Goal: Task Accomplishment & Management: Manage account settings

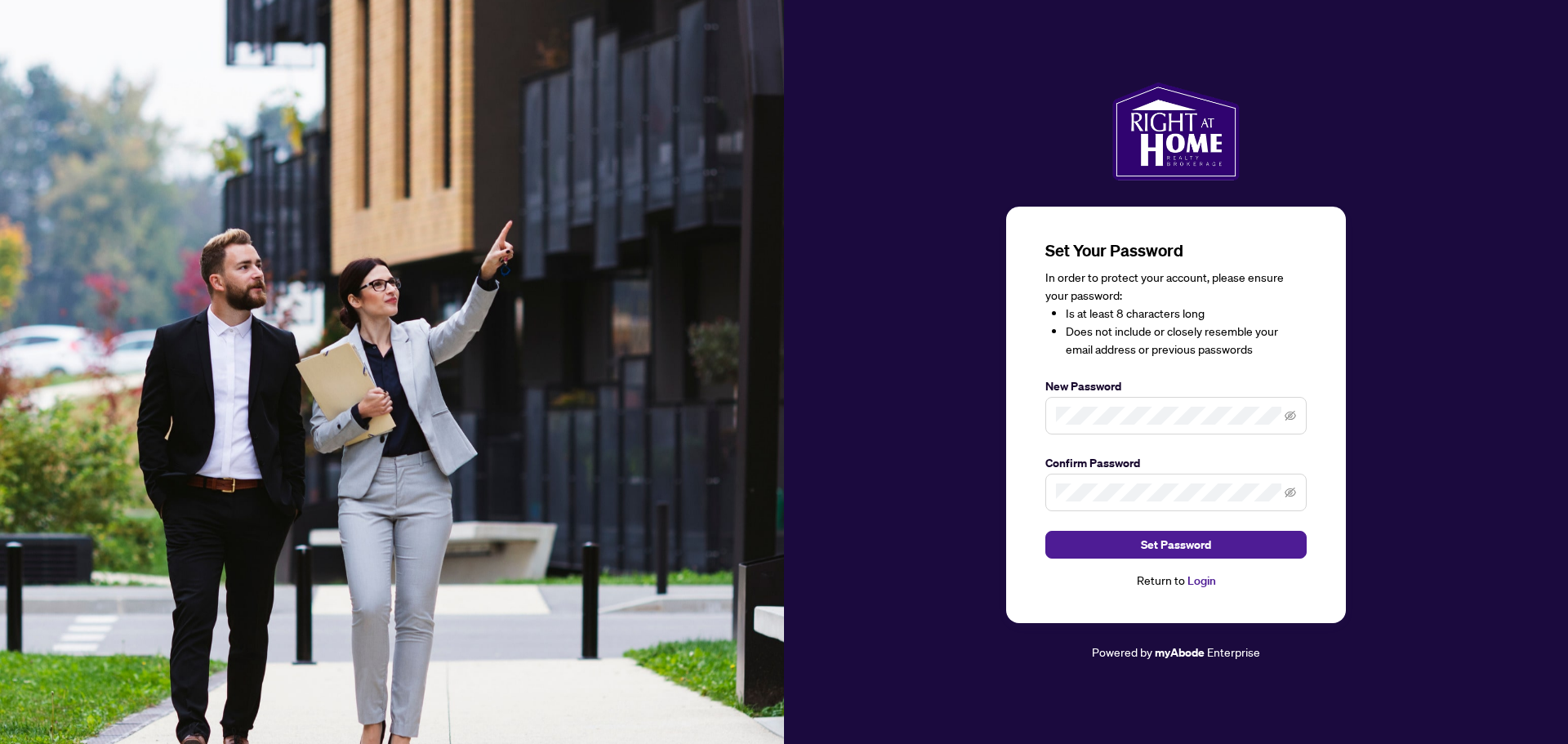
click at [1180, 540] on span "Set Password" at bounding box center [1176, 545] width 70 height 26
click at [1289, 495] on icon "eye-invisible" at bounding box center [1290, 492] width 12 height 12
click at [1292, 431] on span at bounding box center [1176, 415] width 261 height 38
click at [1289, 415] on icon "eye-invisible" at bounding box center [1290, 415] width 12 height 10
click at [1206, 544] on span "Set Password" at bounding box center [1176, 545] width 70 height 26
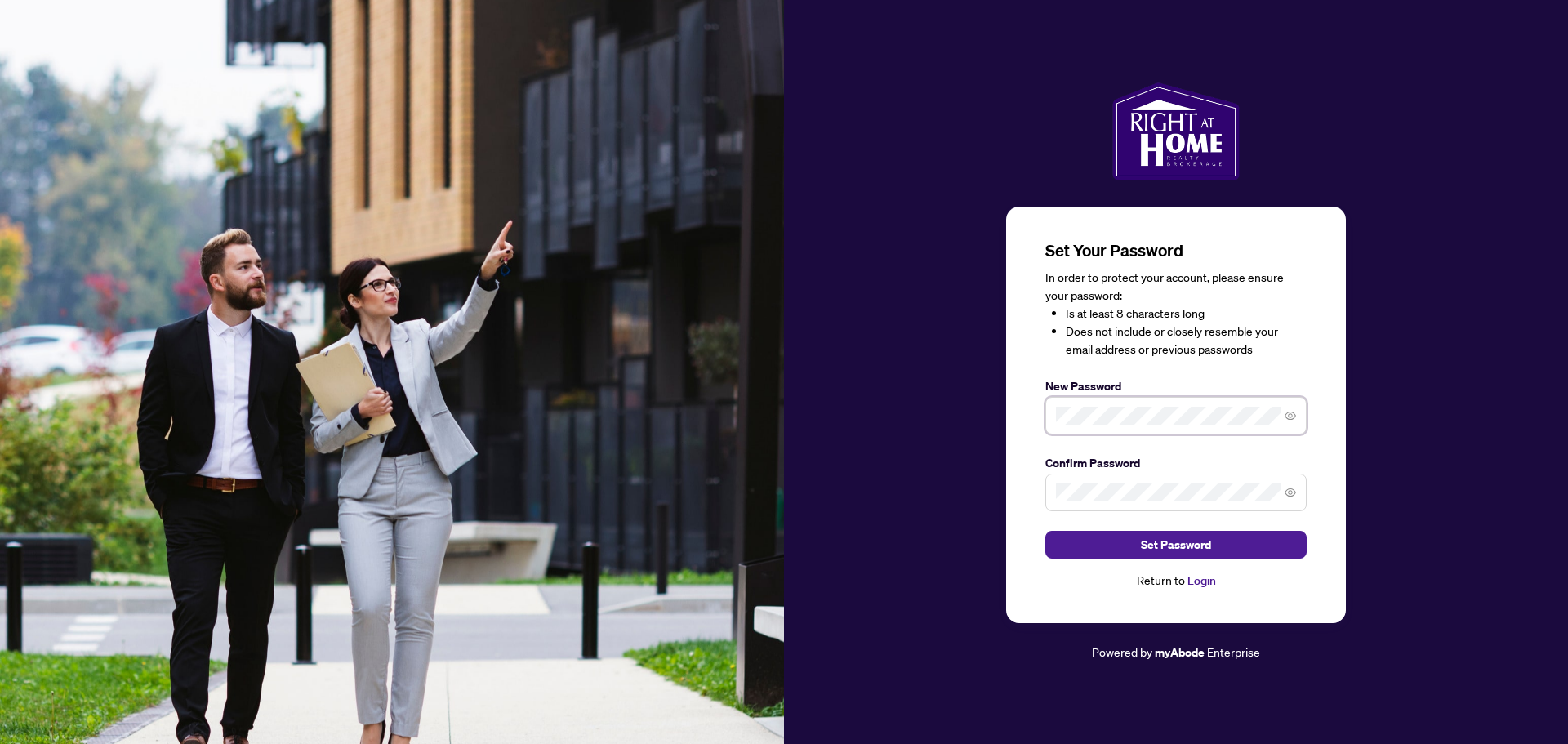
click at [1031, 420] on div "Set Your Password In order to protect your account, please ensure your password…" at bounding box center [1176, 414] width 339 height 417
click at [1222, 538] on button "Set Password" at bounding box center [1176, 545] width 261 height 28
click at [1177, 585] on div "Return to Login" at bounding box center [1176, 580] width 261 height 18
click at [1176, 578] on div "Return to Login" at bounding box center [1176, 580] width 261 height 18
drag, startPoint x: 1176, startPoint y: 578, endPoint x: 1206, endPoint y: 585, distance: 30.8
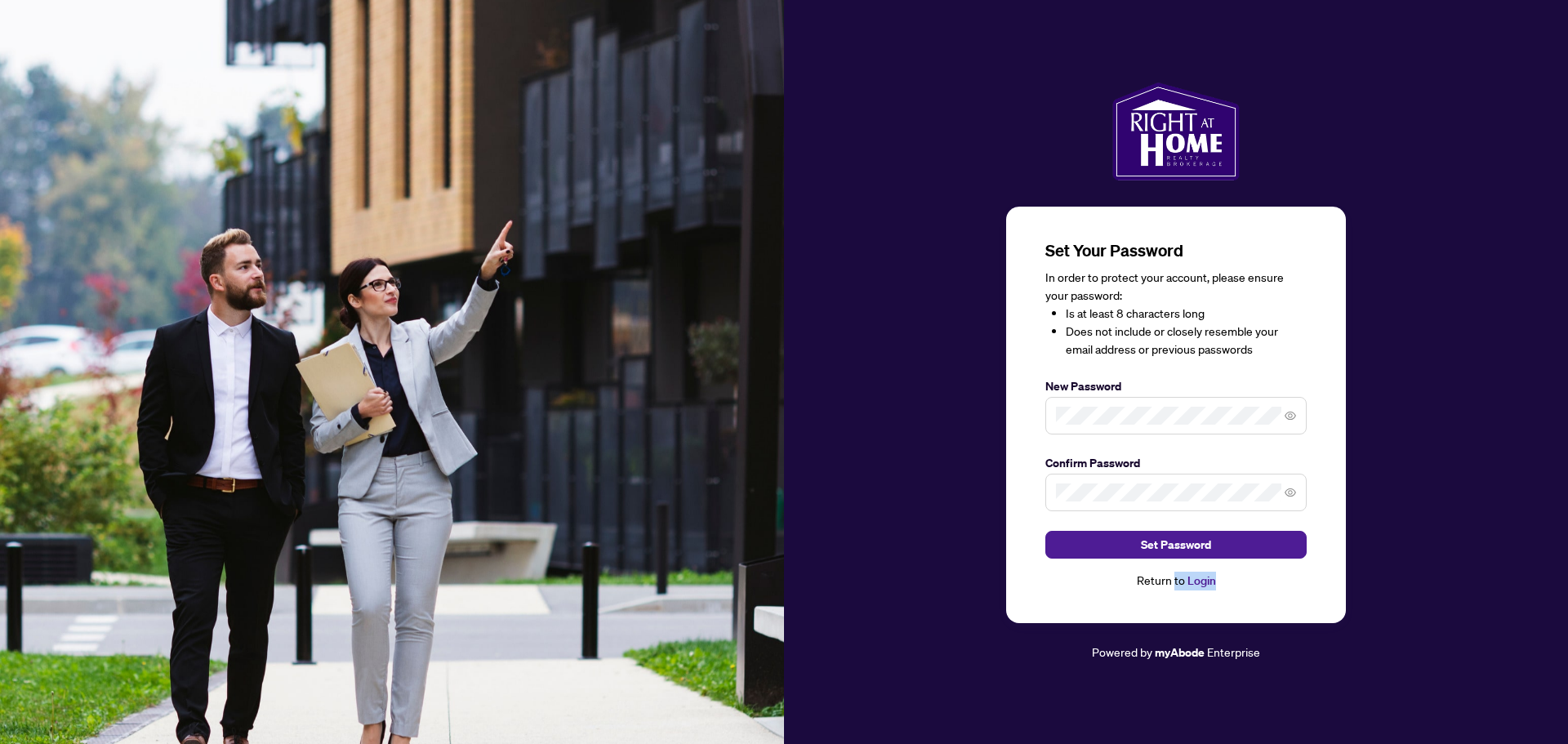
click at [1203, 584] on div "Return to Login" at bounding box center [1176, 580] width 261 height 18
click at [1206, 585] on link "Login" at bounding box center [1202, 580] width 29 height 14
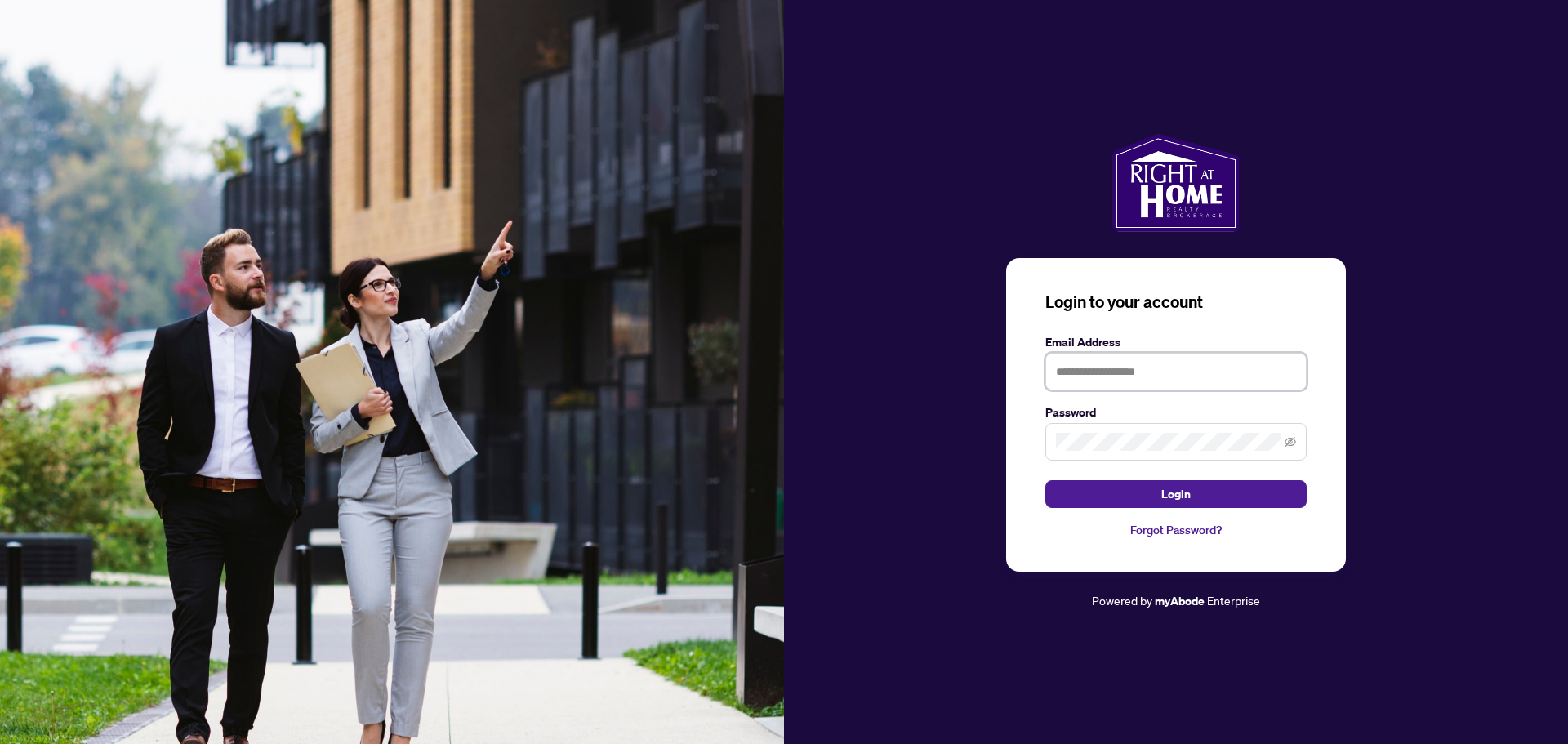
click at [1144, 379] on input "text" at bounding box center [1176, 371] width 261 height 38
type input "*"
type input "**********"
click at [1046, 480] on button "Login" at bounding box center [1176, 493] width 261 height 28
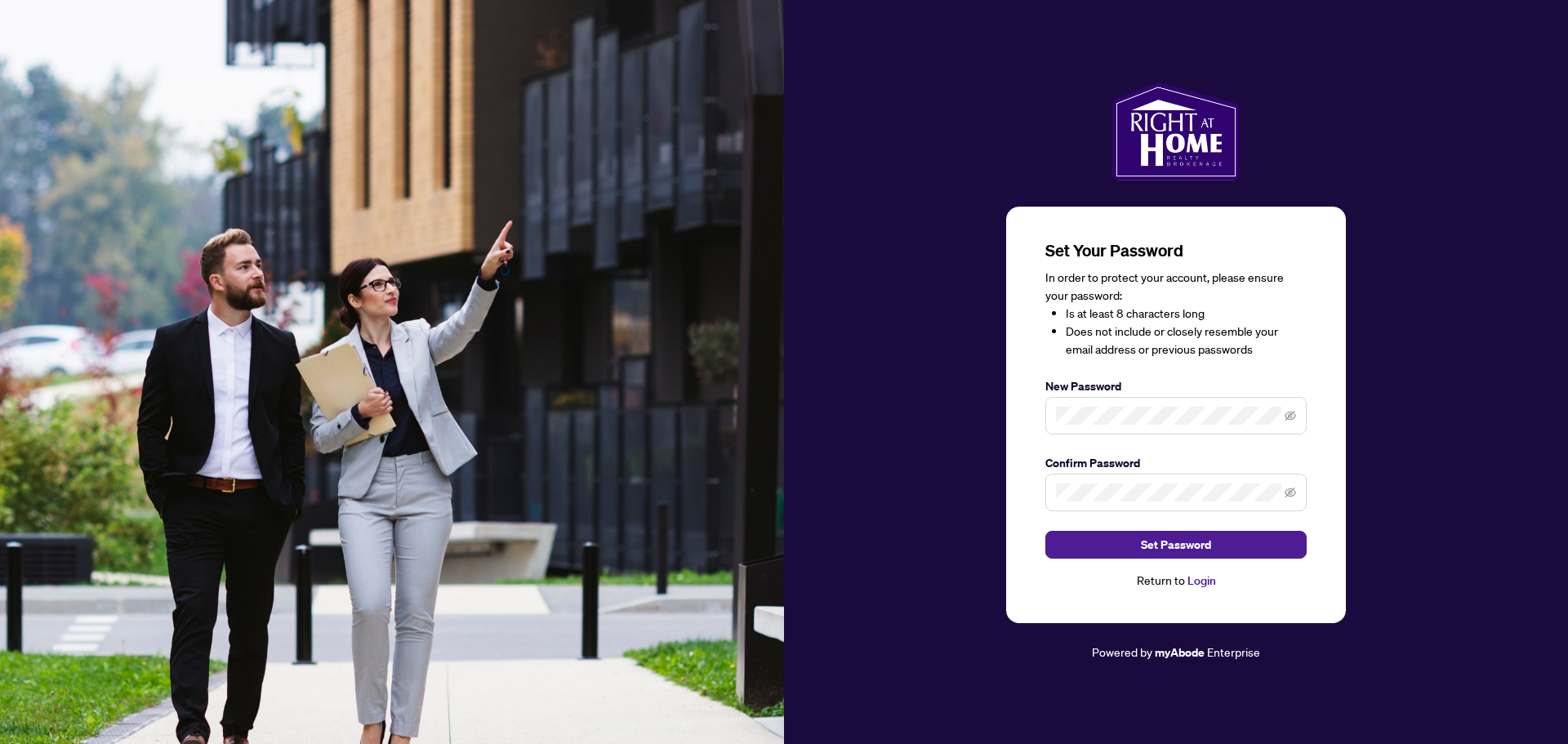
click at [1092, 428] on span at bounding box center [1176, 415] width 261 height 38
click at [1240, 540] on button "Set Password" at bounding box center [1176, 545] width 261 height 28
click at [1233, 543] on button "Set Password" at bounding box center [1176, 545] width 261 height 28
click at [1230, 543] on button "Set Password" at bounding box center [1176, 545] width 261 height 28
click at [1179, 558] on span "Set Password" at bounding box center [1176, 545] width 70 height 26
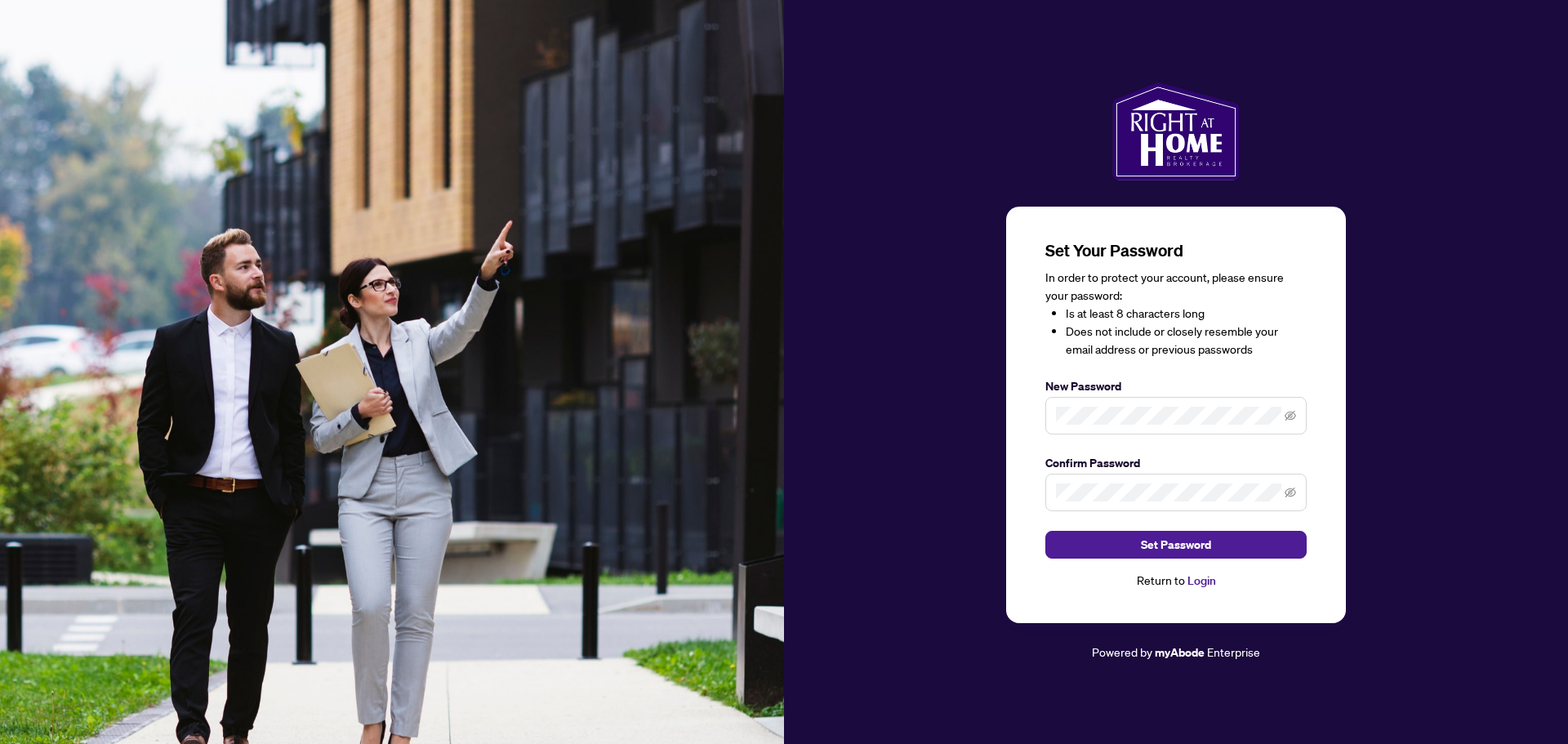
click at [1164, 557] on span "Set Password" at bounding box center [1176, 545] width 70 height 26
click at [1294, 425] on span at bounding box center [1290, 415] width 12 height 18
click at [1294, 416] on icon "eye-invisible" at bounding box center [1290, 415] width 12 height 12
click at [1293, 490] on icon "eye-invisible" at bounding box center [1290, 492] width 12 height 12
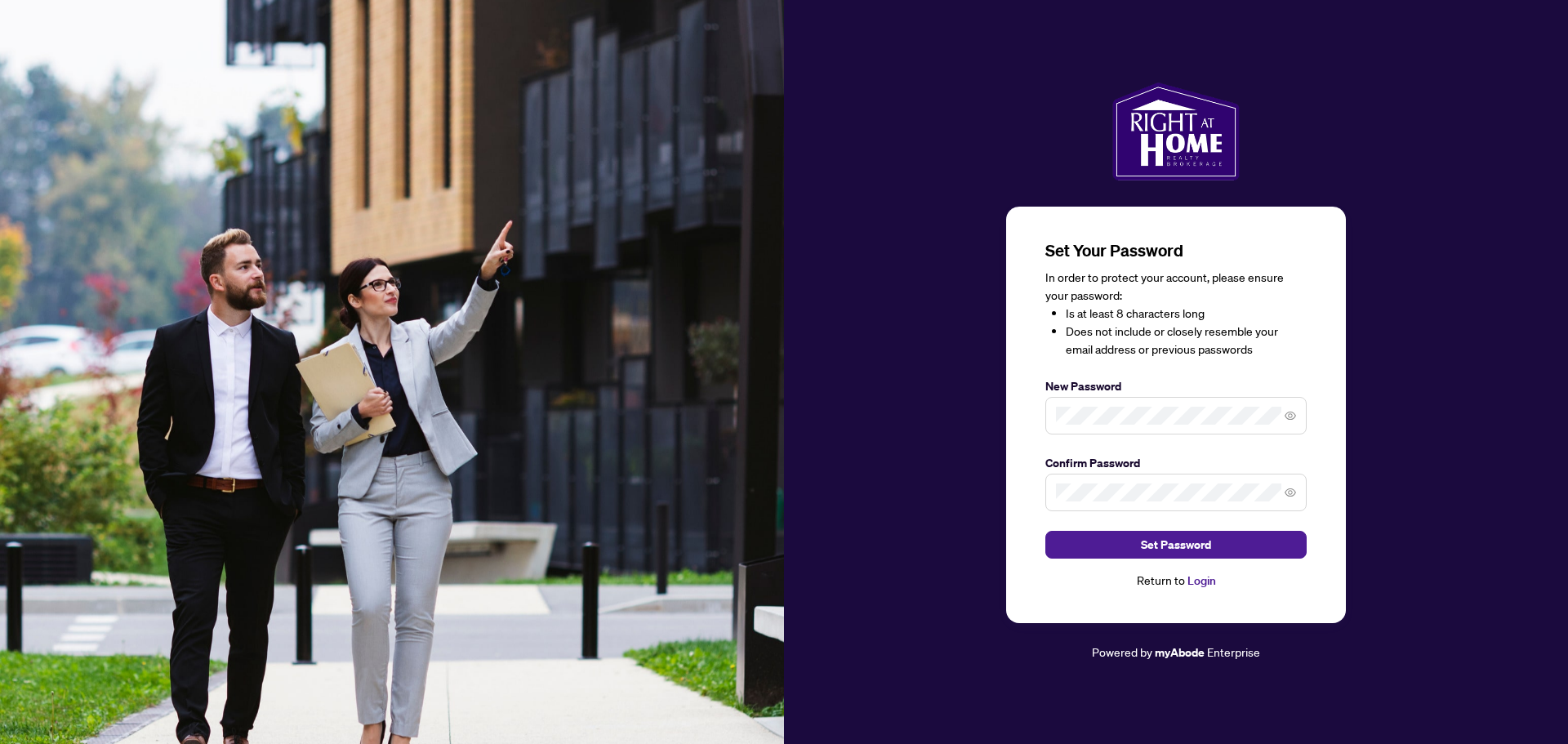
click at [1259, 538] on button "Set Password" at bounding box center [1176, 545] width 261 height 28
click at [997, 422] on div "Set Your Password In order to protect your account, please ensure your password…" at bounding box center [1175, 373] width 784 height 580
click at [1184, 580] on div "Return to Login" at bounding box center [1176, 580] width 261 height 18
click at [1198, 580] on link "Login" at bounding box center [1202, 580] width 29 height 14
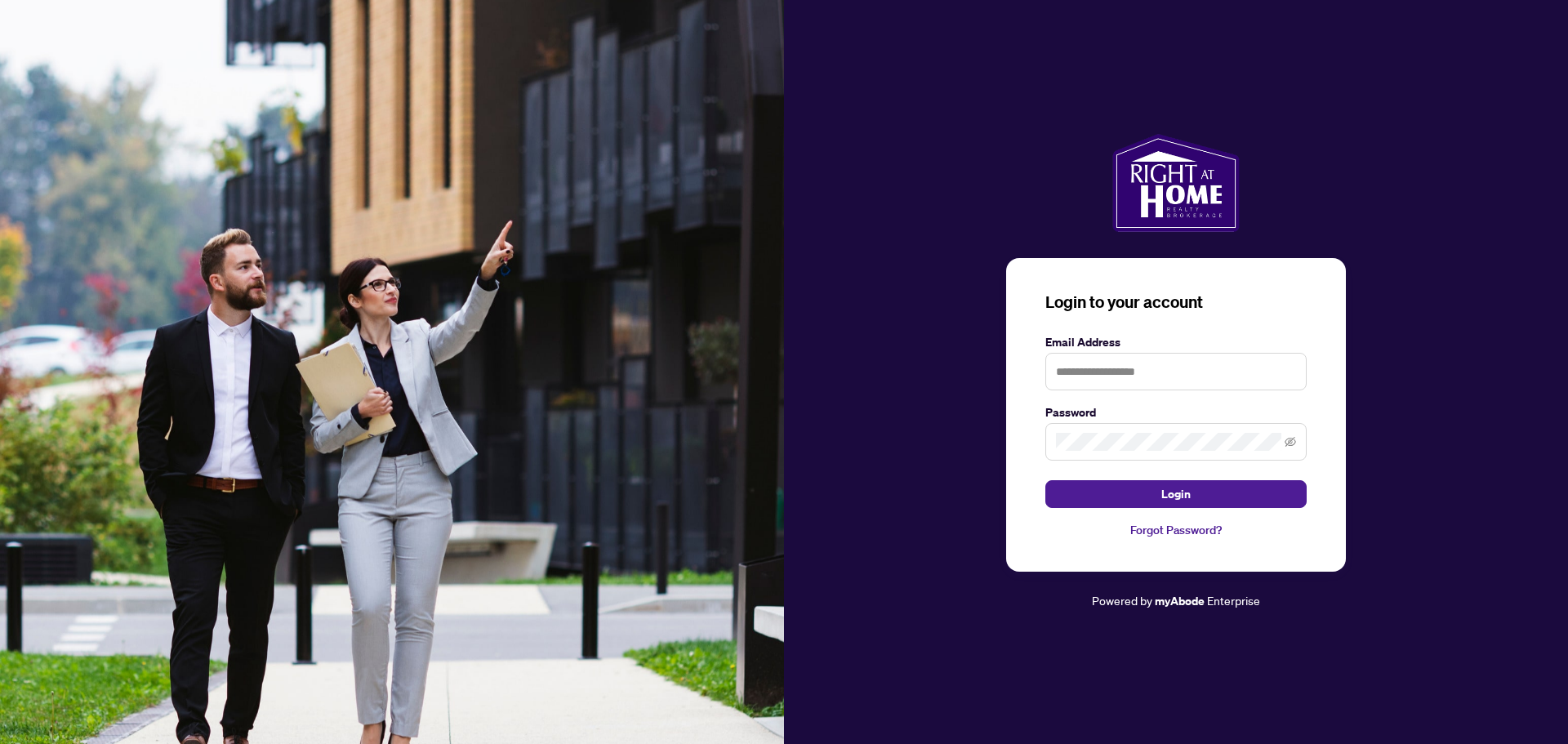
click at [1164, 530] on link "Forgot Password?" at bounding box center [1176, 530] width 261 height 18
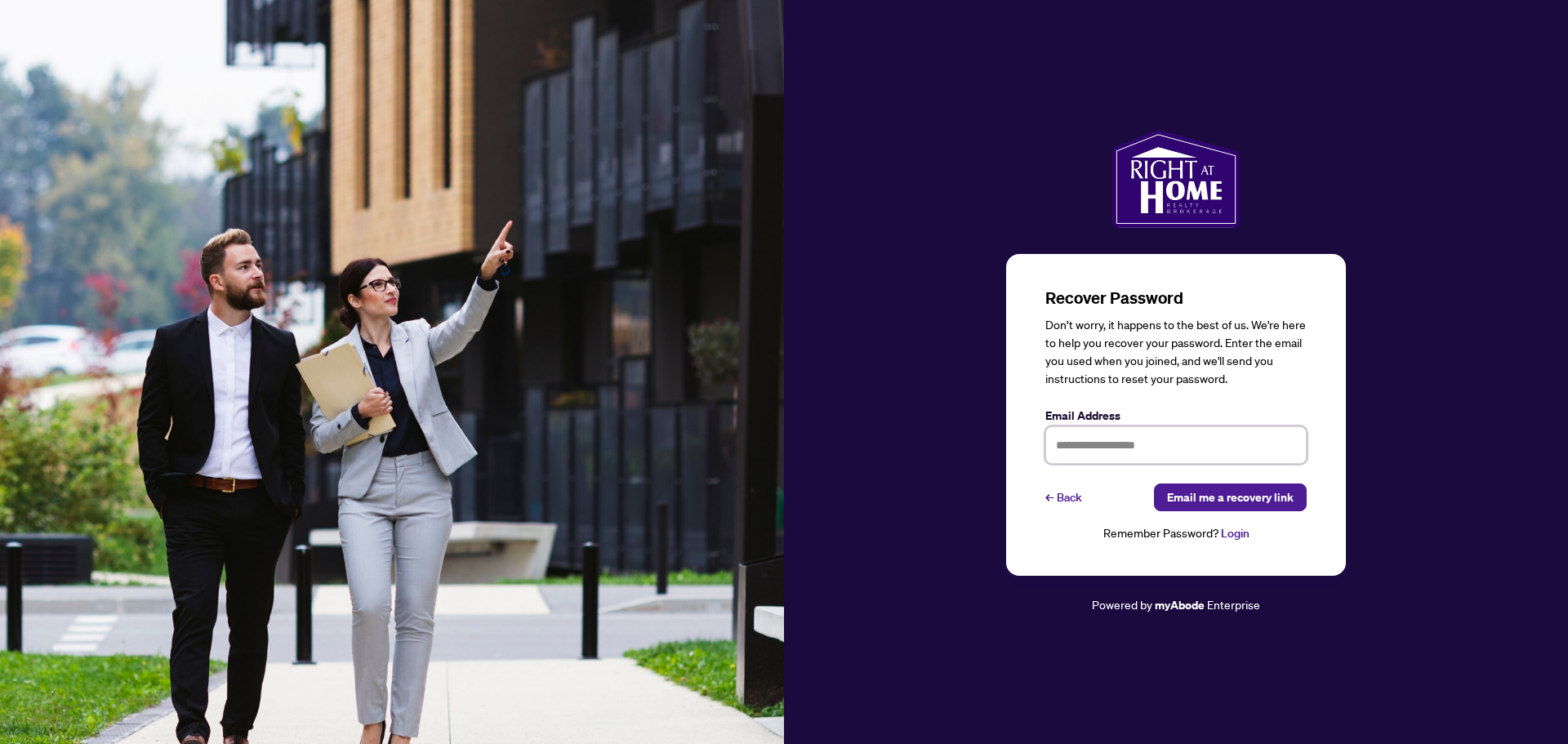
click at [1155, 446] on input "text" at bounding box center [1176, 444] width 261 height 38
type input "**********"
click at [1224, 491] on span "Email me a recovery link" at bounding box center [1230, 496] width 126 height 26
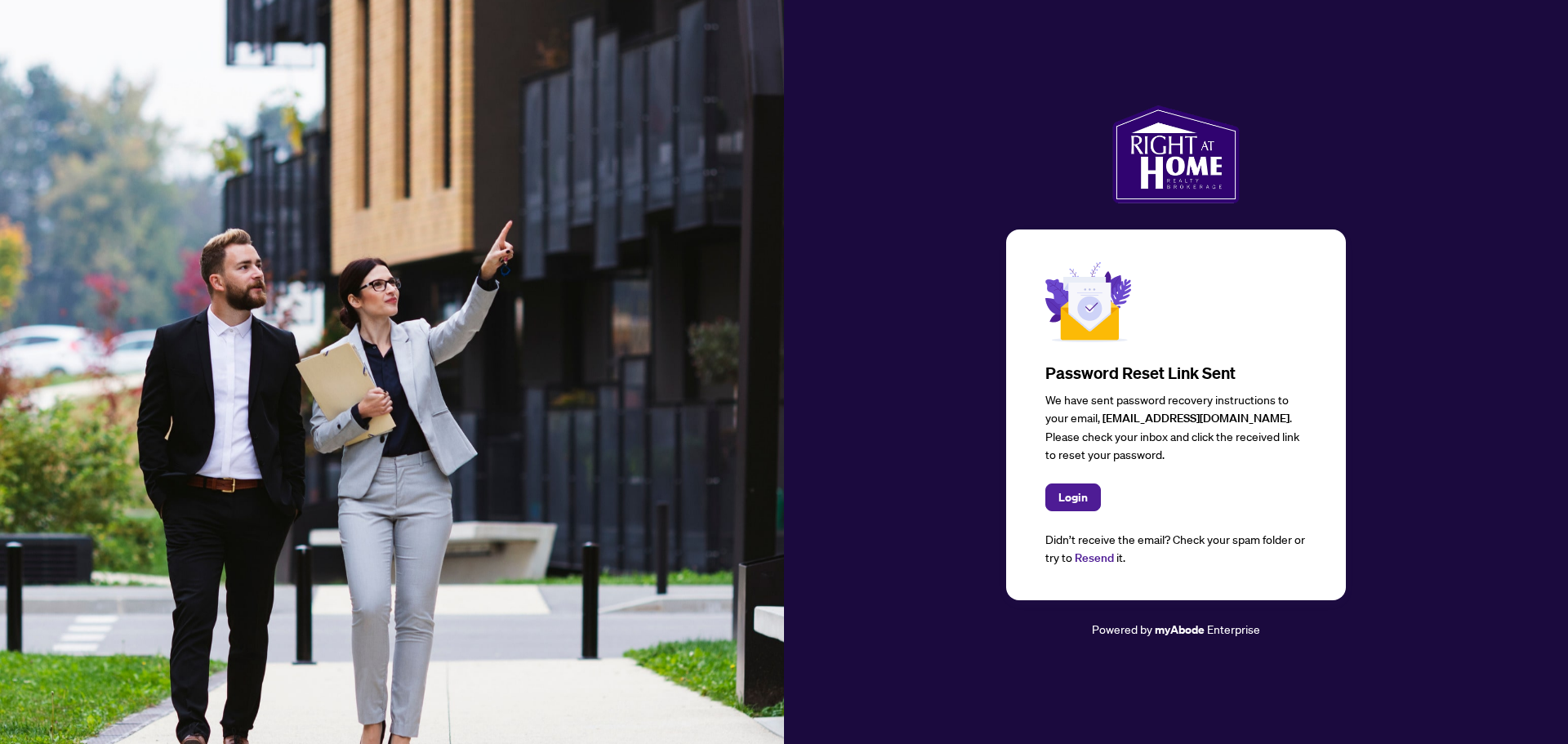
click at [1076, 492] on span "Login" at bounding box center [1073, 496] width 30 height 26
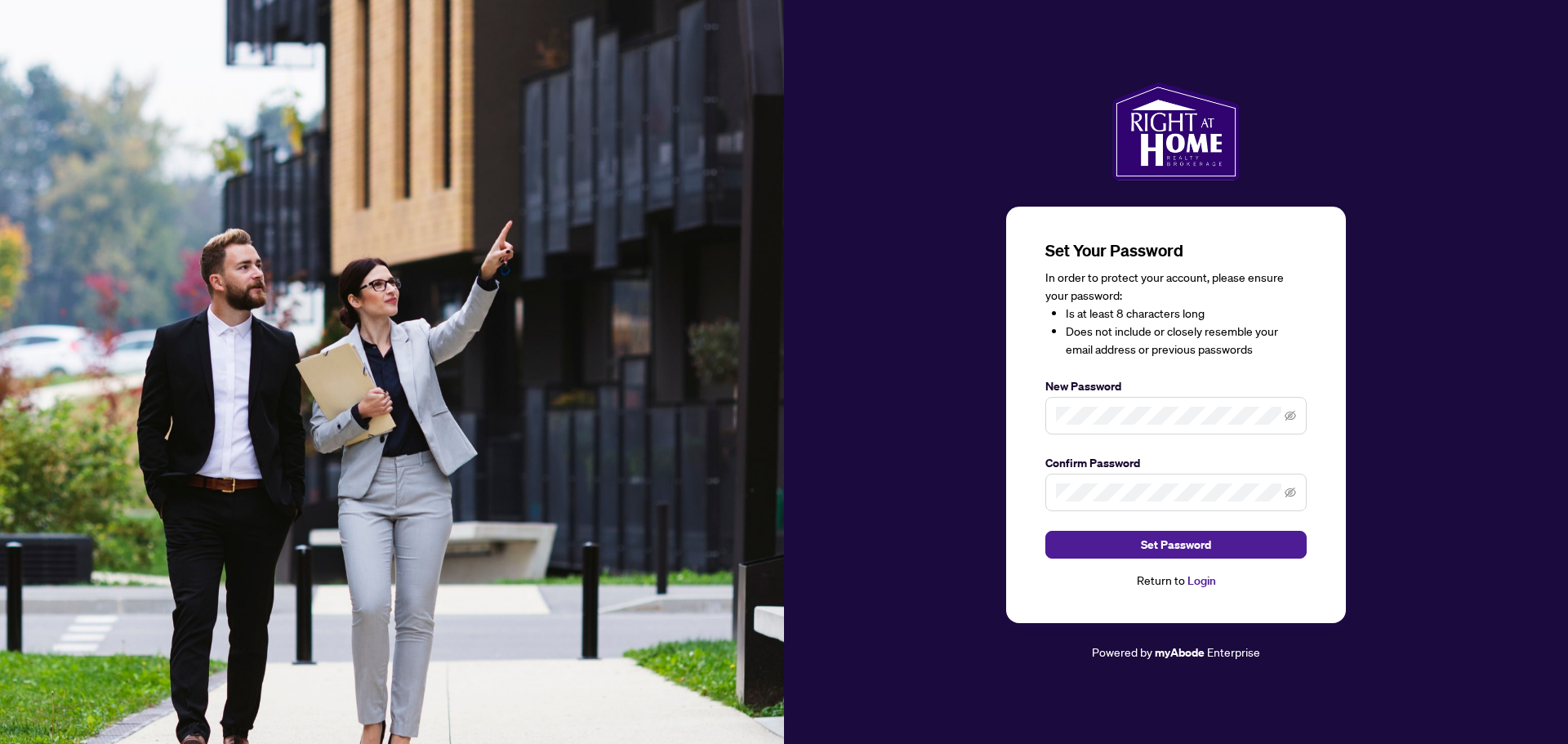
click at [1171, 548] on span "Set Password" at bounding box center [1176, 545] width 70 height 26
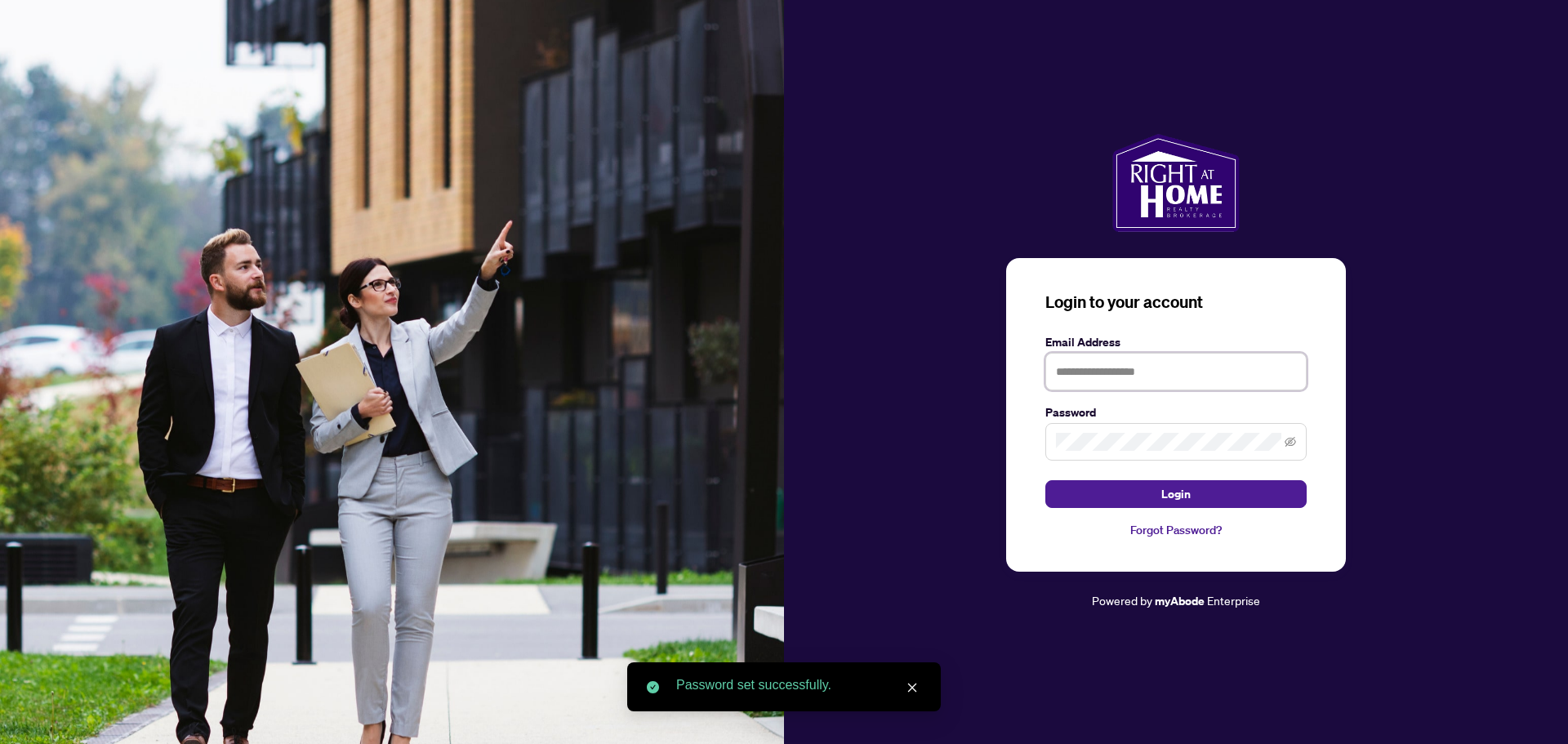
click at [1201, 381] on input "text" at bounding box center [1176, 371] width 261 height 38
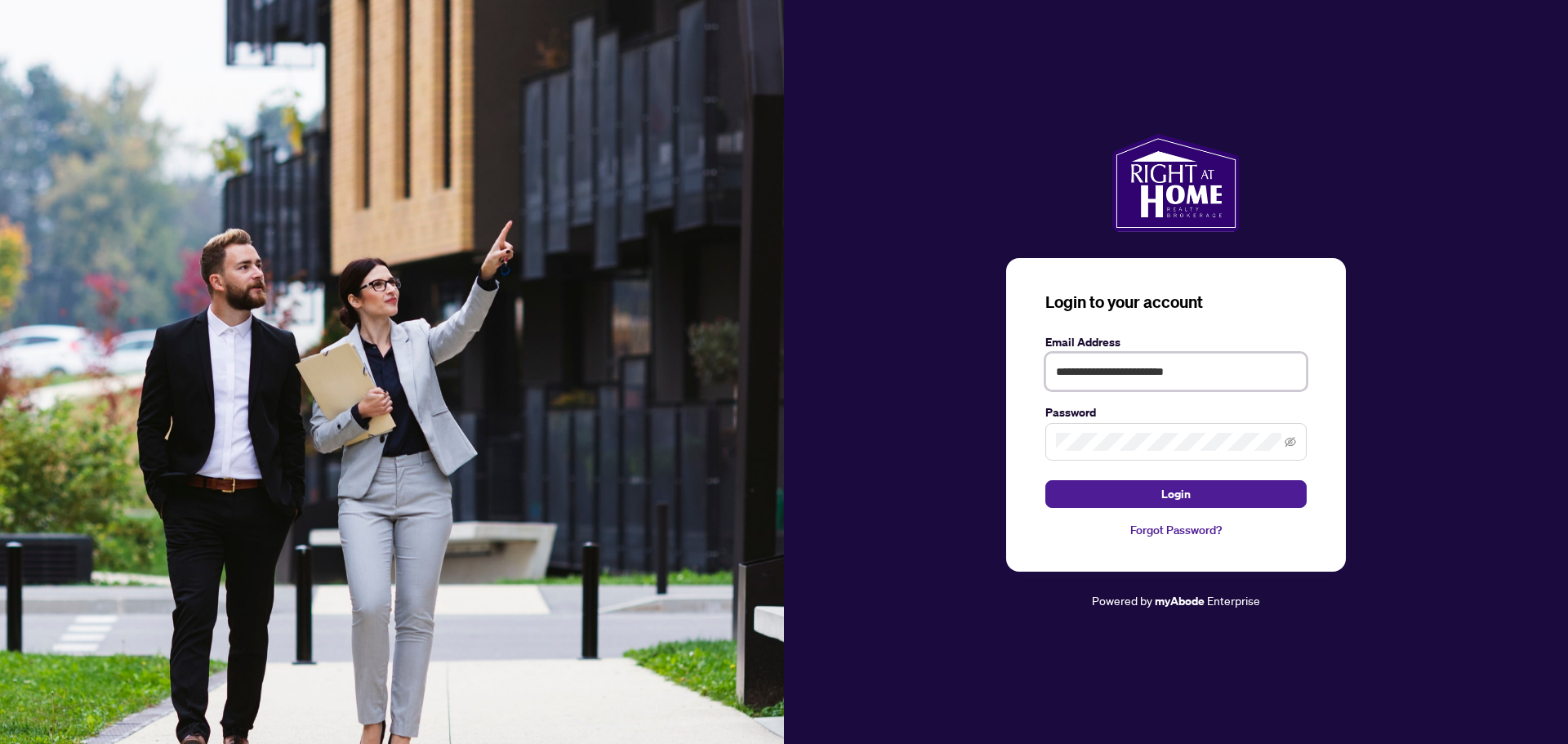
type input "**********"
click at [1046, 480] on button "Login" at bounding box center [1176, 493] width 261 height 28
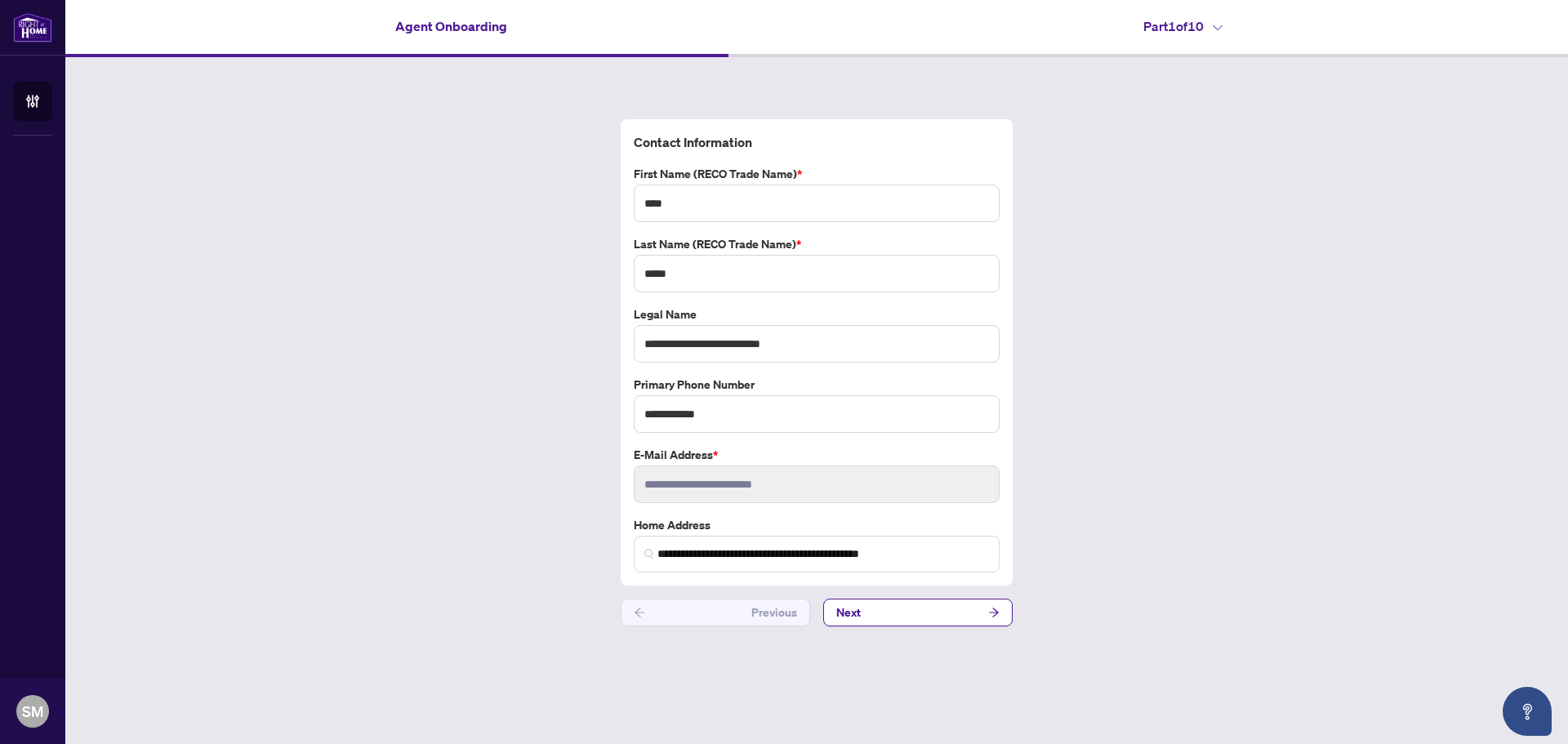
click at [647, 560] on span at bounding box center [650, 554] width 10 height 17
click at [868, 618] on button "Next" at bounding box center [917, 612] width 190 height 28
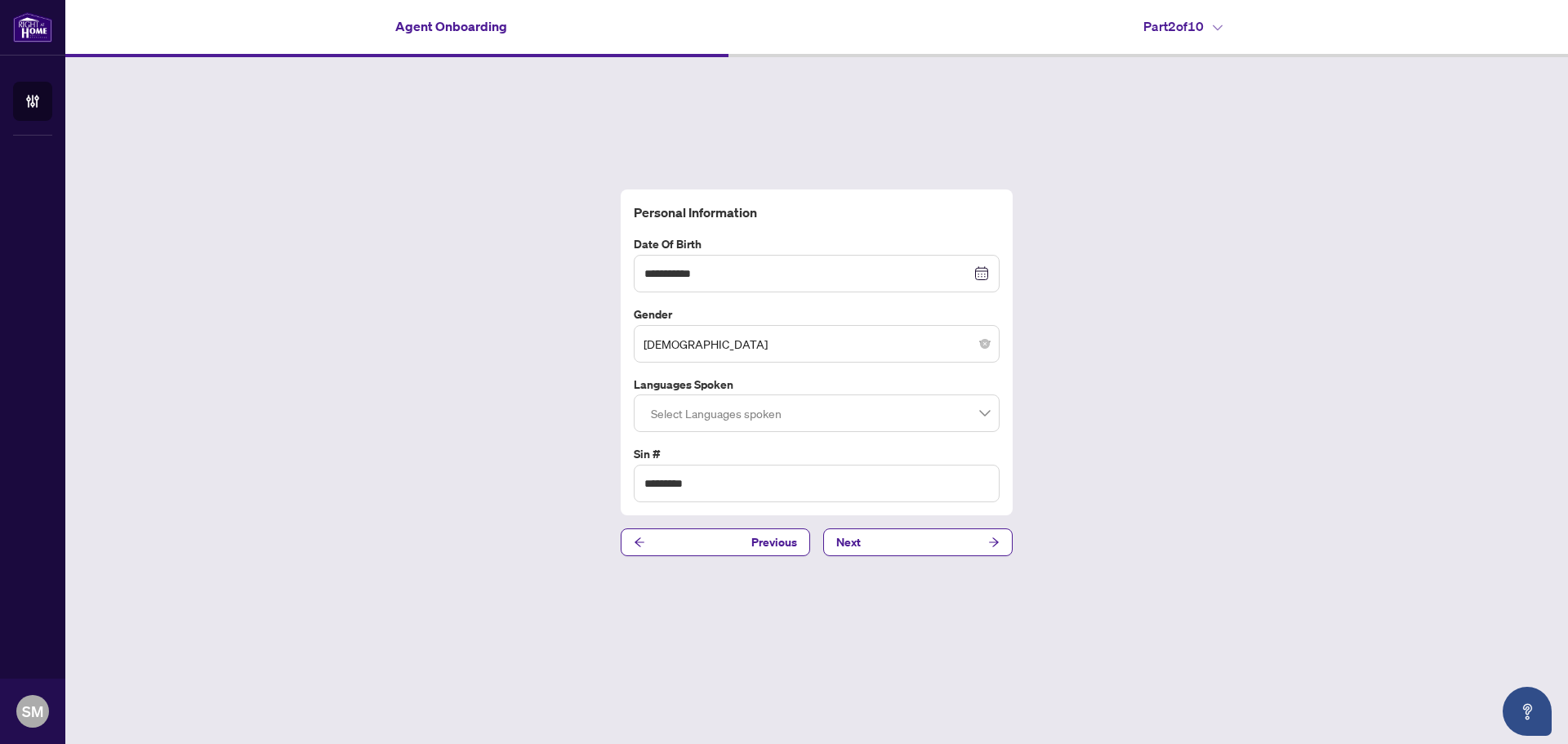
click at [752, 412] on div at bounding box center [817, 412] width 345 height 30
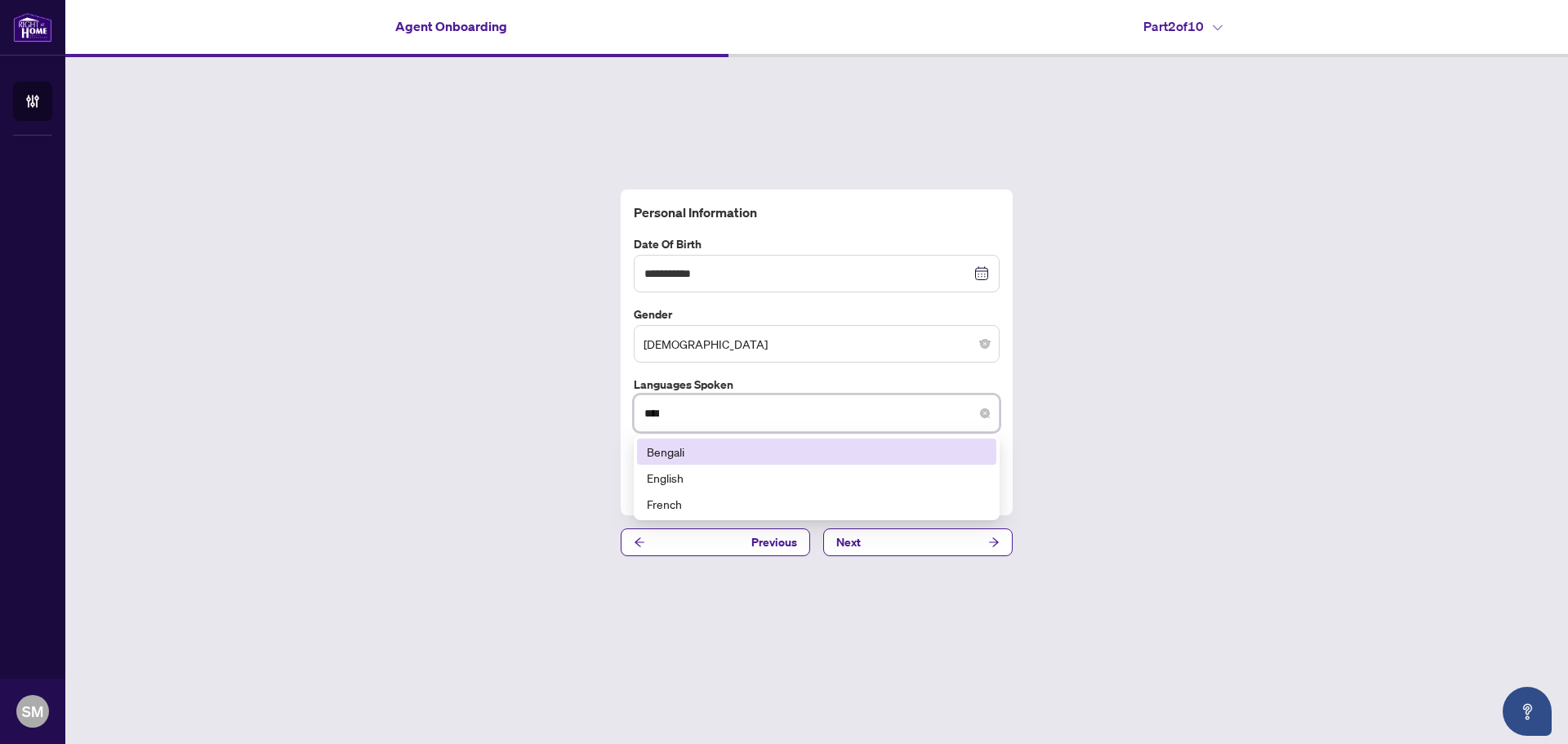
type input "*****"
type input "****"
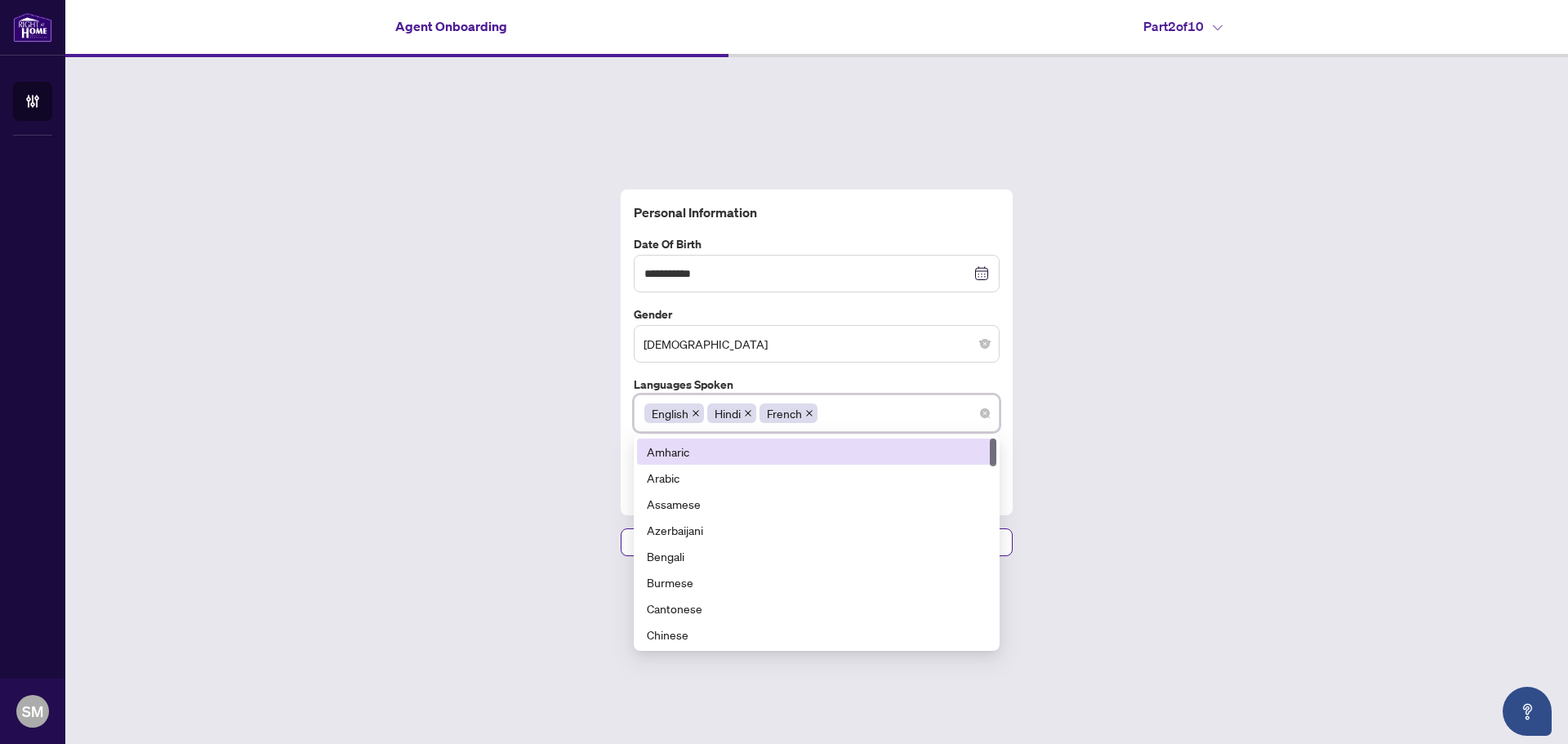
click at [1142, 446] on div "**********" at bounding box center [816, 372] width 1502 height 631
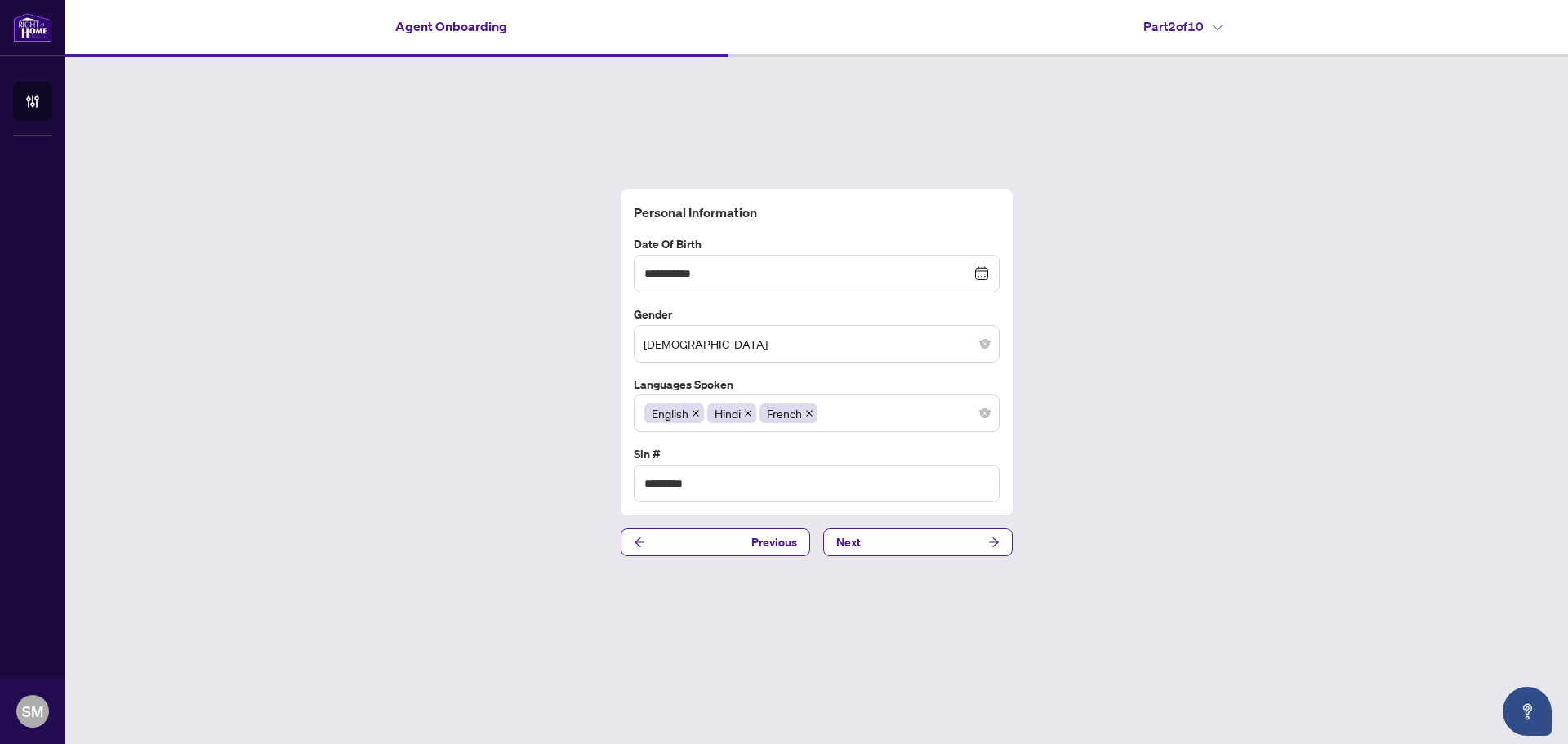
click at [943, 540] on button "Next" at bounding box center [917, 542] width 190 height 28
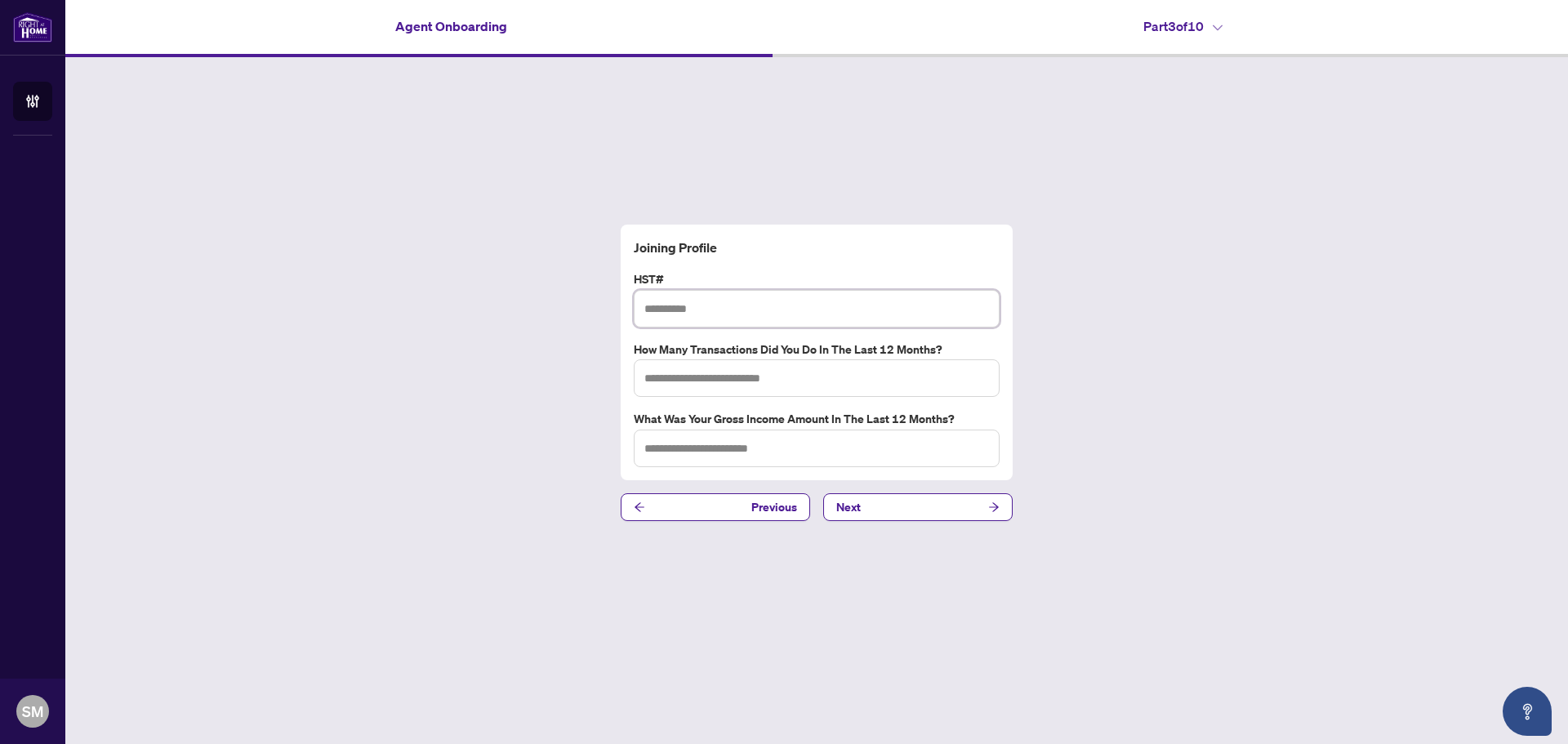
click at [804, 302] on input "text" at bounding box center [817, 308] width 366 height 38
click at [803, 365] on input "text" at bounding box center [817, 378] width 366 height 38
type input "*"
click at [790, 455] on input "text" at bounding box center [817, 448] width 366 height 38
type input "*"
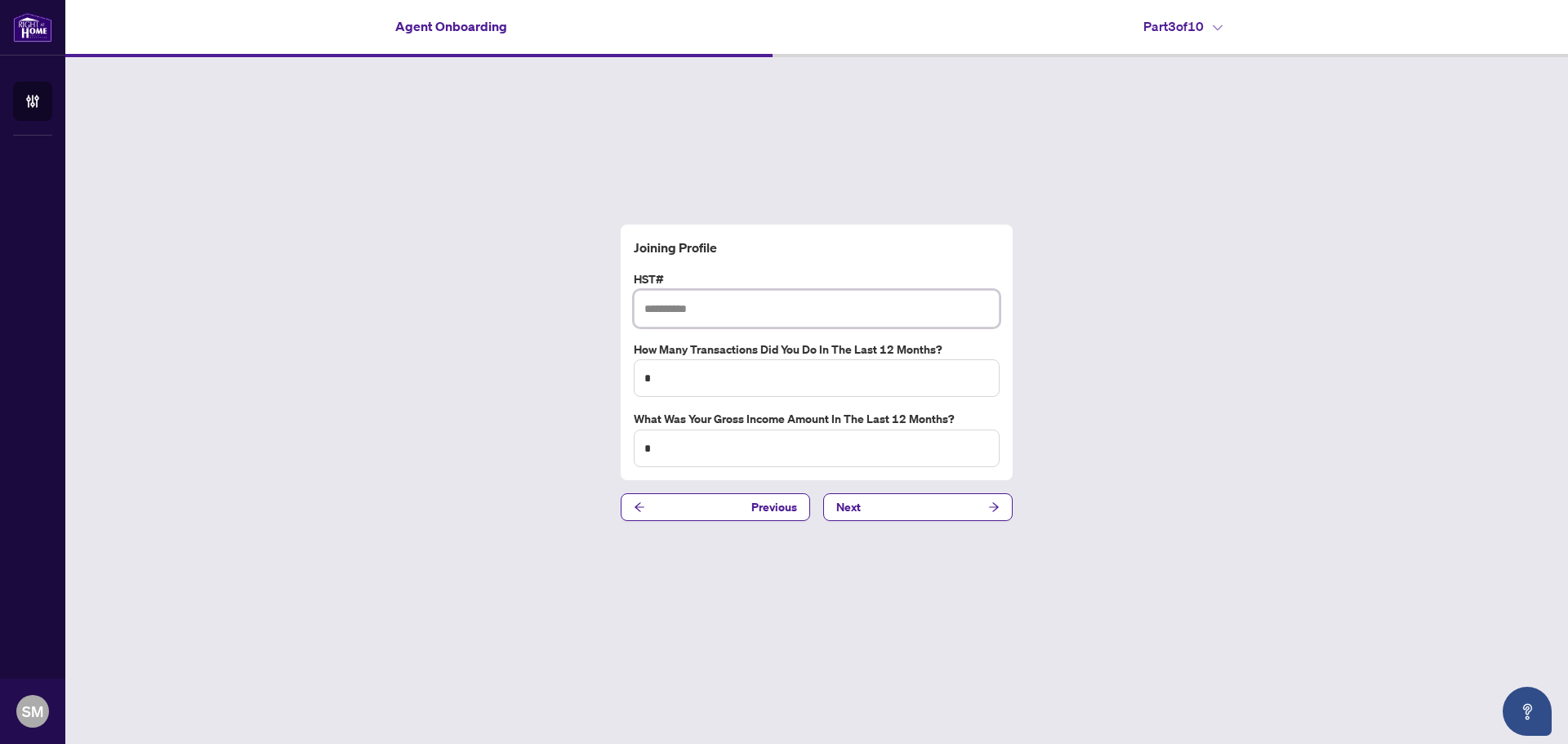
click at [810, 293] on input "text" at bounding box center [817, 308] width 366 height 38
paste input "**********"
type input "**********"
click at [876, 508] on button "Next" at bounding box center [917, 507] width 190 height 28
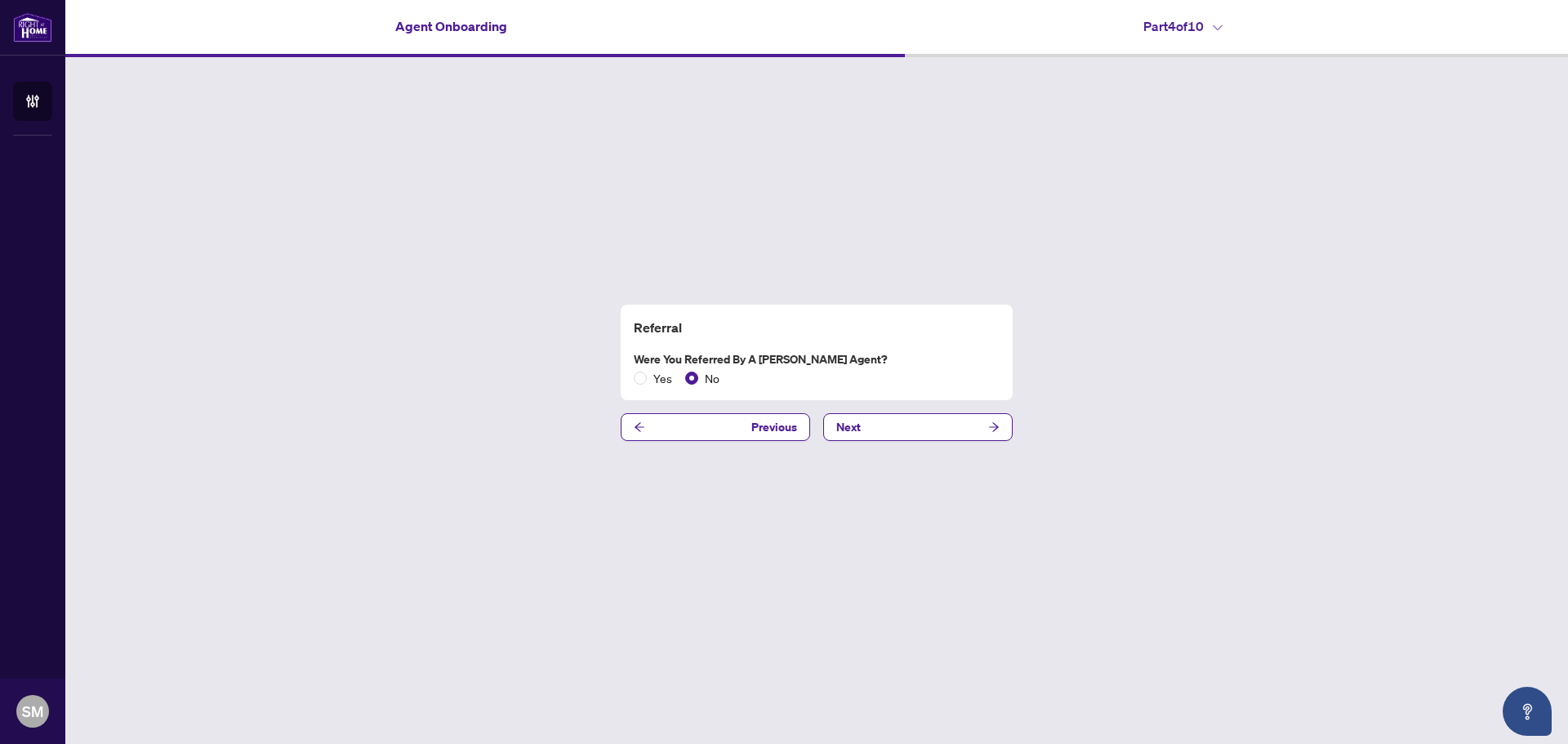
click at [896, 430] on button "Next" at bounding box center [917, 427] width 190 height 28
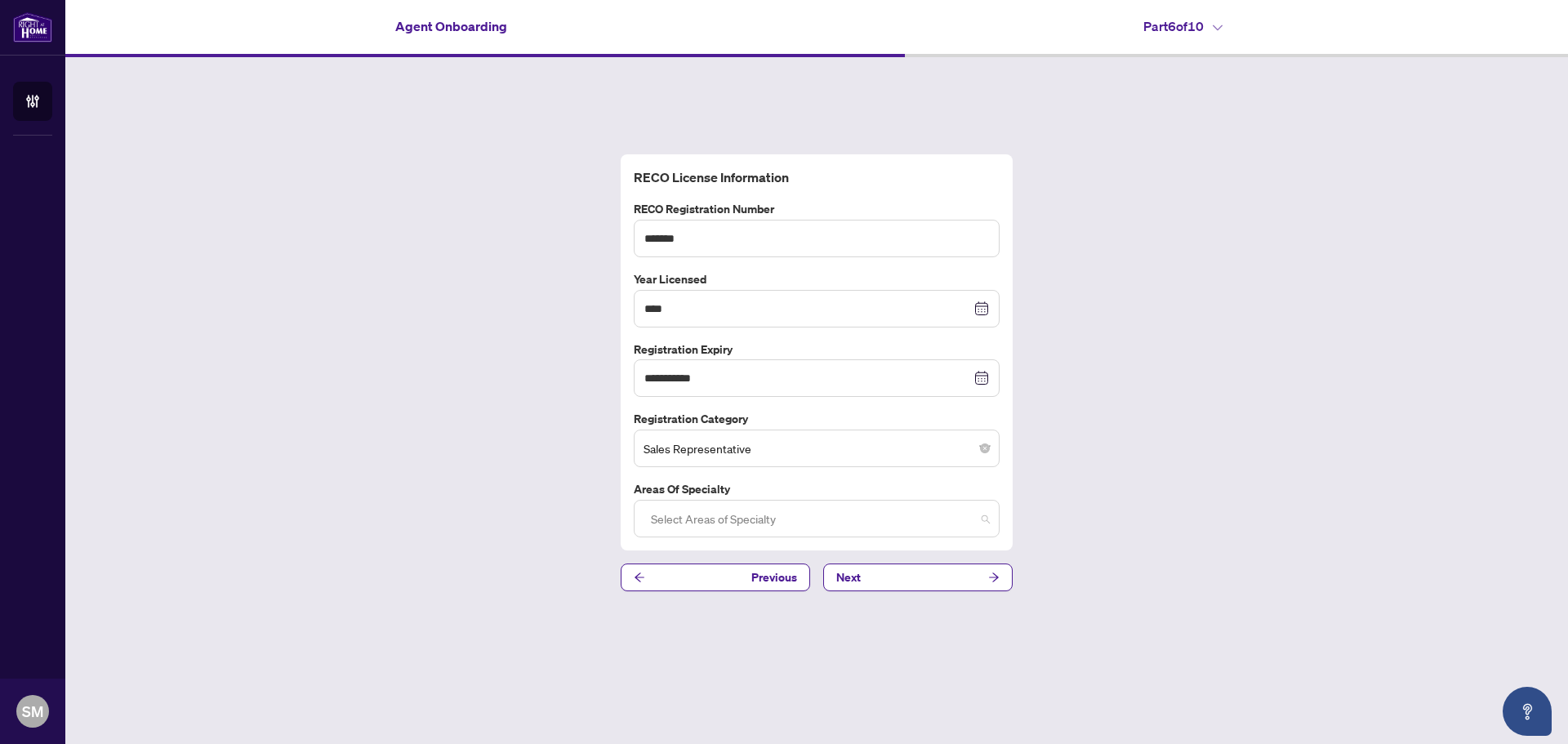
click at [906, 527] on div at bounding box center [817, 518] width 345 height 30
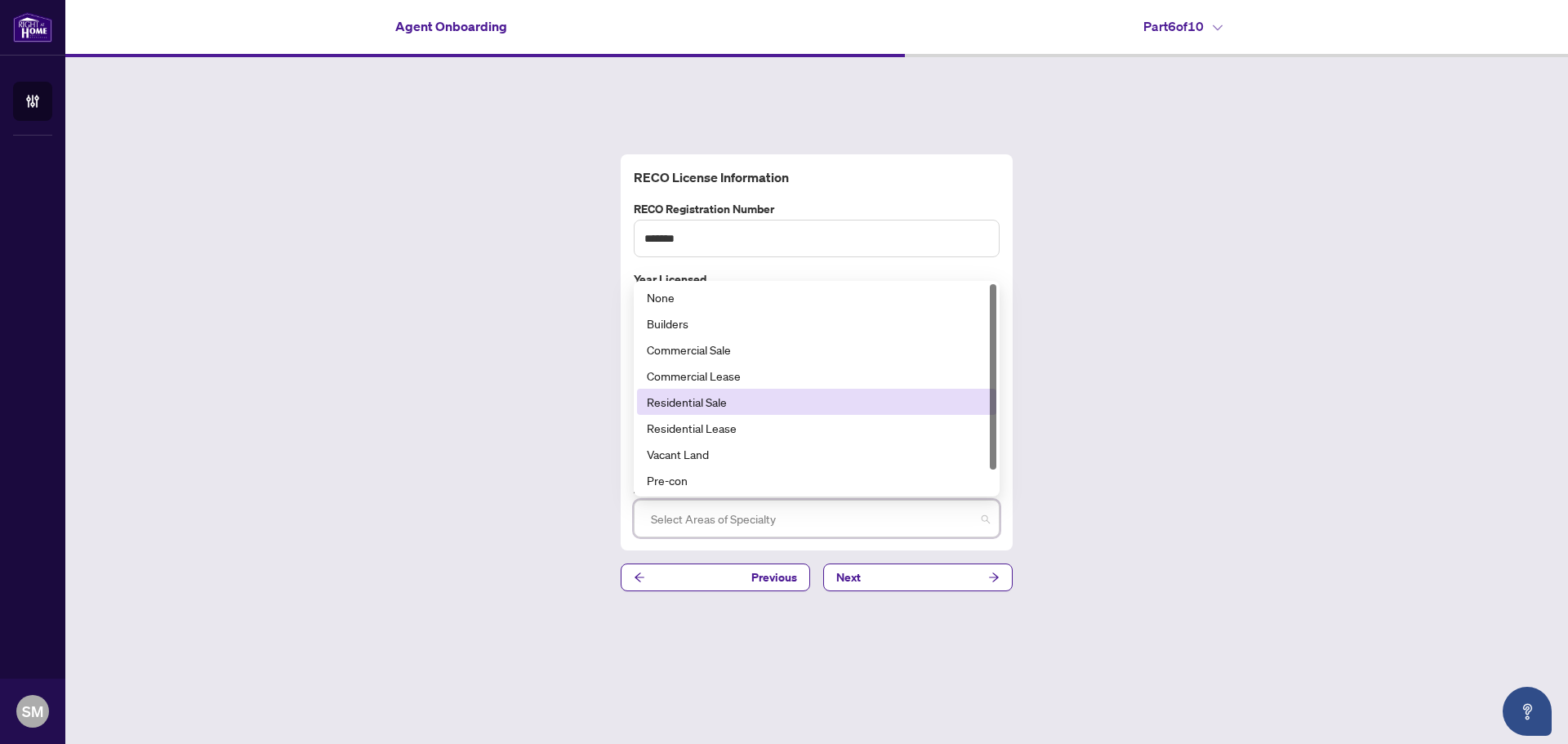
drag, startPoint x: 776, startPoint y: 407, endPoint x: 786, endPoint y: 412, distance: 11.2
click at [773, 407] on div "Residential Sale" at bounding box center [816, 402] width 339 height 18
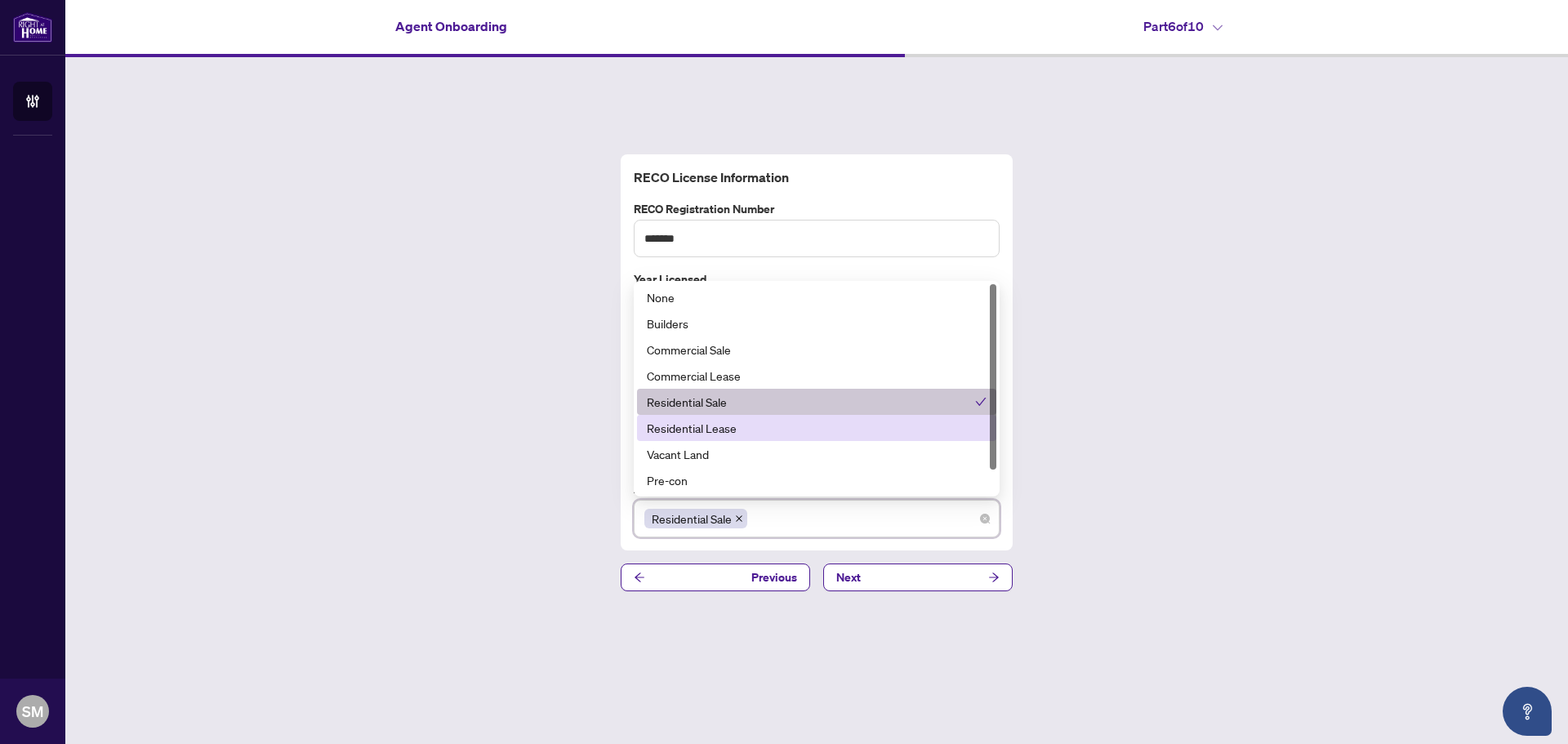
click at [793, 431] on div "Residential Lease" at bounding box center [816, 428] width 339 height 18
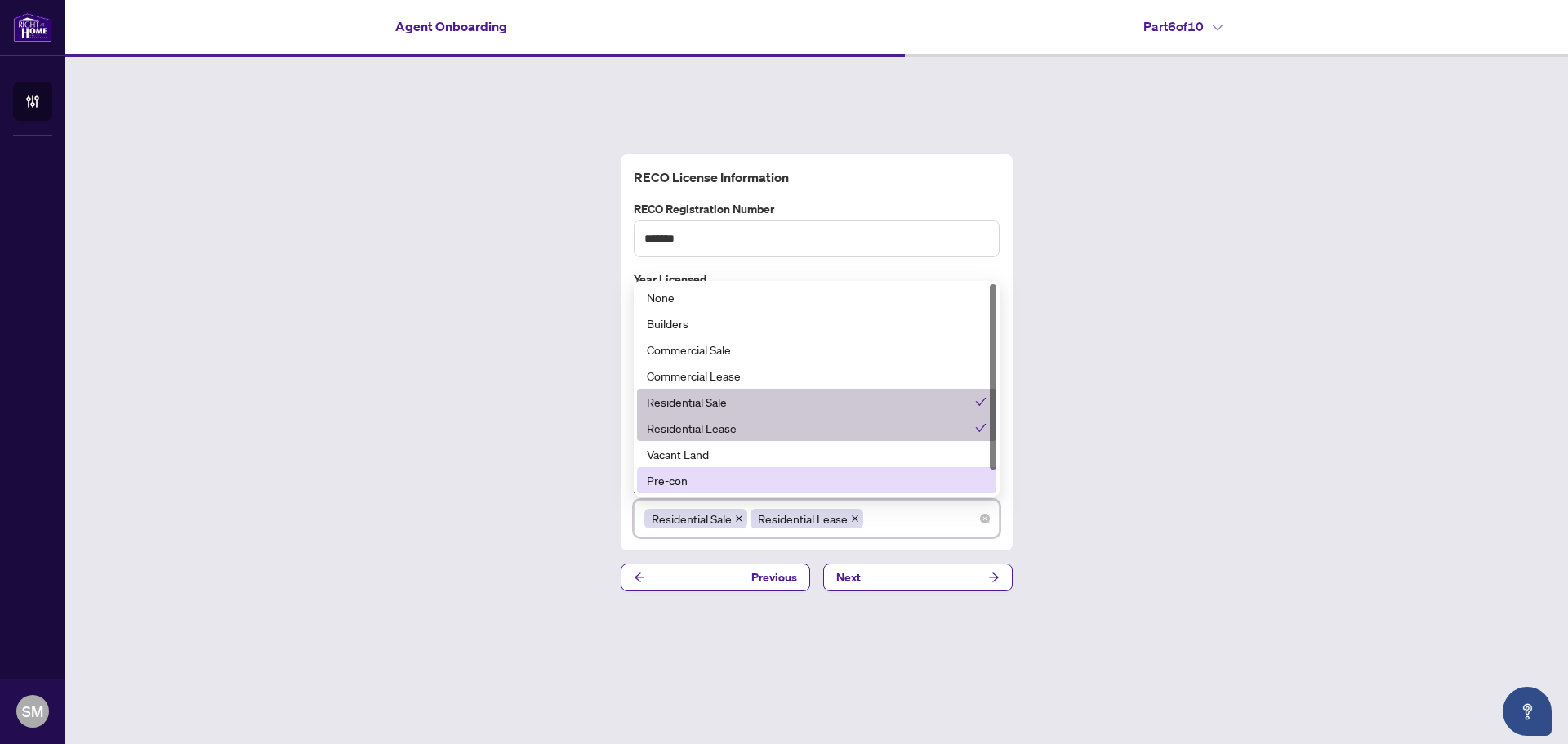
scroll to position [26, 0]
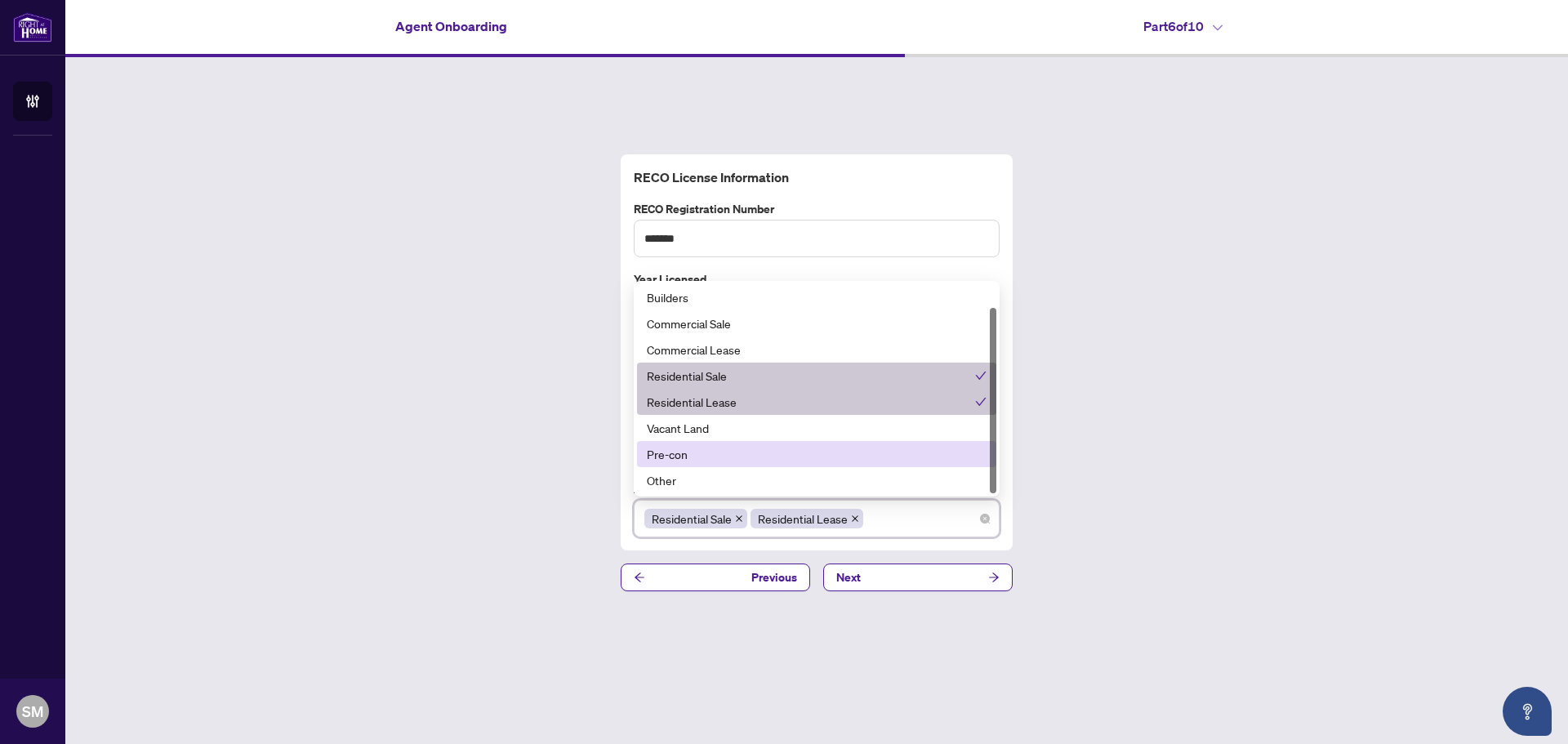
click at [785, 455] on div "Pre-con" at bounding box center [816, 454] width 339 height 18
click at [1056, 515] on div "**********" at bounding box center [816, 372] width 1502 height 631
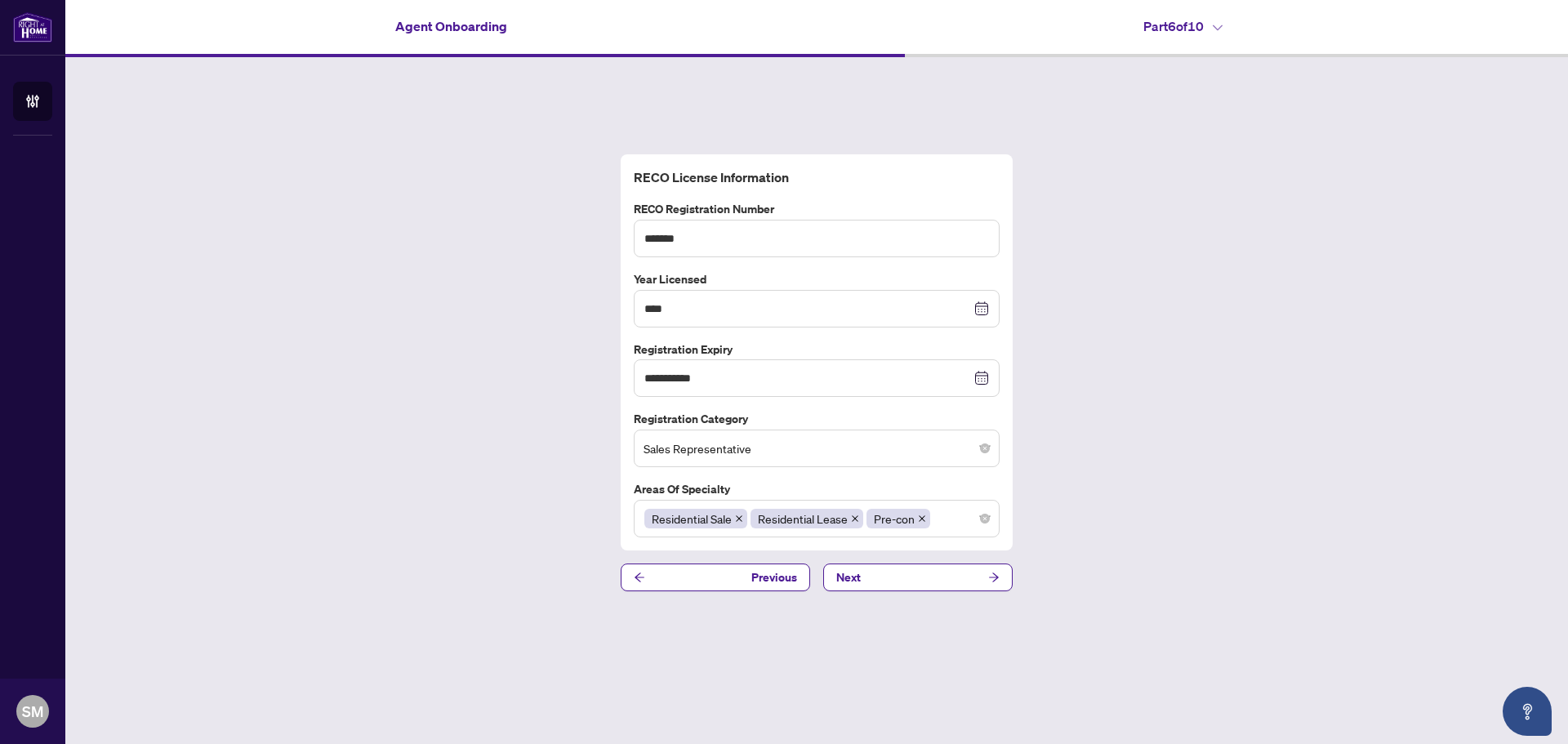
click at [949, 575] on button "Next" at bounding box center [917, 577] width 190 height 28
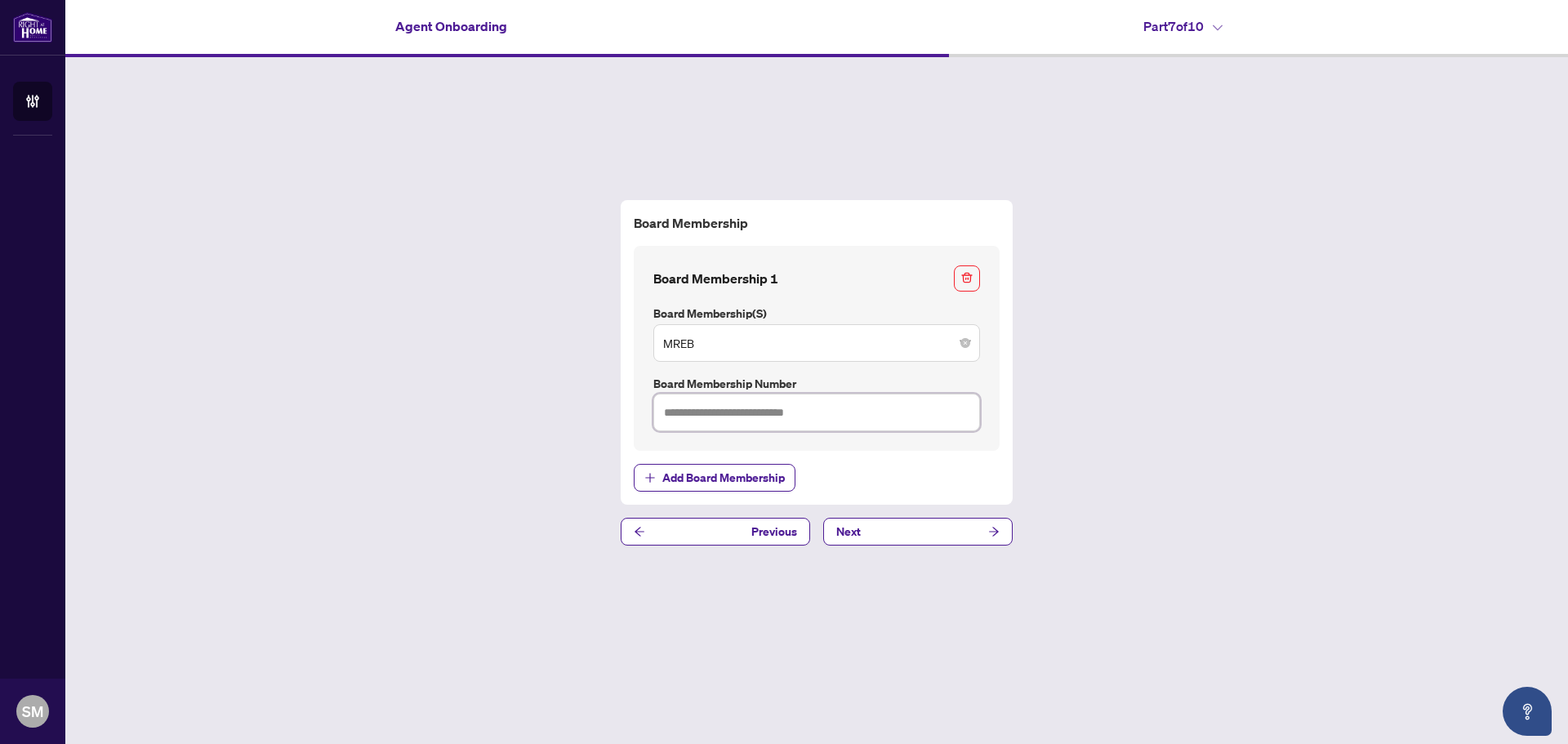
click at [810, 414] on input "text" at bounding box center [816, 412] width 327 height 38
click at [874, 452] on div "Board Membership Board Membership 1 Board Membership(s) MREB Board Membership N…" at bounding box center [816, 353] width 379 height 279
click at [919, 527] on button "Next" at bounding box center [917, 531] width 190 height 28
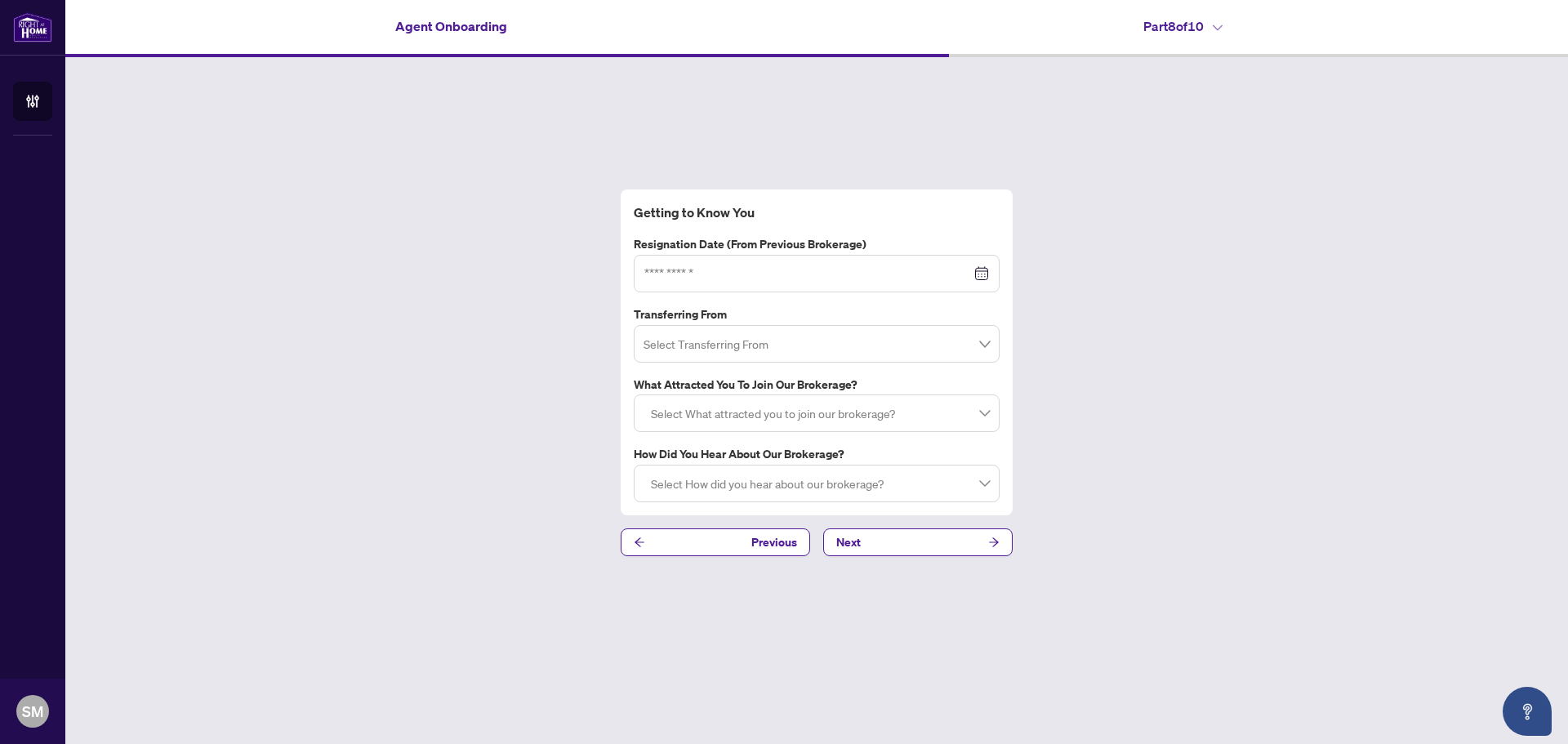
click at [977, 265] on div at bounding box center [817, 274] width 345 height 18
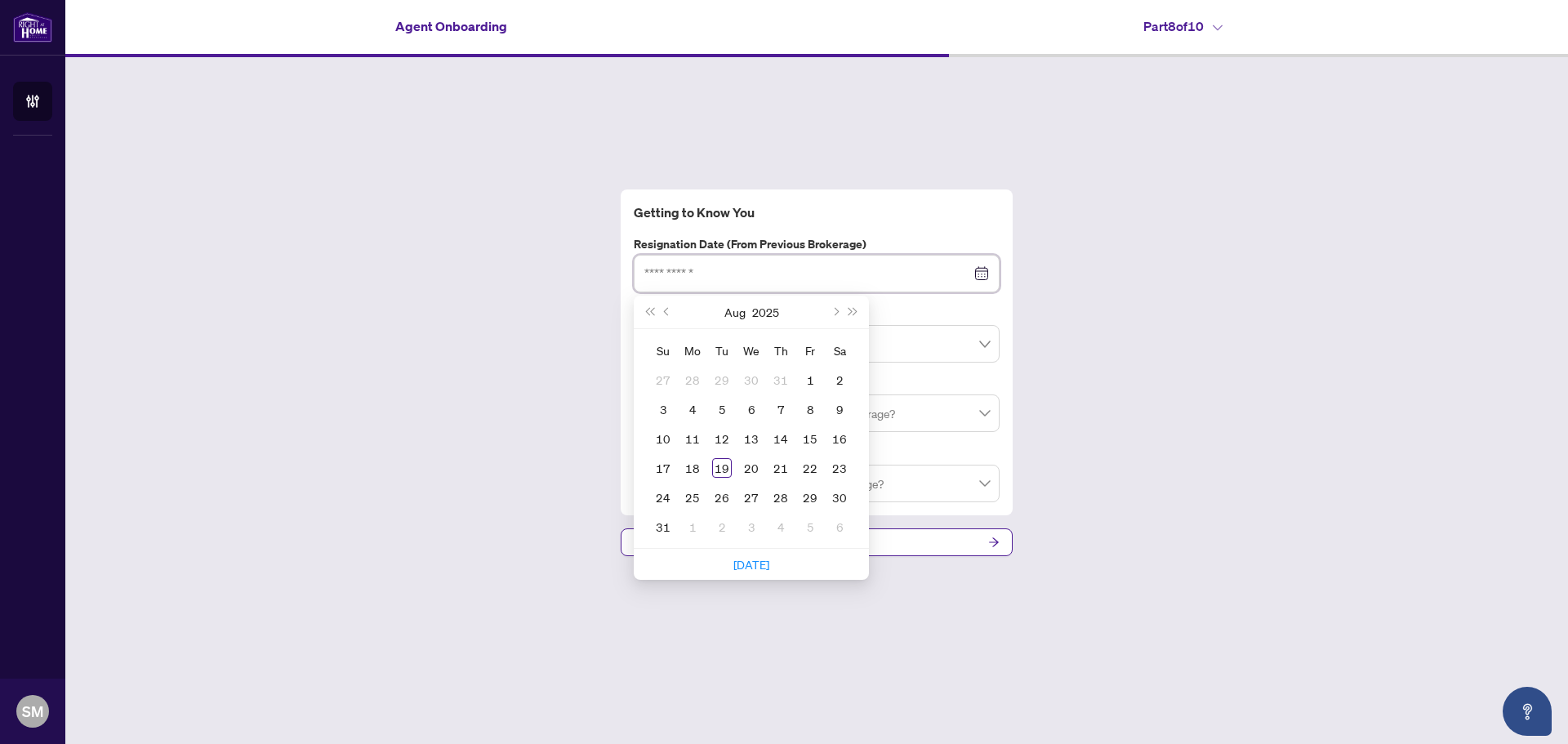
click at [975, 279] on div at bounding box center [817, 274] width 345 height 18
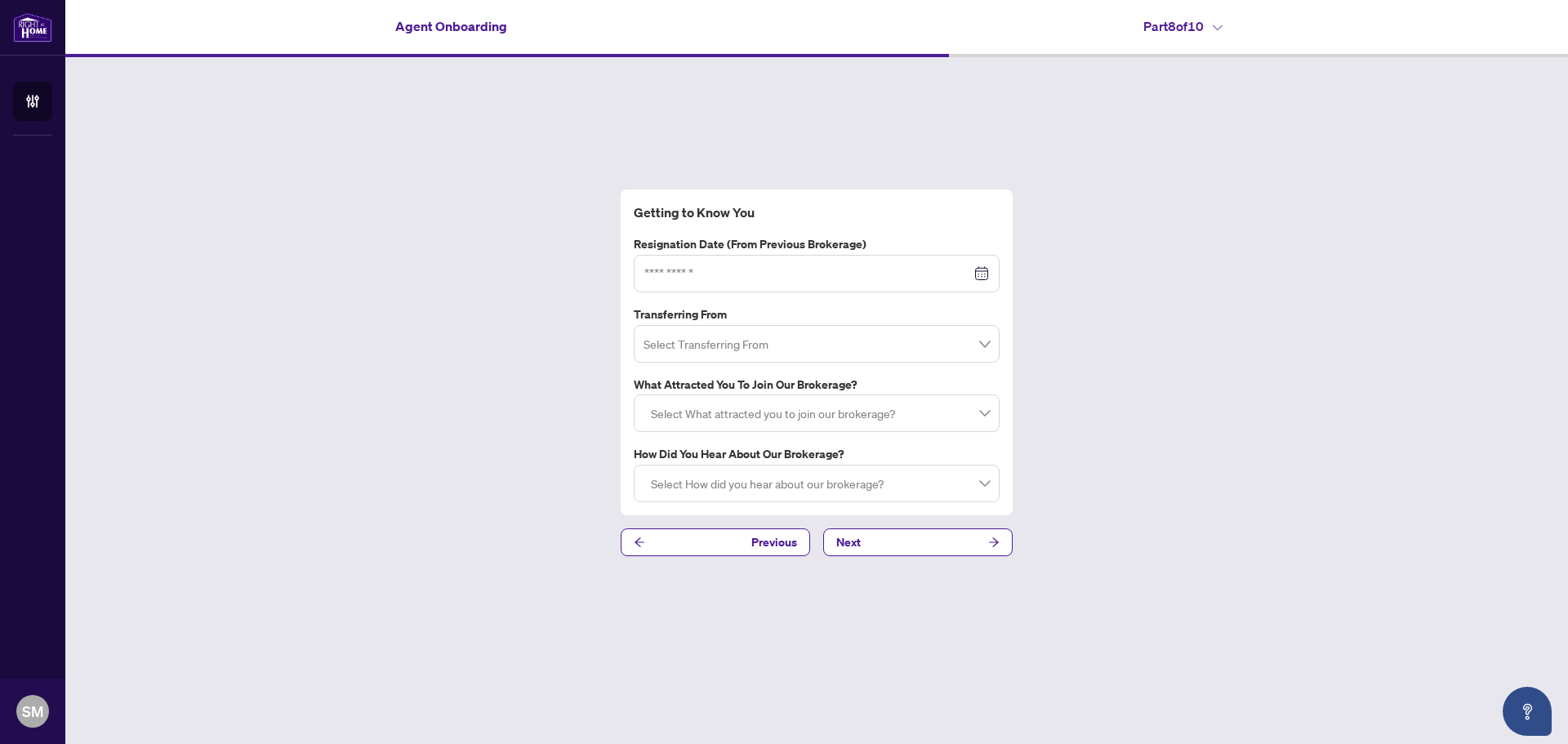
click at [1028, 280] on div "Getting to Know You Resignation Date (from previous brokerage) Aug 2025 Su Mo T…" at bounding box center [816, 372] width 1502 height 631
click at [941, 347] on input "search" at bounding box center [810, 346] width 332 height 36
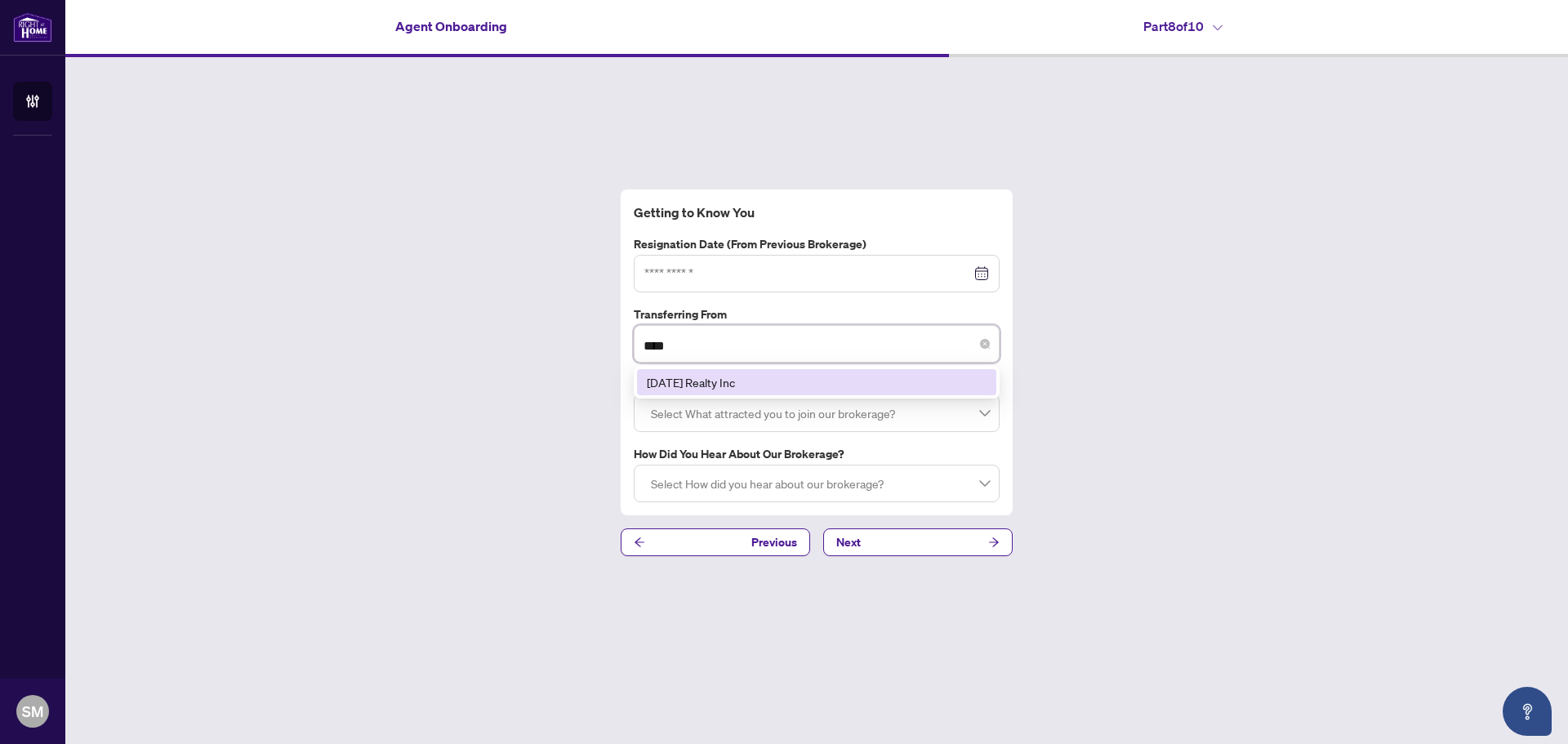
type input "*****"
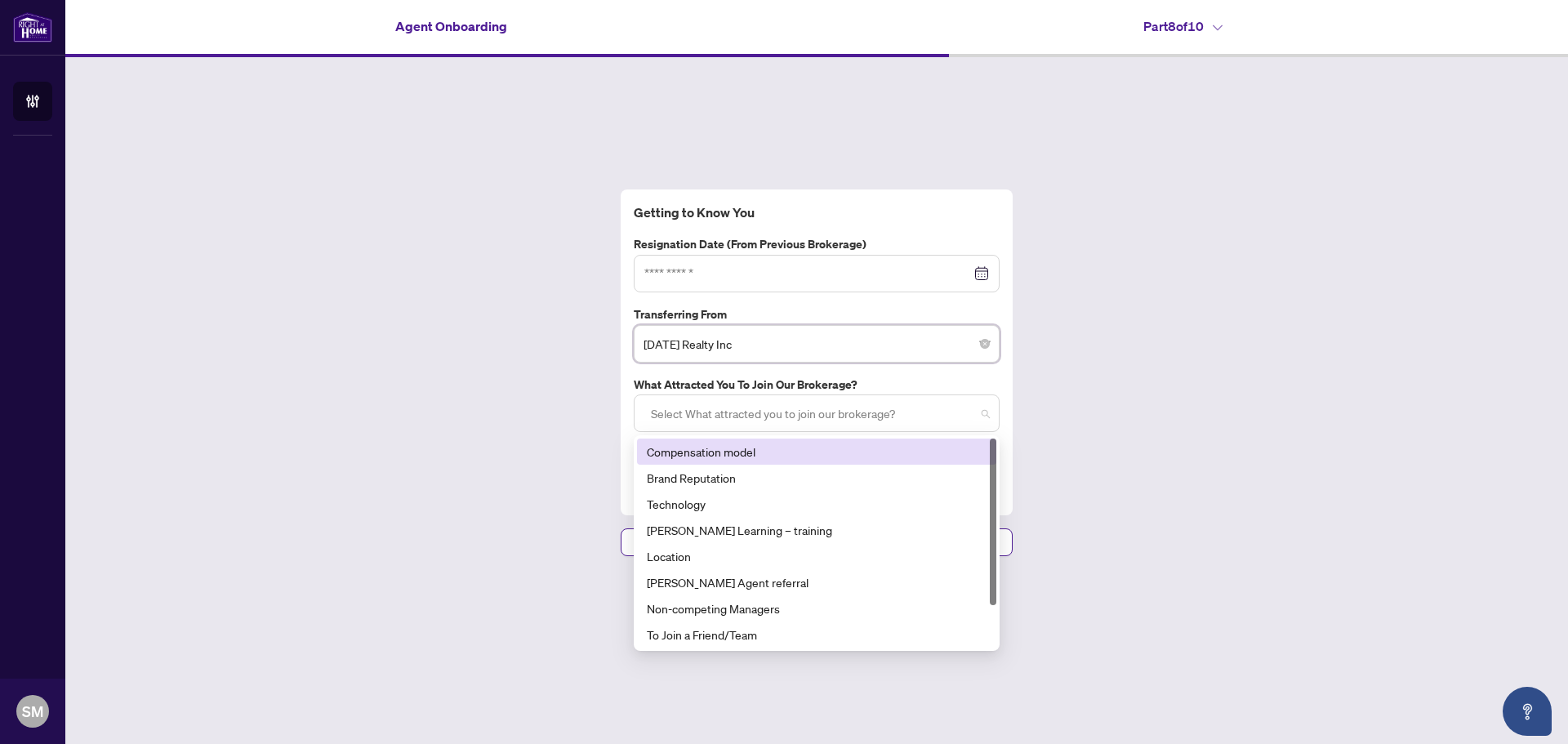
click at [747, 420] on div at bounding box center [817, 412] width 345 height 30
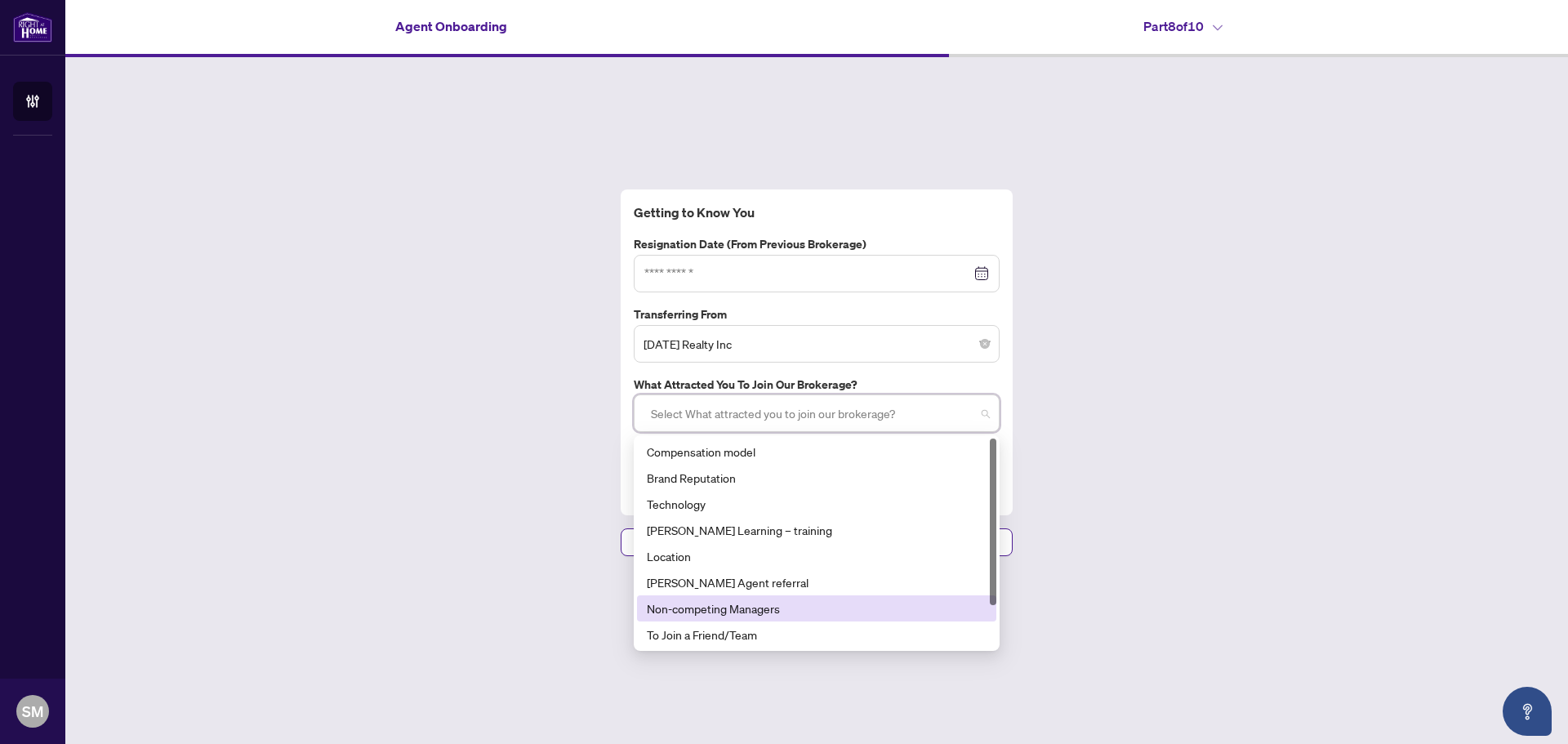
scroll to position [52, 0]
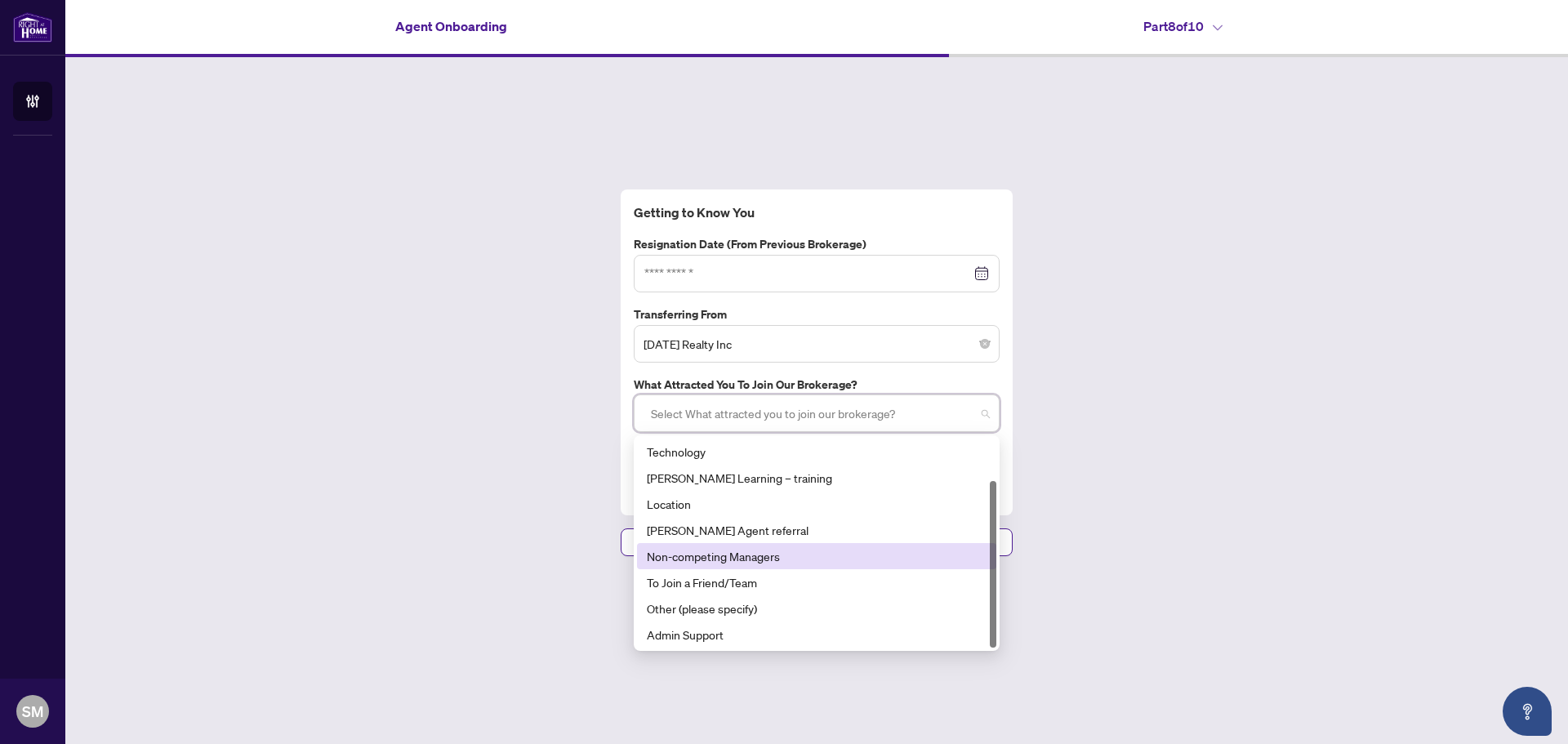
click at [1287, 504] on div "Getting to Know You Resignation Date (from previous brokerage) Aug 2025 Su Mo T…" at bounding box center [816, 372] width 1502 height 631
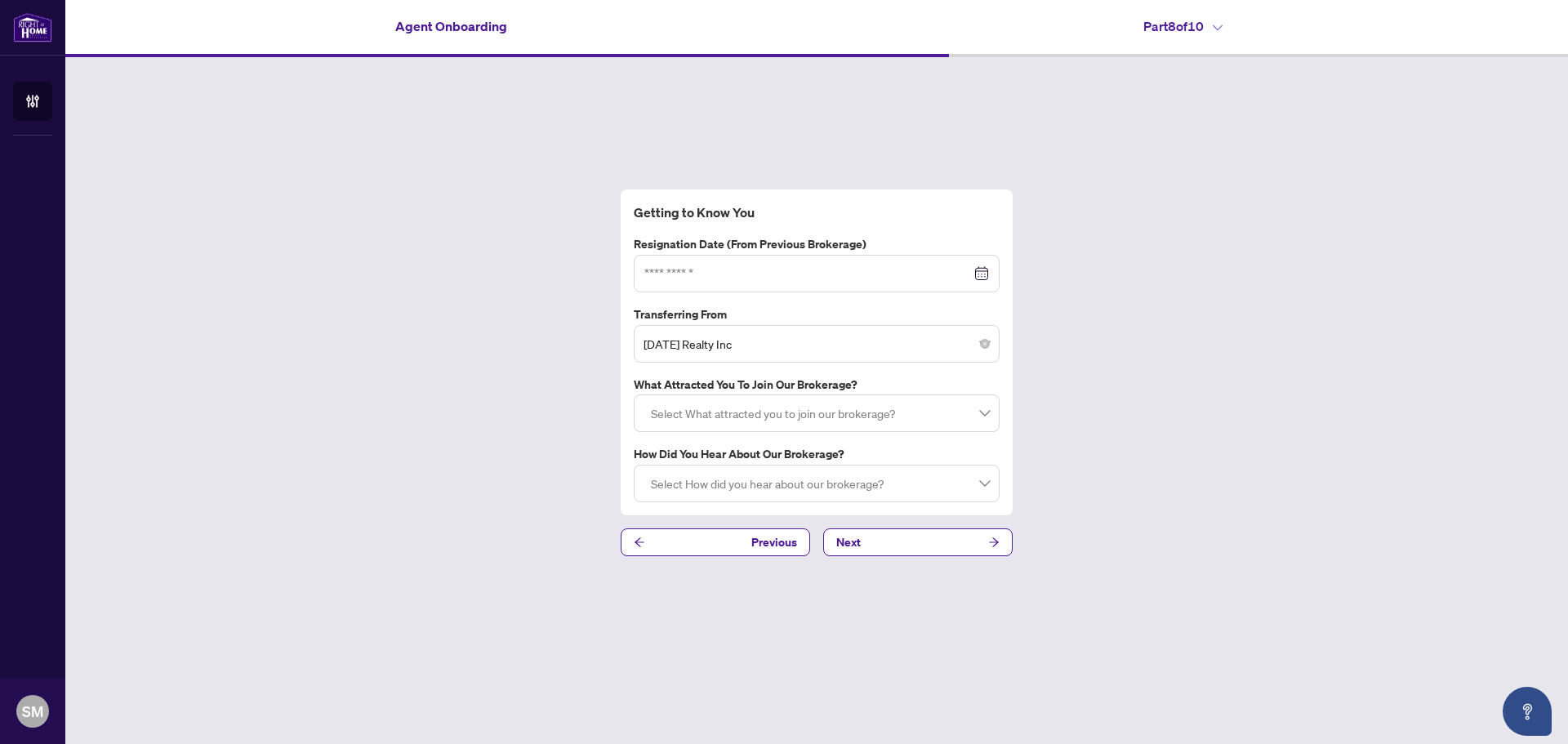
click at [960, 547] on button "Next" at bounding box center [917, 542] width 190 height 28
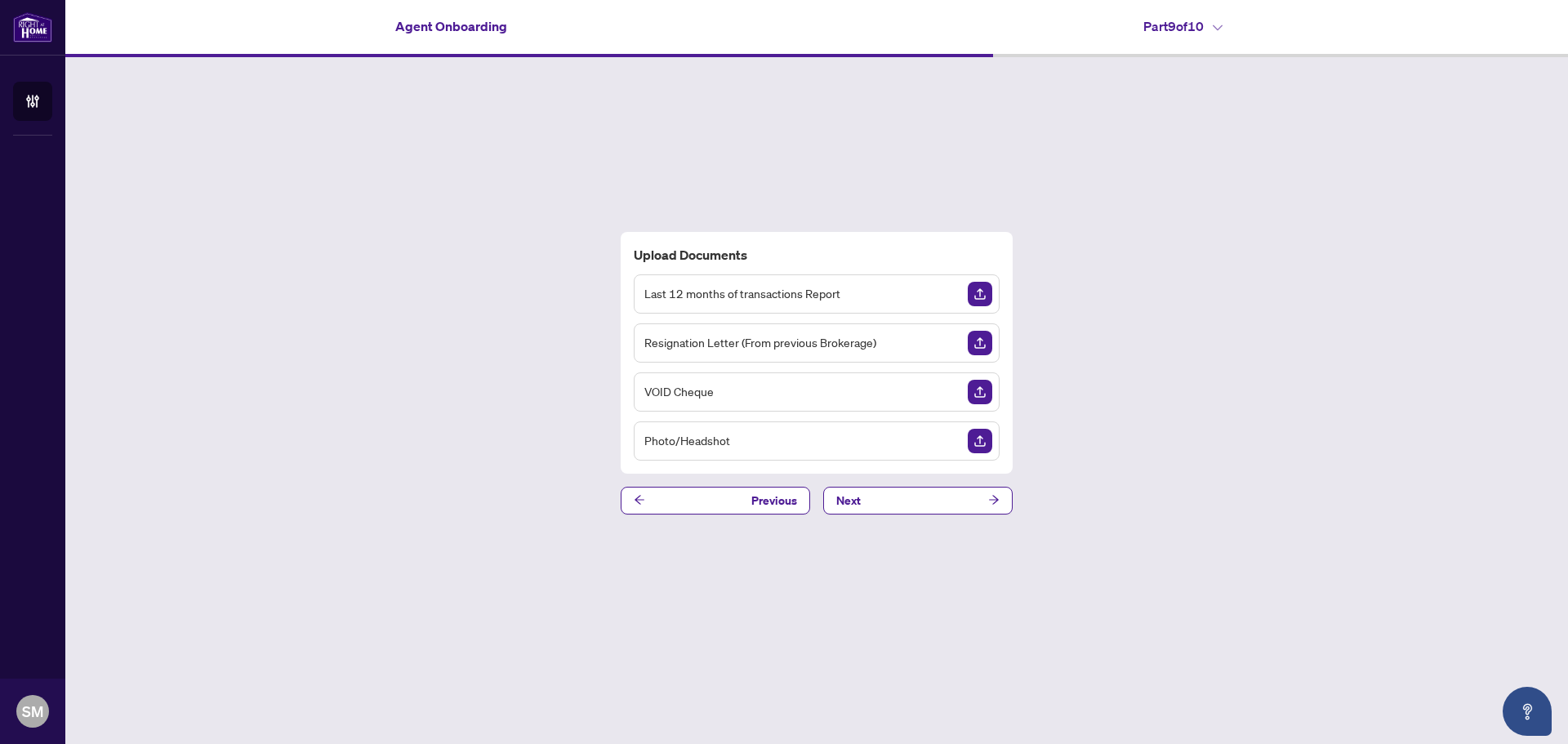
click at [1388, 420] on div "Upload Documents Last 12 months of transactions Report Resignation Letter (From…" at bounding box center [816, 372] width 1502 height 631
click at [981, 390] on img "Upload Document" at bounding box center [979, 391] width 24 height 24
click at [986, 452] on img "Upload Document" at bounding box center [979, 440] width 24 height 24
click at [945, 443] on icon "View Document" at bounding box center [949, 440] width 12 height 8
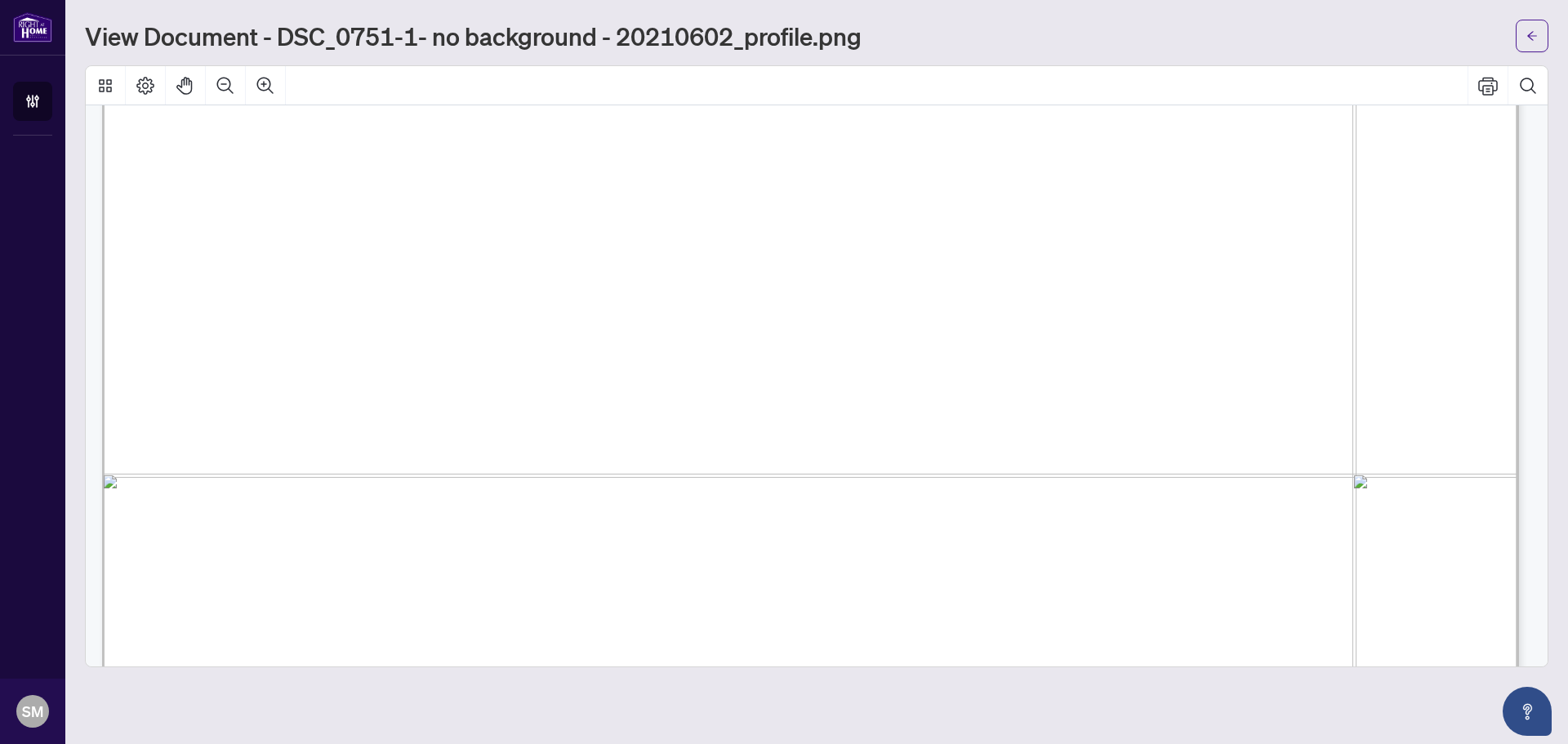
scroll to position [1307, 0]
click at [1531, 34] on icon "arrow-left" at bounding box center [1531, 35] width 10 height 9
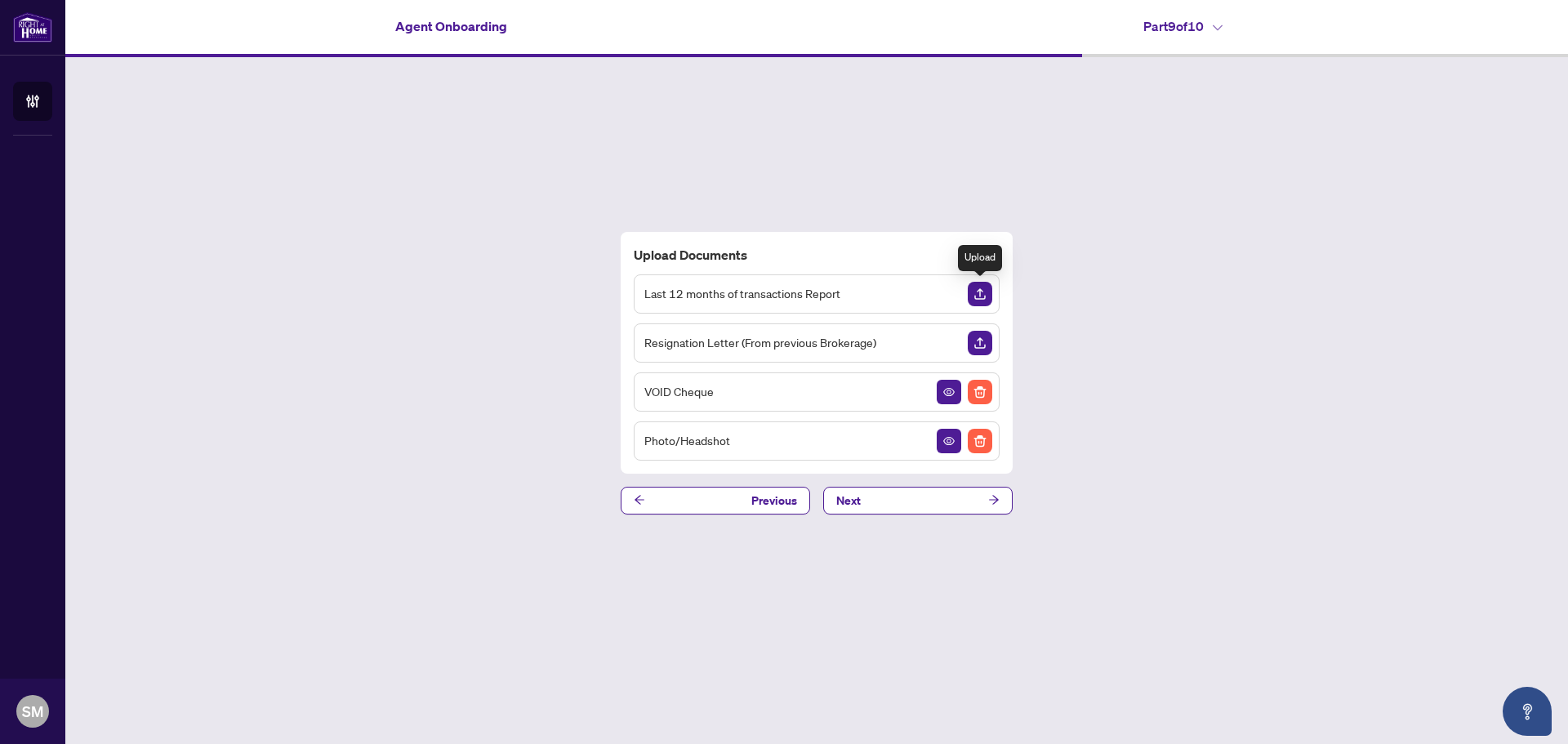
click at [971, 295] on img "Upload Document" at bounding box center [979, 293] width 24 height 24
click at [973, 345] on img "Upload Document" at bounding box center [979, 342] width 24 height 24
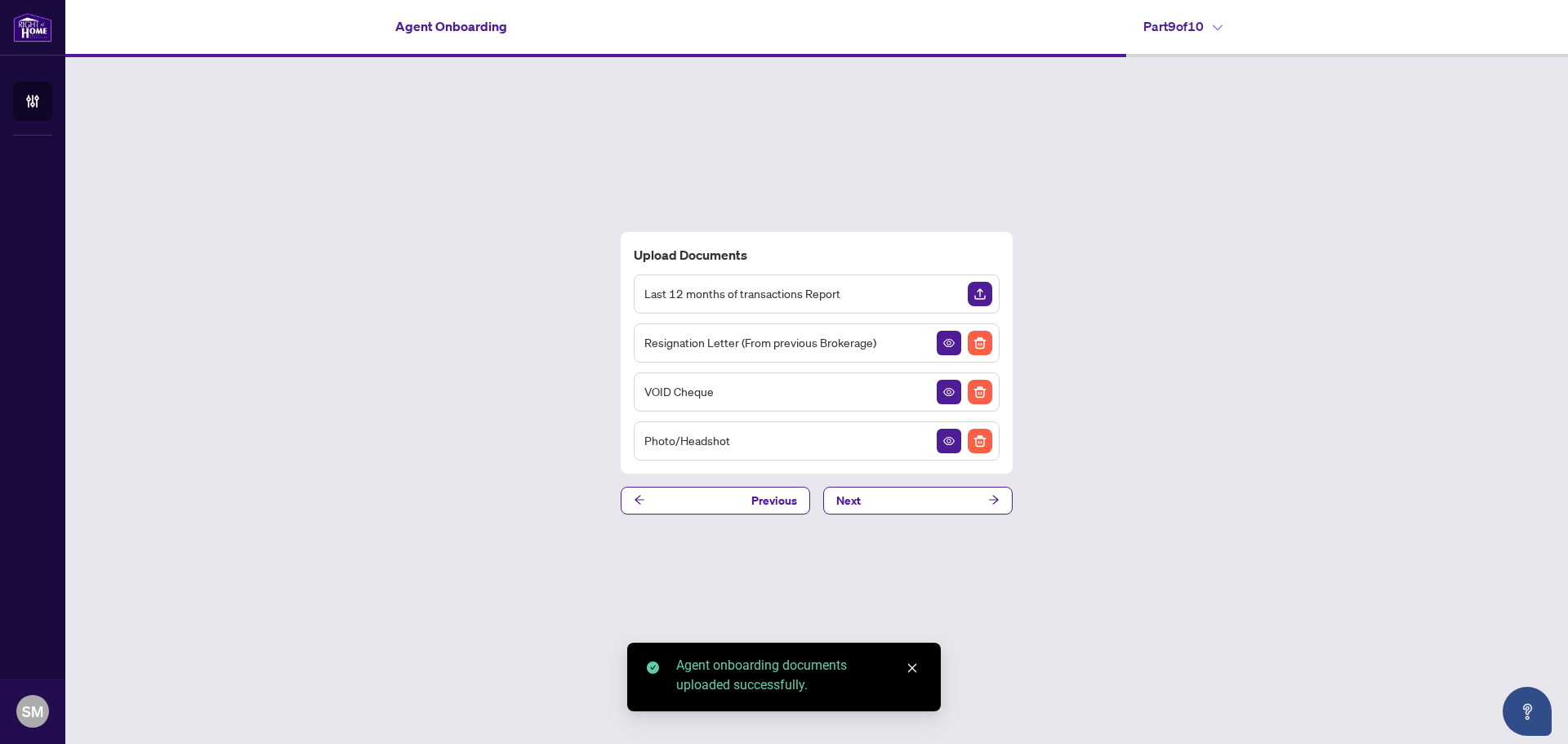
click at [940, 499] on button "Next" at bounding box center [917, 500] width 190 height 28
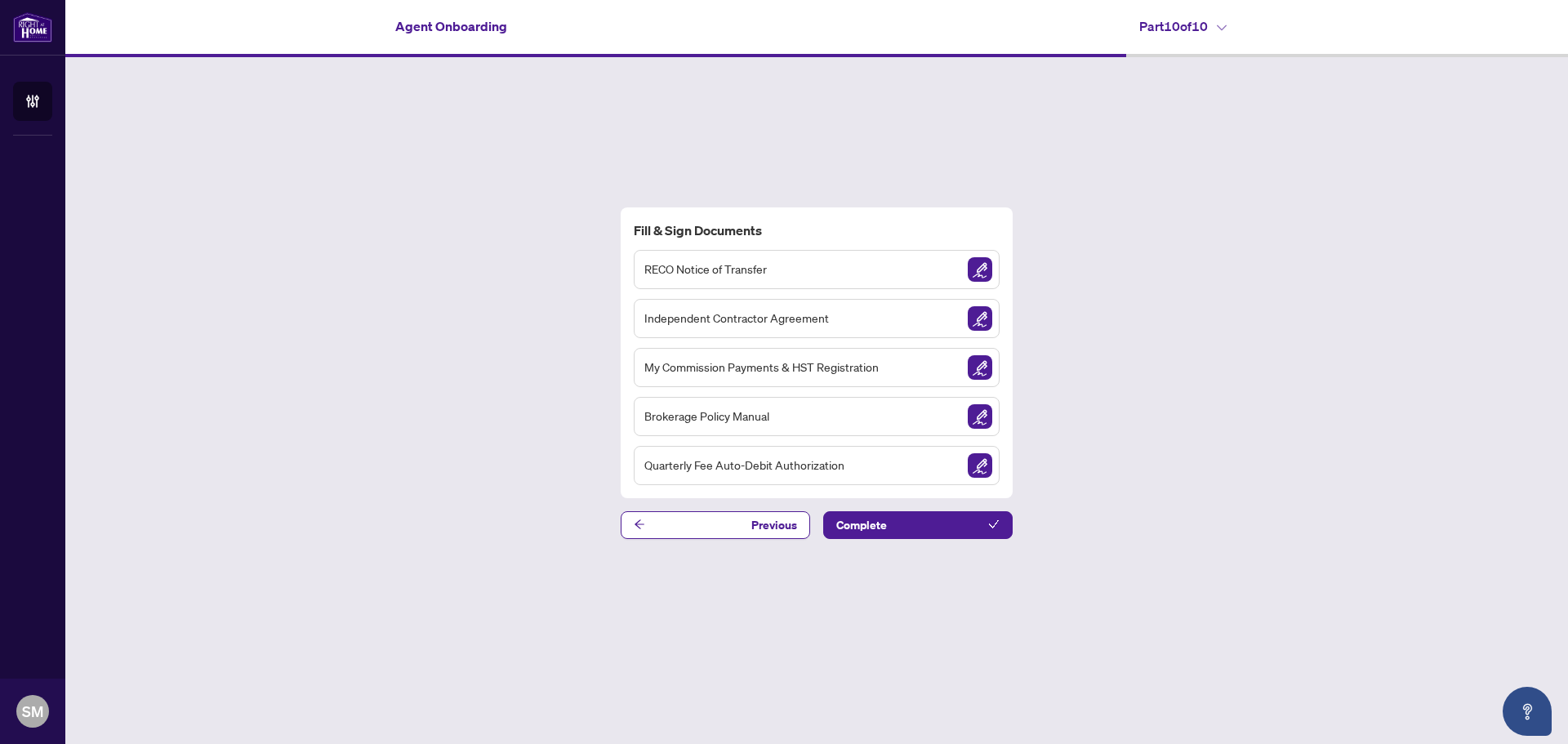
click at [973, 268] on img "Sign Document" at bounding box center [979, 269] width 24 height 24
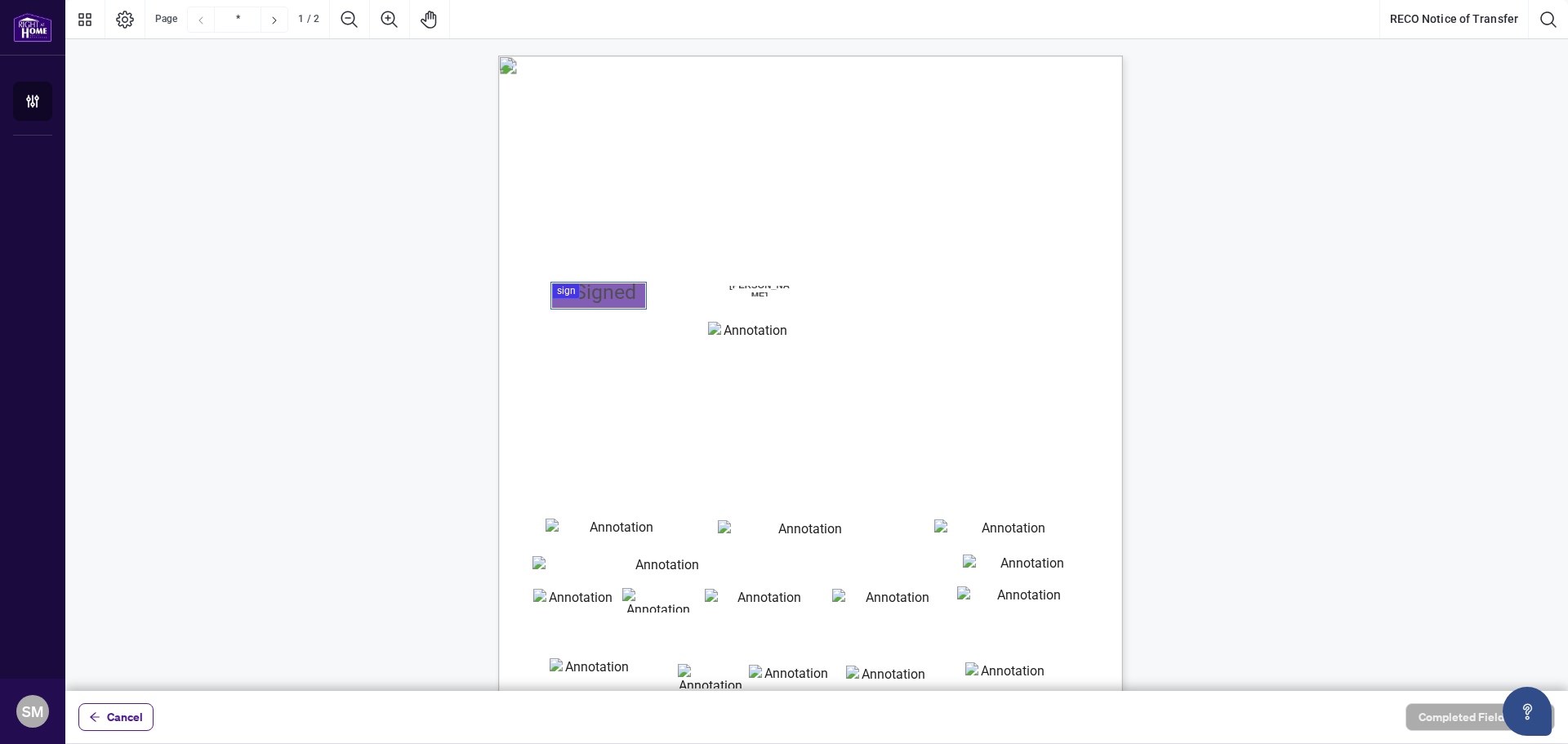
click at [598, 300] on div at bounding box center [816, 345] width 1502 height 691
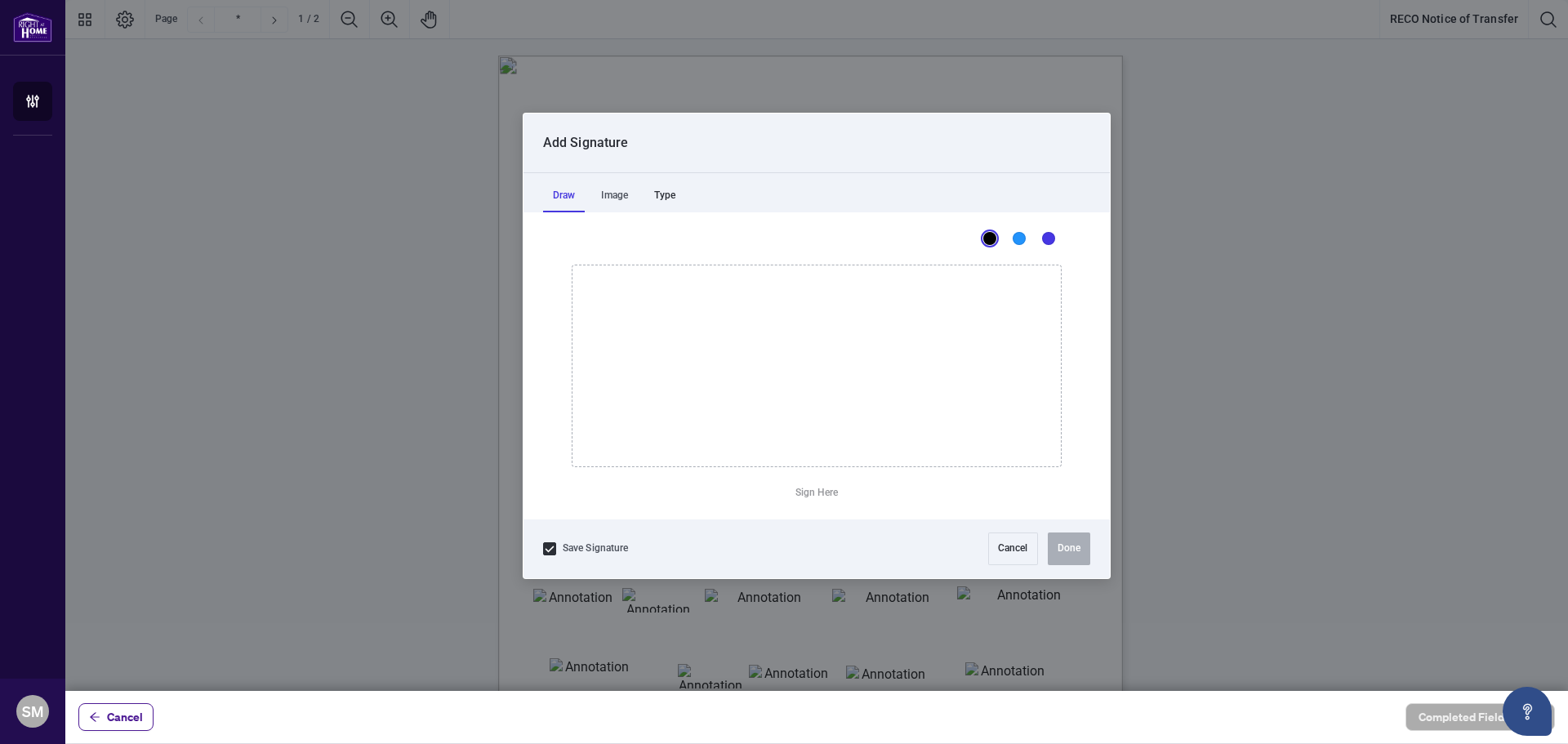
click at [672, 197] on div "Type" at bounding box center [665, 196] width 40 height 33
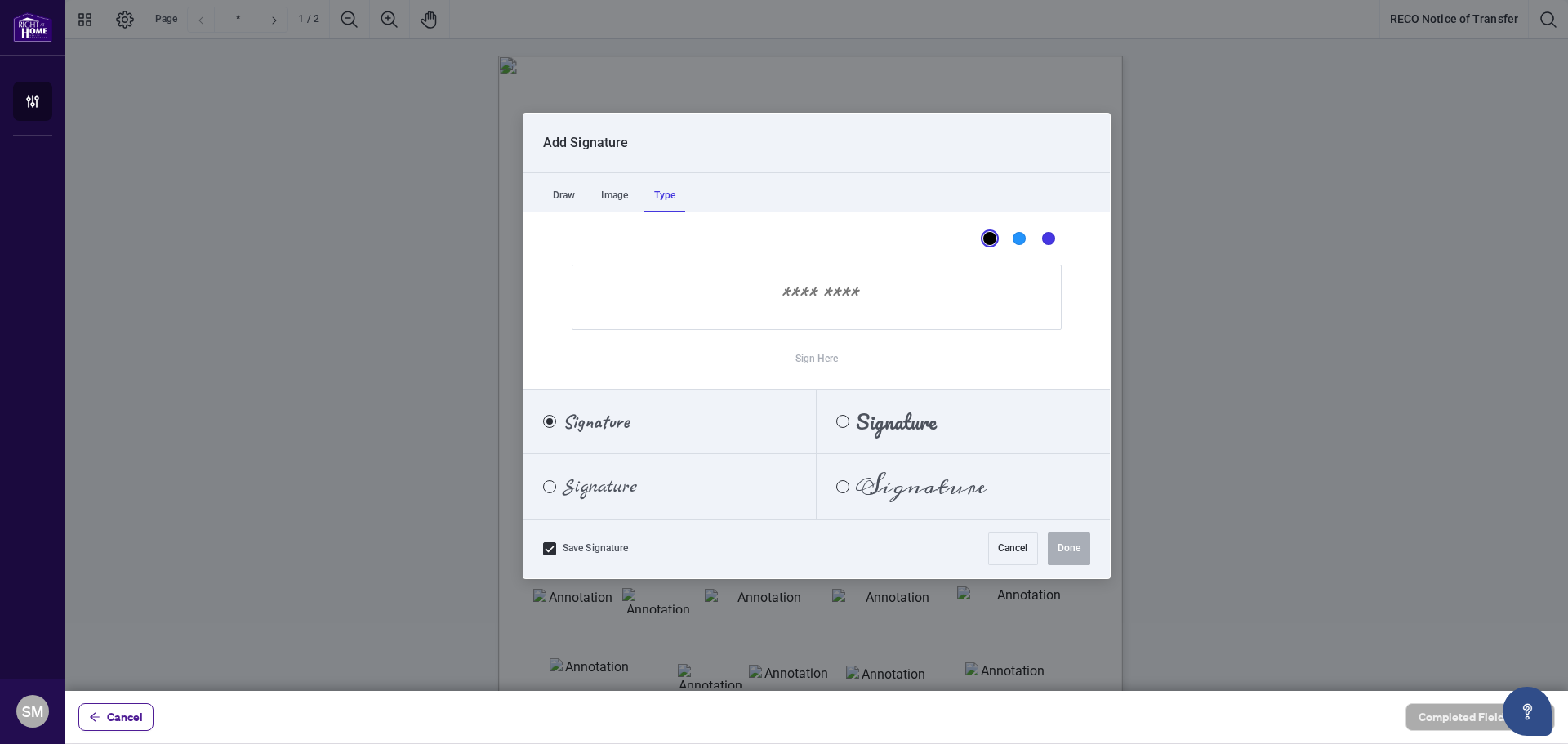
click at [776, 299] on input "Sign Here" at bounding box center [816, 298] width 490 height 66
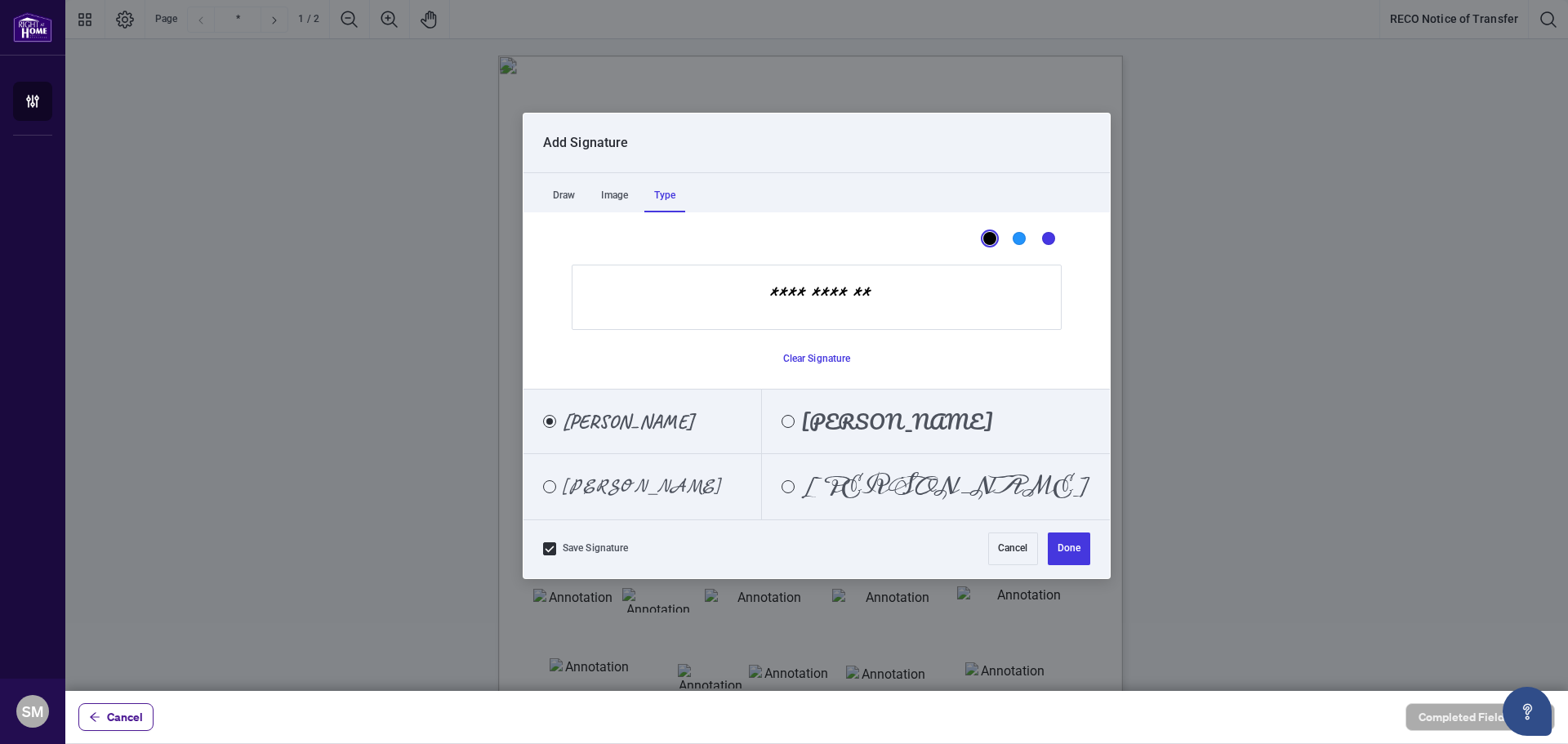
type input "**********"
click at [642, 491] on span "Irshad Mulla" at bounding box center [642, 487] width 158 height 18
drag, startPoint x: 1036, startPoint y: 548, endPoint x: 1063, endPoint y: 547, distance: 27.0
click at [1063, 547] on div "Cancel Done" at bounding box center [1039, 548] width 102 height 33
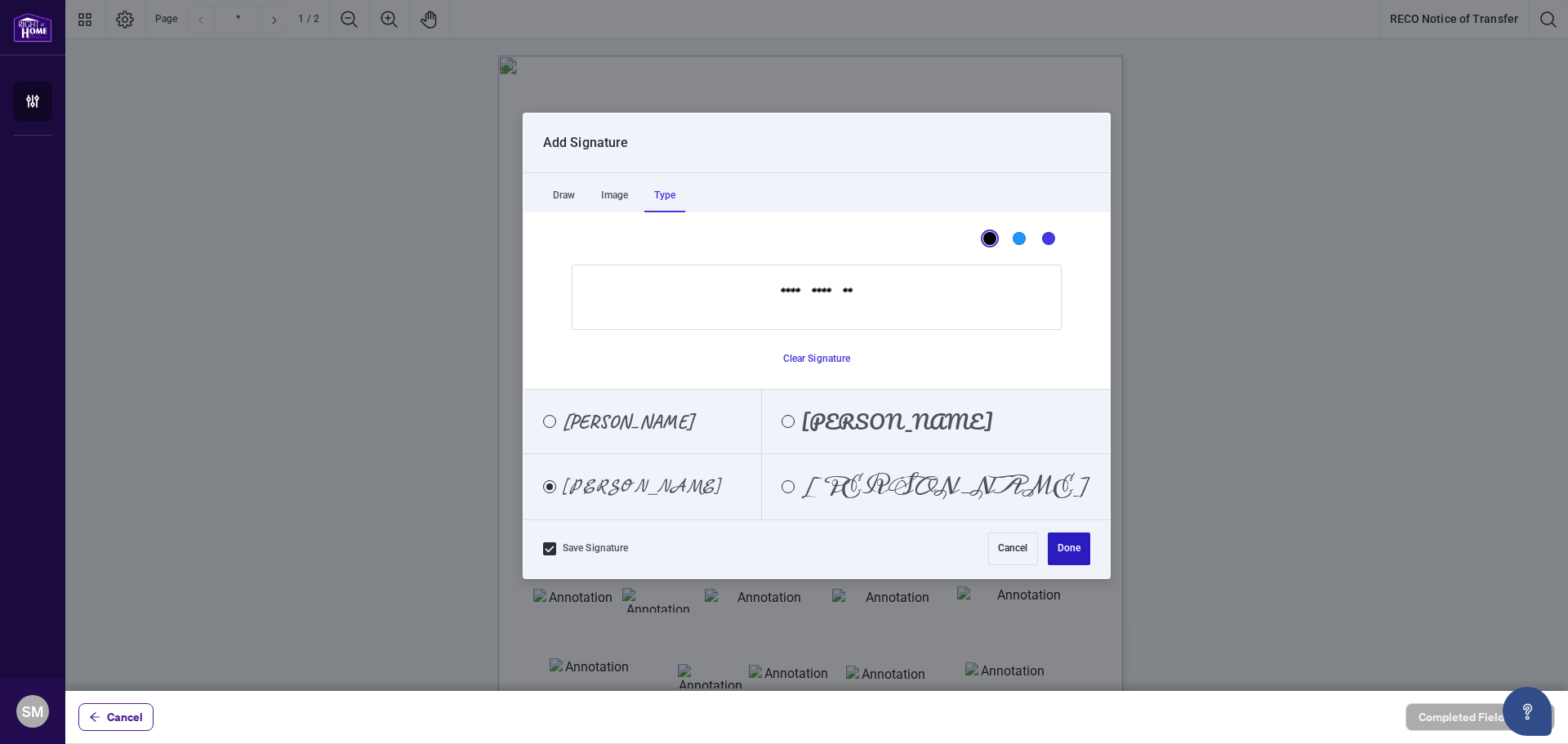
click at [1063, 547] on button "Done" at bounding box center [1069, 548] width 42 height 33
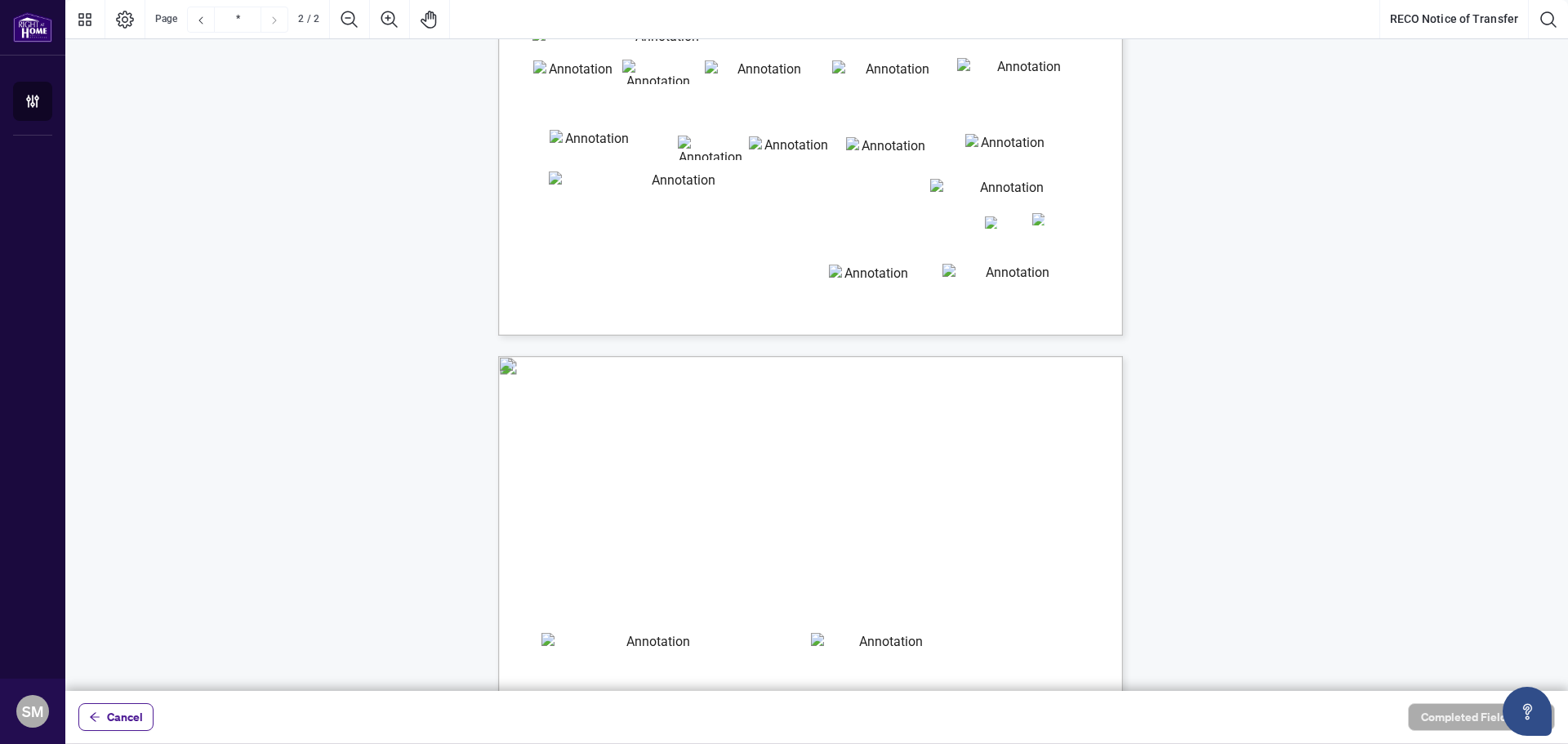
type input "*"
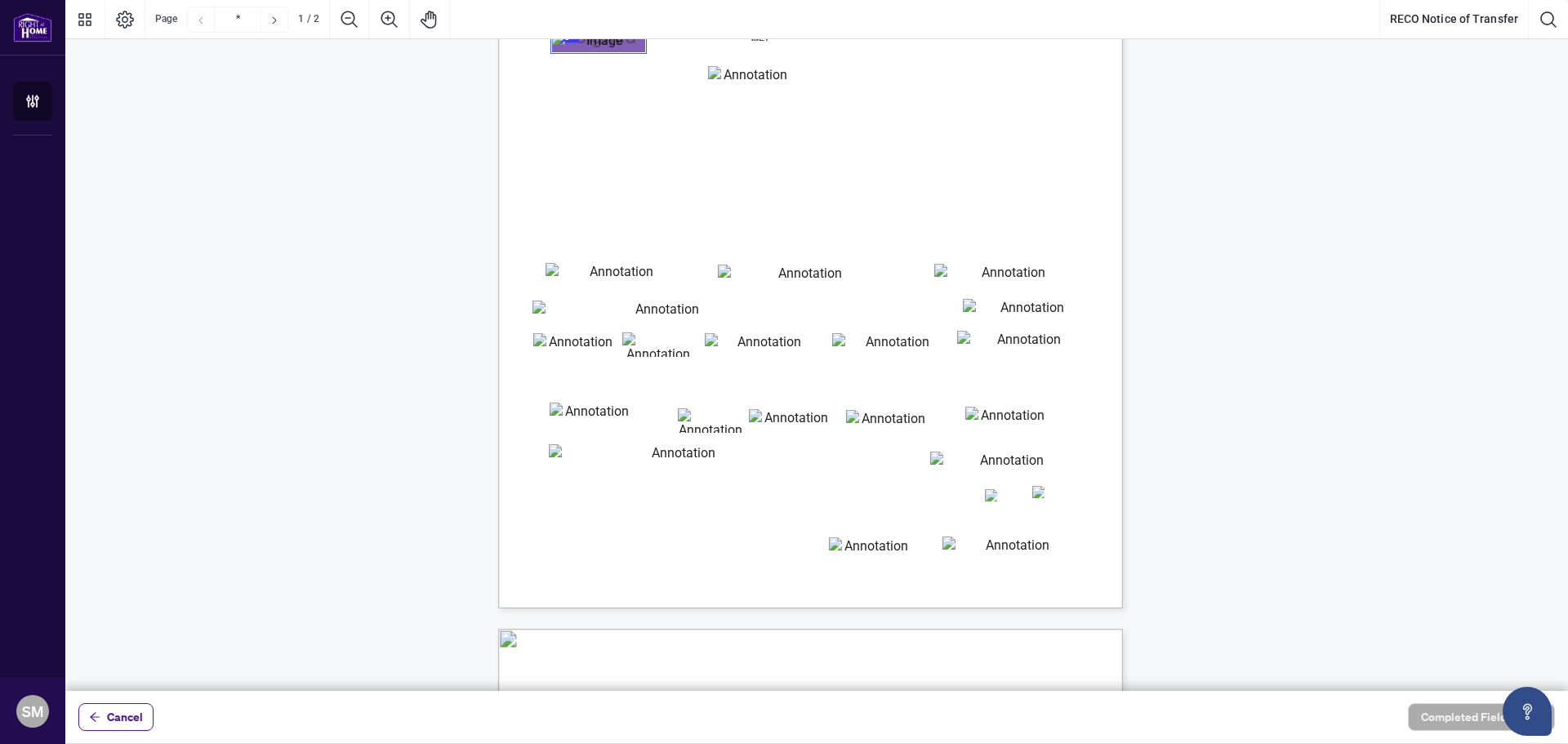
scroll to position [39, 0]
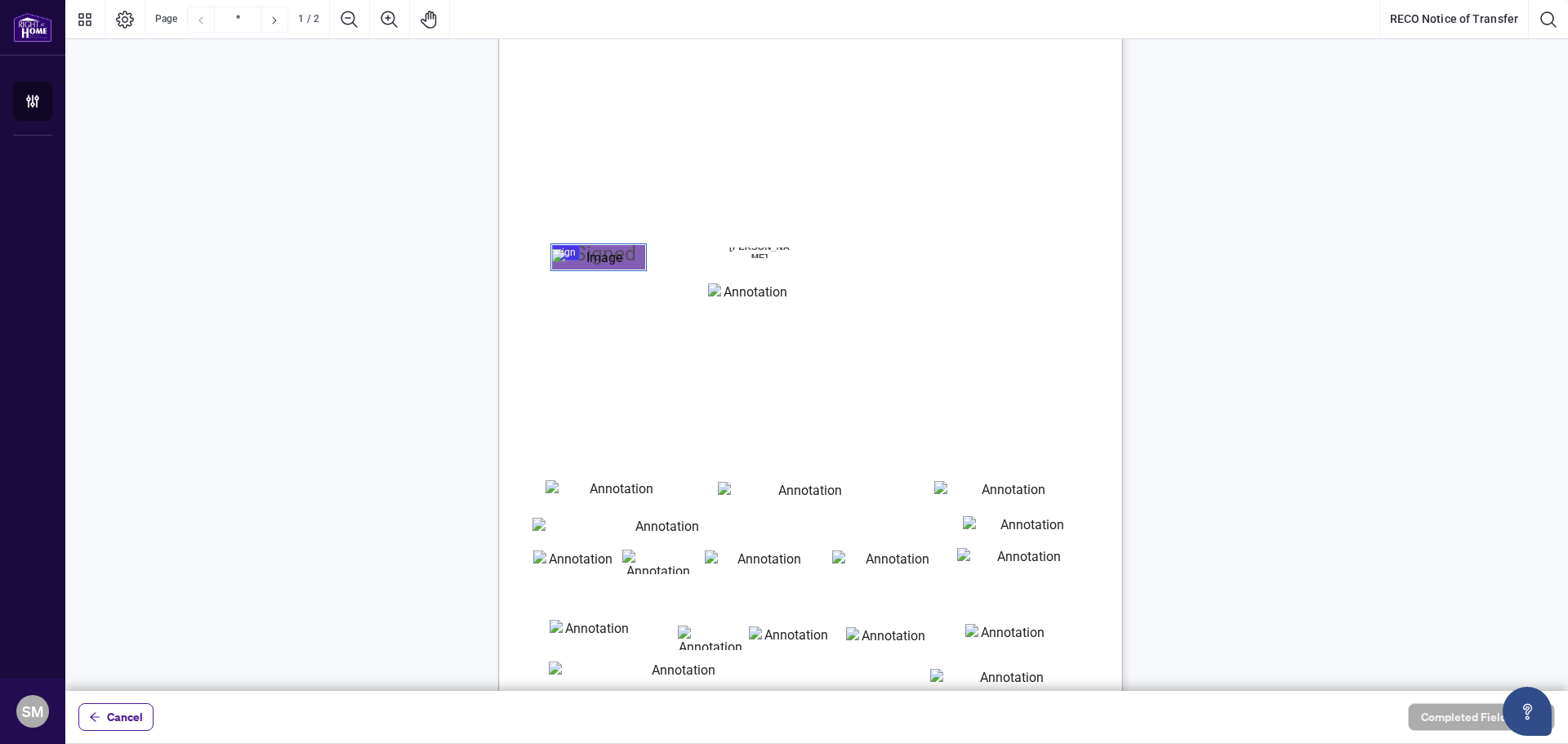
click at [719, 297] on textarea "01K2CPNFQZYSE0XXPK77VZYQ25" at bounding box center [749, 295] width 82 height 24
click at [724, 289] on textarea "01K2CPNFQZYSE0XXPK77VZYQ25" at bounding box center [749, 296] width 82 height 25
type textarea "*******"
click at [737, 430] on span "Please ensure that the “effective date” reflected in the termination/resignatio…" at bounding box center [775, 436] width 482 height 12
click at [660, 489] on textarea "01K2CPNQ8E4HNMWSAECYQ6HX5Z" at bounding box center [615, 492] width 139 height 24
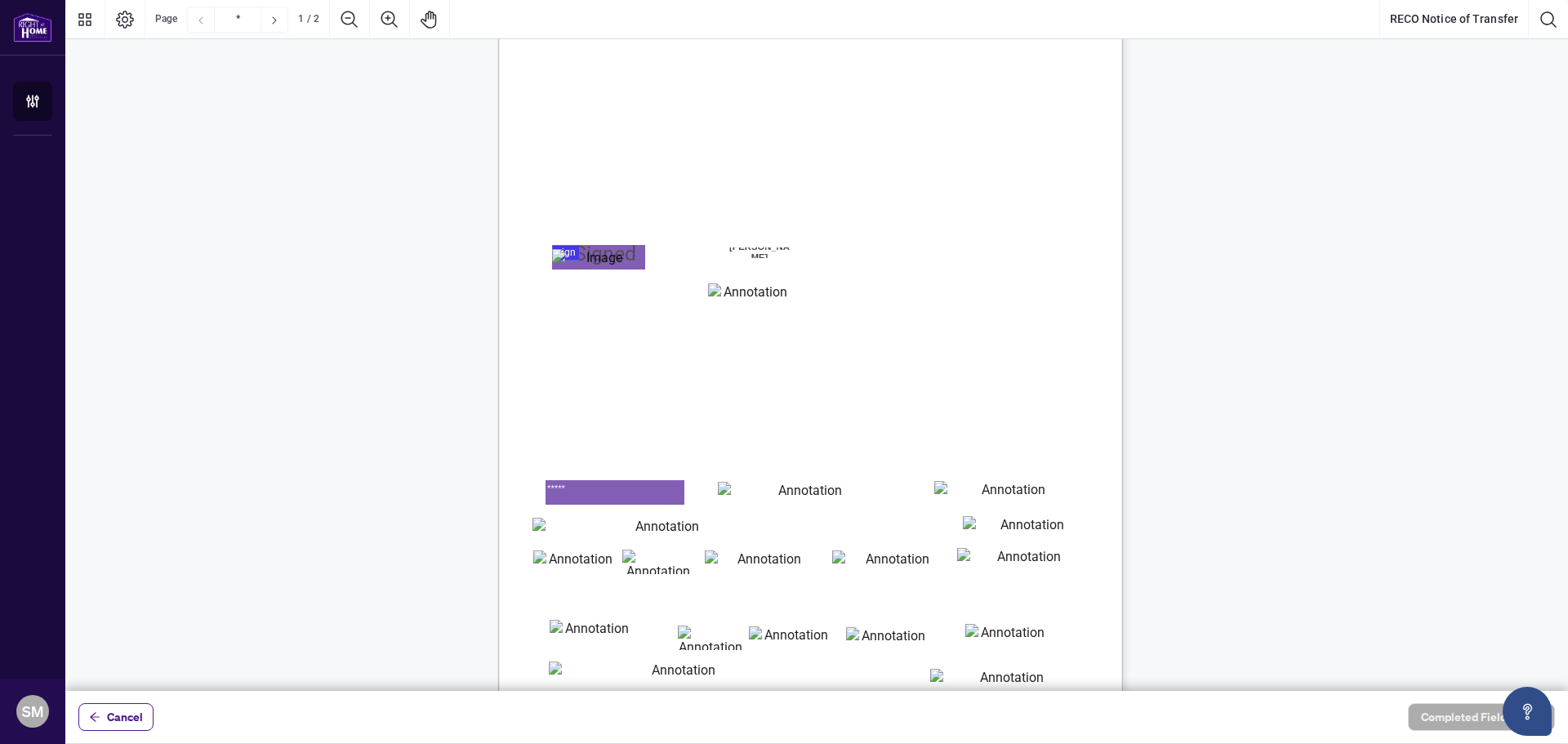
type textarea "*****"
type textarea "******"
type textarea "**********"
click at [628, 538] on textarea "01K2CPPHF7BG62R2V4ZM5BCP7Q" at bounding box center [659, 529] width 255 height 24
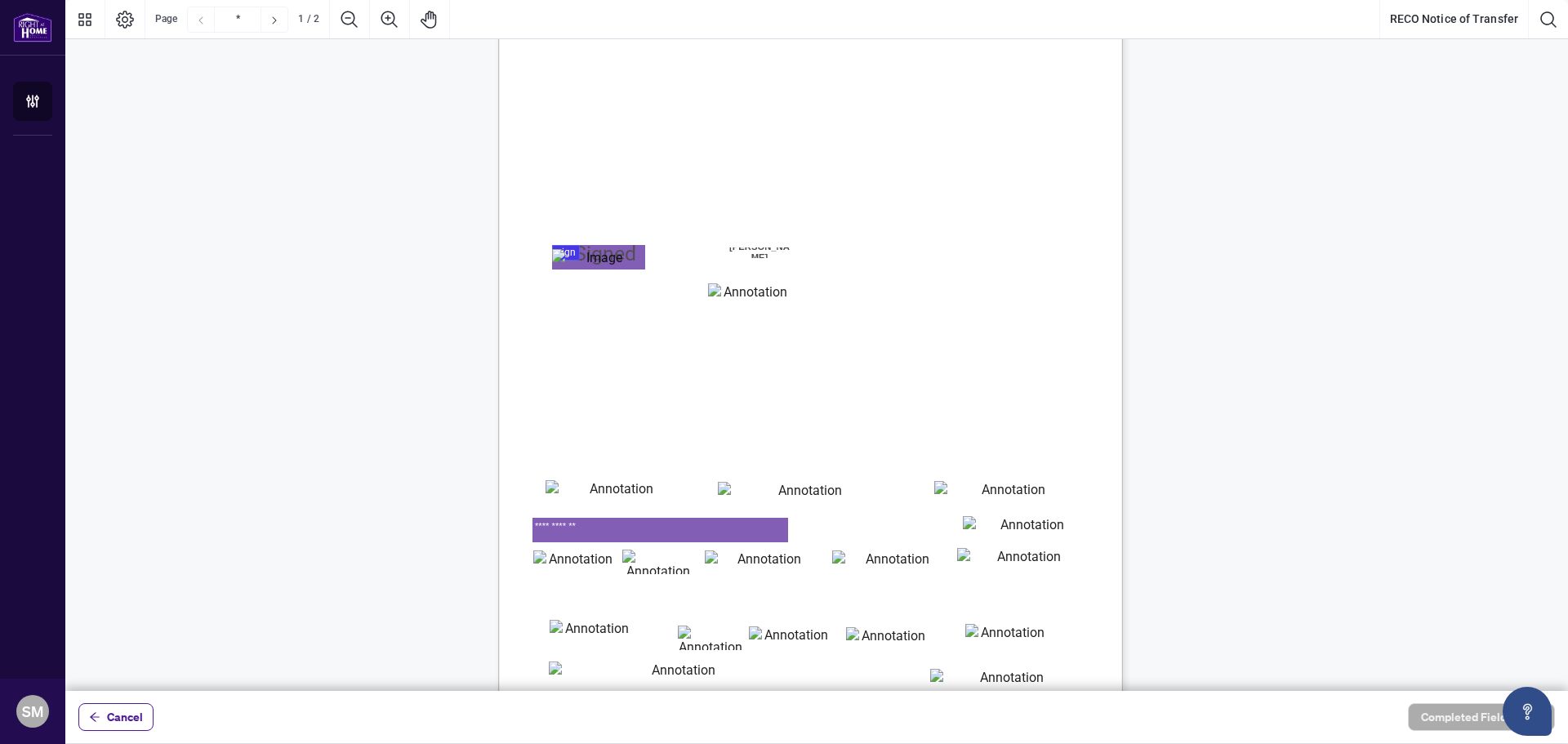
type textarea "**********"
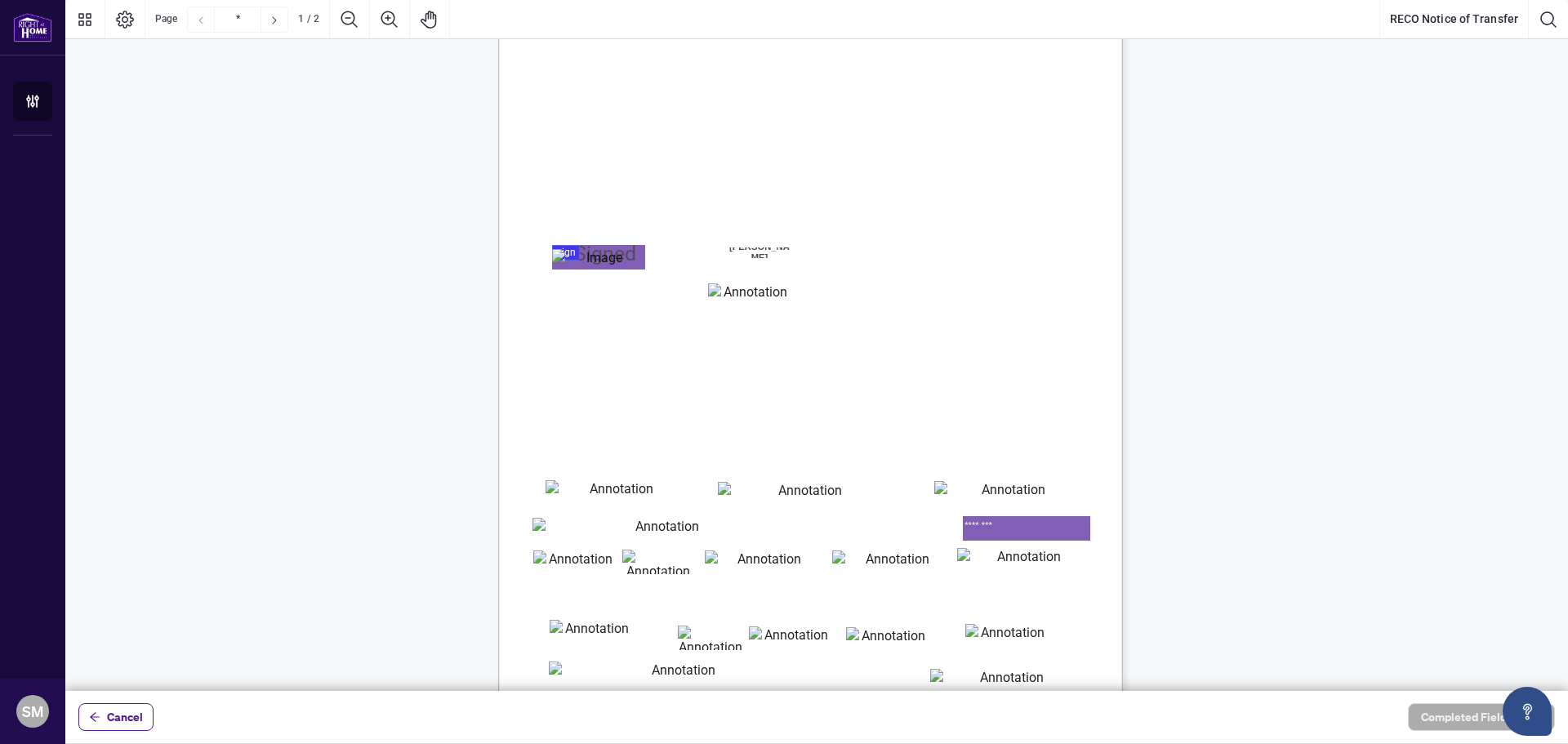
type textarea "********"
type textarea "**"
type textarea "******"
drag, startPoint x: 784, startPoint y: 564, endPoint x: 746, endPoint y: 559, distance: 38.3
click at [746, 559] on textarea "**********" at bounding box center [762, 562] width 117 height 24
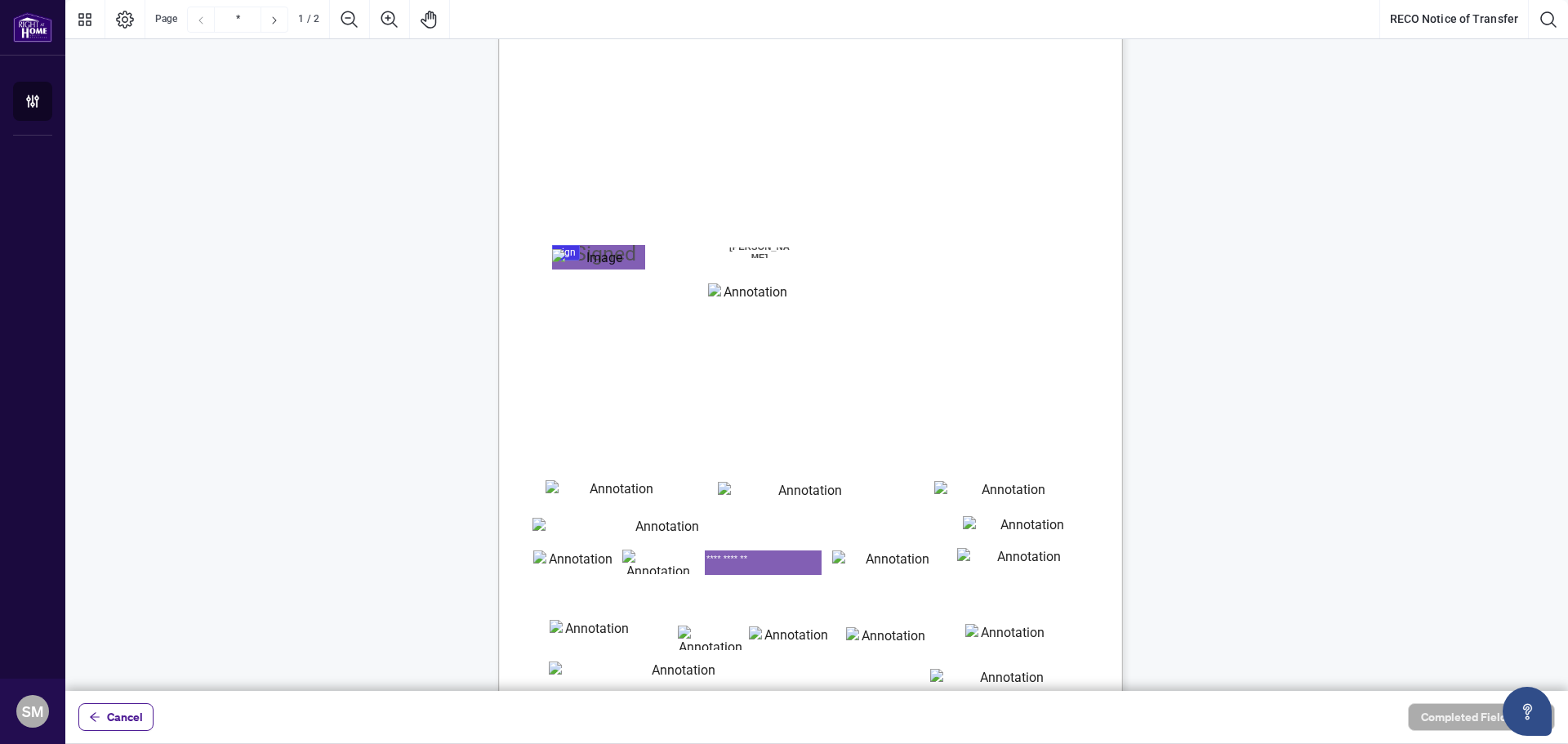
click at [782, 556] on textarea "**********" at bounding box center [762, 562] width 117 height 24
drag, startPoint x: 782, startPoint y: 556, endPoint x: 684, endPoint y: 554, distance: 98.0
click at [684, 17] on div "**********" at bounding box center [811, 17] width 625 height 0
type textarea "**********"
click at [888, 564] on textarea "01K2CPQGCZXSBJT2T60ZRA3RTH" at bounding box center [890, 562] width 118 height 24
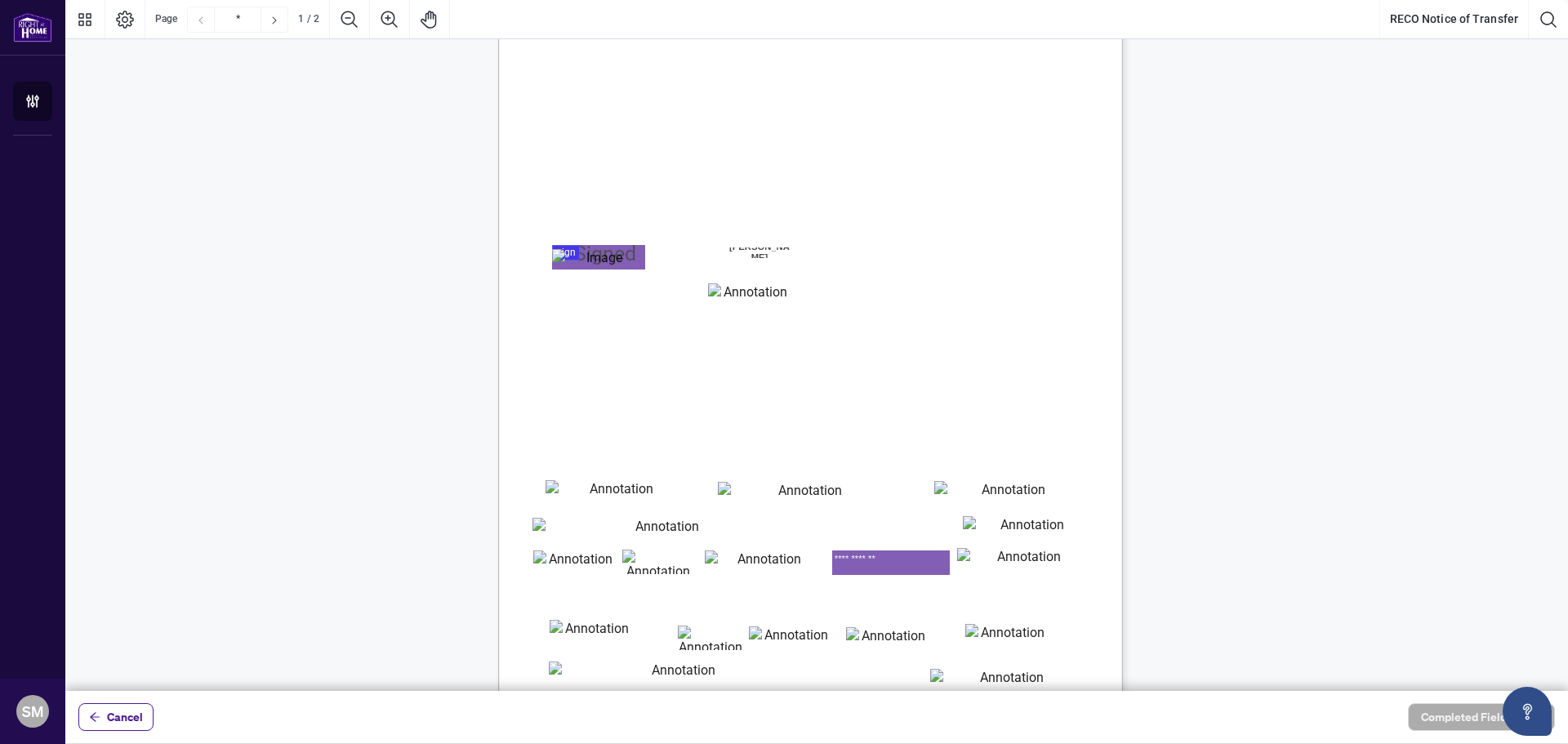
type textarea "**********"
click at [999, 564] on textarea "01K2CPQPDEB3MGWS4FM79YQKWS" at bounding box center [1023, 560] width 131 height 24
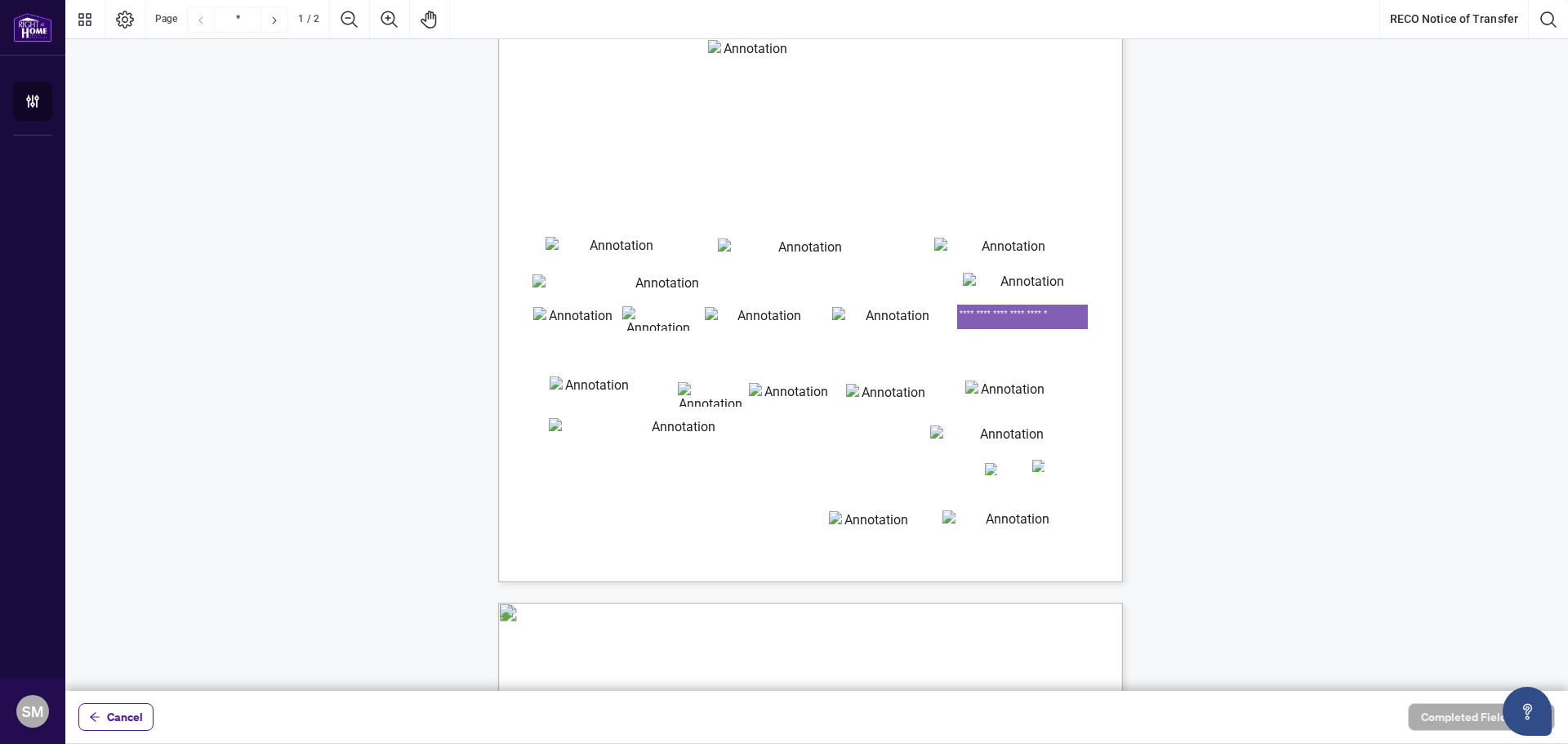
scroll to position [283, 0]
type textarea "**********"
click at [597, 387] on textarea "01K2CPSA8YGG422KXS00YATTMS" at bounding box center [591, 386] width 83 height 24
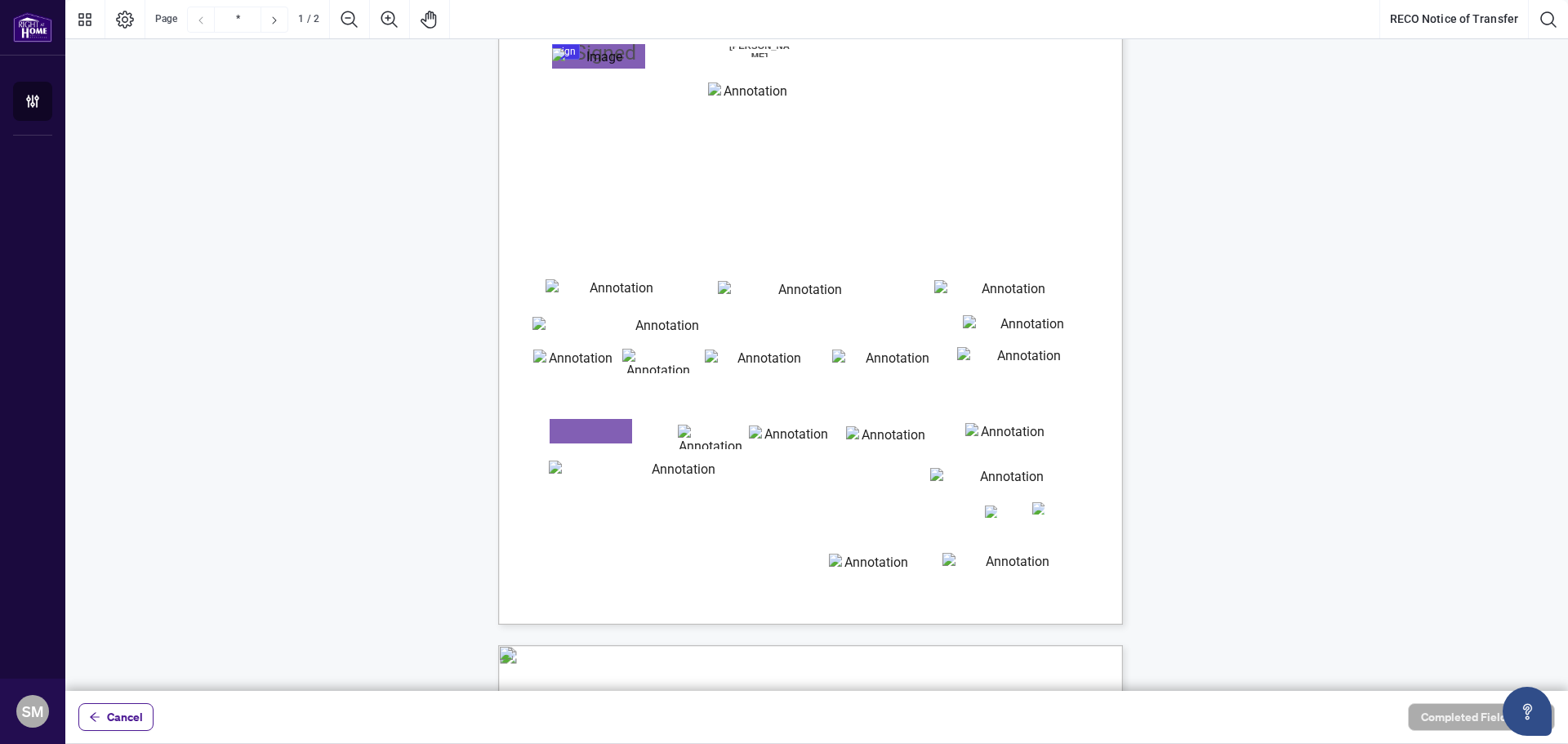
scroll to position [201, 0]
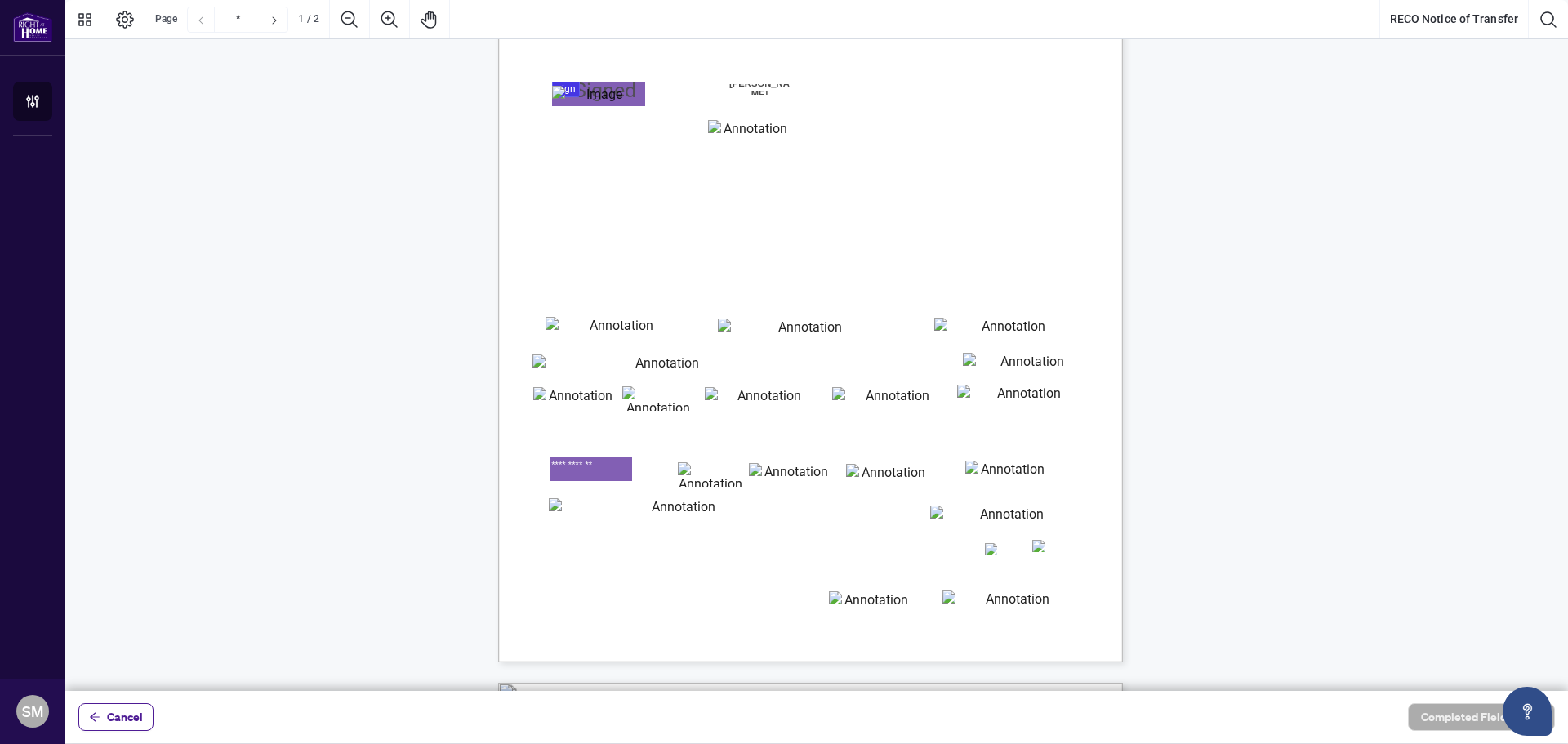
type textarea "**********"
type textarea "**"
type textarea "******"
type textarea "**********"
click at [786, 517] on textarea "01K2CPT4B73RDRFG1JZPN6P2RB" at bounding box center [676, 510] width 255 height 24
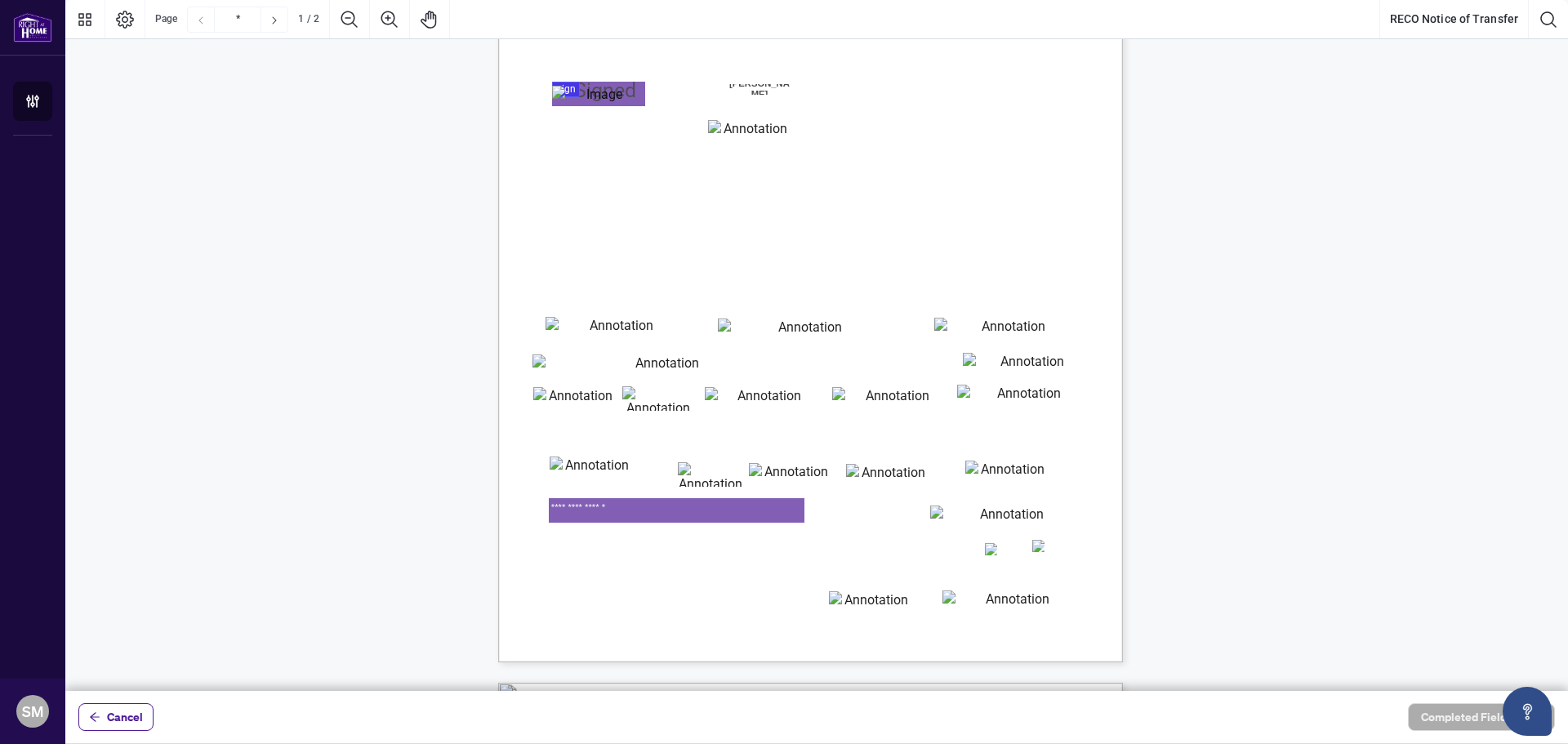
type textarea "**********"
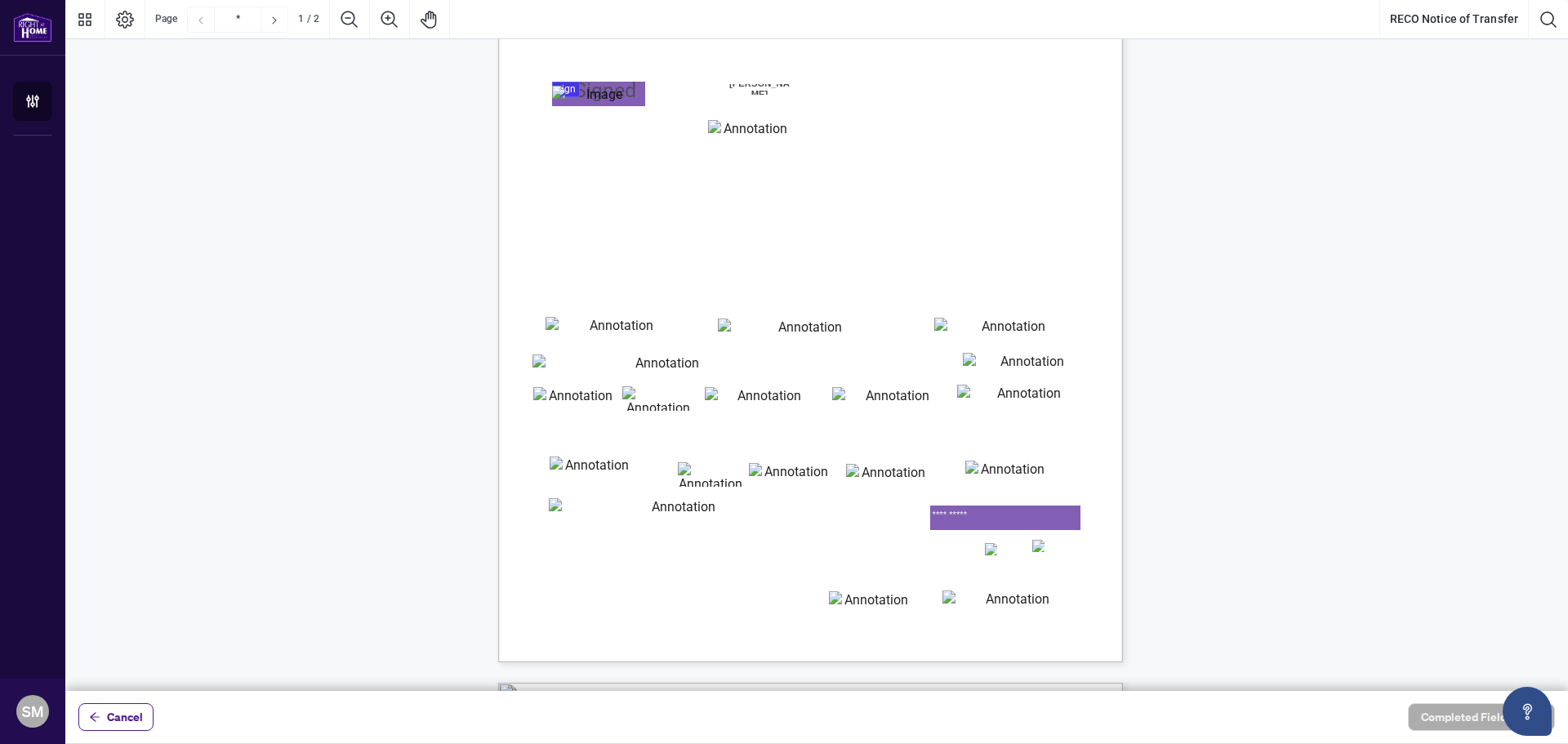
type textarea "**********"
click at [1217, 541] on div "Form EXFR Page 1 of 2 Real Estate Council of Ontario 3300 Bloor St. W. West Tow…" at bounding box center [816, 664] width 1502 height 1654
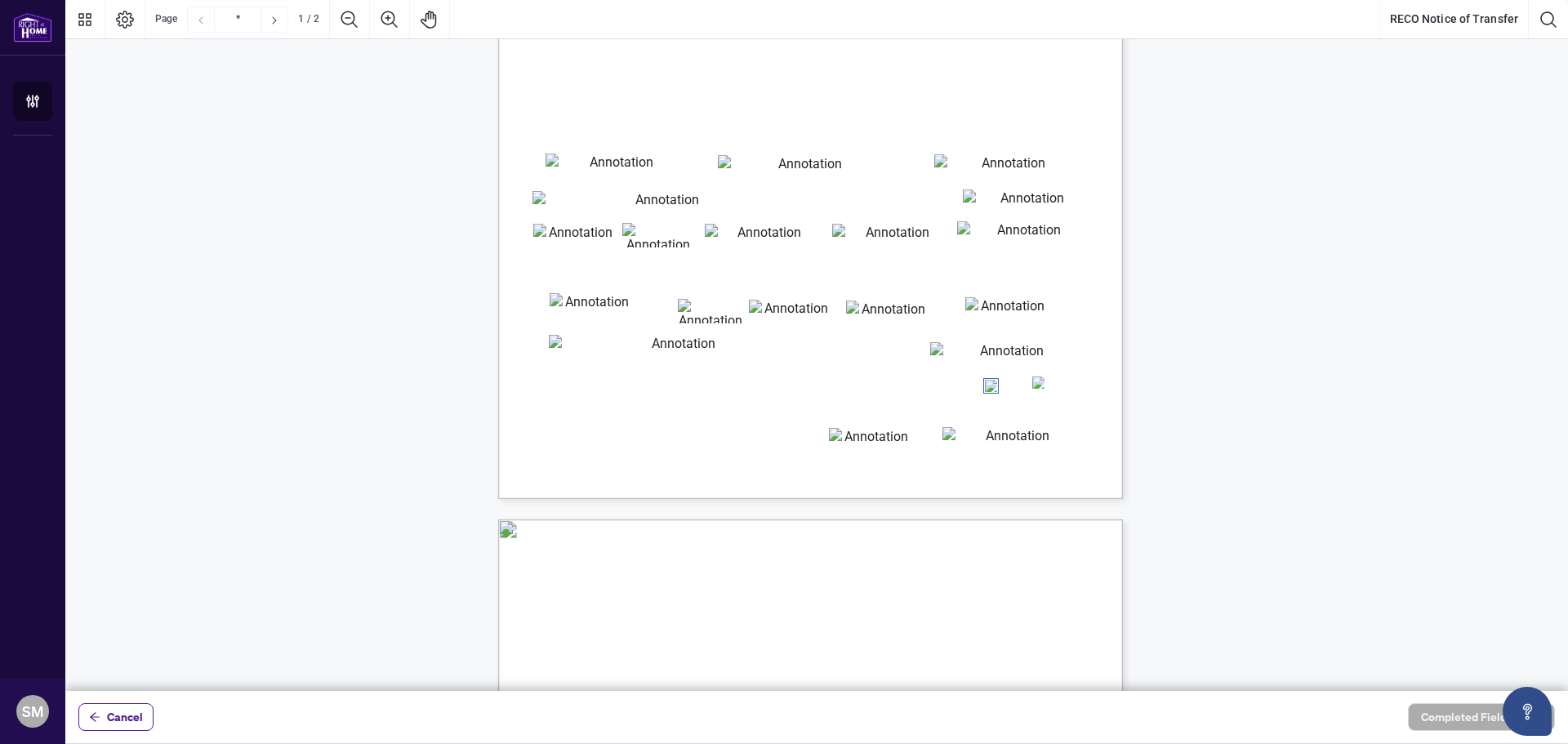
click at [1041, 383] on div "Form EXFR Page 1 of 2 Real Estate Council of Ontario 3300 Bloor St. W. West Tow…" at bounding box center [811, 94] width 625 height 809
click at [1049, 385] on span "No" at bounding box center [1051, 385] width 10 height 12
click at [976, 385] on div "Form EXFR Page 1 of 2 Real Estate Council of Ontario 3300 Bloor St. W. West Tow…" at bounding box center [889, 196] width 781 height 1011
click at [989, 385] on div "Form EXFR Page 1 of 2 Real Estate Council of Ontario 3300 Bloor St. W. West Tow…" at bounding box center [811, 94] width 625 height 809
drag, startPoint x: 1008, startPoint y: 399, endPoint x: 1029, endPoint y: 395, distance: 21.4
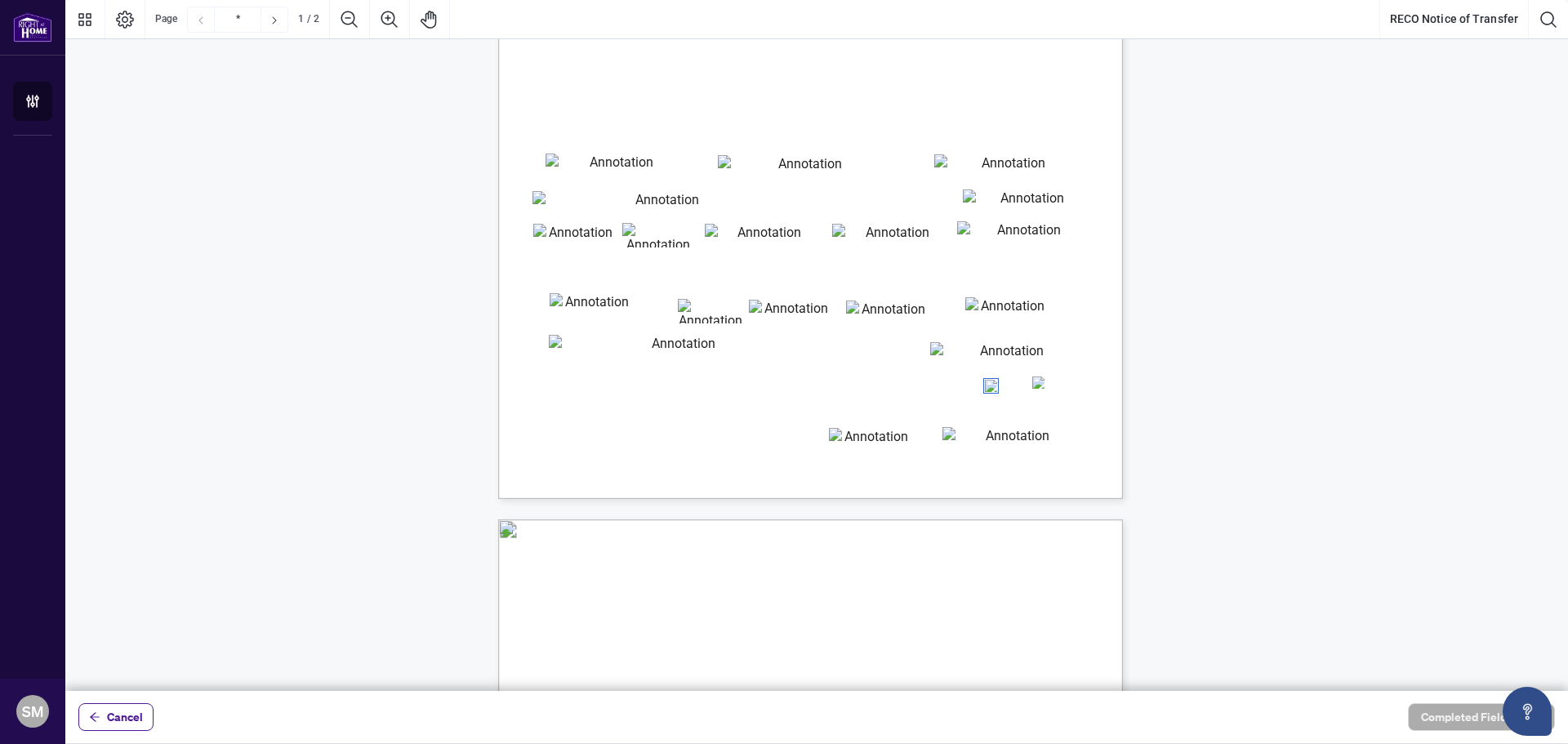
click at [1009, 399] on div "Form EXFR Page 1 of 2 Real Estate Council of Ontario 3300 Bloor St. W. West Tow…" at bounding box center [889, 196] width 781 height 1011
click at [1067, 438] on textarea "01K2CPV1KQEC01NB3KM7JP4C87" at bounding box center [1011, 438] width 137 height 24
drag, startPoint x: 995, startPoint y: 392, endPoint x: 963, endPoint y: 397, distance: 32.4
click at [963, 397] on div "Form EXFR Page 1 of 2 Real Estate Council of Ontario 3300 Bloor St. W. West Tow…" at bounding box center [889, 196] width 781 height 1011
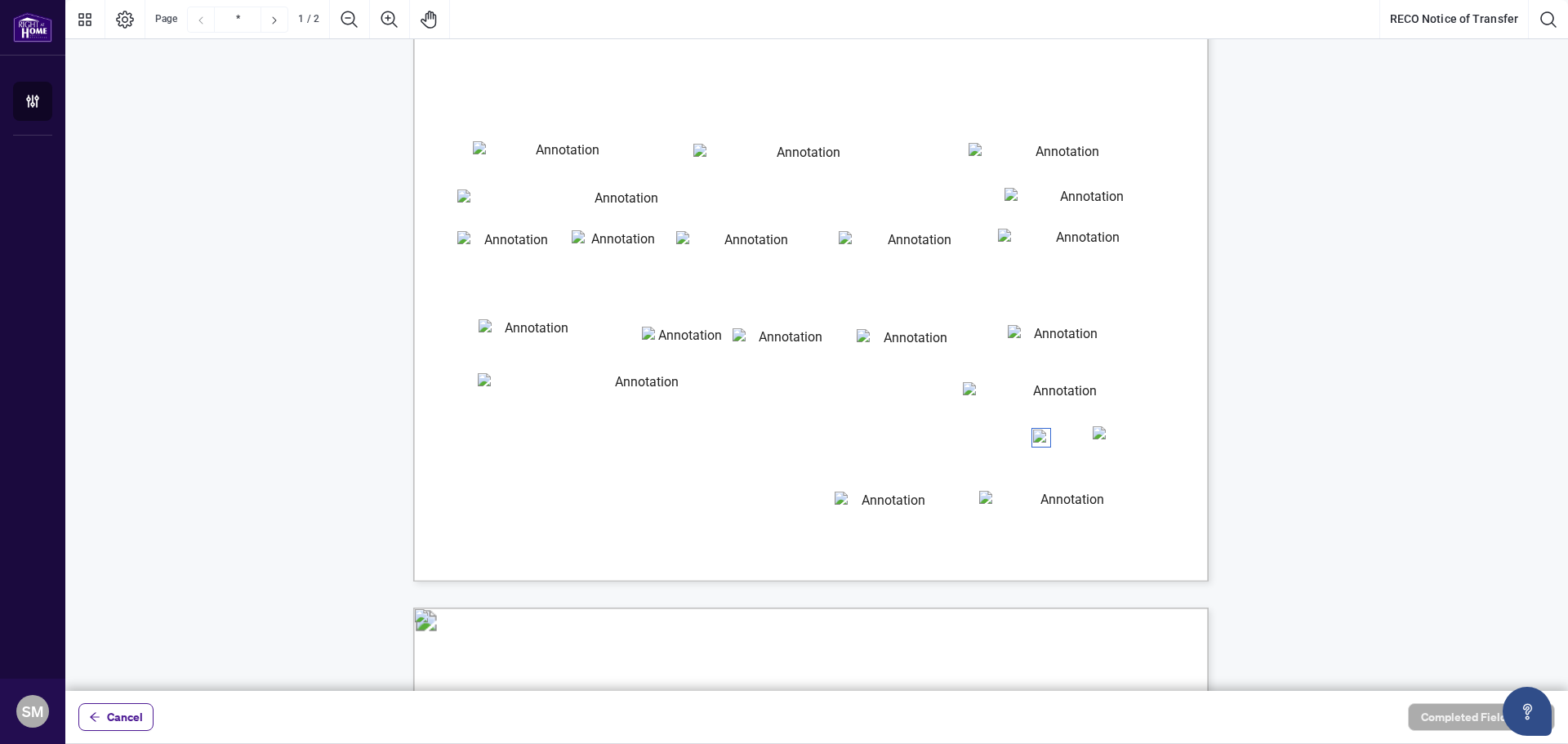
scroll to position [558, 0]
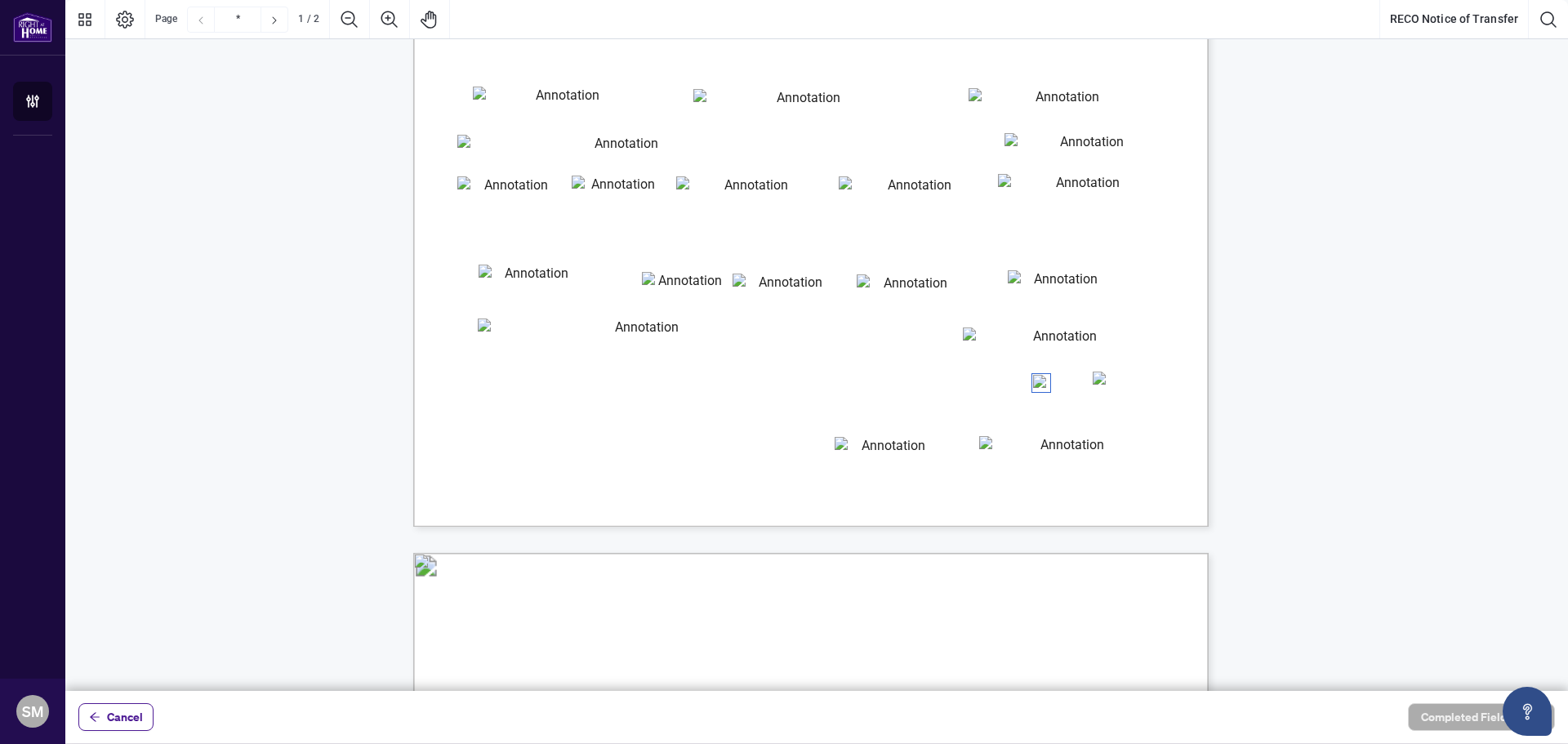
click at [1043, 391] on div "Form EXFR Page 1 of 2 Real Estate Council of Ontario 3300 Bloor St. W. West Tow…" at bounding box center [1046, 317] width 1265 height 1638
click at [1035, 462] on textarea "01K2CPV1KQEC01NB3KM7JP4C87" at bounding box center [1066, 451] width 173 height 32
click at [1031, 464] on textarea "01K2CPV1KQEC01NB3KM7JP4C87" at bounding box center [1066, 451] width 173 height 32
type textarea "**********"
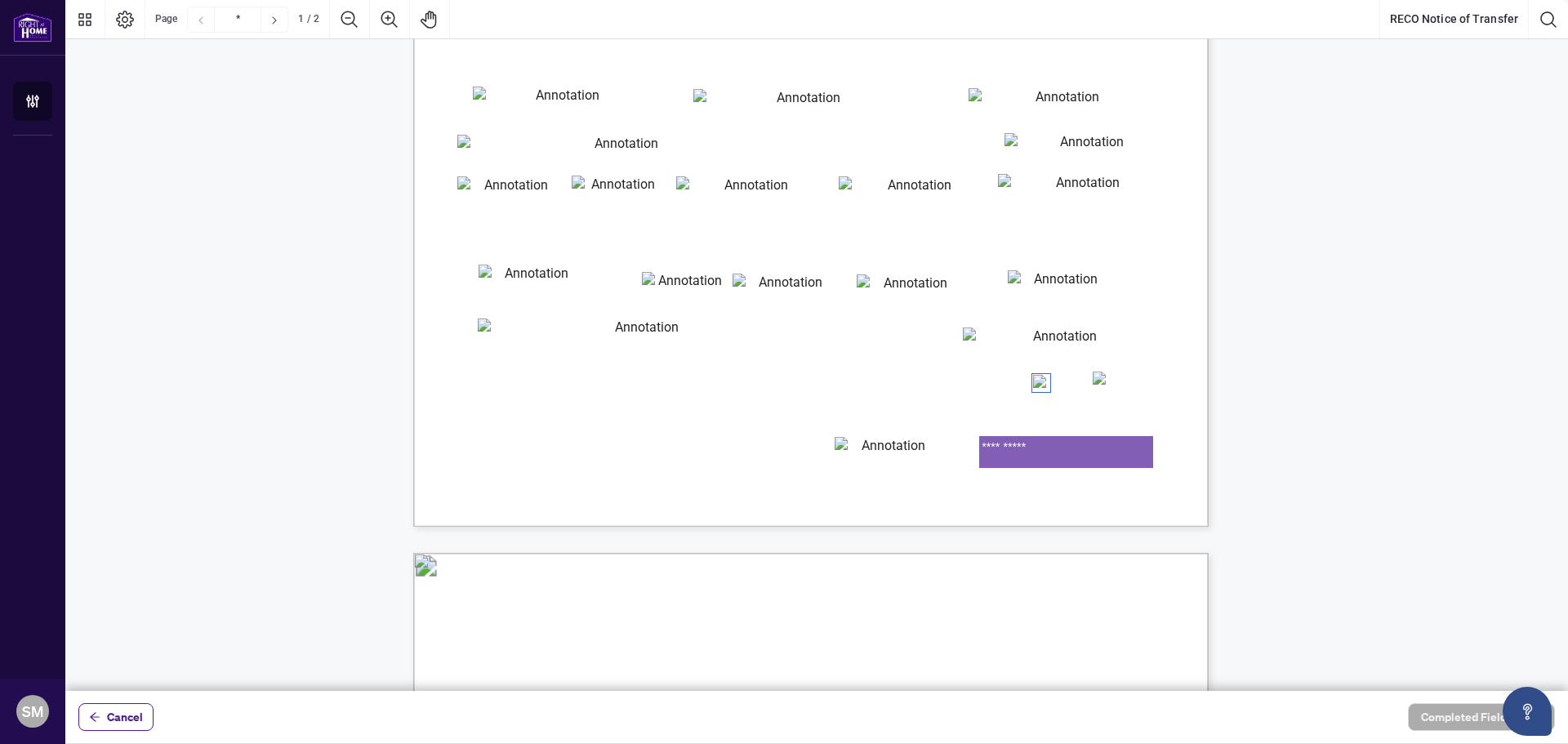
click at [789, 479] on div "Form EXFR Page 1 of 2 Real Estate Council of Ontario 3300 Bloor St. W. West Tow…" at bounding box center [1046, 317] width 1265 height 1638
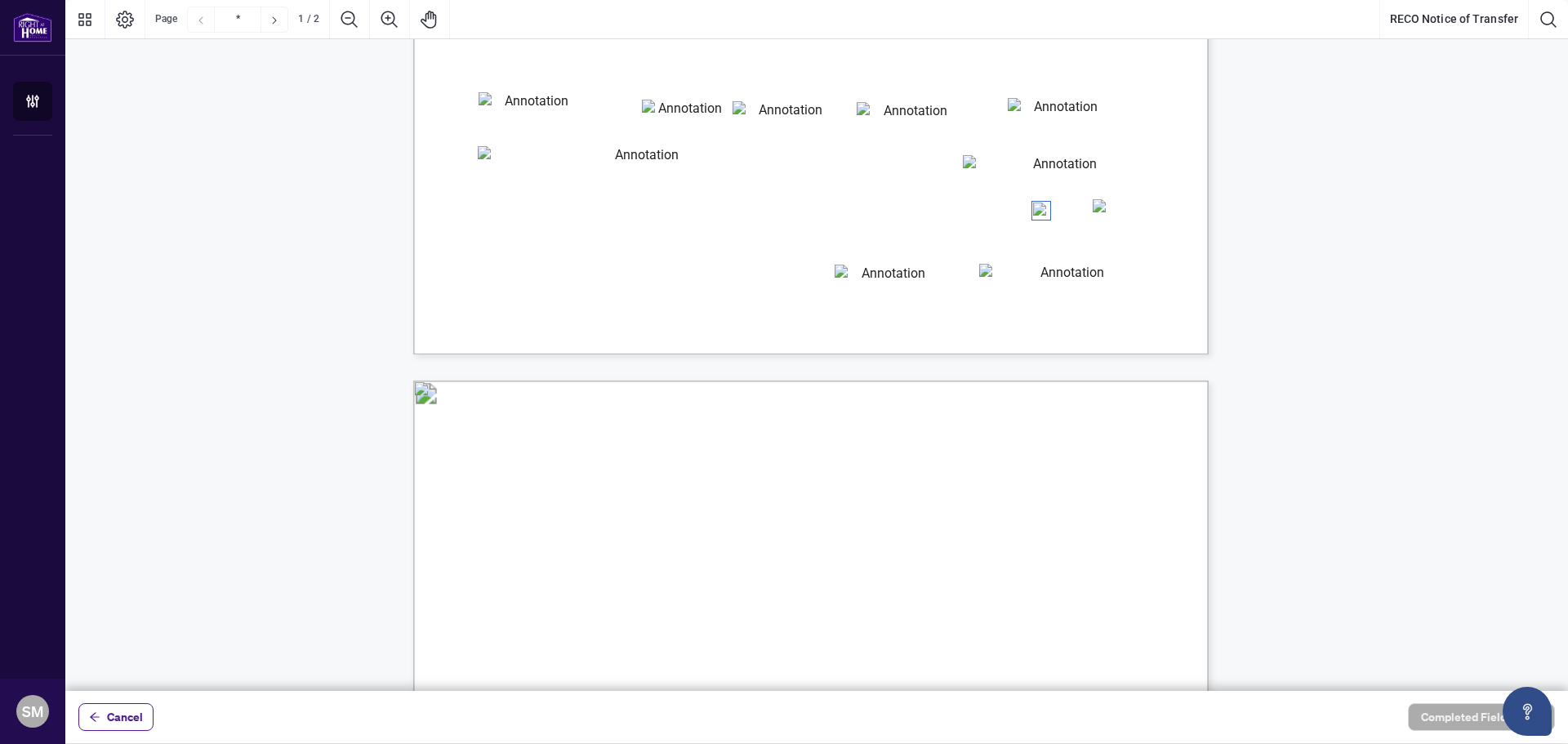
type input "*"
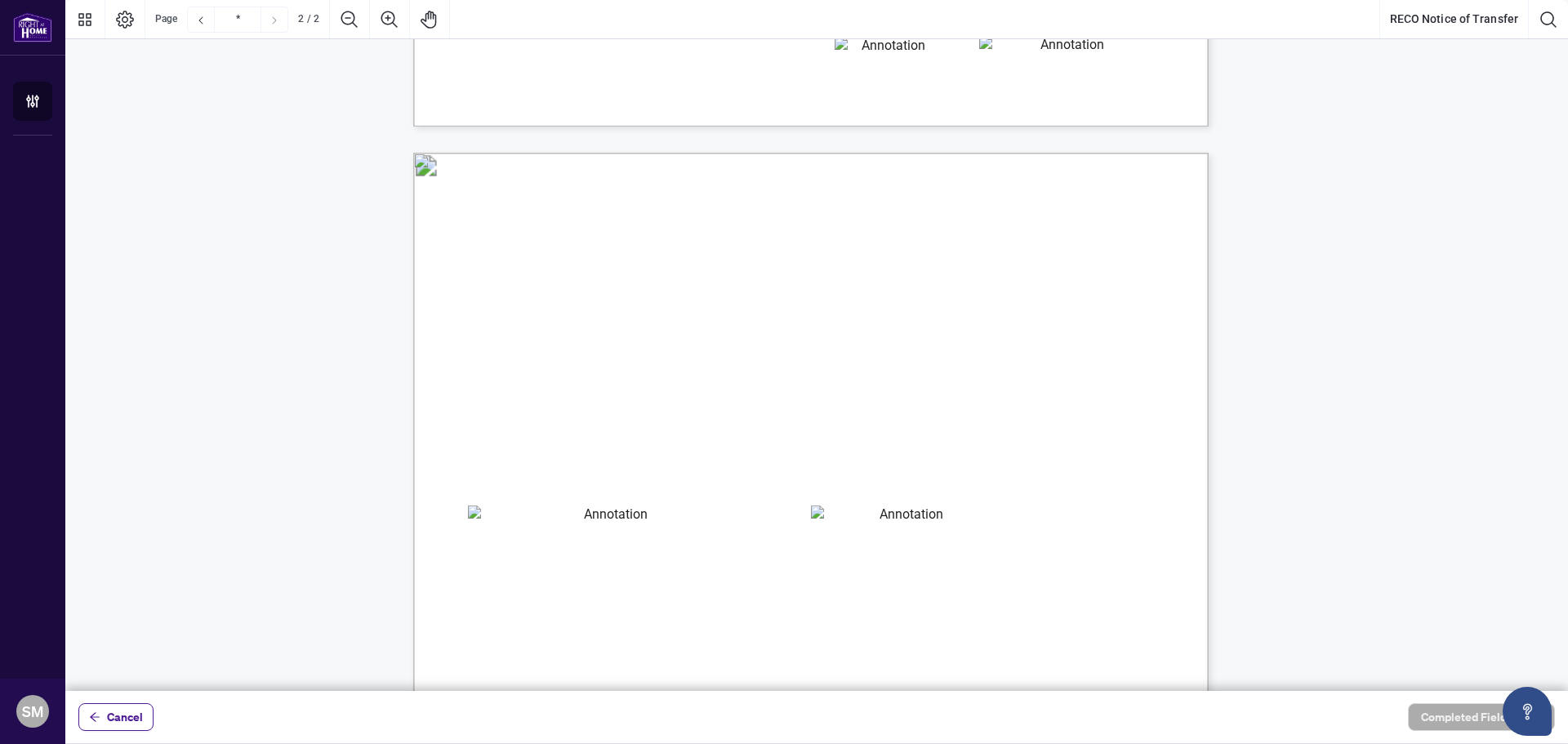
scroll to position [1048, 0]
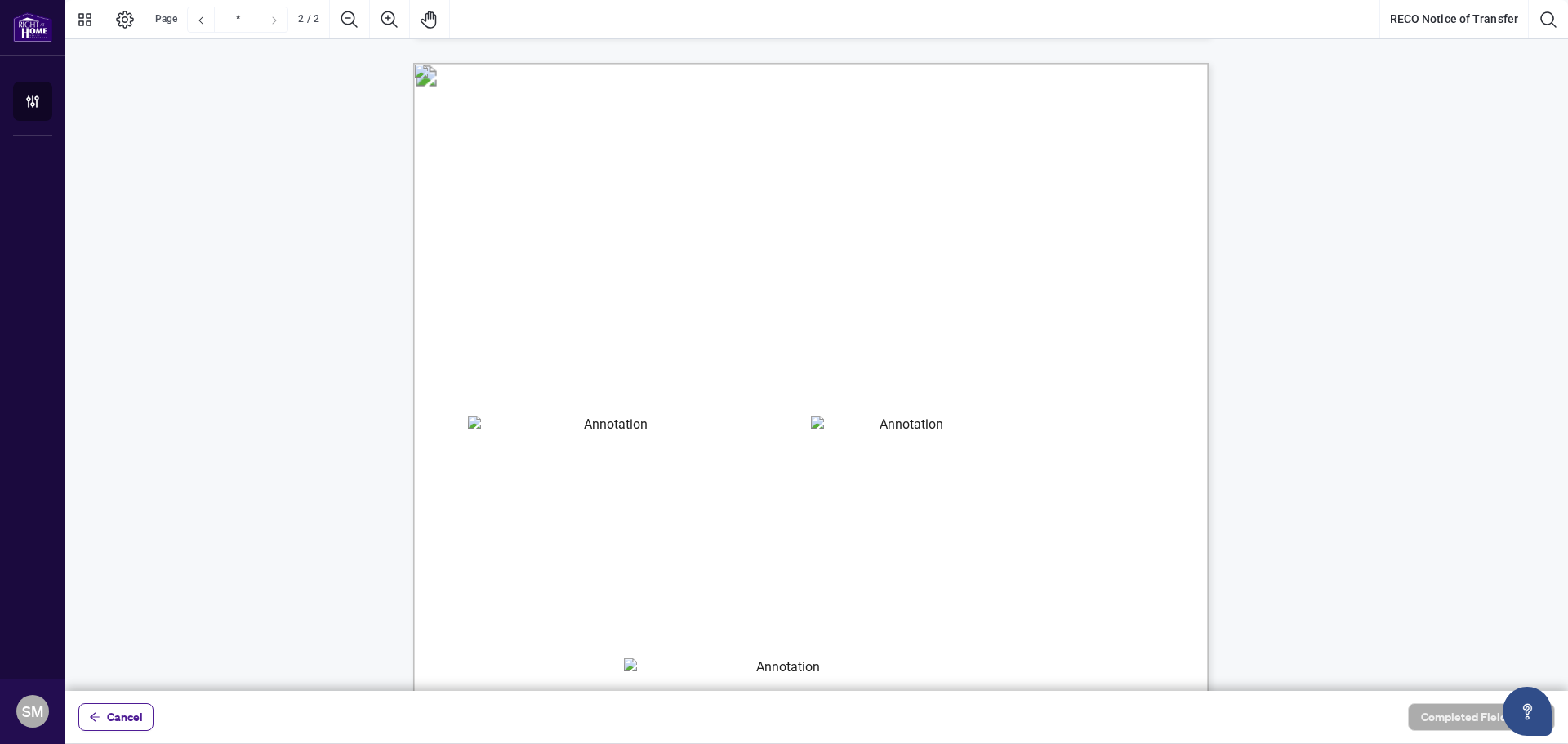
click at [701, 437] on textarea "01K2CPV7GY78DYM1PY7PE2HHR2" at bounding box center [609, 431] width 281 height 31
type textarea "**********"
type textarea "*******"
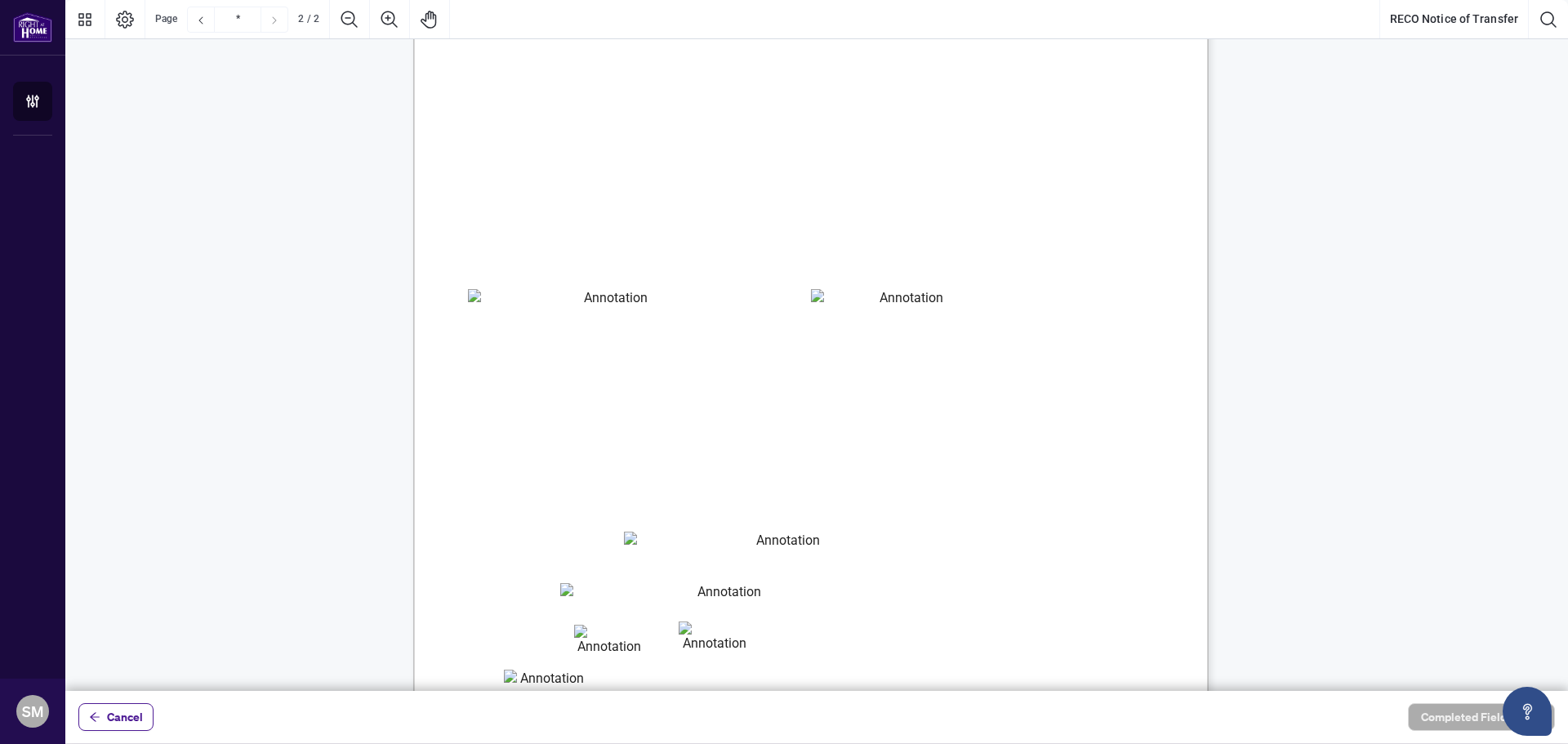
scroll to position [1292, 0]
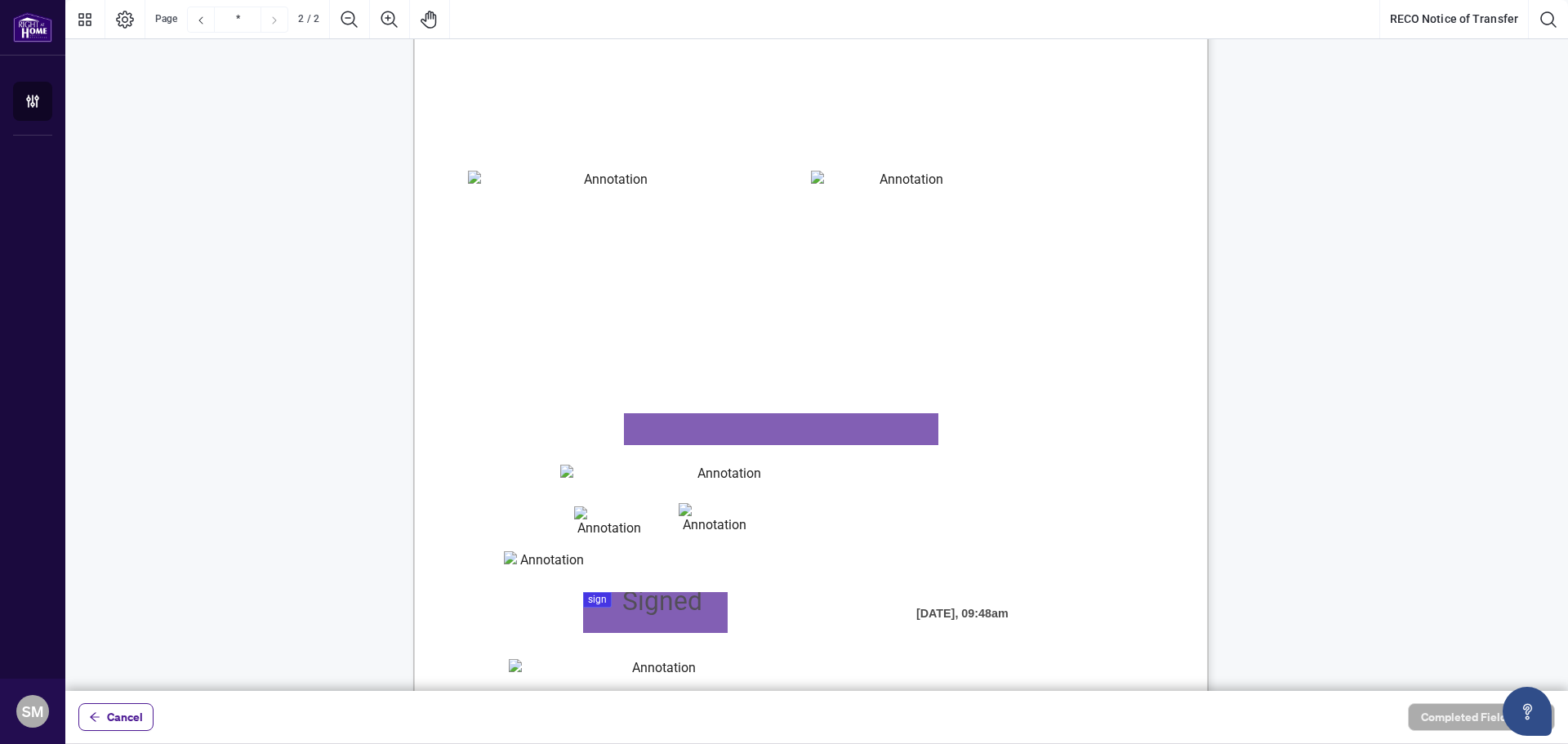
click at [735, 425] on textarea "01K2CPVK2E3Y39SN4CWRK0ZB3D" at bounding box center [781, 429] width 314 height 32
click at [735, 425] on textarea "**********" at bounding box center [781, 429] width 314 height 32
type textarea "**********"
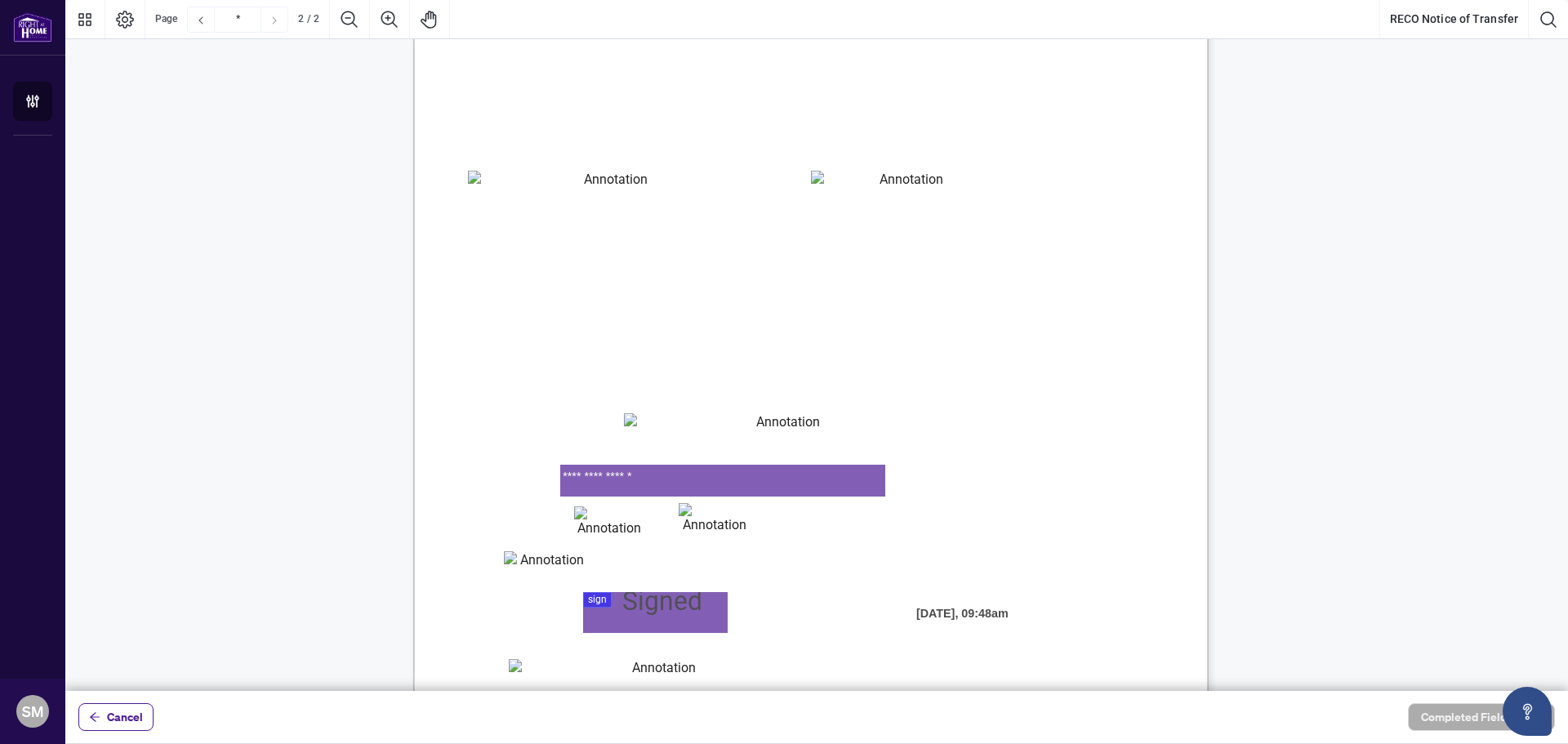
type textarea "**********"
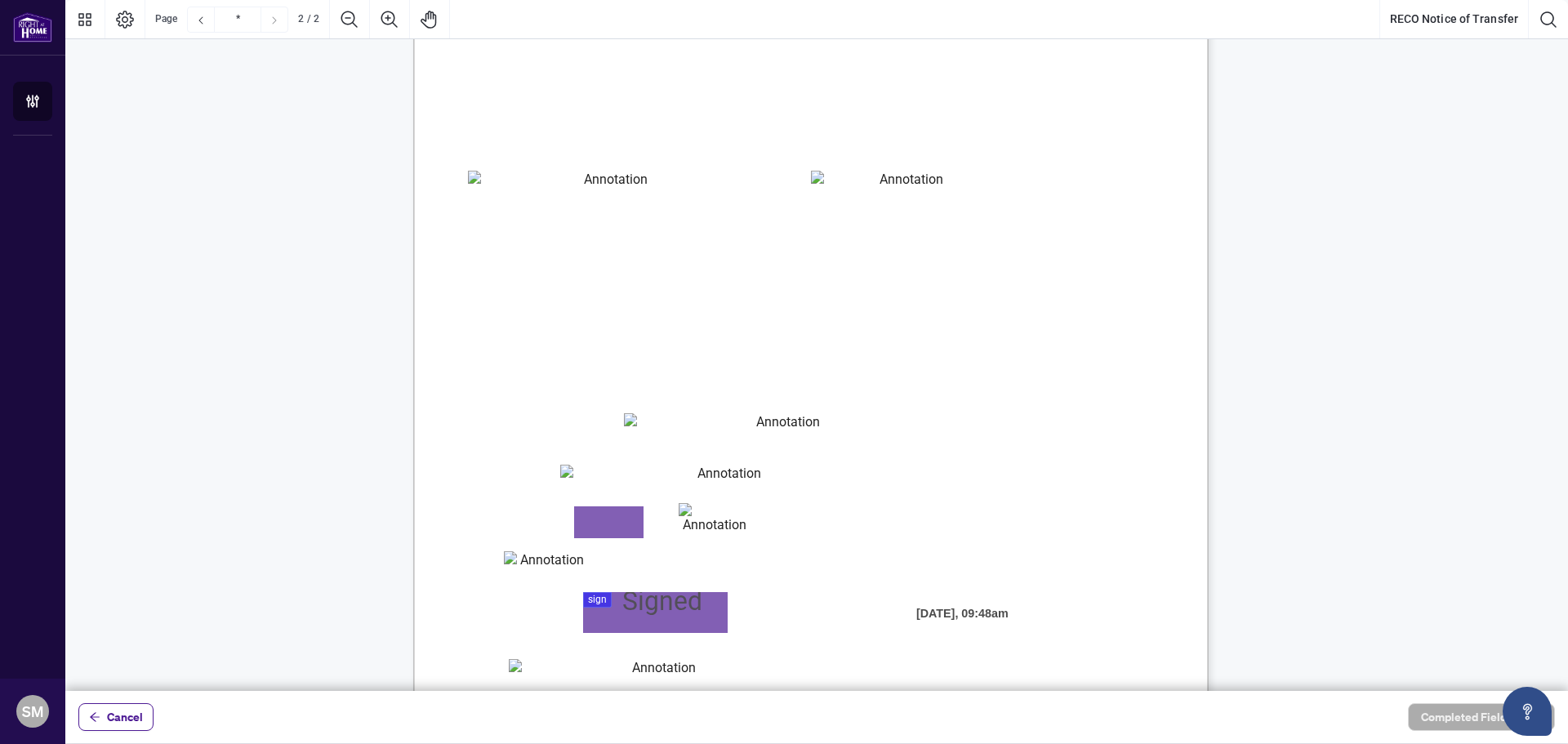
click at [602, 518] on textarea "01K2CPVZNPDF8N304M66YHVB75" at bounding box center [609, 521] width 69 height 32
type textarea "**"
type textarea "****"
click at [542, 559] on textarea "01K2CPWDCEV3E1NSRP89ZZQH06" at bounding box center [545, 567] width 82 height 31
type textarea "***"
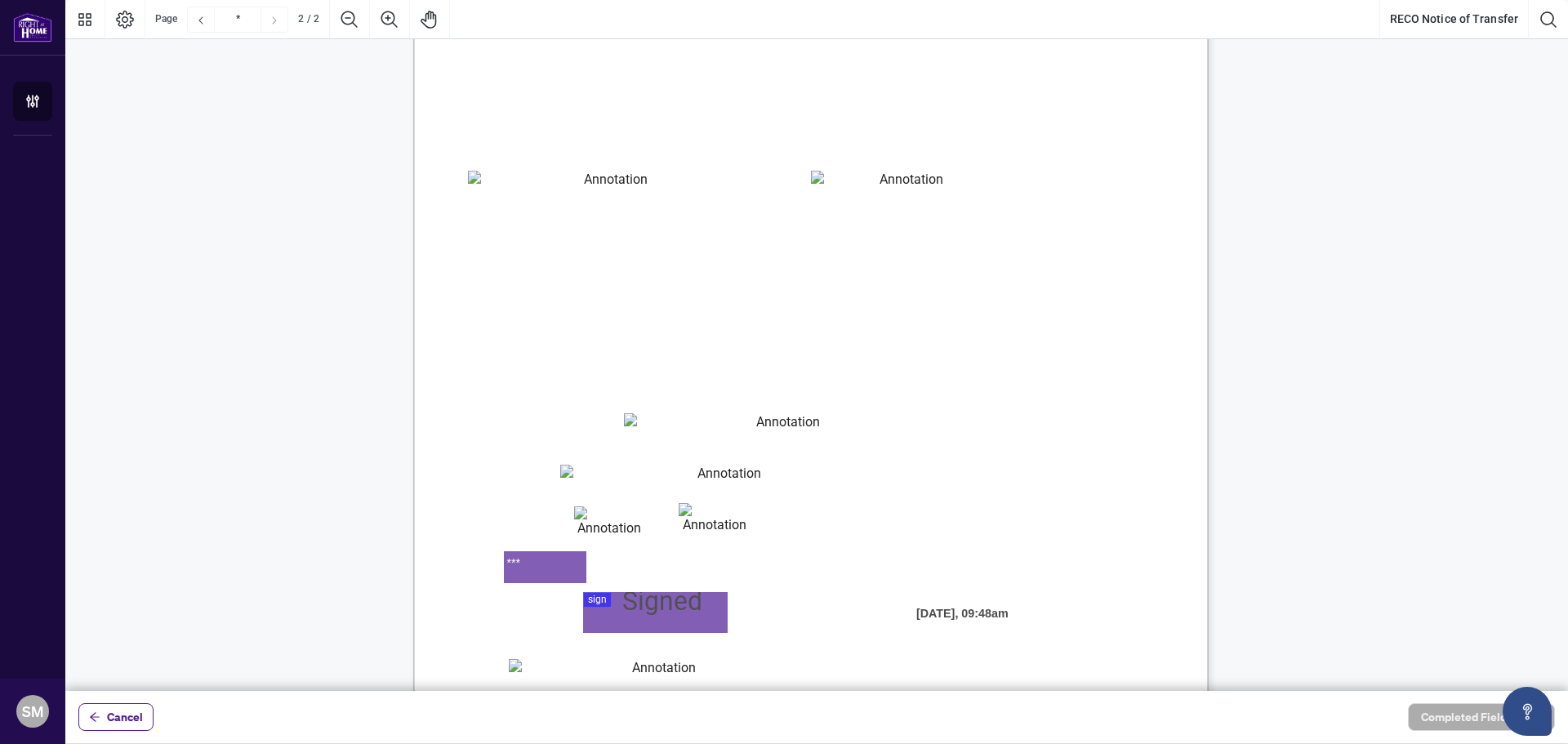
click at [622, 622] on div at bounding box center [816, 345] width 1502 height 691
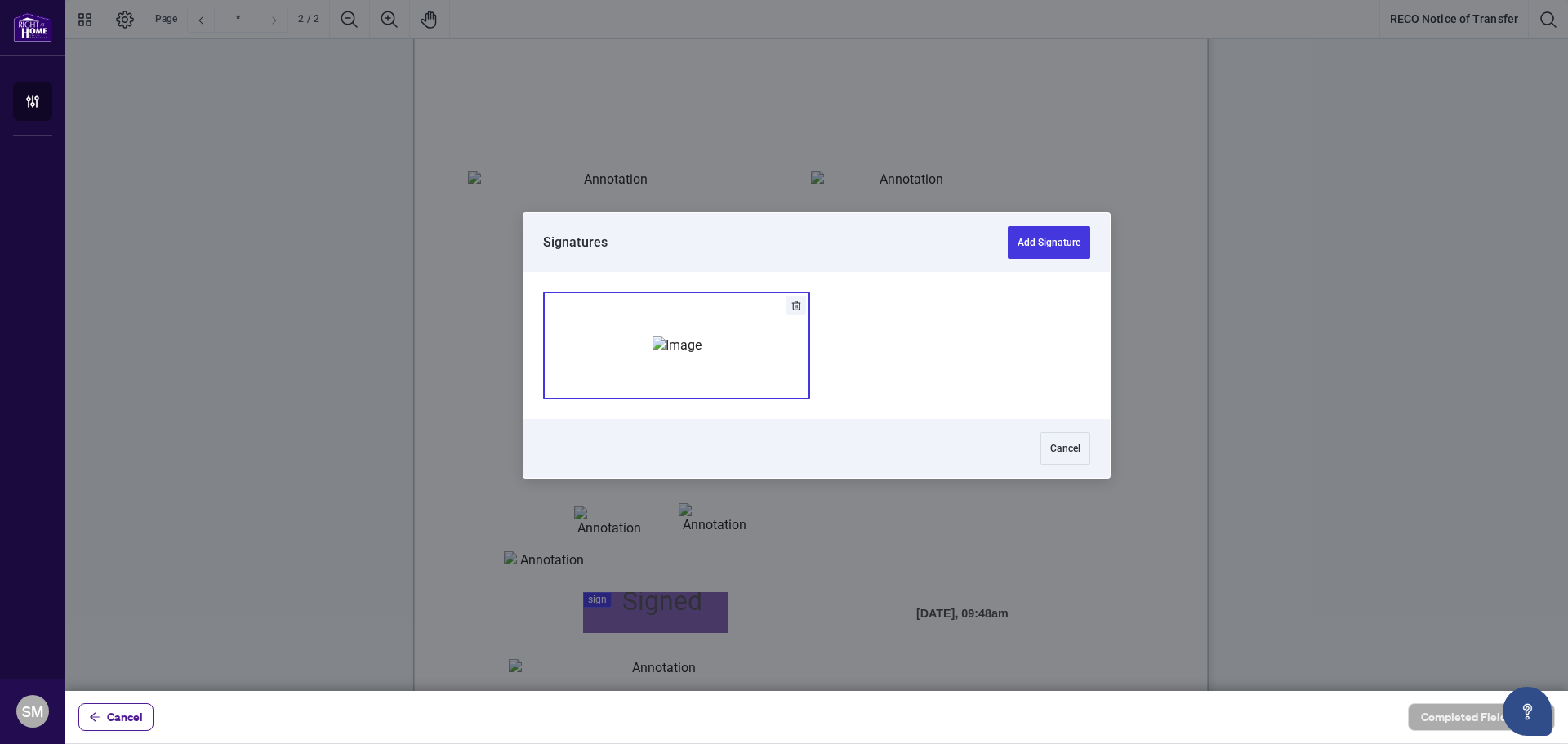
click at [652, 372] on div "Add Signature" at bounding box center [677, 345] width 49 height 163
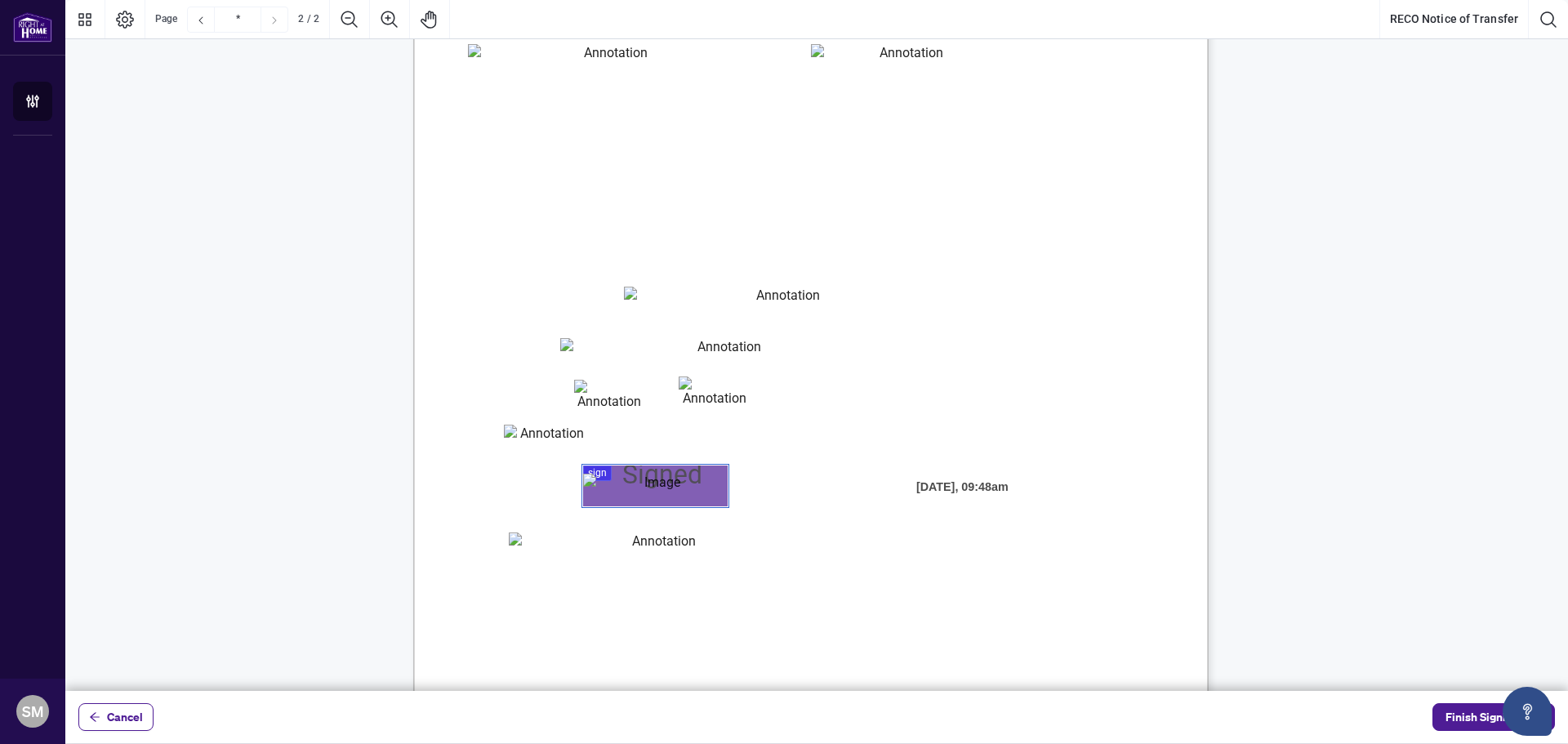
scroll to position [1456, 0]
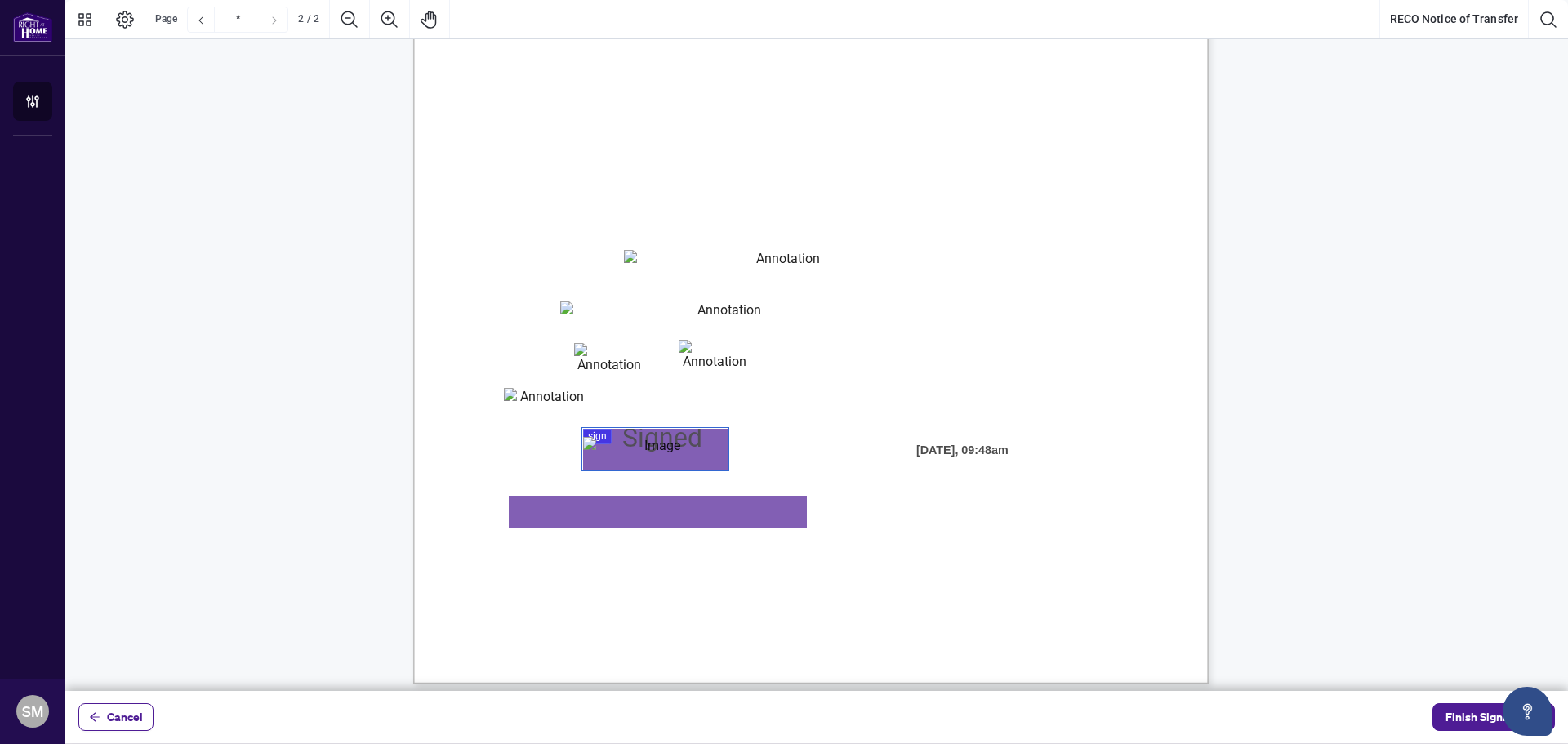
click at [680, 507] on textarea "01K2CPX1V6VHDMGWAJHYV7050W" at bounding box center [657, 511] width 298 height 32
type textarea "**********"
click at [717, 570] on span "you may do so by visiting My Web and making the necessary amendments." at bounding box center [639, 573] width 357 height 15
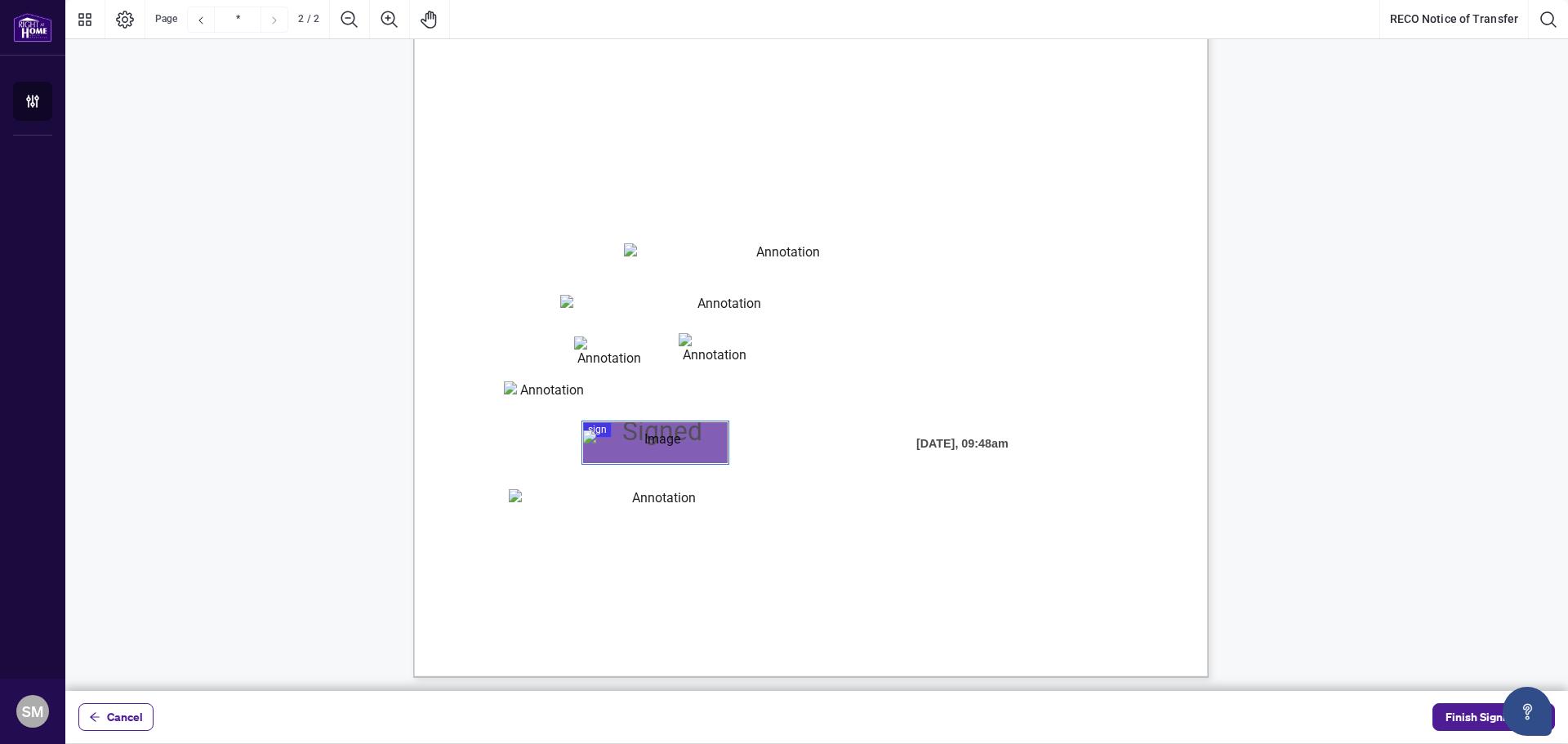
scroll to position [1466, 0]
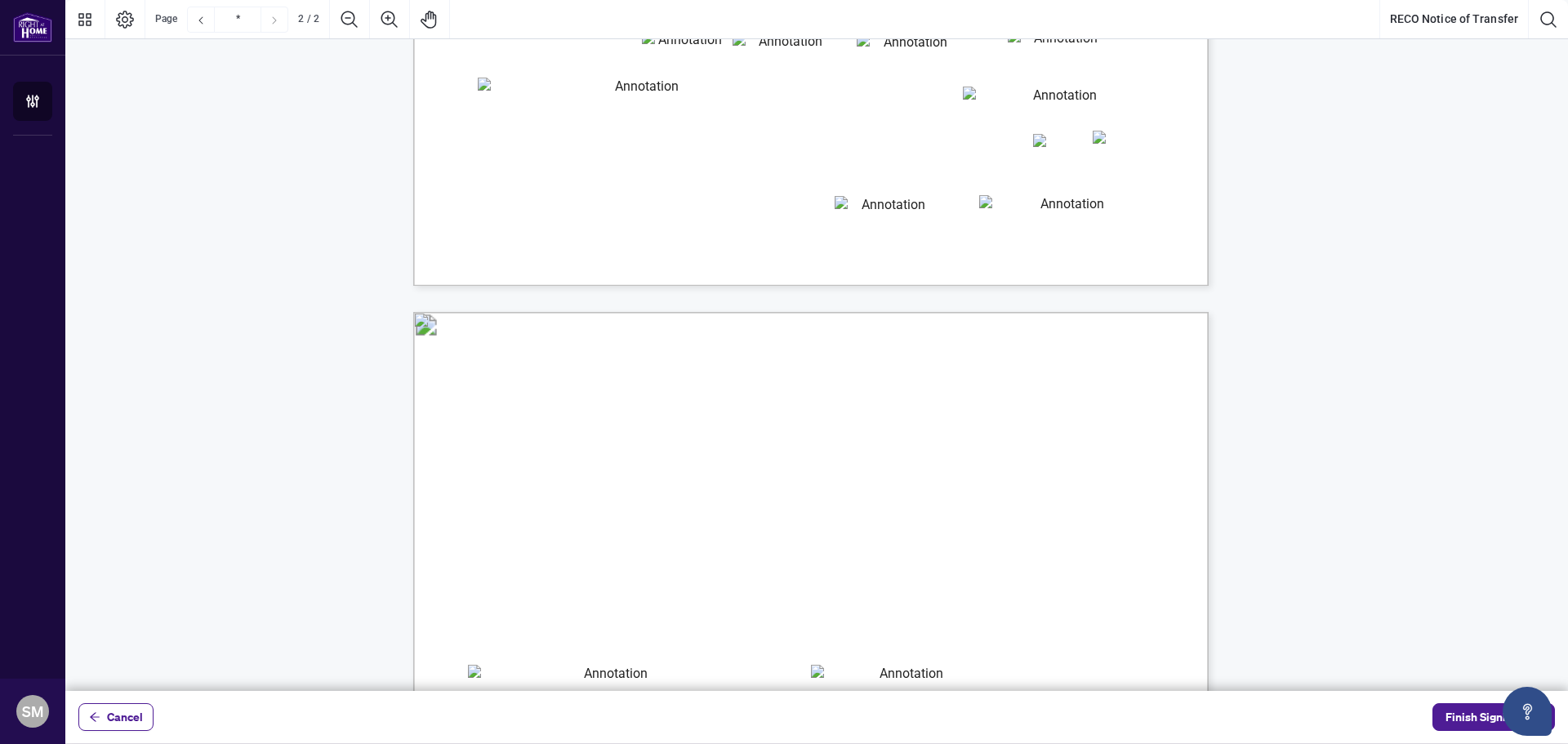
type input "*"
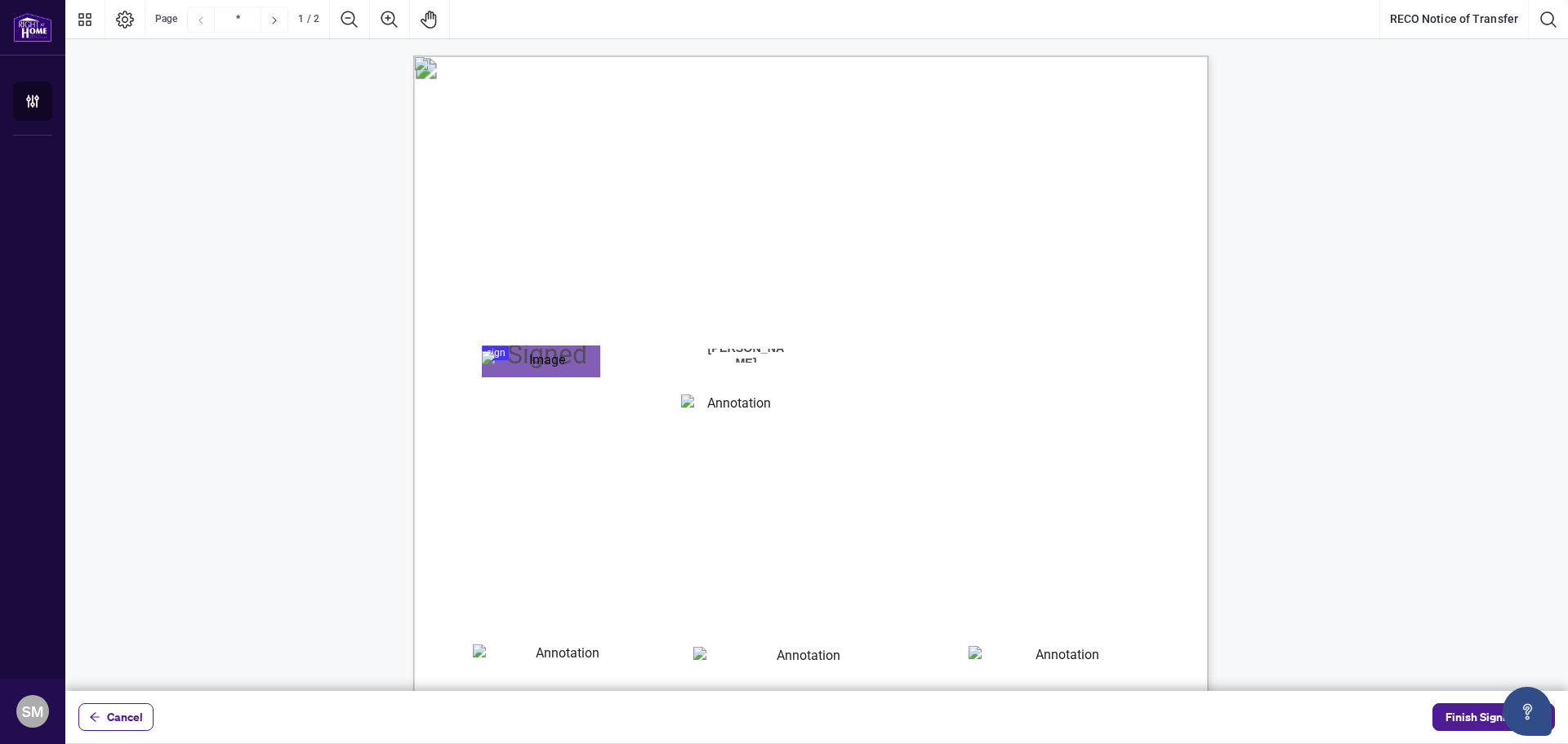
scroll to position [327, 0]
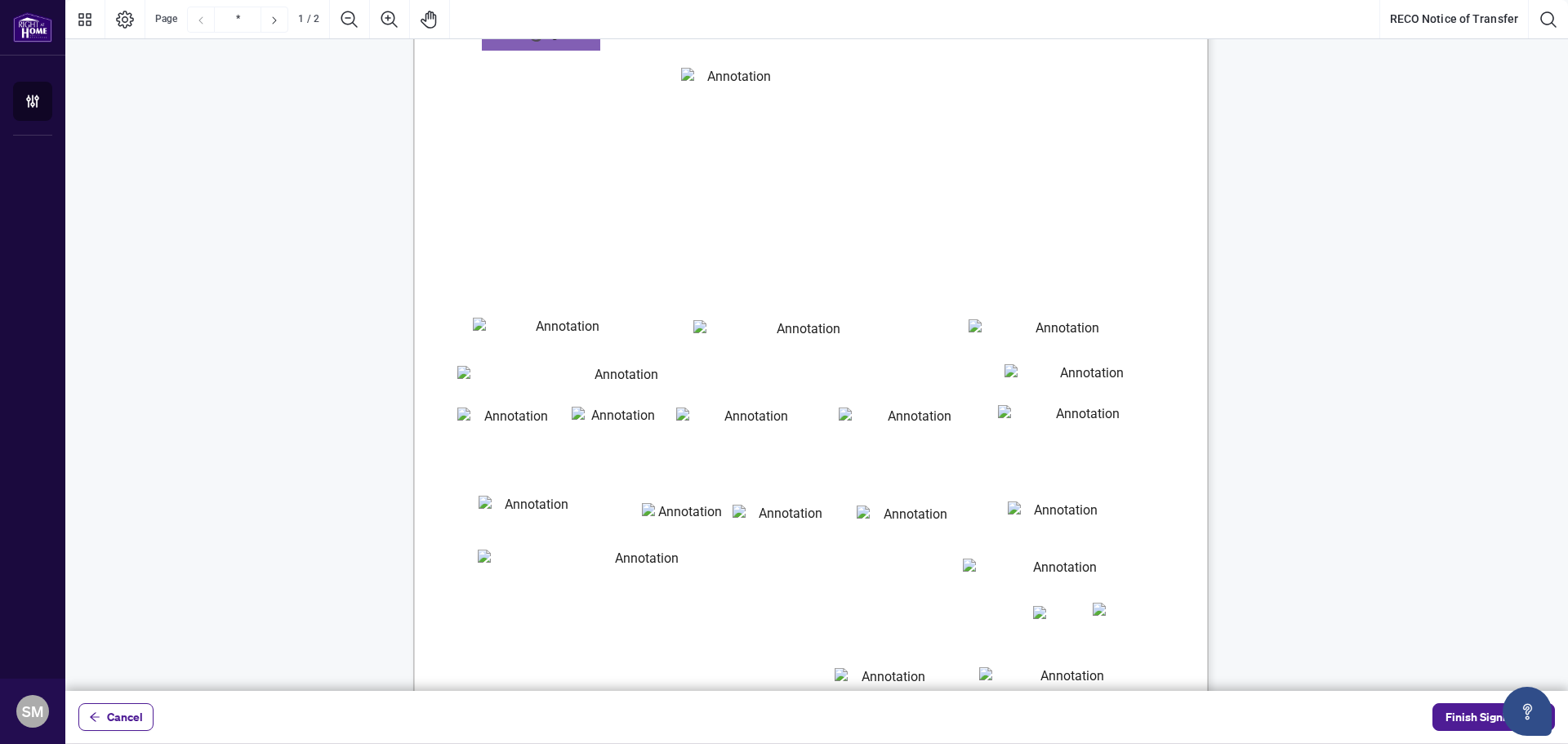
click at [1452, 711] on span "Finish Signing" at bounding box center [1482, 716] width 73 height 26
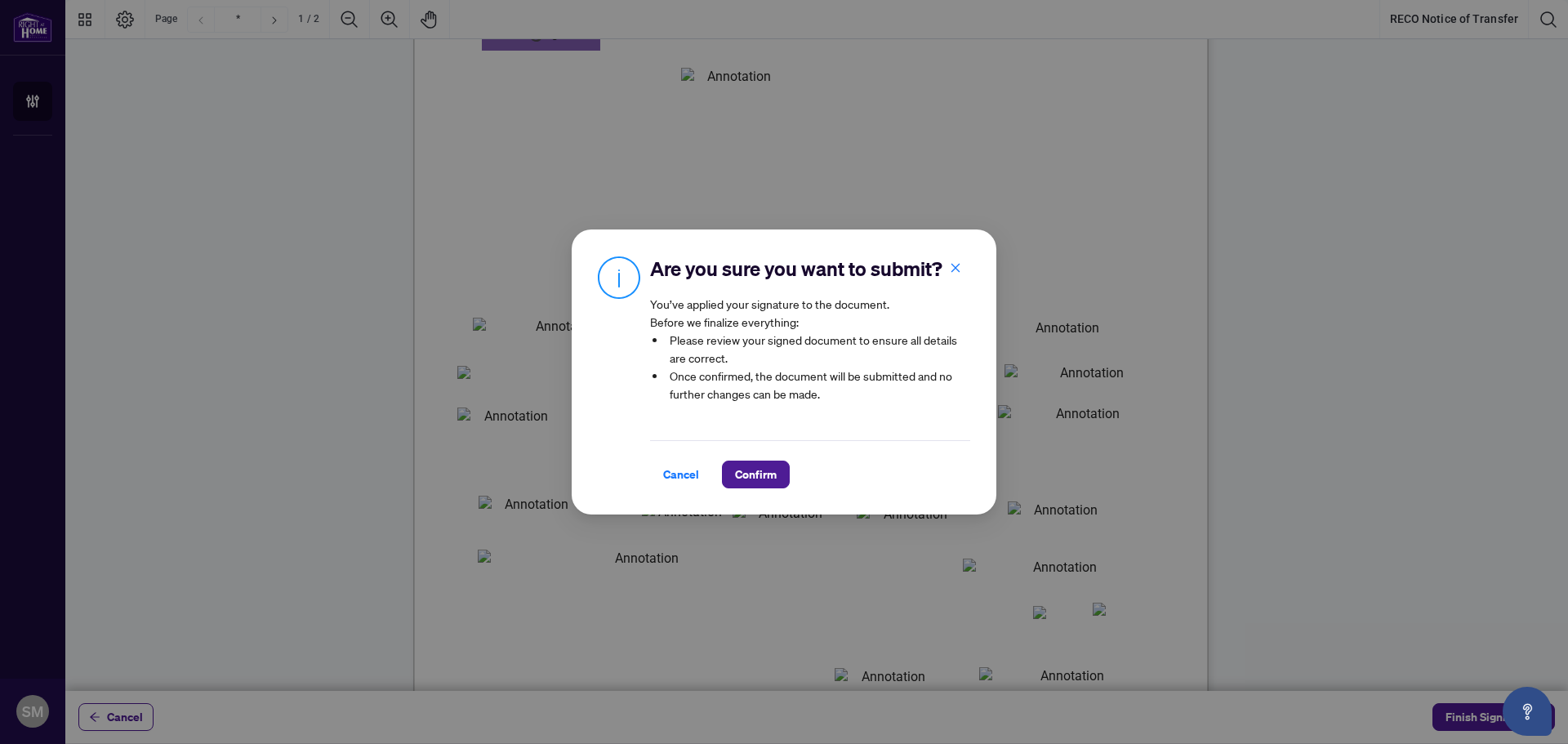
click at [746, 464] on span "Confirm" at bounding box center [756, 474] width 41 height 26
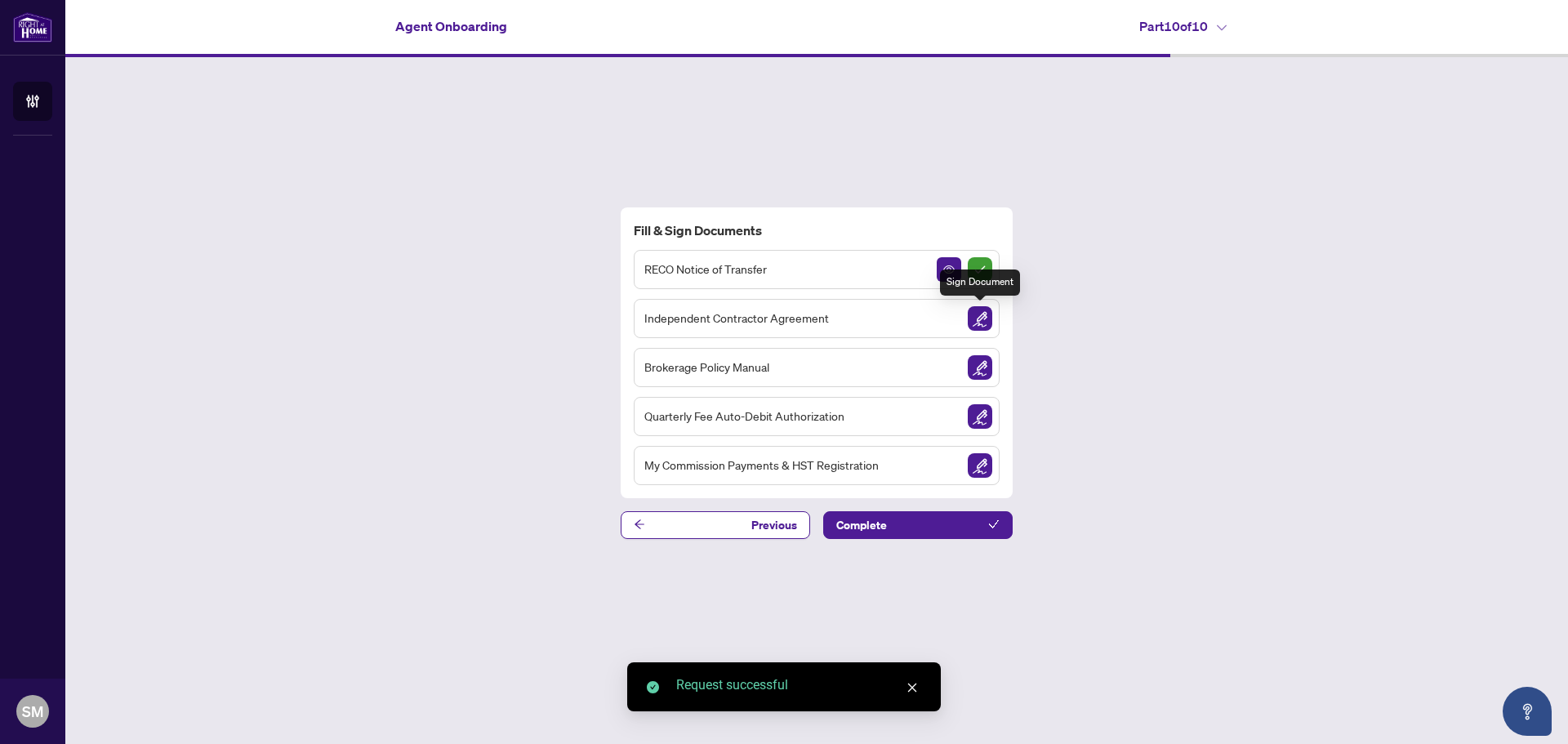
click at [978, 320] on img "Sign Document" at bounding box center [979, 318] width 24 height 24
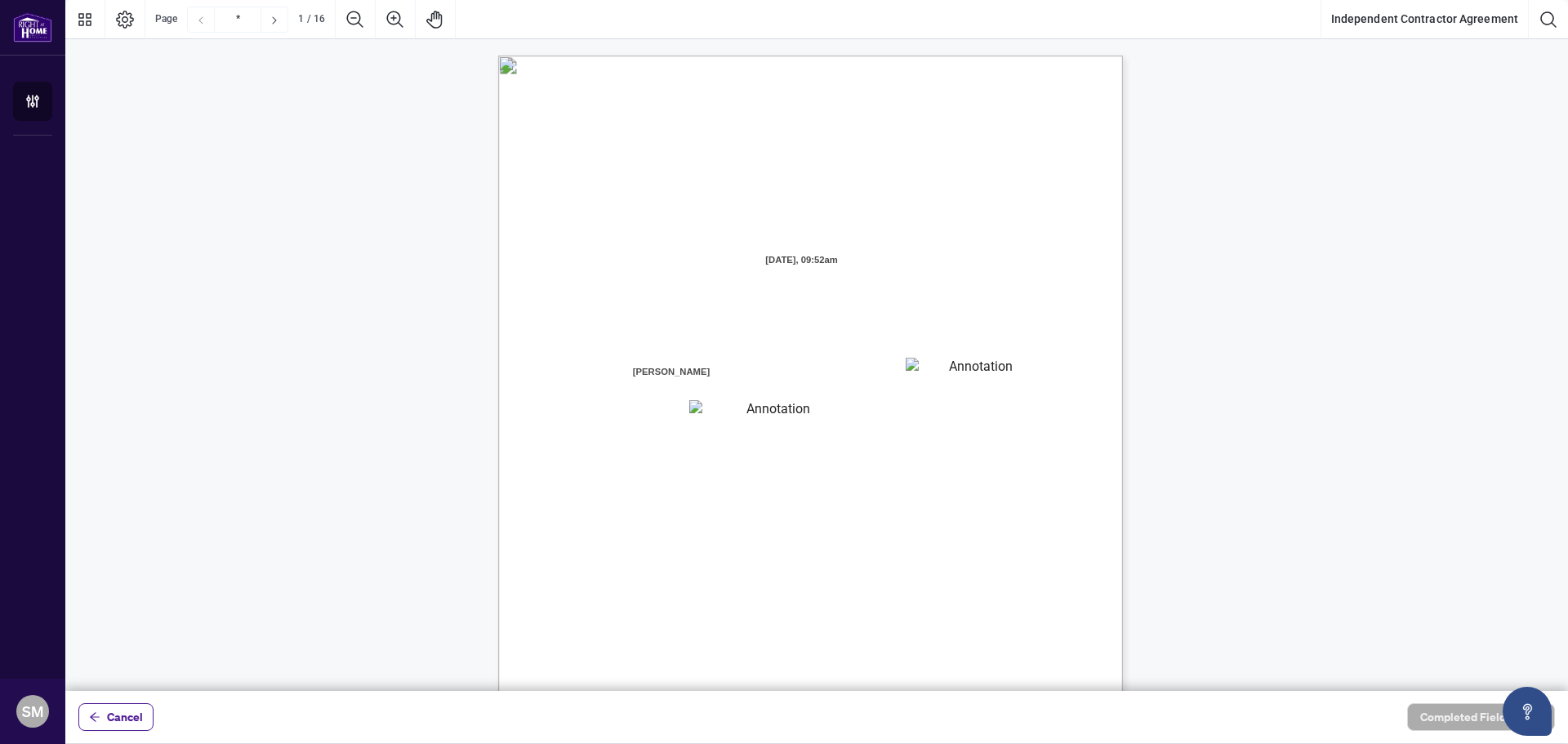
click at [919, 368] on textarea "01JXFR56RBW9B4NE74B50HY96A" at bounding box center [973, 369] width 136 height 24
click at [922, 381] on textarea "01JXFR56RBW9B4NE74B50HY96A" at bounding box center [974, 369] width 137 height 24
drag, startPoint x: 948, startPoint y: 380, endPoint x: 956, endPoint y: 364, distance: 17.9
click at [950, 377] on textarea "01JXFR56RBW9B4NE74B50HY96A" at bounding box center [974, 369] width 137 height 24
click at [956, 364] on textarea "01JXFR56RBW9B4NE74B50HY96A" at bounding box center [974, 369] width 137 height 24
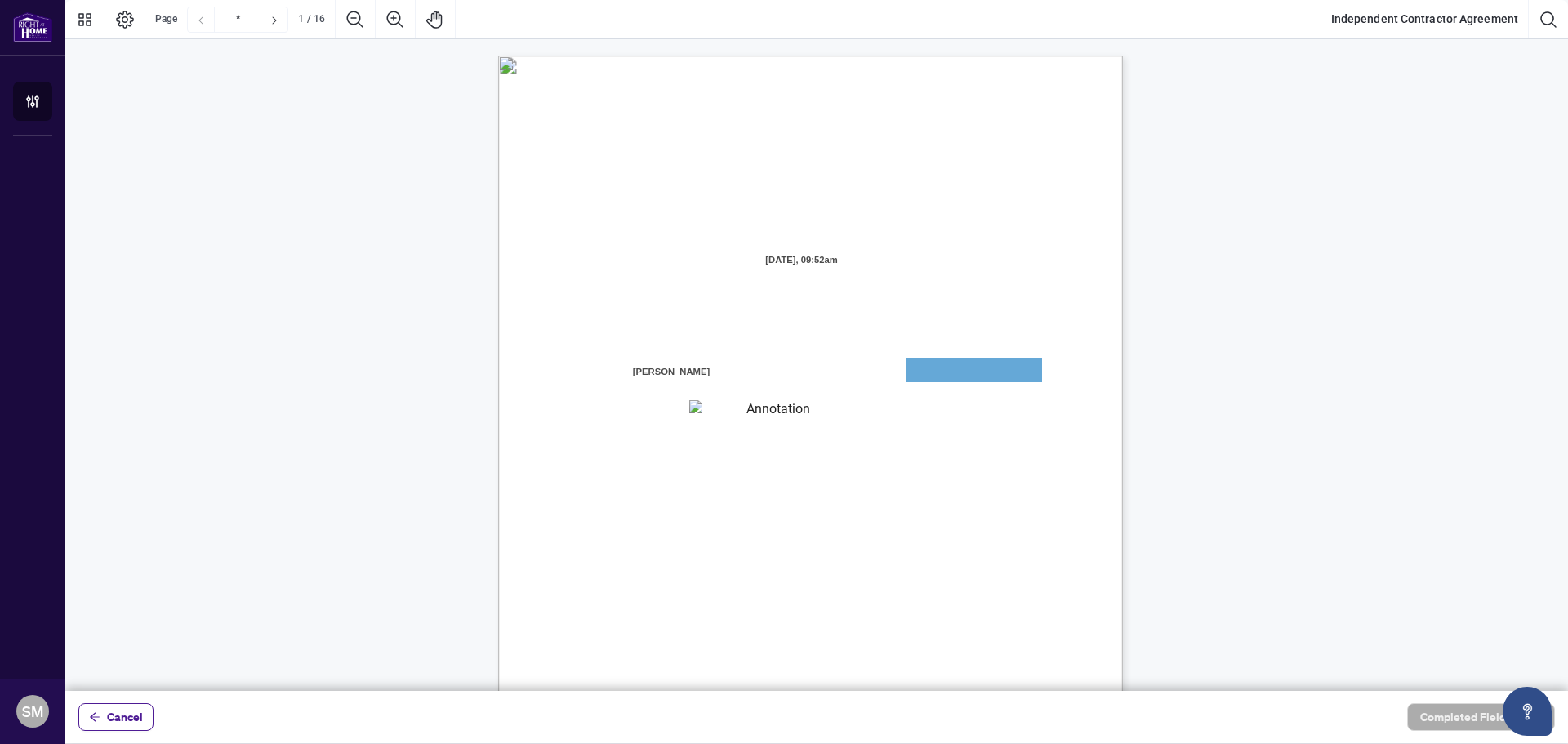
scroll to position [245, 0]
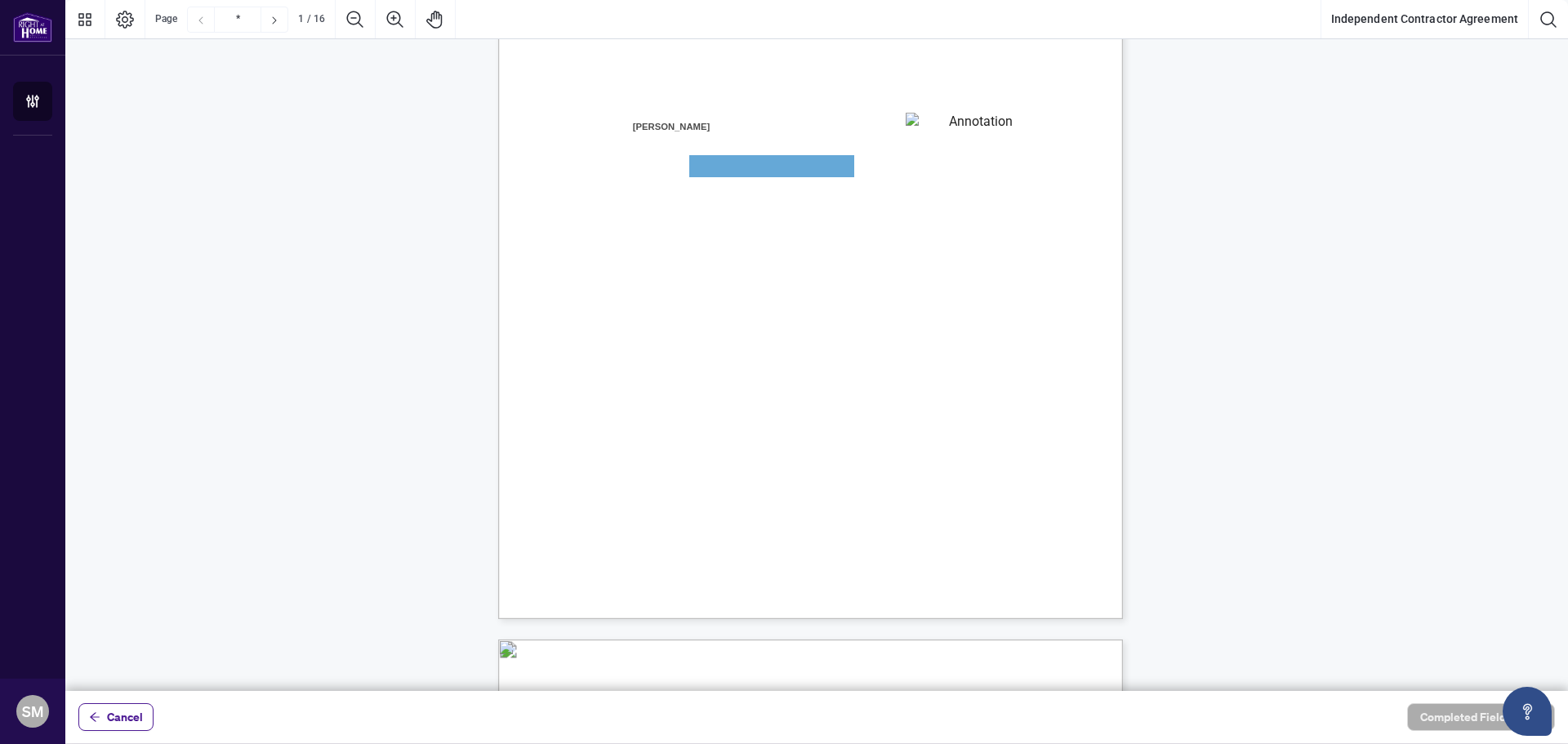
click at [790, 163] on textarea "01JXFR5G7WY784SRRAXFKCWCJR" at bounding box center [771, 166] width 165 height 22
click at [964, 127] on textarea "01JXFR56RBW9B4NE74B50HY96A" at bounding box center [974, 124] width 137 height 24
drag, startPoint x: 956, startPoint y: 138, endPoint x: 957, endPoint y: 154, distance: 16.0
click at [957, 152] on div "INDEPENDENT CONTRACTOR AGREEMENT THIS AGREEMENT is made as of (the “Effective D…" at bounding box center [889, 315] width 781 height 1011
click at [793, 170] on textarea "01JXFR5G7WY784SRRAXFKCWCJR" at bounding box center [771, 166] width 165 height 22
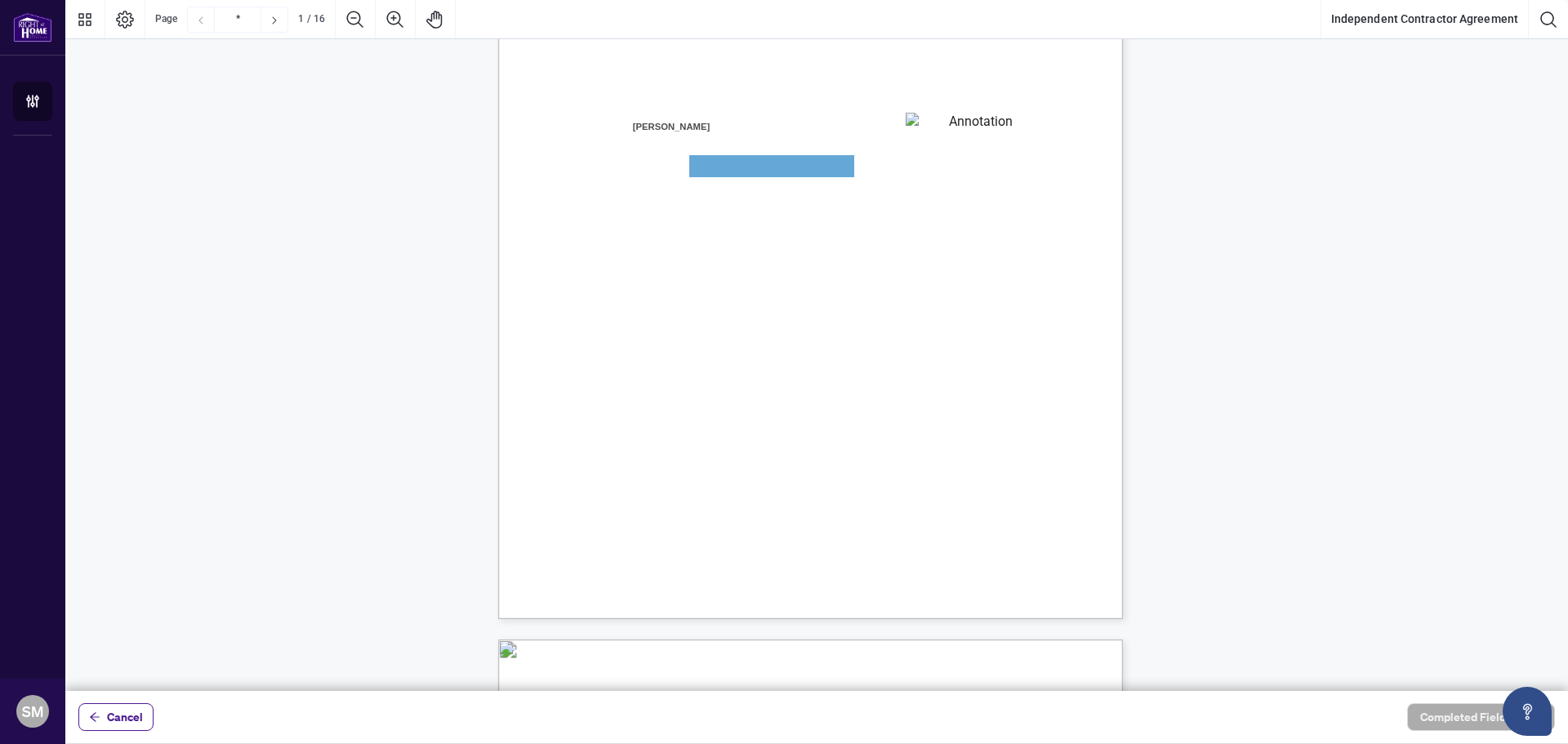
click at [776, 163] on textarea "01JXFR5G7WY784SRRAXFKCWCJR" at bounding box center [771, 166] width 165 height 22
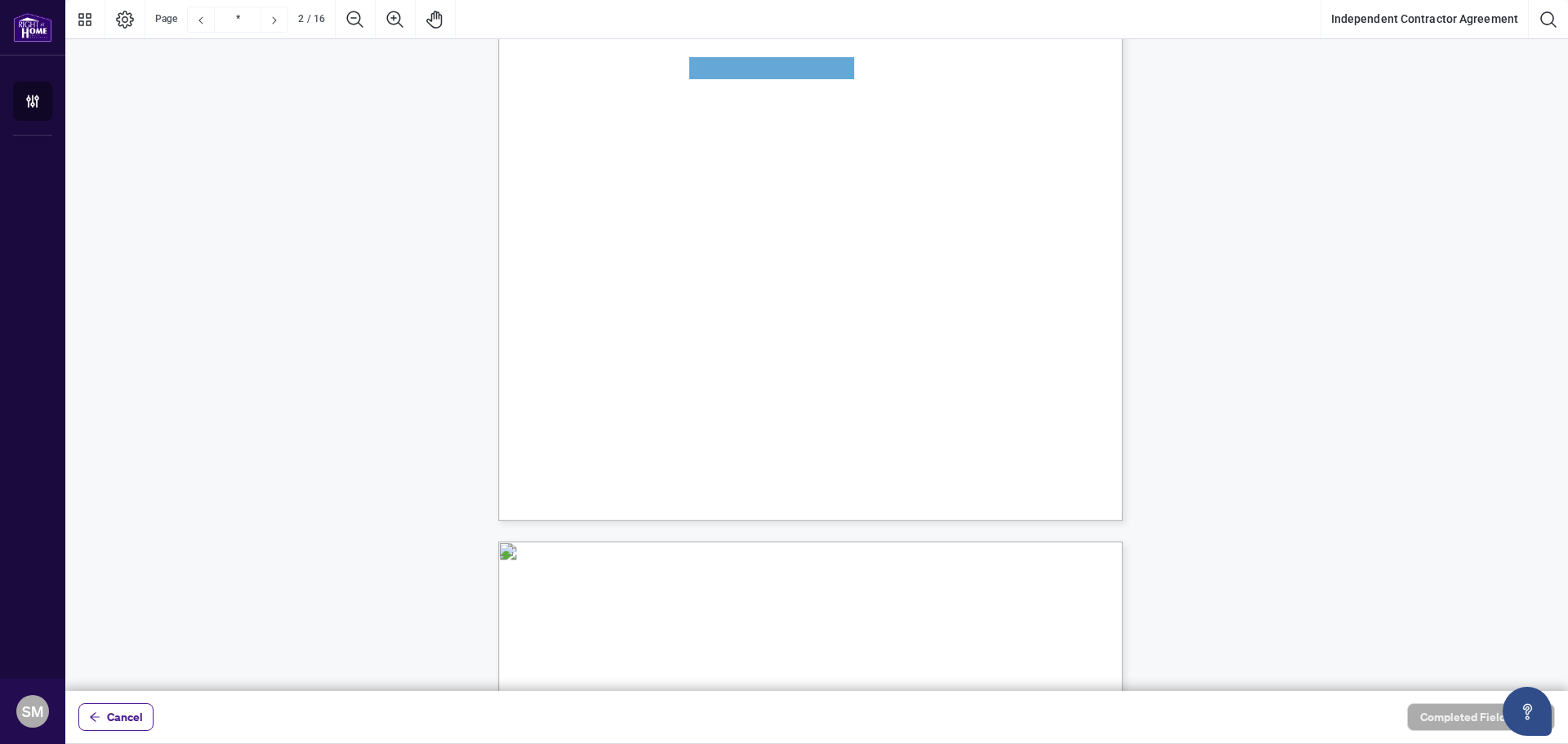
scroll to position [0, 0]
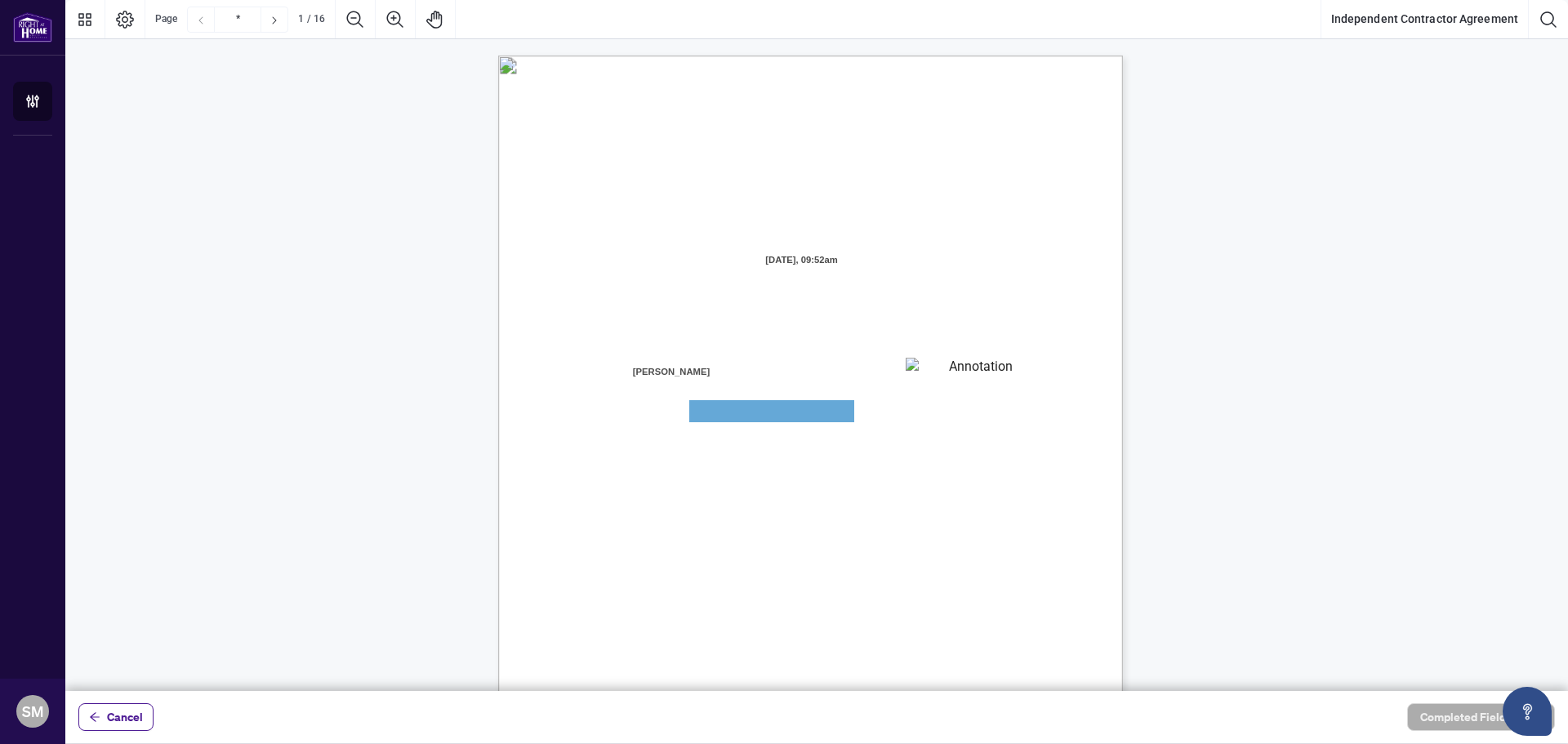
click at [714, 68] on div "INDEPENDENT CONTRACTOR AGREEMENT THIS AGREEMENT is made as of (the “Effective D…" at bounding box center [889, 561] width 781 height 1011
click at [774, 397] on div "INDEPENDENT CONTRACTOR AGREEMENT THIS AGREEMENT is made as of (the “Effective D…" at bounding box center [889, 561] width 781 height 1011
click at [784, 412] on textarea "01JXFR5G7WY784SRRAXFKCWCJR" at bounding box center [771, 411] width 165 height 22
click at [966, 364] on textarea "01JXFR56RBW9B4NE74B50HY96A" at bounding box center [974, 369] width 137 height 24
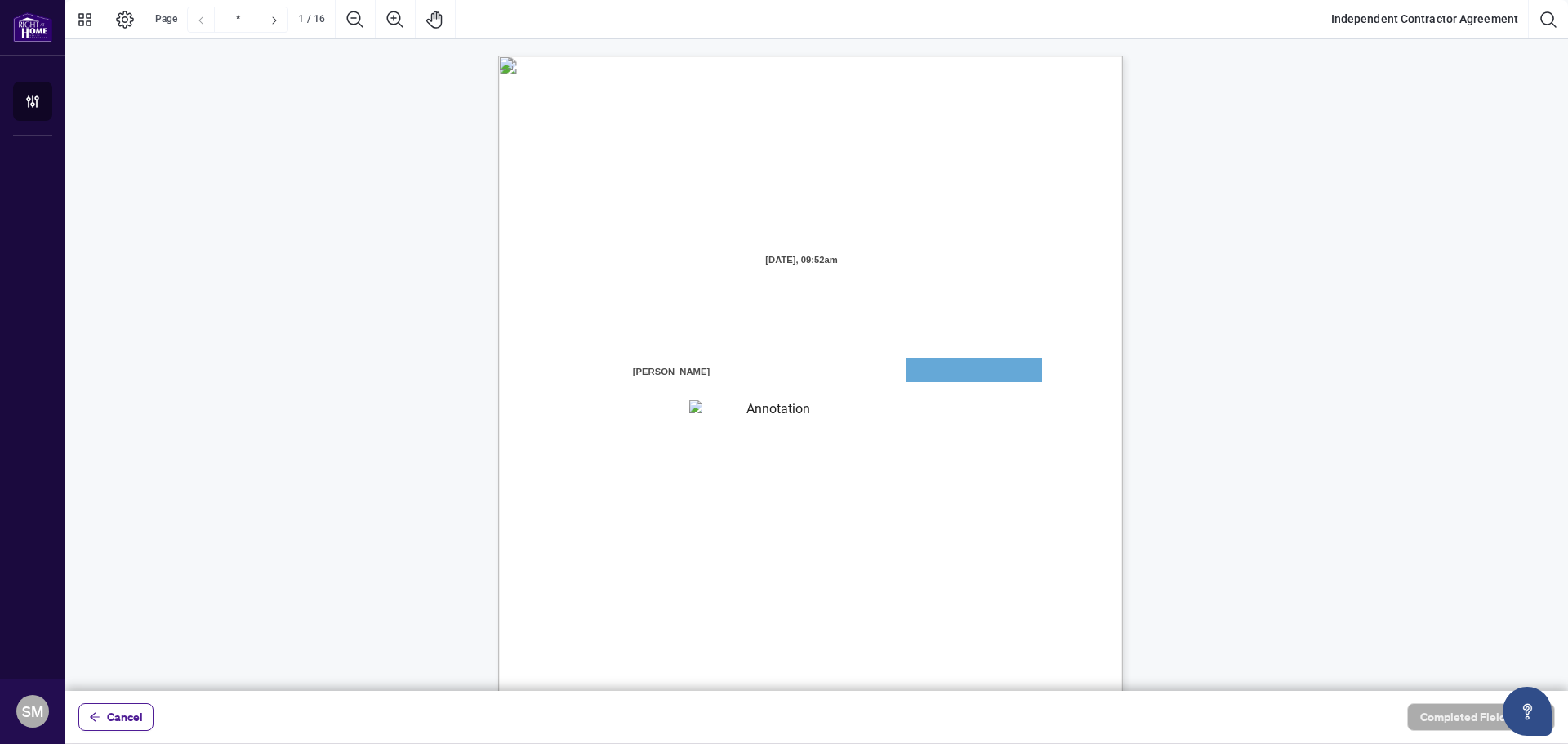
click at [966, 364] on textarea "01JXFR56RBW9B4NE74B50HY96A" at bounding box center [974, 369] width 137 height 24
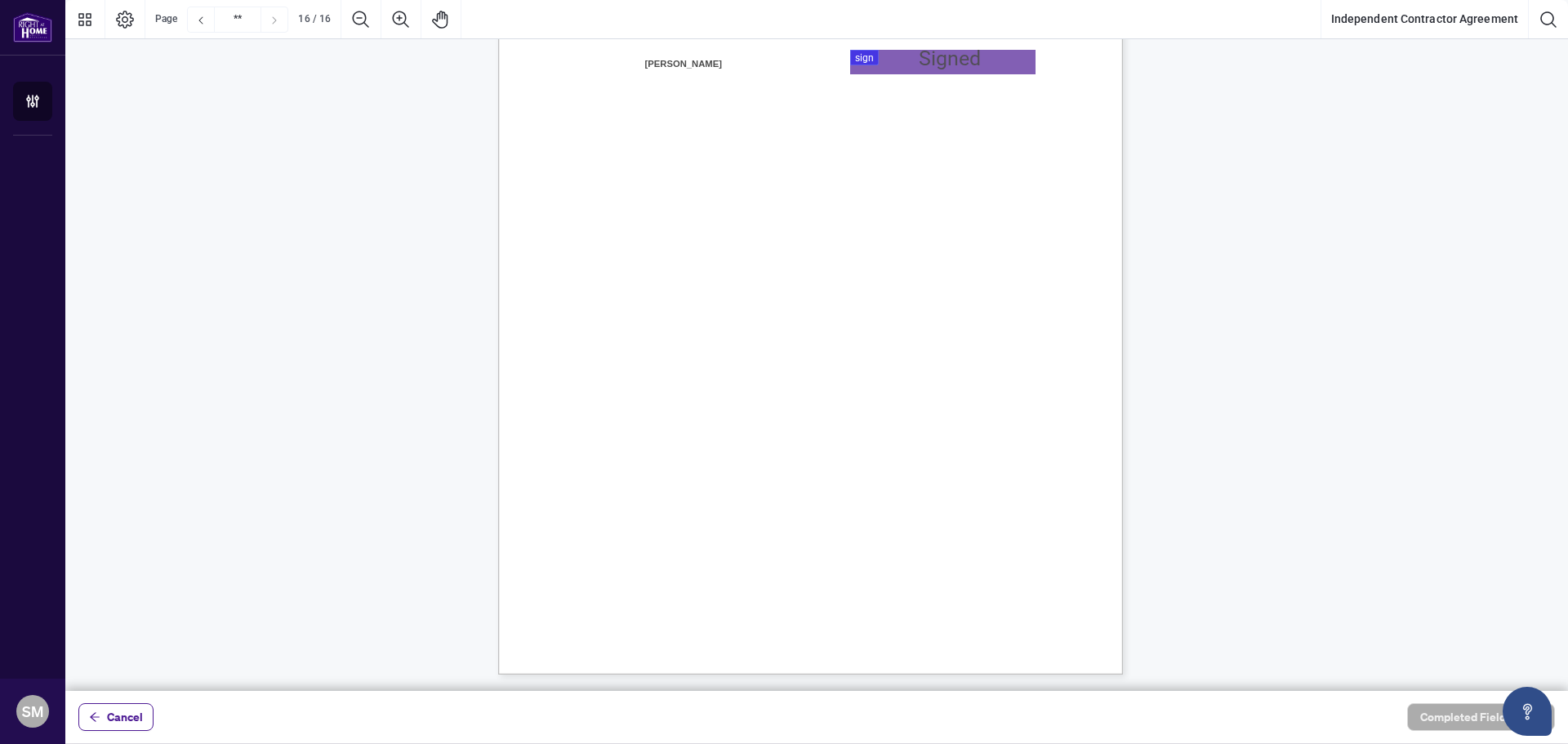
scroll to position [12512, 0]
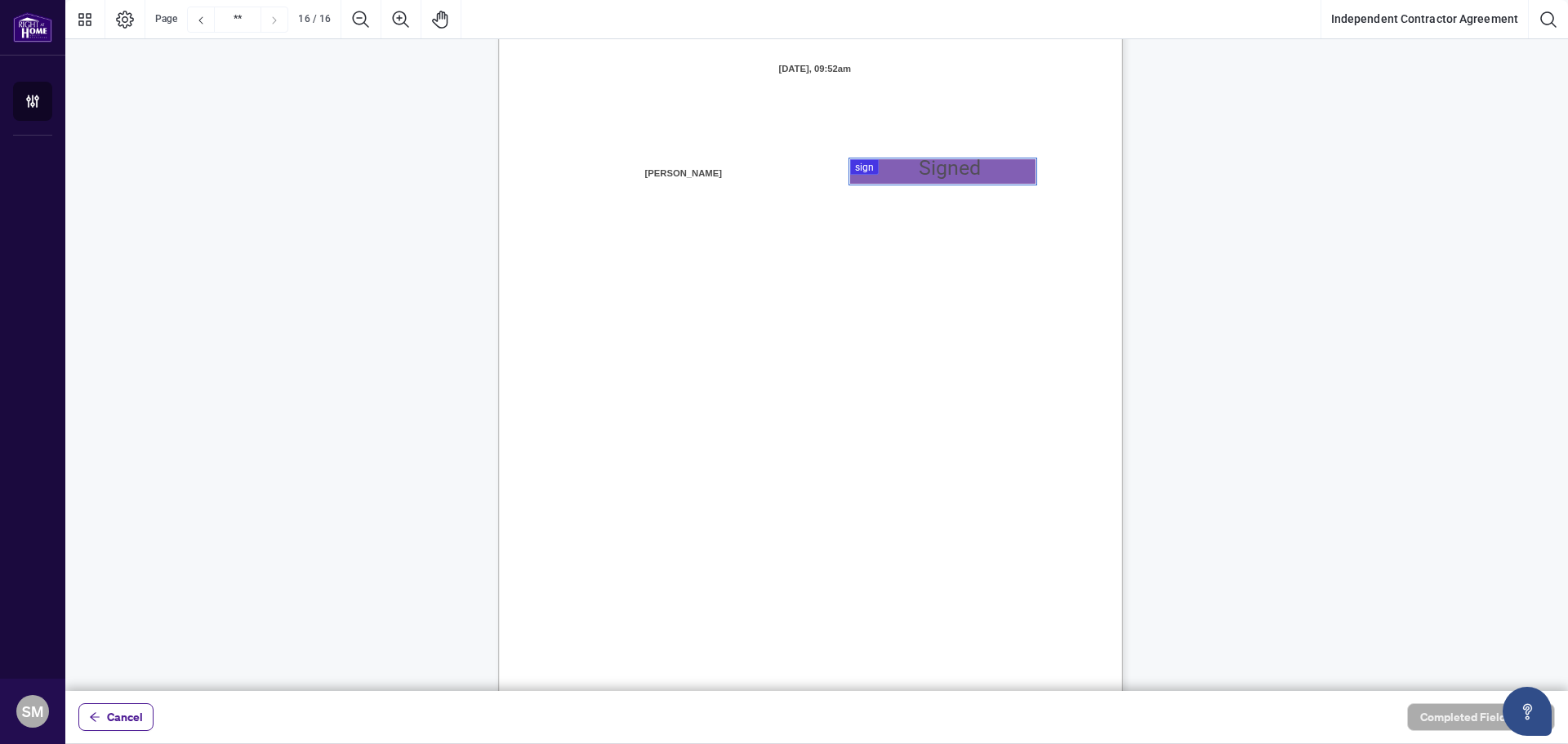
click at [920, 163] on div at bounding box center [816, 345] width 1502 height 691
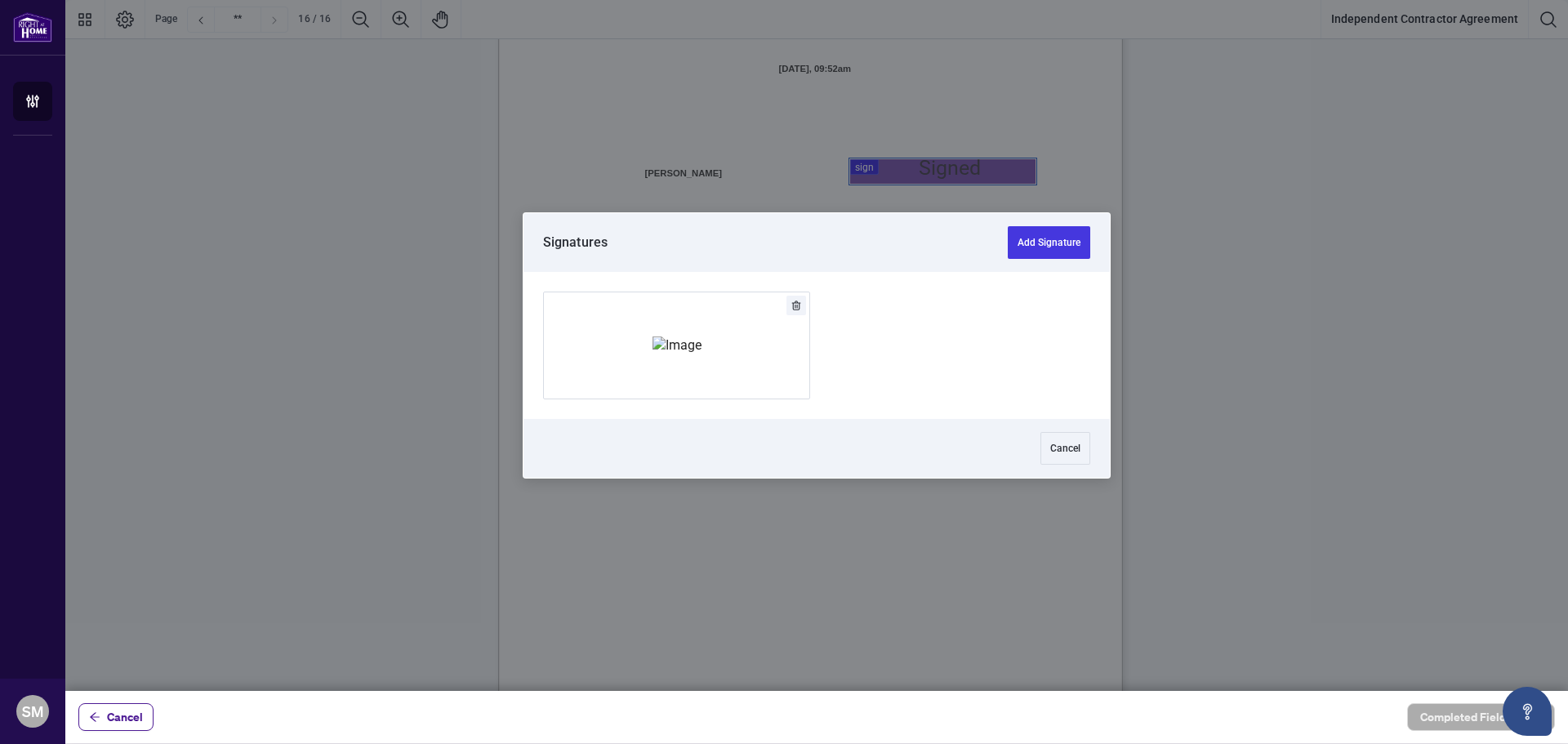
click at [538, 298] on div at bounding box center [816, 345] width 586 height 147
click at [652, 336] on img "Add Signature" at bounding box center [677, 345] width 49 height 18
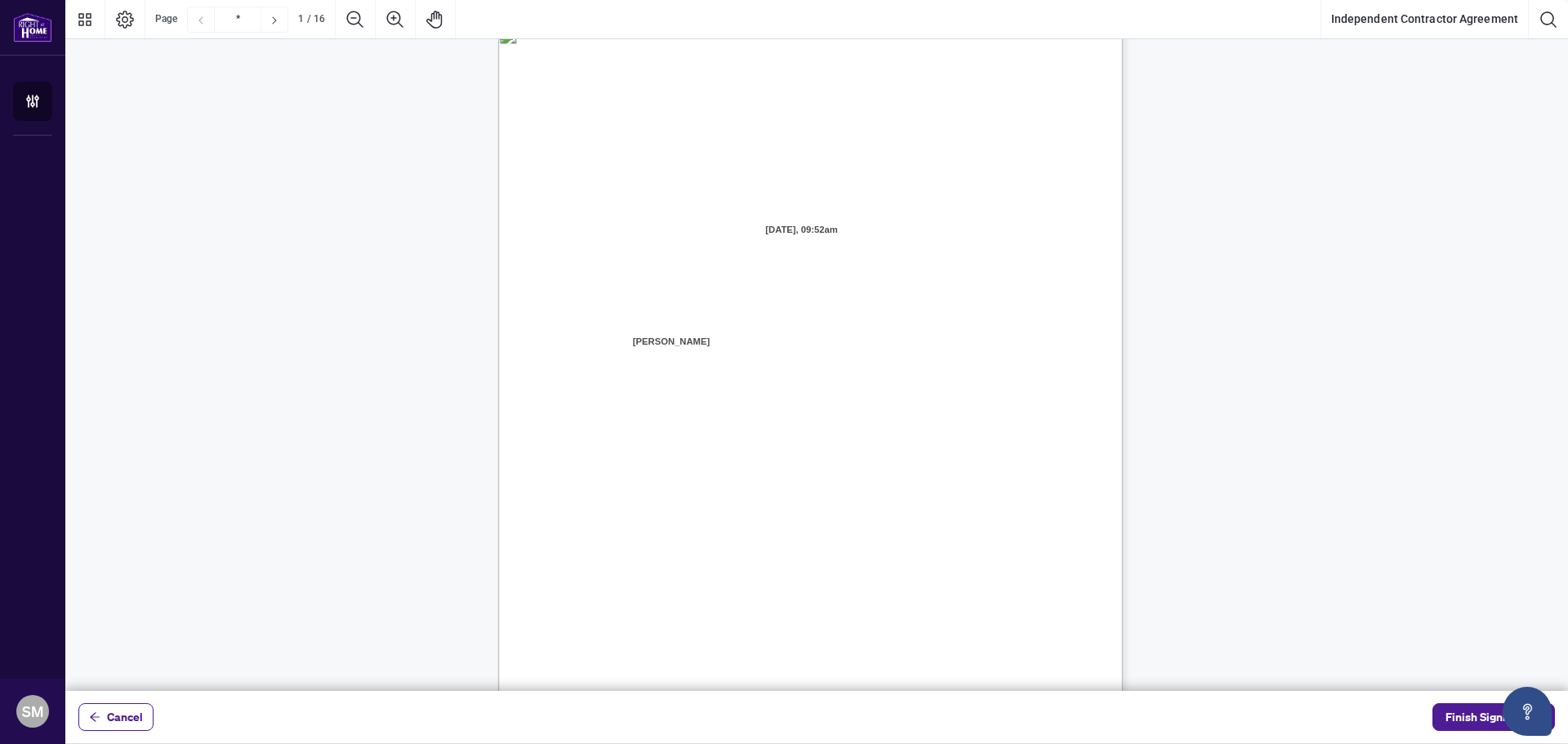
scroll to position [0, 0]
click at [975, 372] on textarea "01JXFR56RBW9B4NE74B50HY96A" at bounding box center [973, 369] width 136 height 24
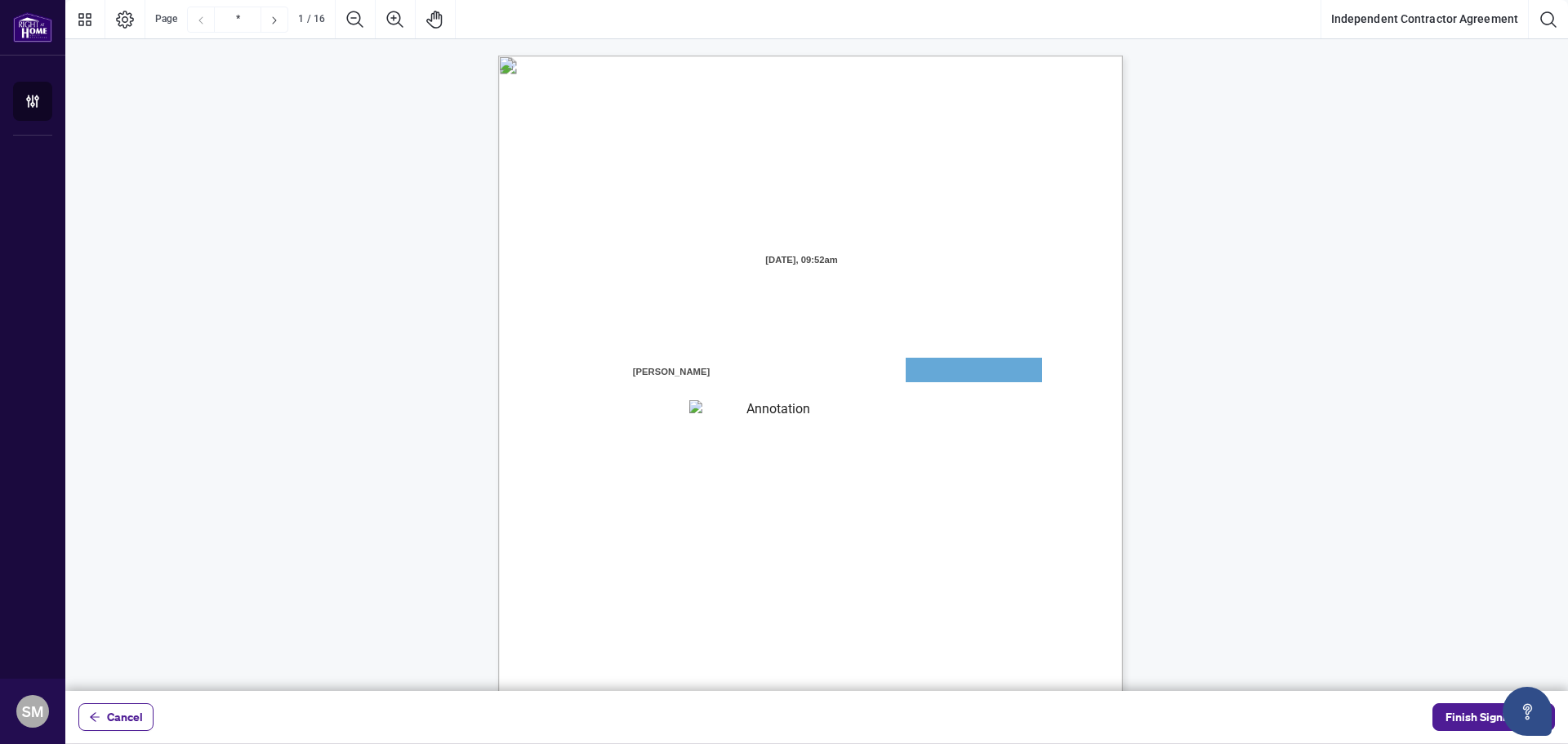
click at [975, 372] on textarea "01JXFR56RBW9B4NE74B50HY96A" at bounding box center [974, 369] width 137 height 24
drag, startPoint x: 970, startPoint y: 372, endPoint x: 944, endPoint y: 364, distance: 27.2
click at [944, 364] on textarea "01JXFR56RBW9B4NE74B50HY96A" at bounding box center [974, 369] width 137 height 24
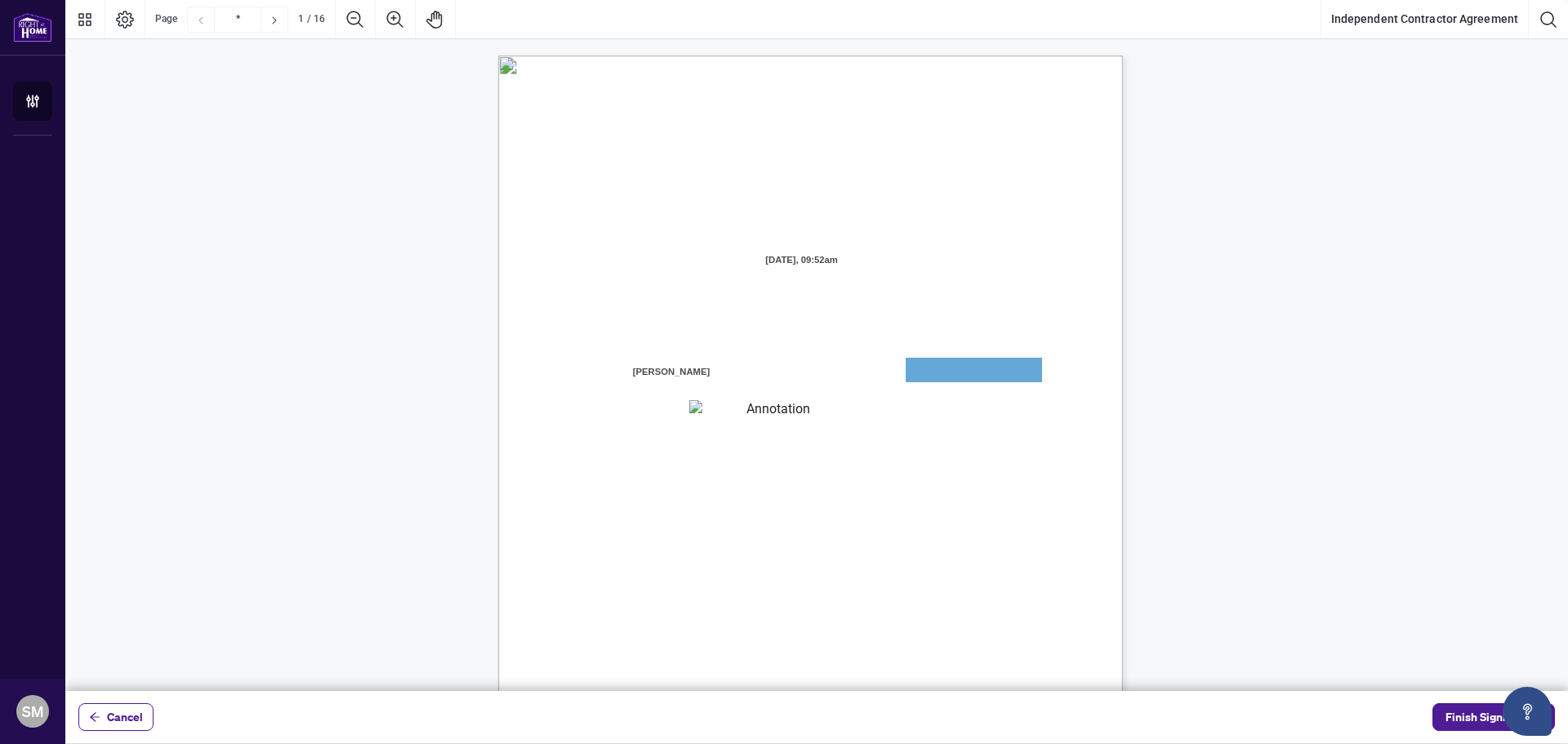
click at [944, 364] on textarea "01JXFR56RBW9B4NE74B50HY96A" at bounding box center [974, 369] width 137 height 24
click at [784, 421] on textarea "01JXFR5G7WY784SRRAXFKCWCJR" at bounding box center [771, 411] width 165 height 22
click at [784, 422] on div "INDEPENDENT CONTRACTOR AGREEMENT THIS AGREEMENT is made as of (the “Effective D…" at bounding box center [889, 561] width 781 height 1011
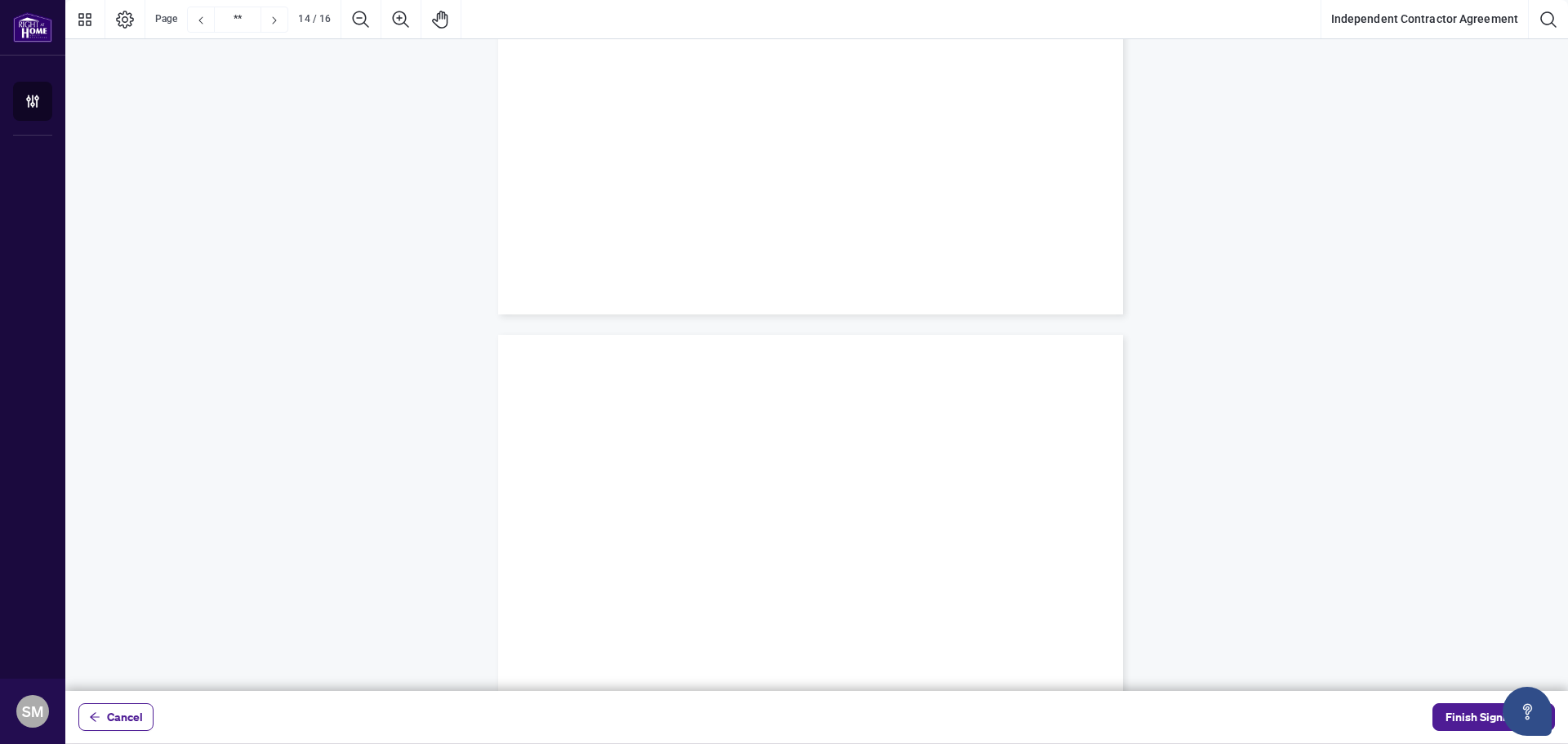
type input "**"
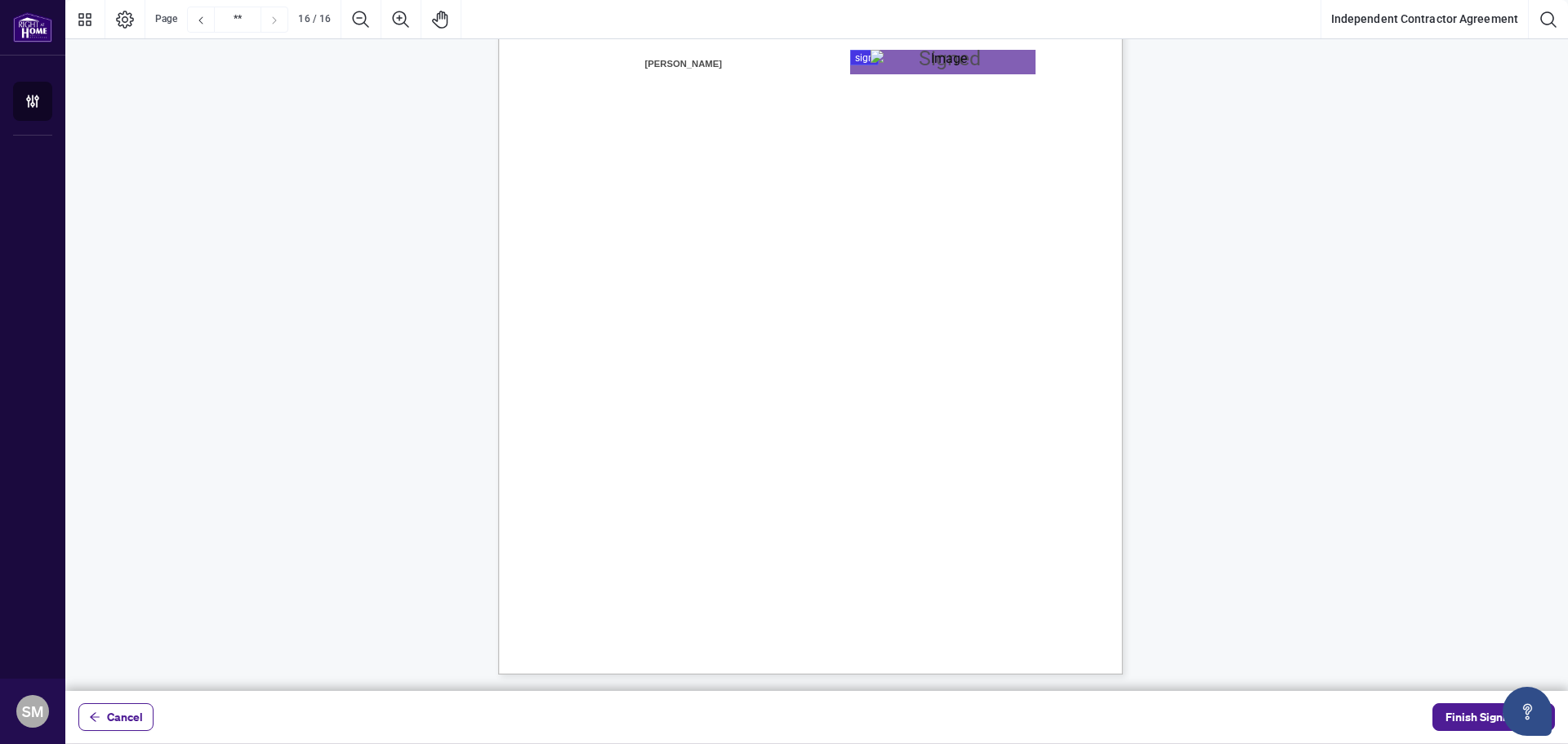
click at [1452, 709] on span "Finish Signing" at bounding box center [1482, 716] width 73 height 26
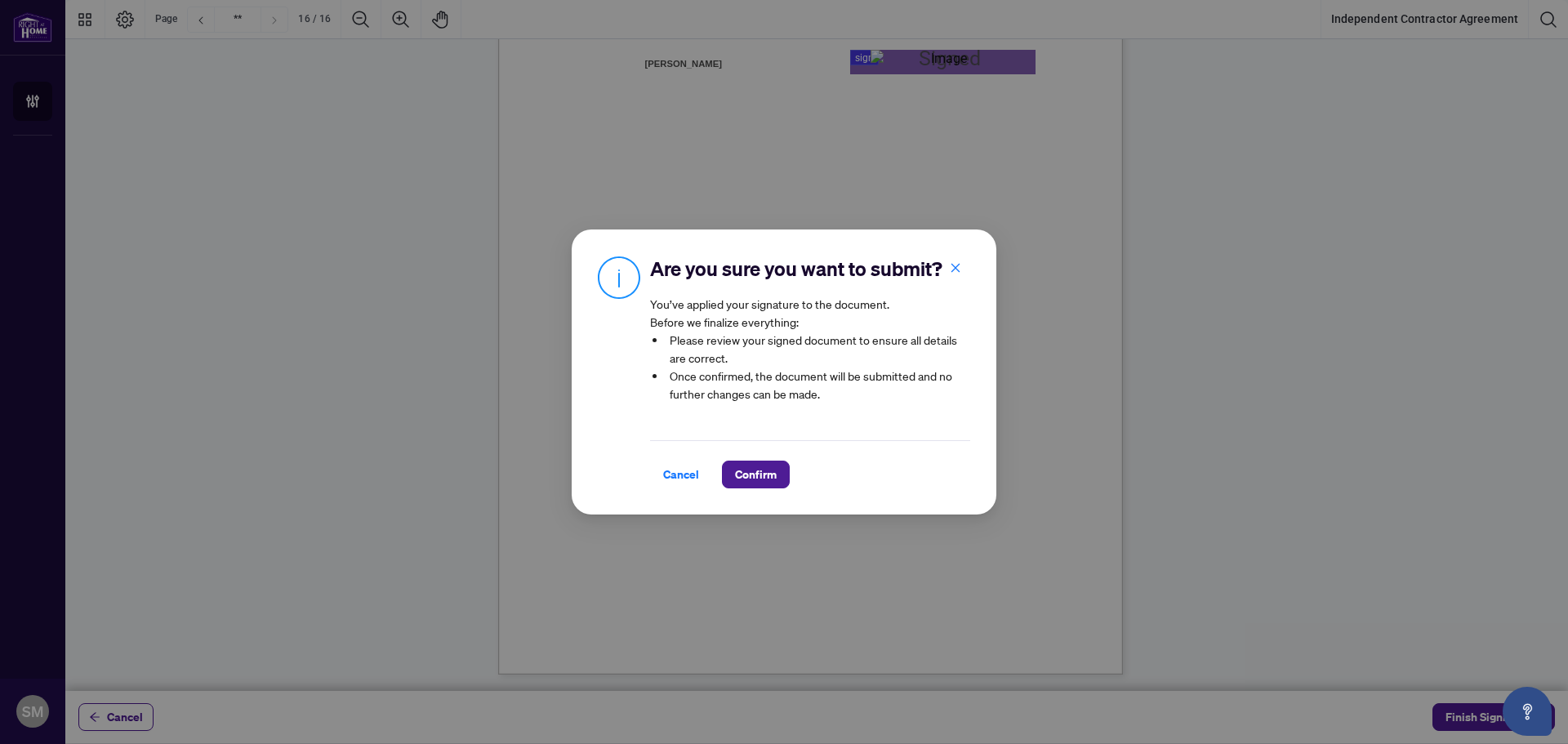
click at [745, 469] on span "Confirm" at bounding box center [756, 474] width 41 height 26
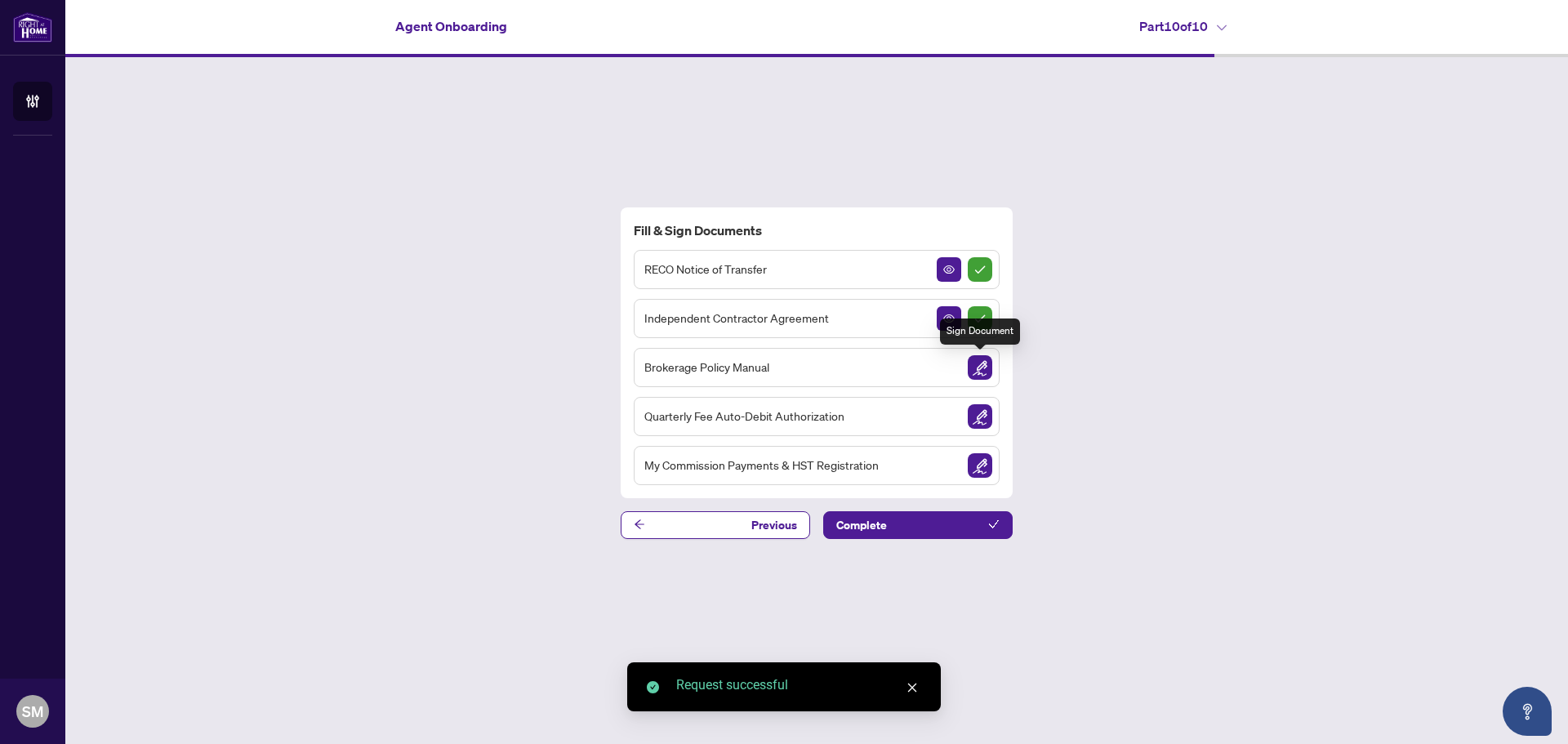
click at [979, 372] on img "Sign Document" at bounding box center [979, 367] width 24 height 24
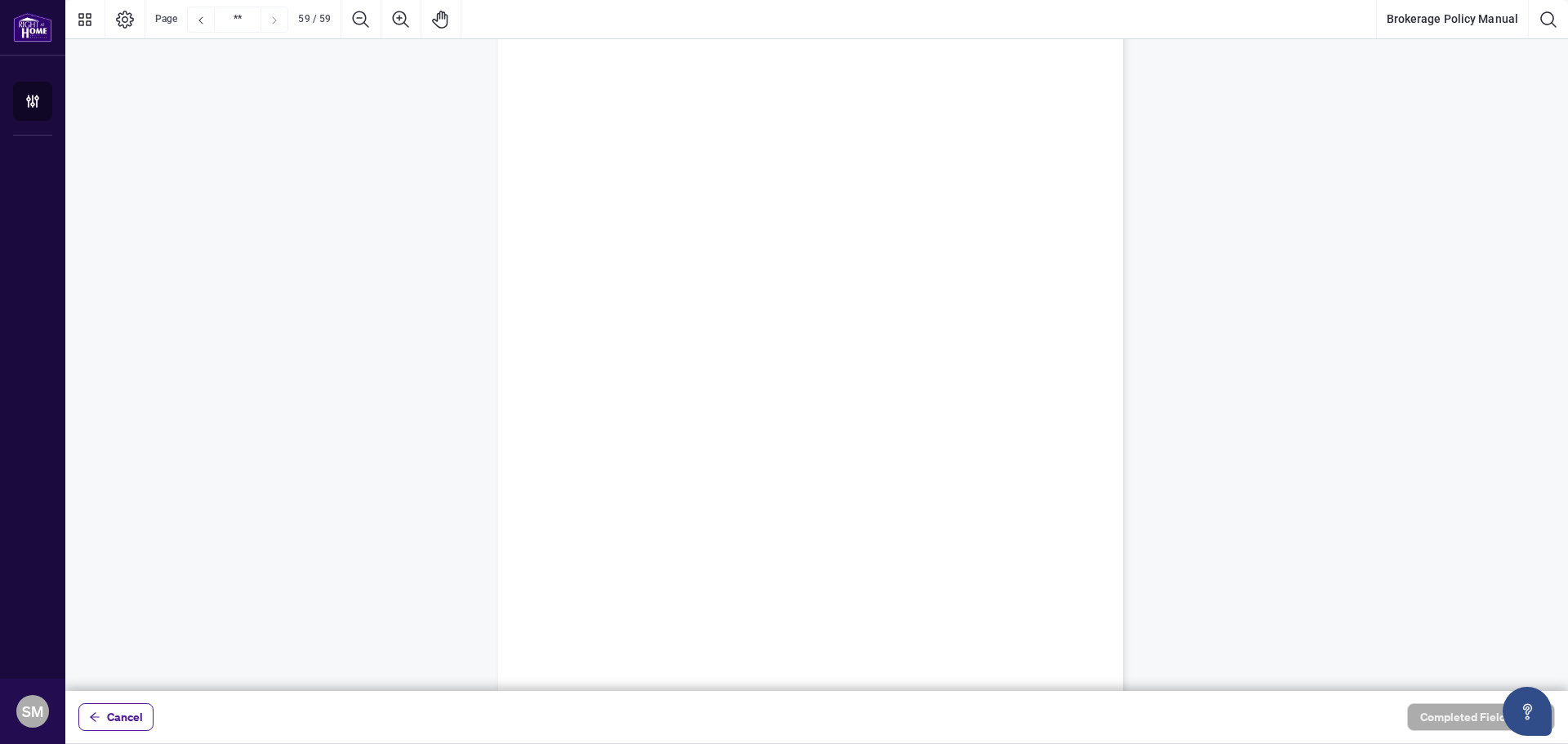
scroll to position [48262, 0]
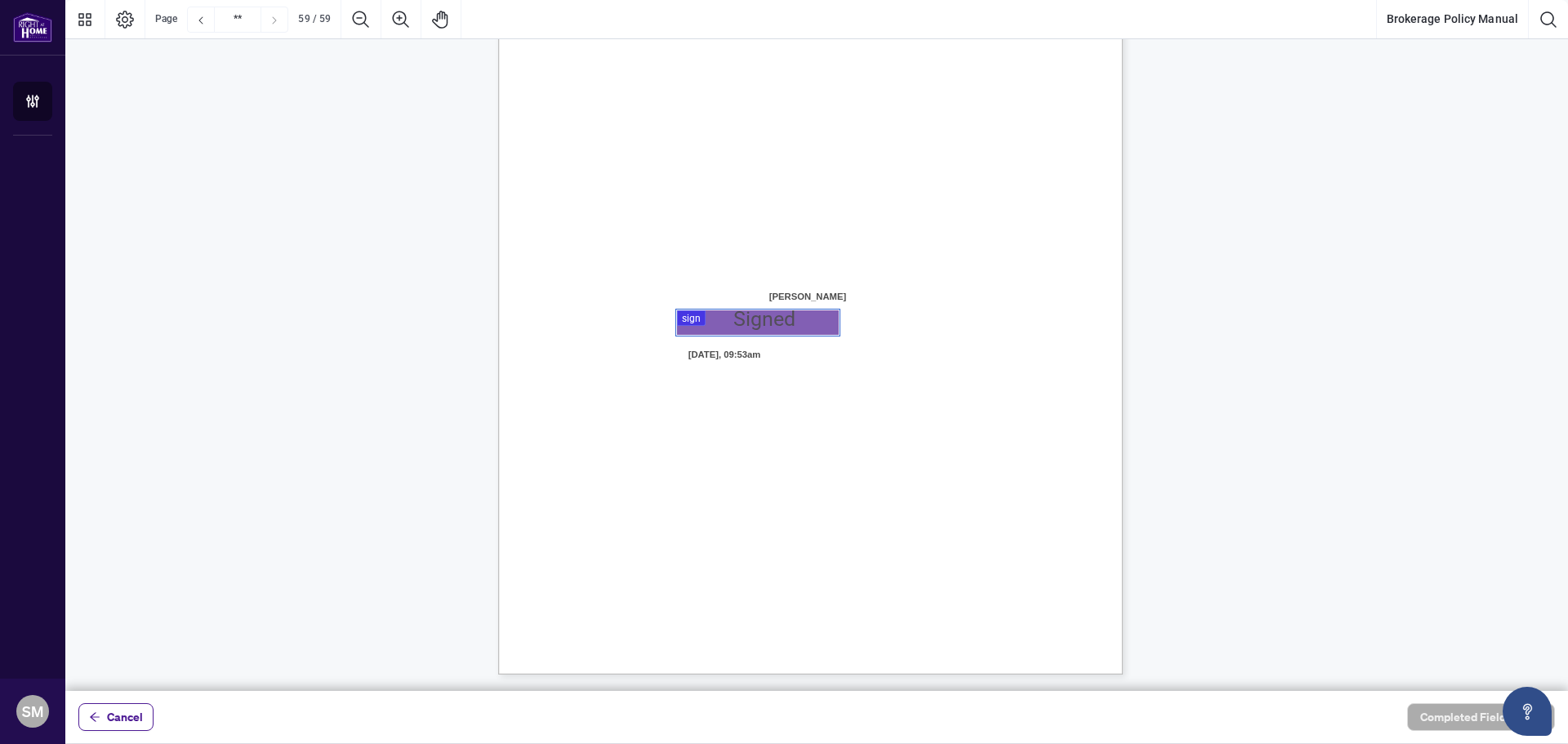
click at [755, 331] on div at bounding box center [816, 345] width 1502 height 691
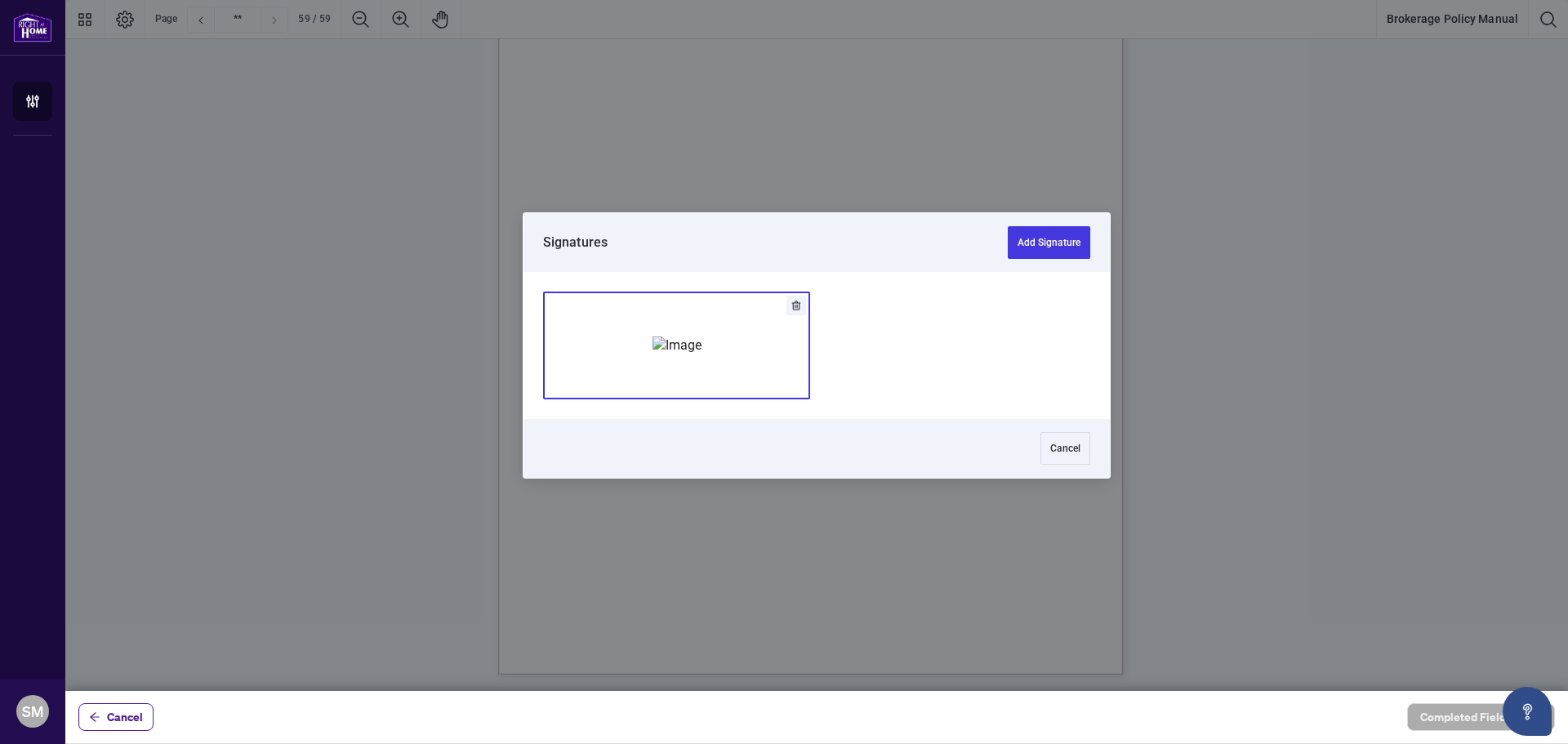
click at [702, 343] on img "Add Signature" at bounding box center [677, 345] width 49 height 18
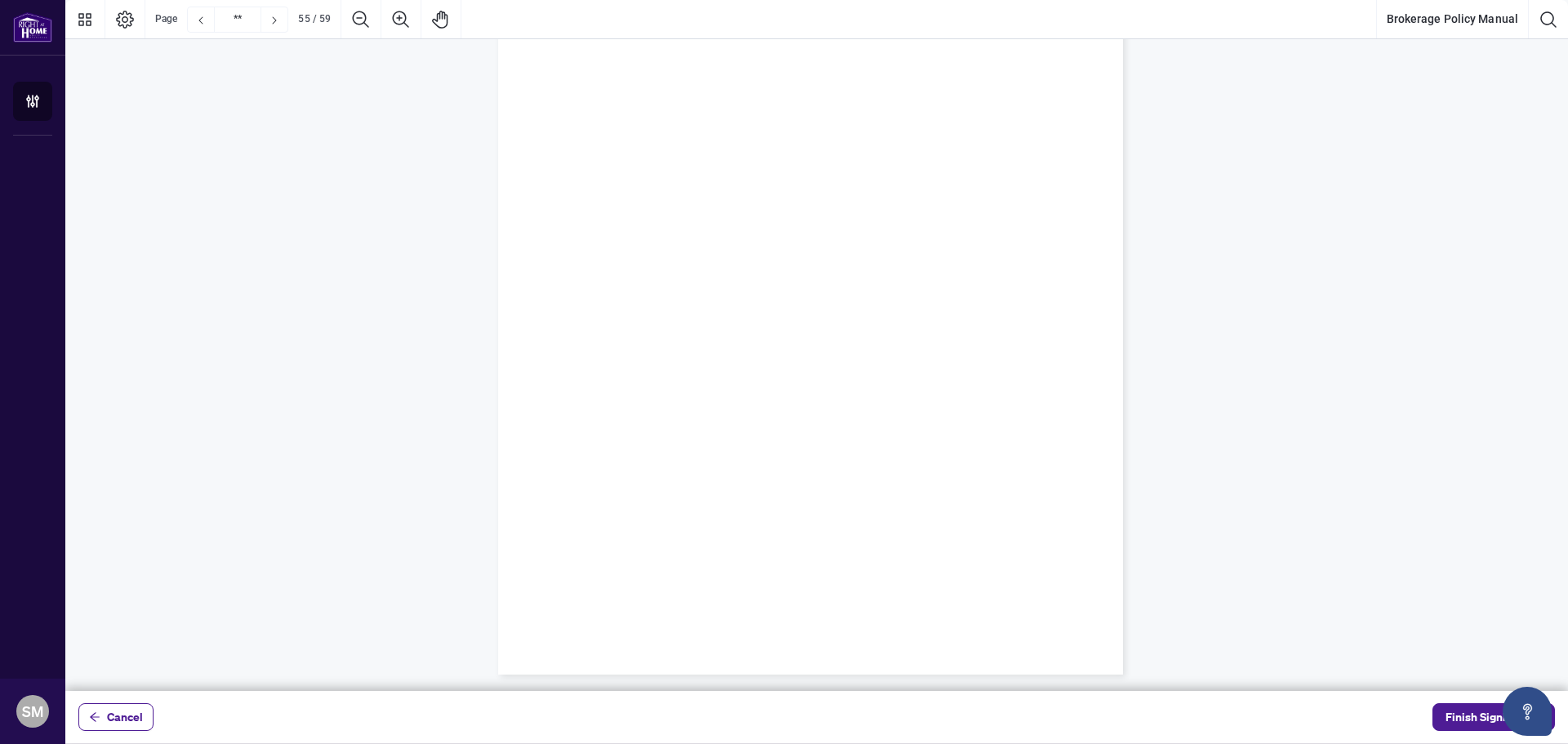
type input "**"
click at [1468, 714] on span "Finish Signing" at bounding box center [1482, 716] width 73 height 26
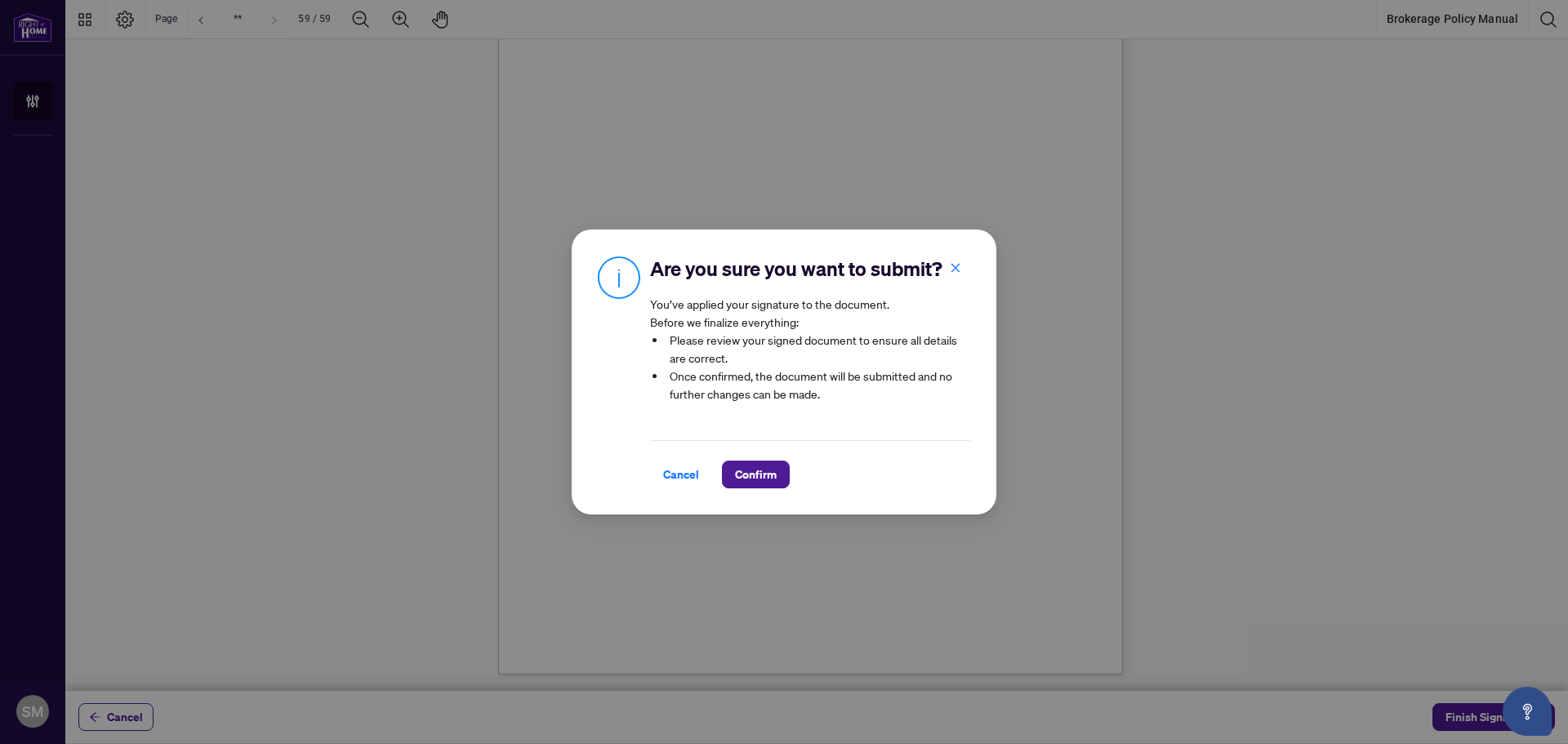
click at [735, 475] on span "Confirm" at bounding box center [756, 474] width 41 height 26
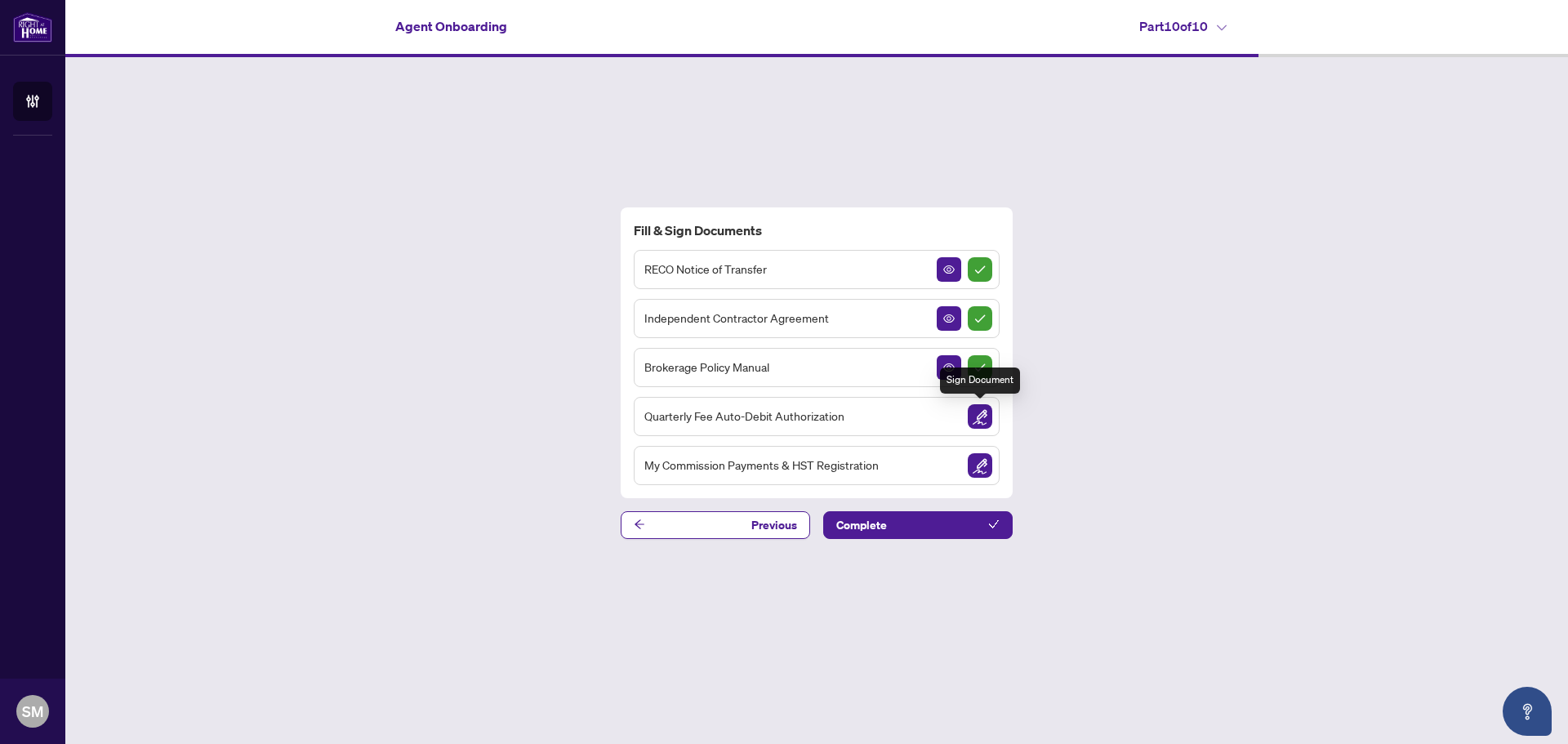
click at [981, 420] on img "Sign Document" at bounding box center [979, 415] width 24 height 24
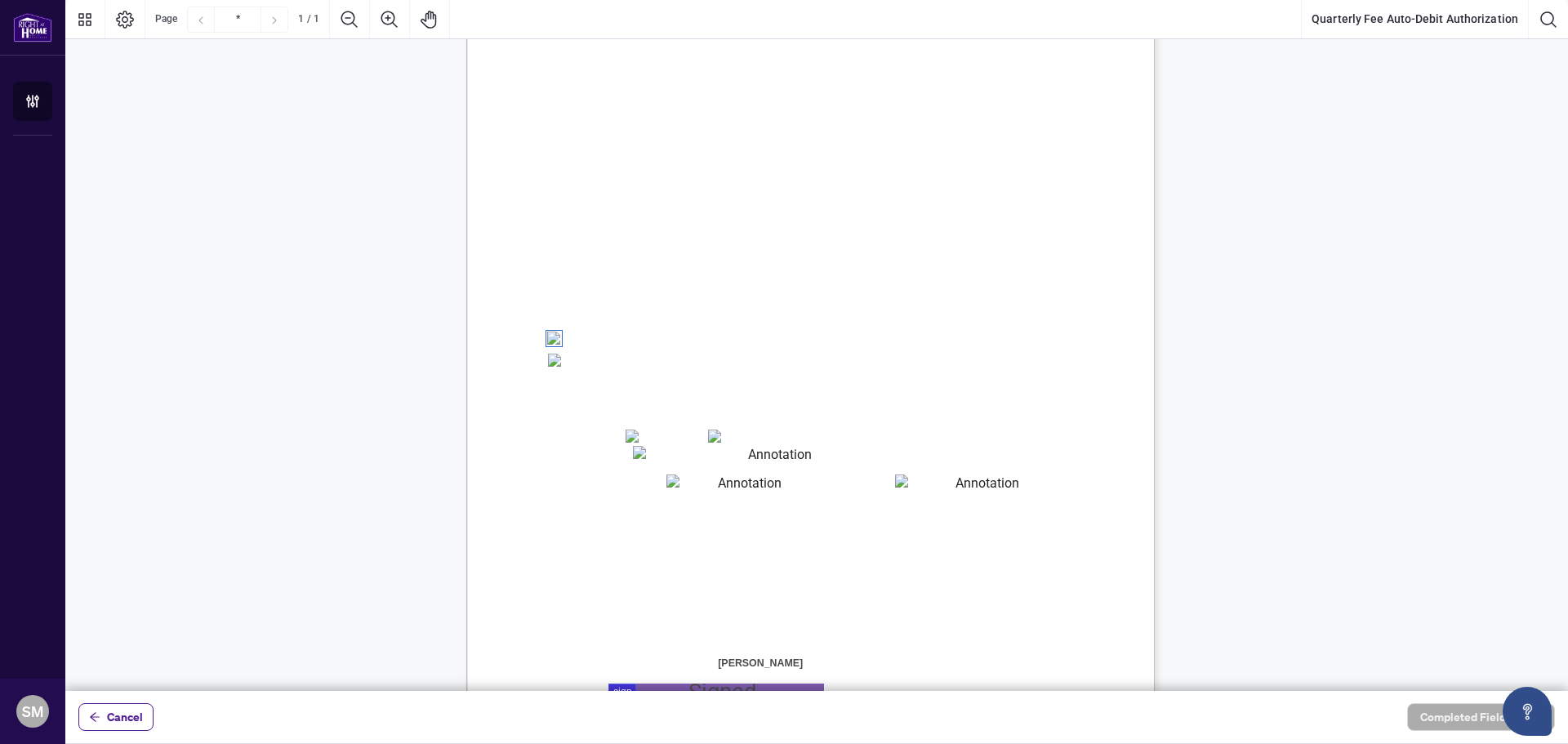
scroll to position [159, 0]
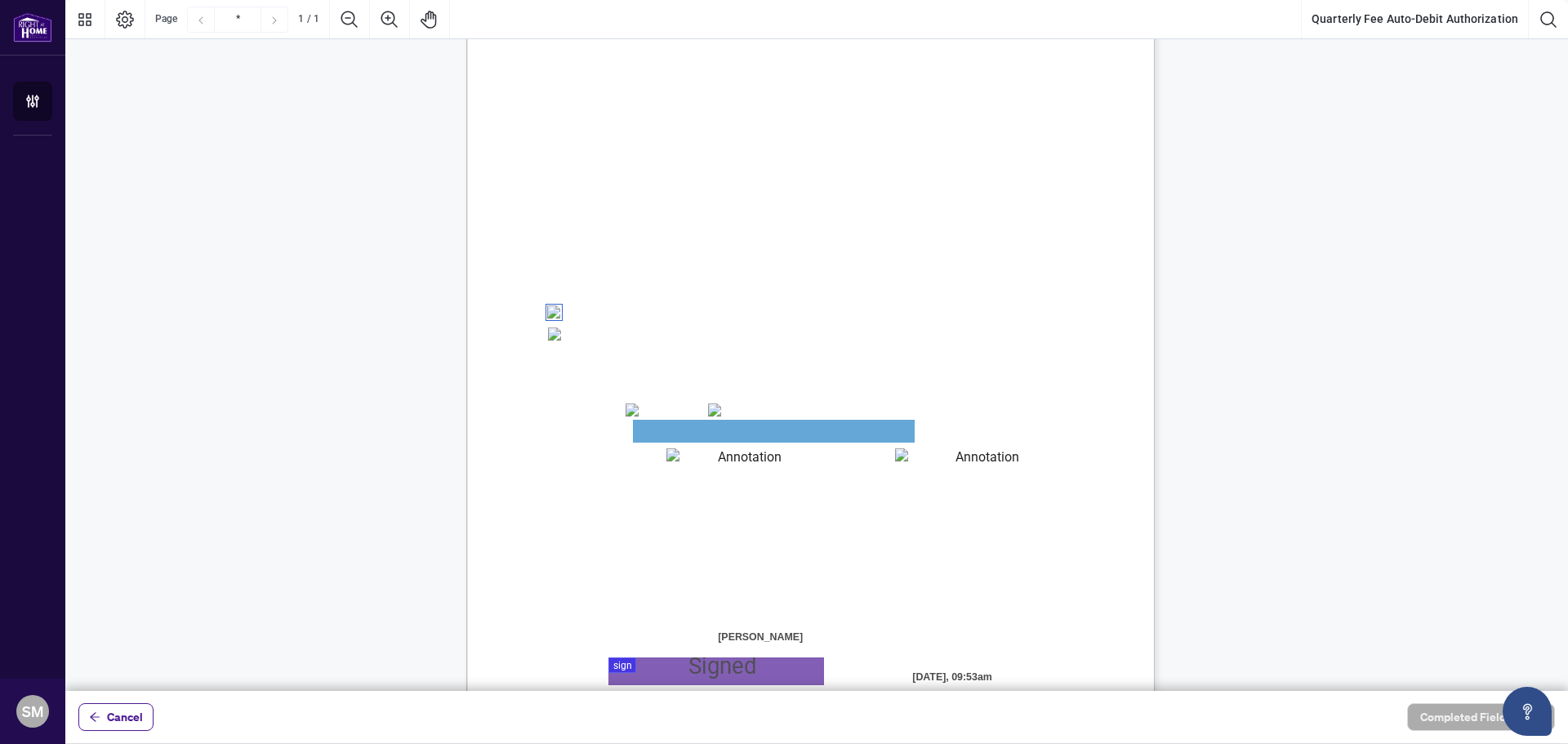
click at [708, 427] on textarea "01JYSH6N3QG8E1WFK6KJHV1ZM9" at bounding box center [774, 432] width 281 height 23
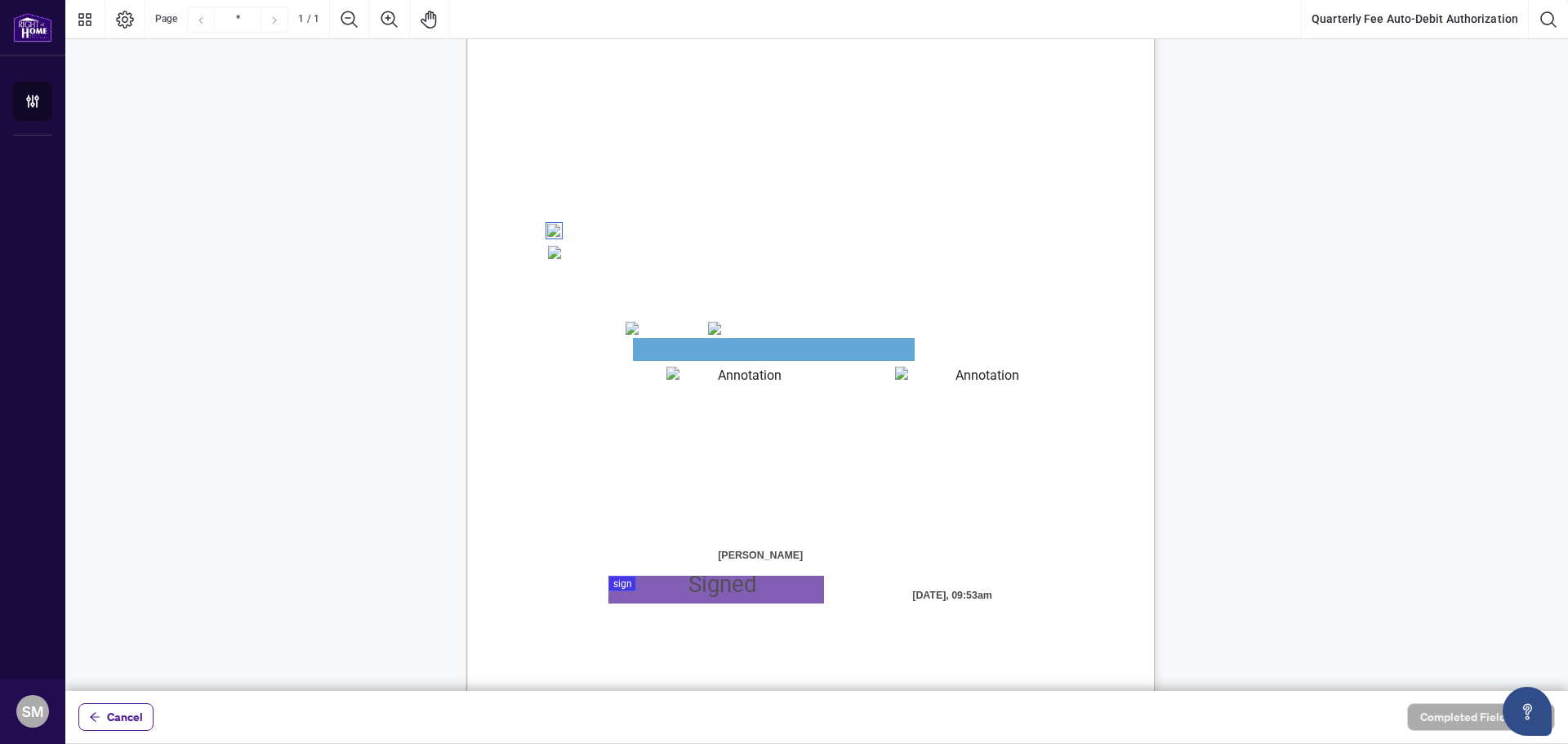
click at [726, 345] on textarea "01JYSH6N3QG8E1WFK6KJHV1ZM9" at bounding box center [774, 350] width 281 height 23
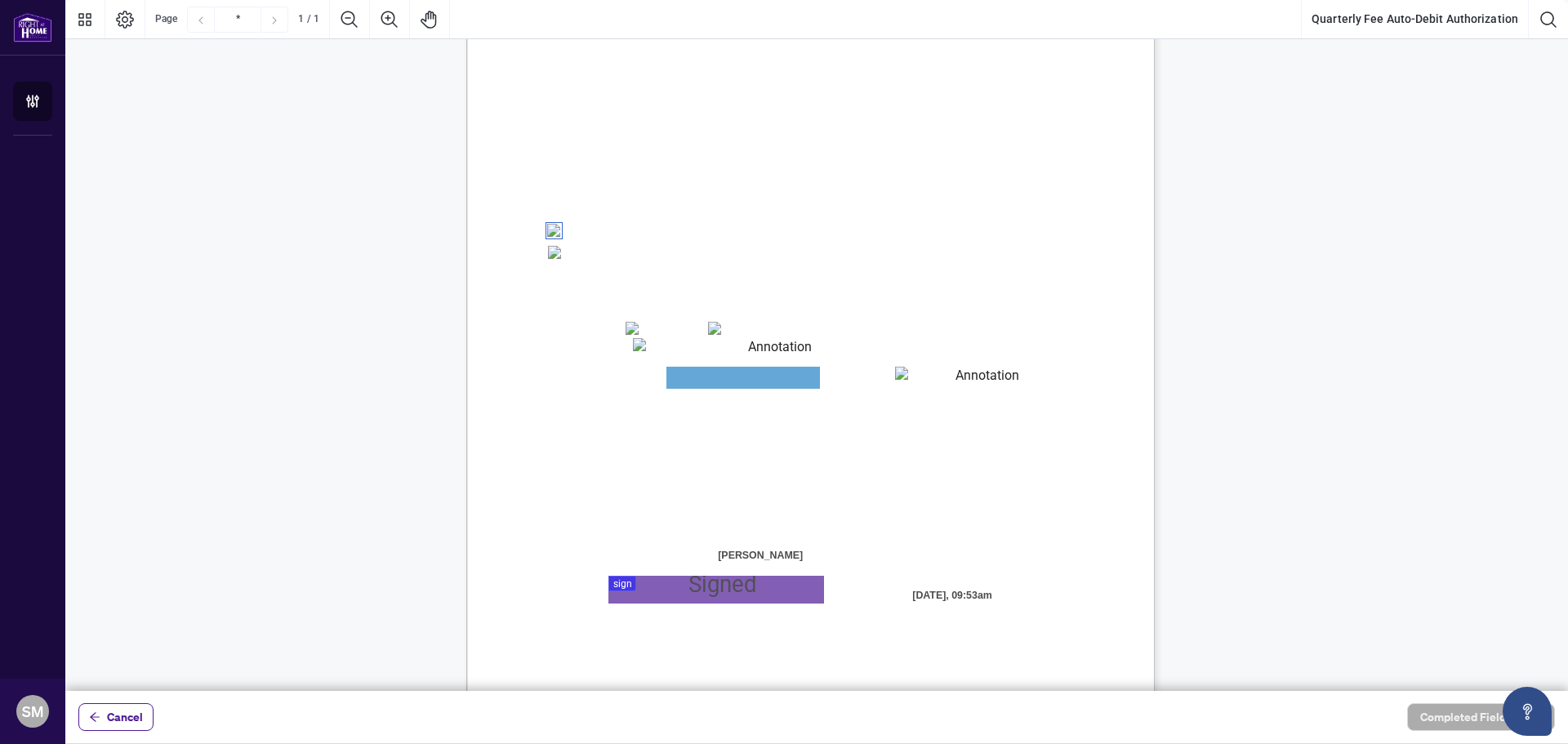
click at [731, 415] on div "Right at Home Realty, Brokerage Quarterly Fees Billing Authorization Quarterly …" at bounding box center [811, 260] width 688 height 890
click at [715, 384] on textarea "01JYSH6Y8NC4A9ZZN4JET9H3W9" at bounding box center [742, 377] width 153 height 22
click at [1076, 466] on div "Right at Home Realty, Brokerage Quarterly Fees Billing Authorization Quarterly …" at bounding box center [941, 429] width 949 height 1228
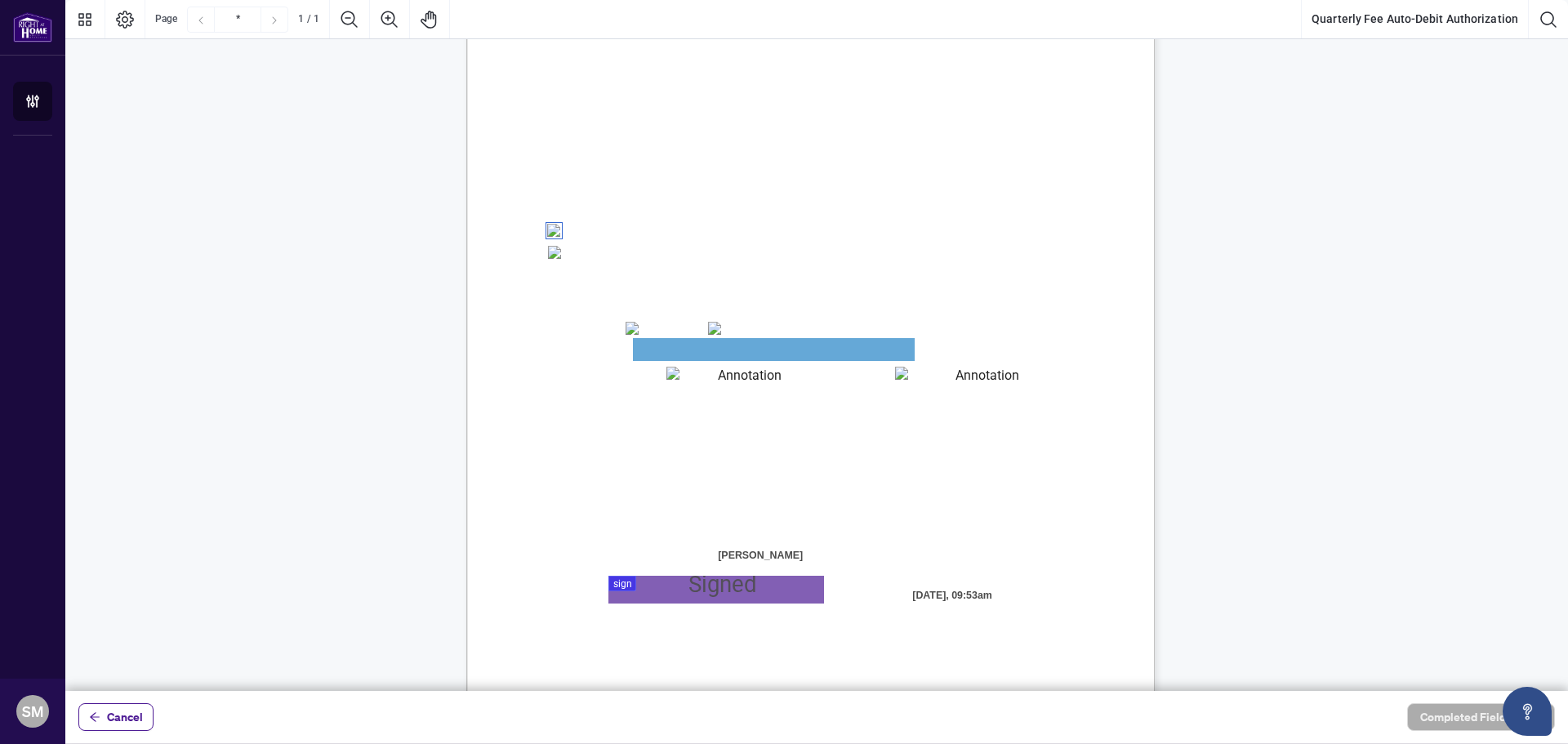
click at [821, 348] on textarea "01JYSH6N3QG8E1WFK6KJHV1ZM9" at bounding box center [774, 350] width 281 height 23
drag, startPoint x: 755, startPoint y: 406, endPoint x: 734, endPoint y: 387, distance: 28.3
click at [750, 406] on div "Right at Home Realty, Brokerage Quarterly Fees Billing Authorization Quarterly …" at bounding box center [941, 429] width 949 height 1228
click at [719, 372] on textarea "01JYSH6Y8NC4A9ZZN4JET9H3W9" at bounding box center [742, 377] width 153 height 22
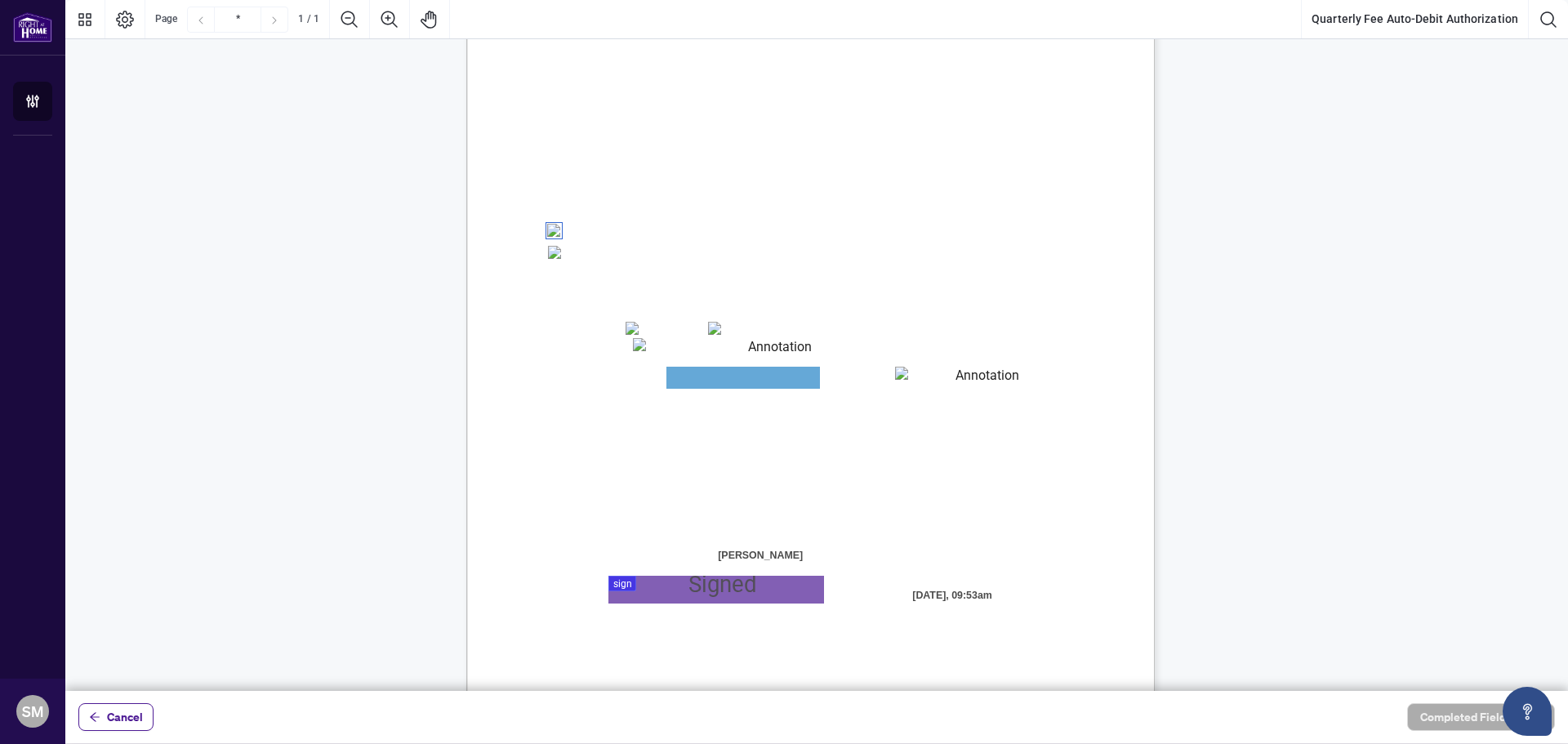
click at [719, 372] on textarea "01JYSH6Y8NC4A9ZZN4JET9H3W9" at bounding box center [742, 377] width 153 height 22
click at [720, 349] on textarea "01JYSH6N3QG8E1WFK6KJHV1ZM9" at bounding box center [774, 350] width 281 height 23
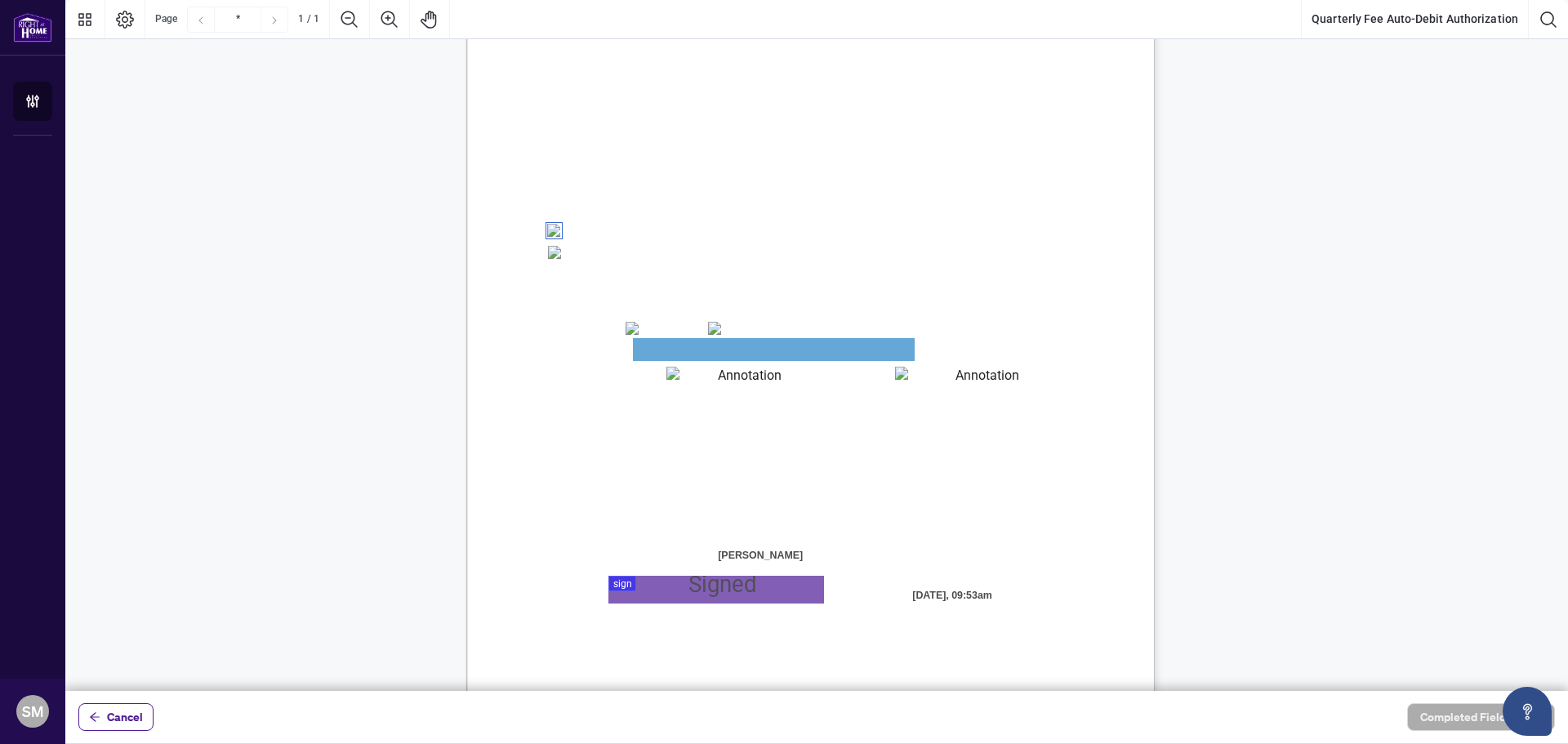
click at [738, 404] on div "Right at Home Realty, Brokerage Quarterly Fees Billing Authorization Quarterly …" at bounding box center [941, 429] width 949 height 1228
click at [554, 260] on span "☐" at bounding box center [552, 252] width 9 height 22
click at [656, 343] on textarea "01JYSH6N3QG8E1WFK6KJHV1ZM9" at bounding box center [774, 350] width 281 height 23
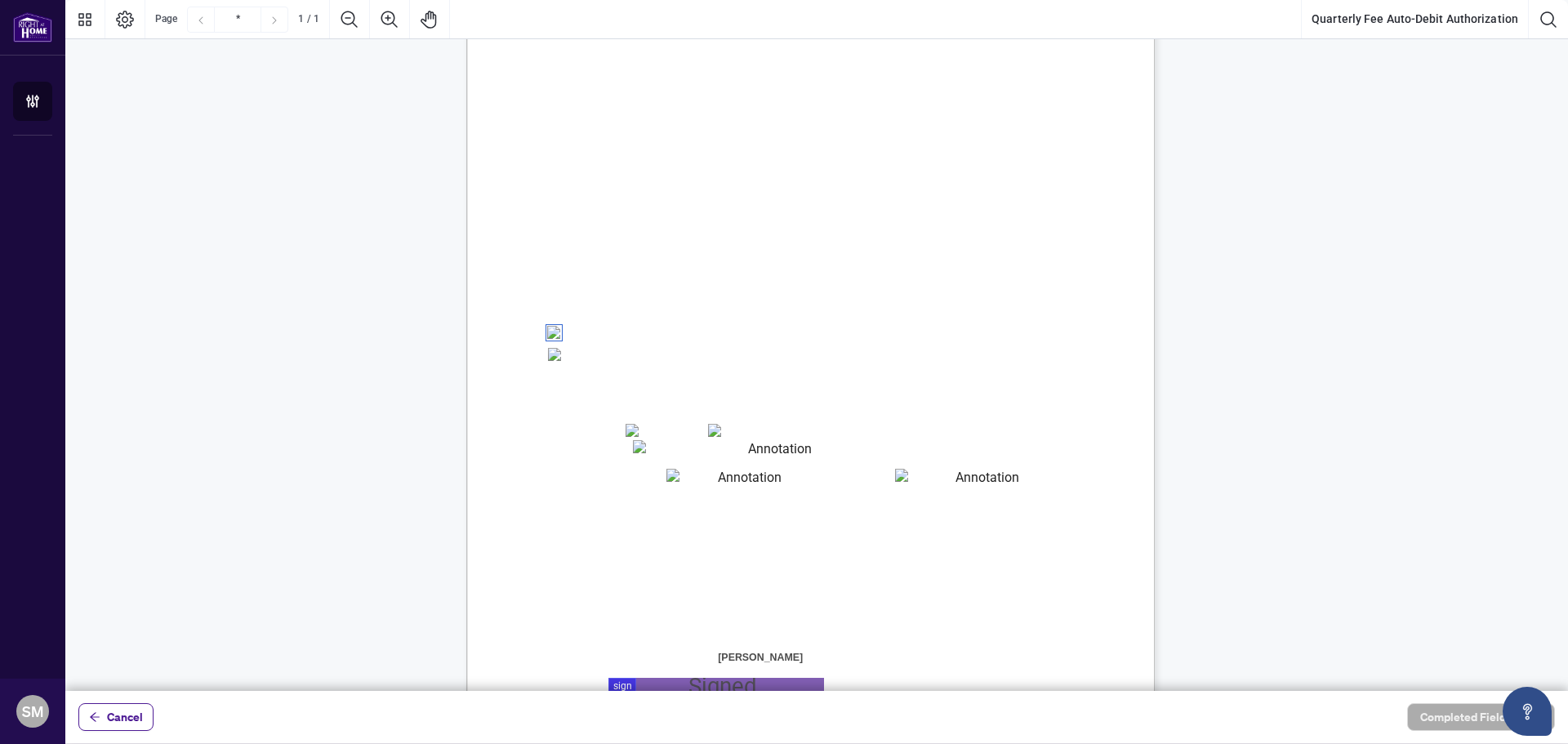
scroll to position [272, 0]
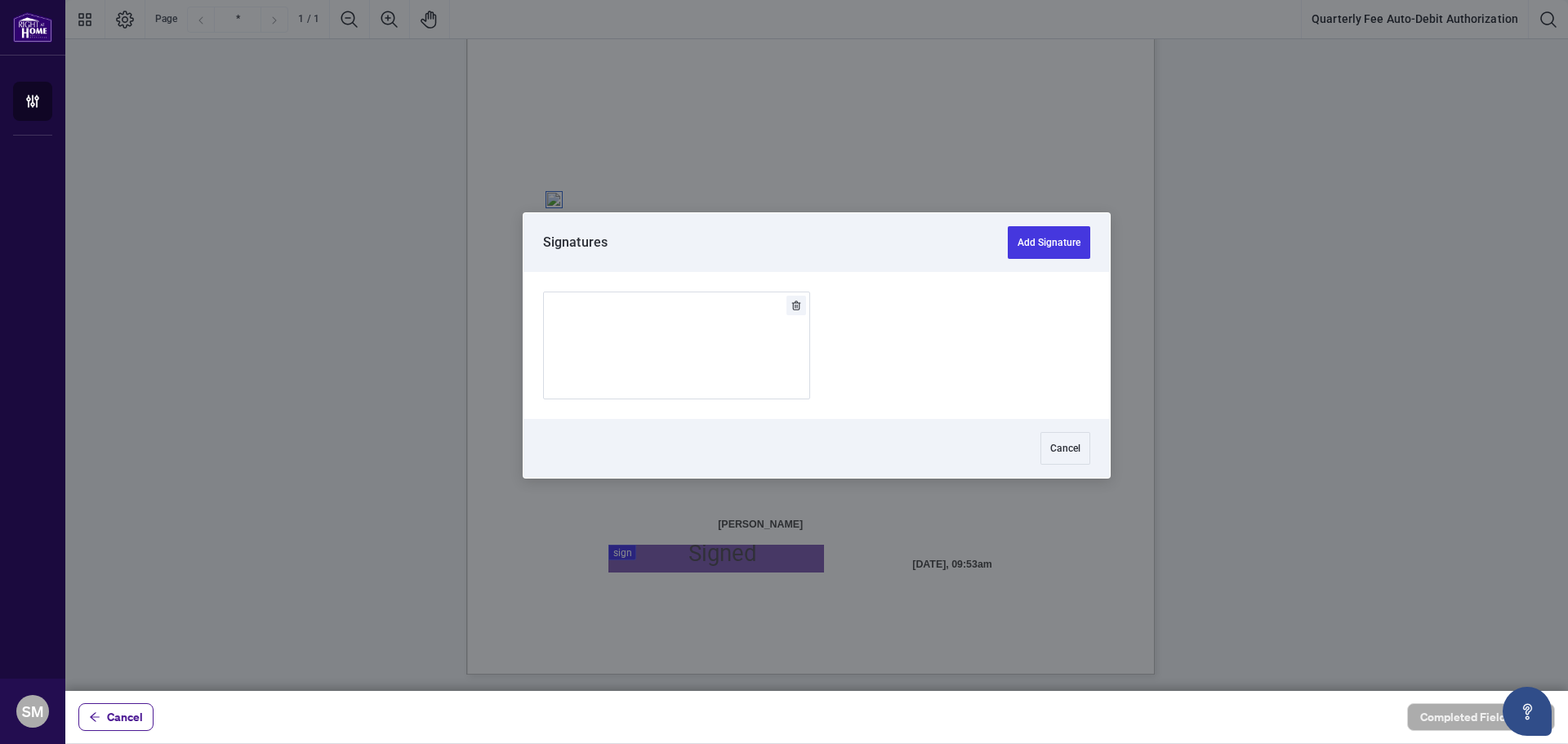
click at [700, 553] on div at bounding box center [816, 345] width 1502 height 691
click at [684, 372] on div "Add Signature" at bounding box center [677, 345] width 49 height 163
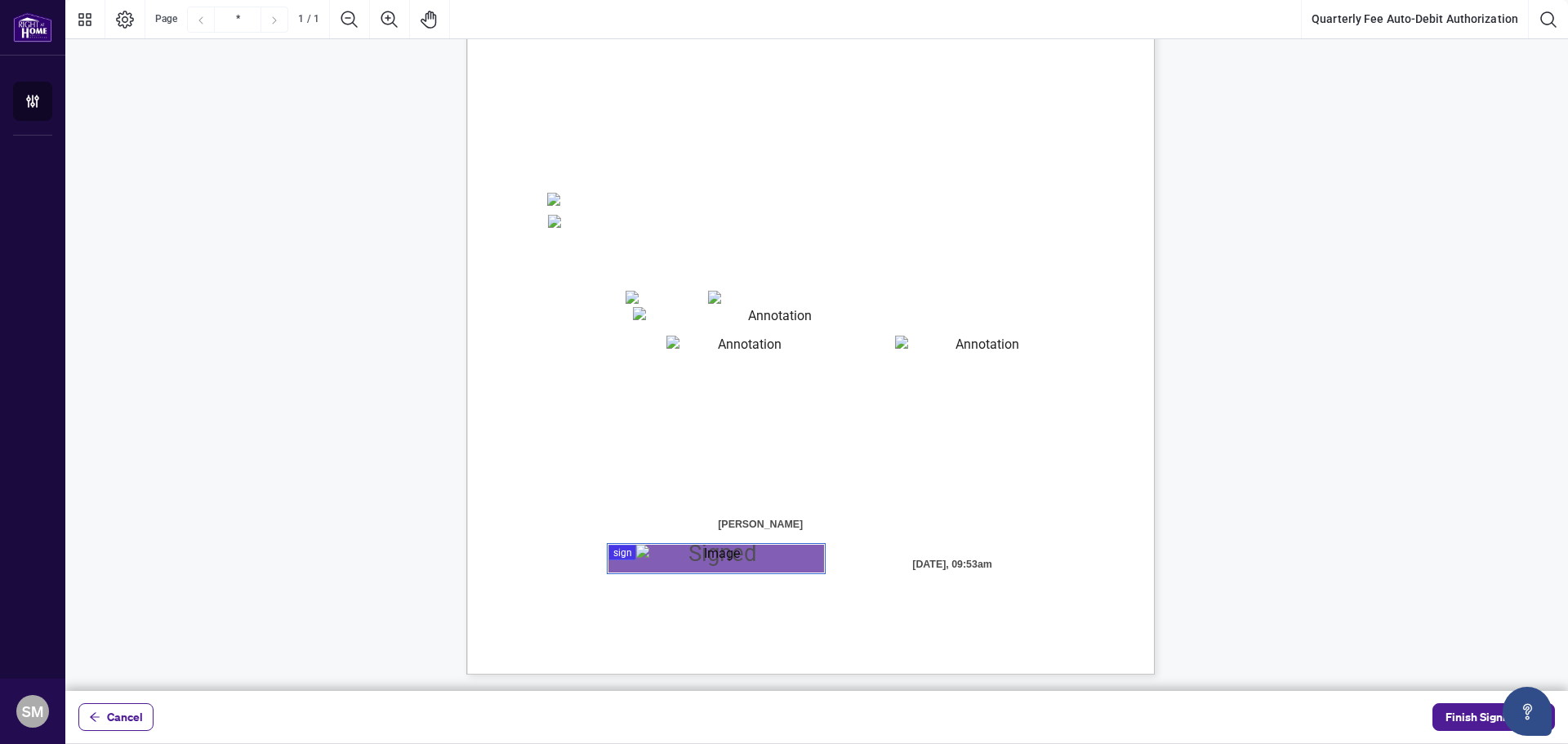
click at [960, 353] on textarea "01JYSH75Z5QNAR8XK9BK473TAW" at bounding box center [981, 346] width 173 height 22
click at [933, 465] on span "Funds will be withdrawn according to my selected payment method. If I have chos…" at bounding box center [758, 471] width 420 height 15
drag, startPoint x: 1040, startPoint y: 350, endPoint x: 979, endPoint y: 387, distance: 71.3
click at [979, 387] on div "Right at Home Realty, Brokerage Quarterly Fees Billing Authorization Quarterly …" at bounding box center [941, 397] width 949 height 1228
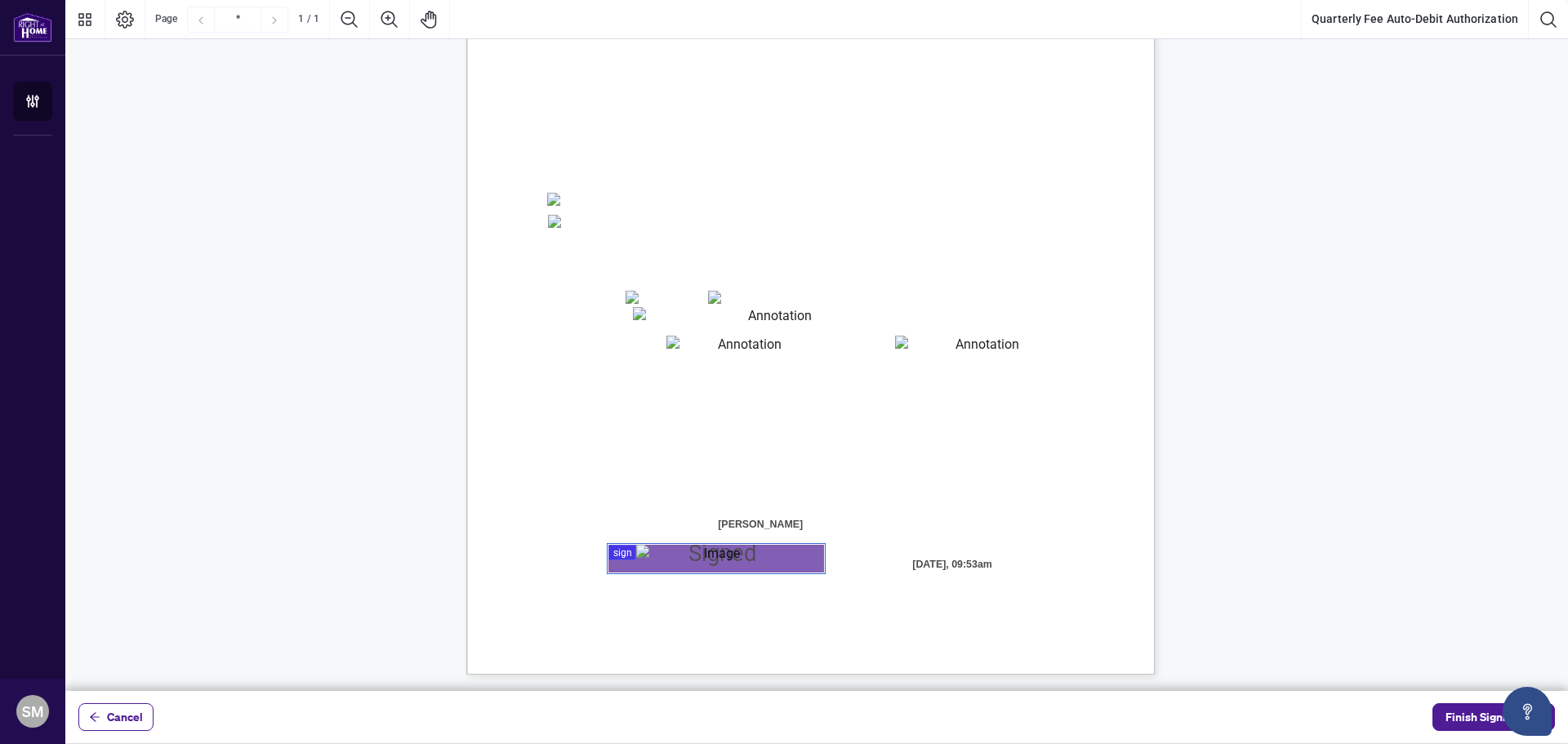
drag, startPoint x: 649, startPoint y: 350, endPoint x: 677, endPoint y: 297, distance: 59.9
click at [651, 345] on span "Expiry Date (MM/YYYY):" at bounding box center [605, 352] width 114 height 13
click at [677, 297] on div "Right at Home Realty, Brokerage Quarterly Fees Billing Authorization Quarterly …" at bounding box center [941, 397] width 949 height 1228
click at [639, 301] on div "Right at Home Realty, Brokerage Quarterly Fees Billing Authorization Quarterly …" at bounding box center [811, 228] width 688 height 890
click at [656, 317] on textarea "01JYSH6N3QG8E1WFK6KJHV1ZM9" at bounding box center [774, 319] width 281 height 23
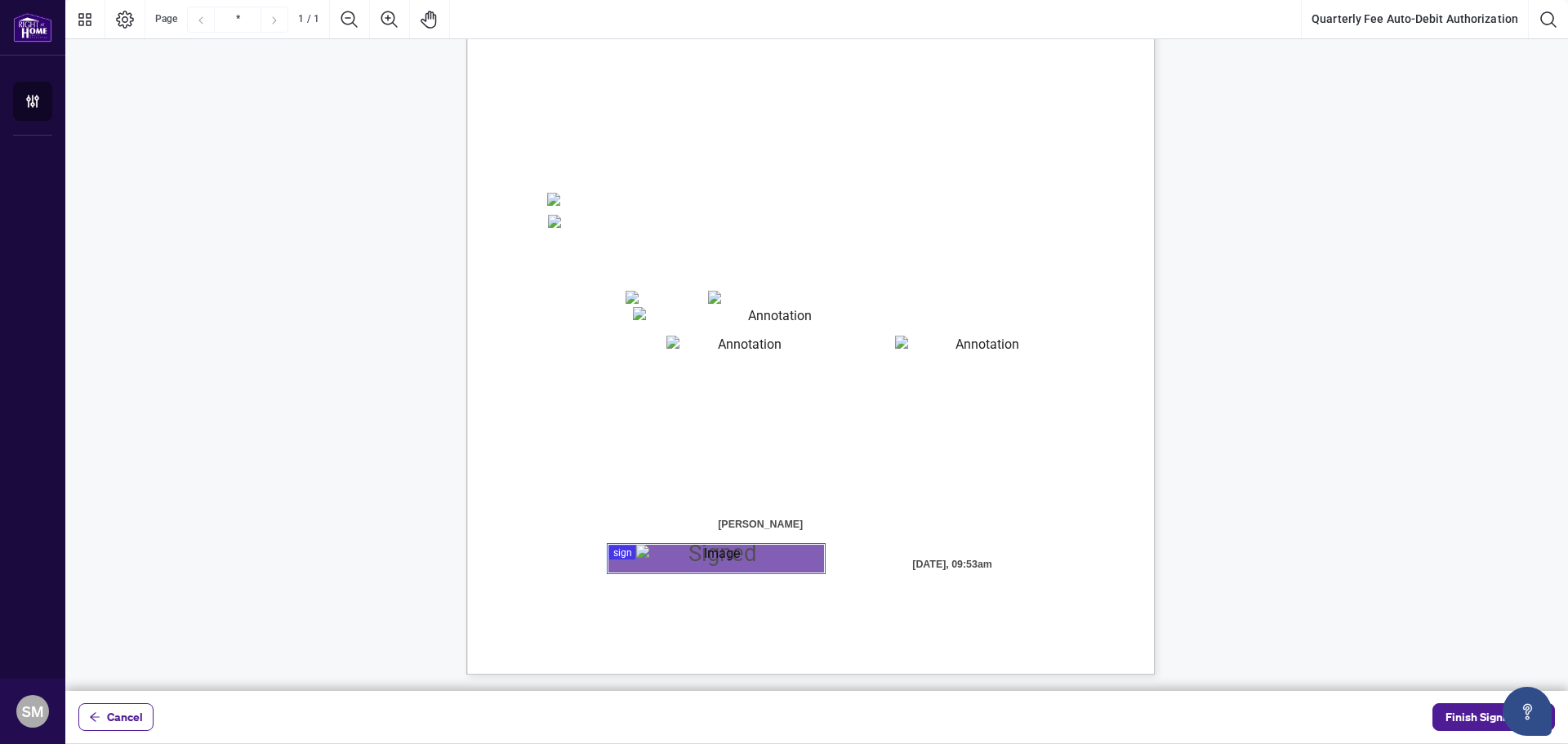
click at [656, 318] on textarea "01JYSH6N3QG8E1WFK6KJHV1ZM9" at bounding box center [774, 319] width 281 height 23
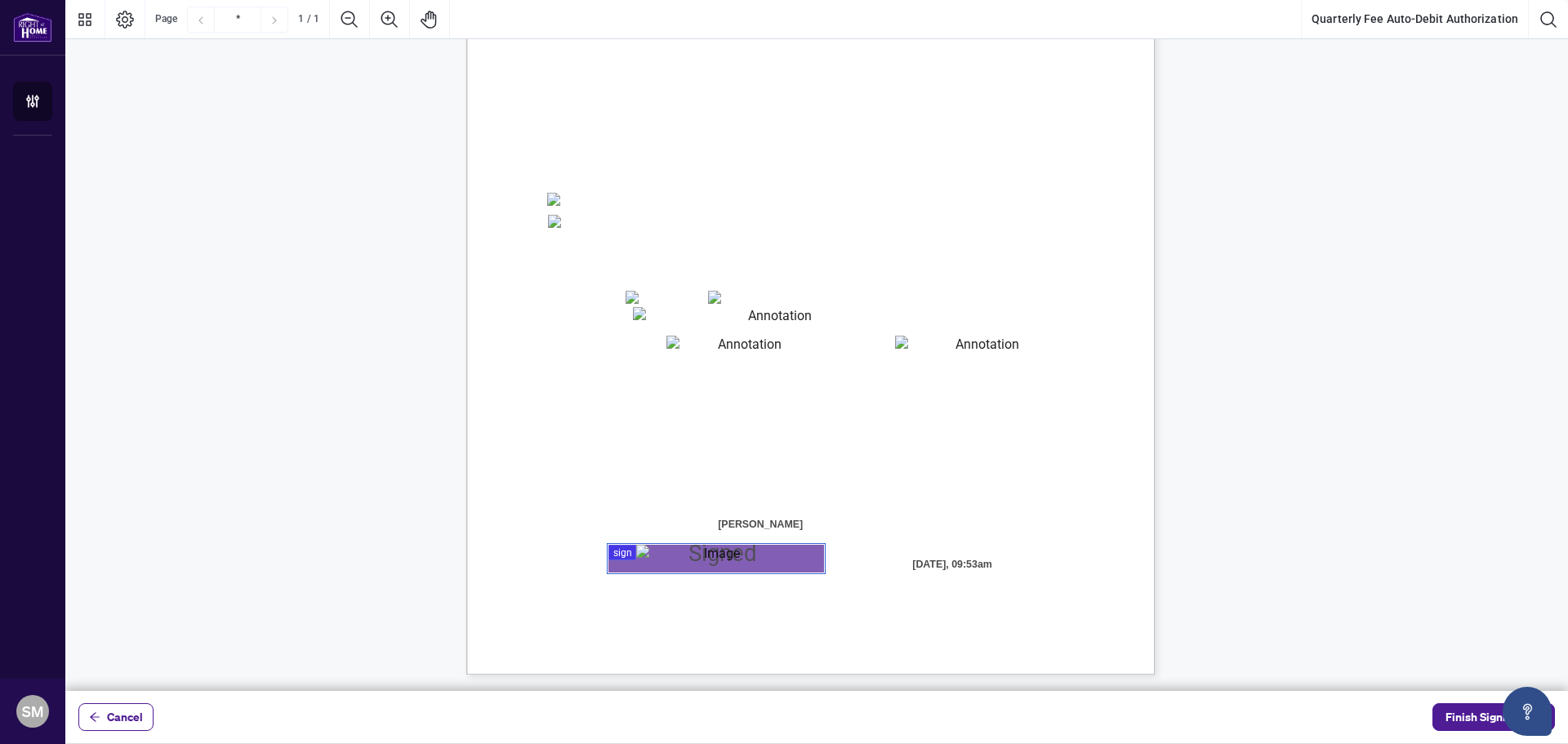
click at [625, 301] on div "Right at Home Realty, Brokerage Quarterly Fees Billing Authorization Quarterly …" at bounding box center [941, 397] width 949 height 1228
click at [1473, 714] on span "Finish Signing" at bounding box center [1482, 716] width 73 height 26
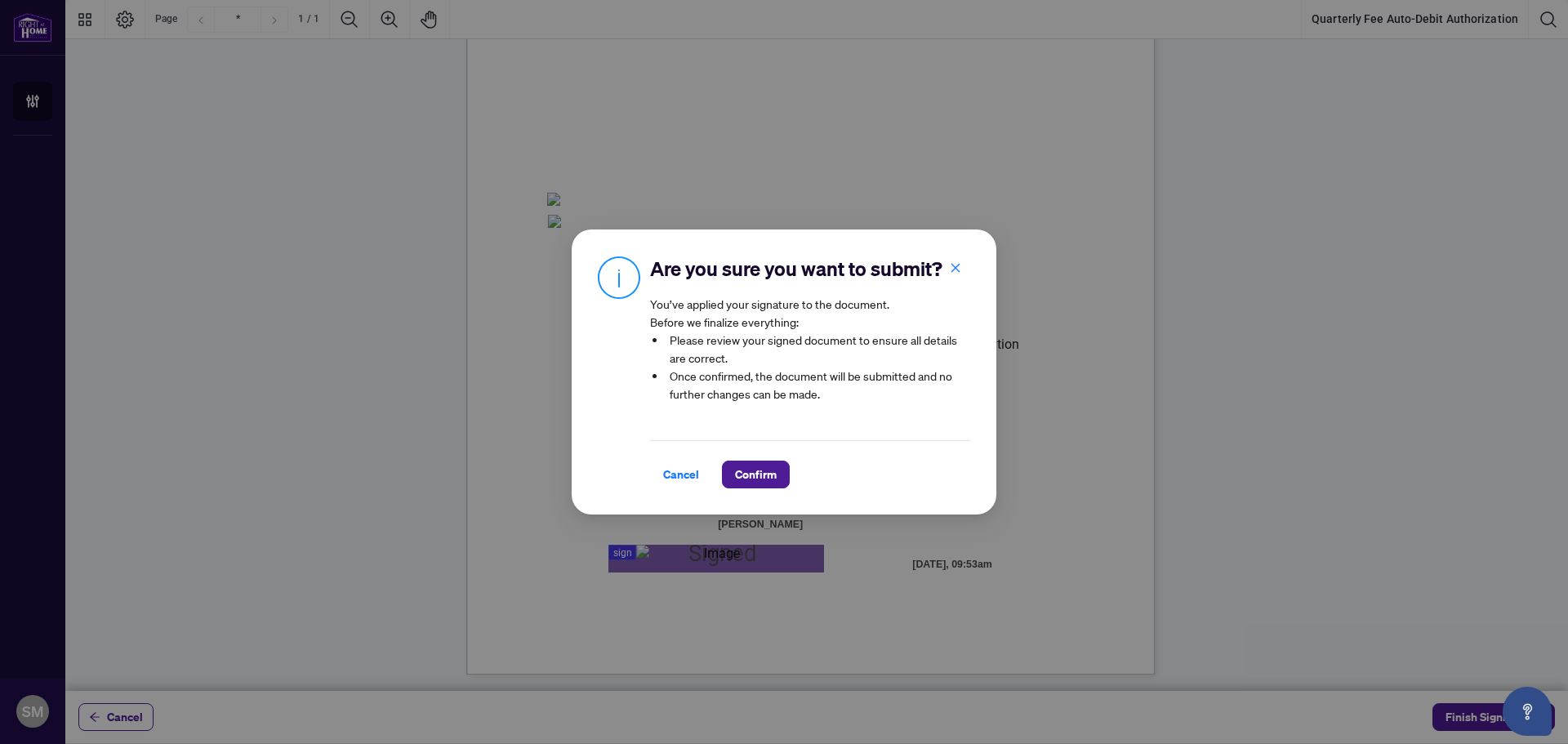
click at [758, 473] on span "Confirm" at bounding box center [756, 474] width 41 height 26
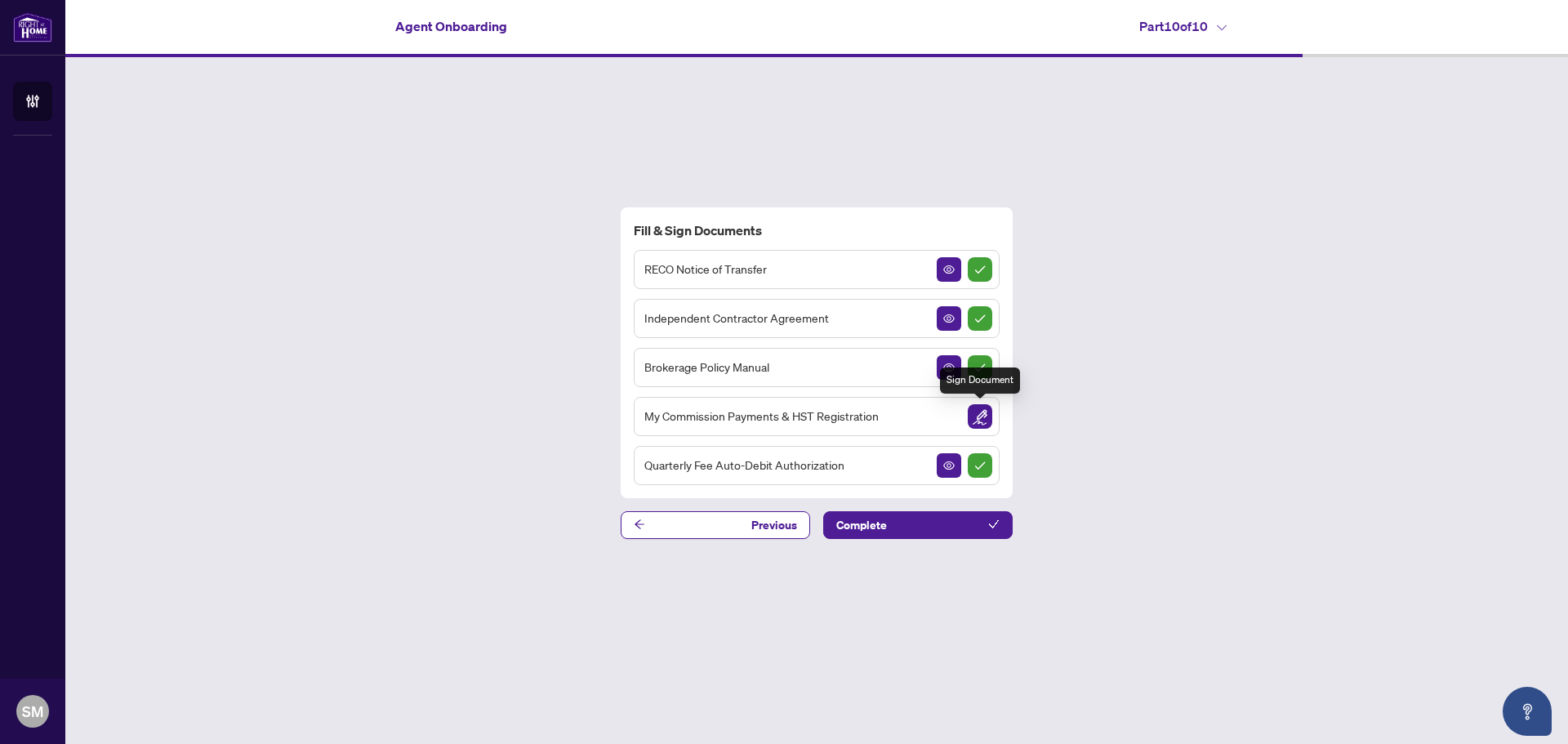
click at [987, 417] on img "Sign Document" at bounding box center [979, 415] width 24 height 24
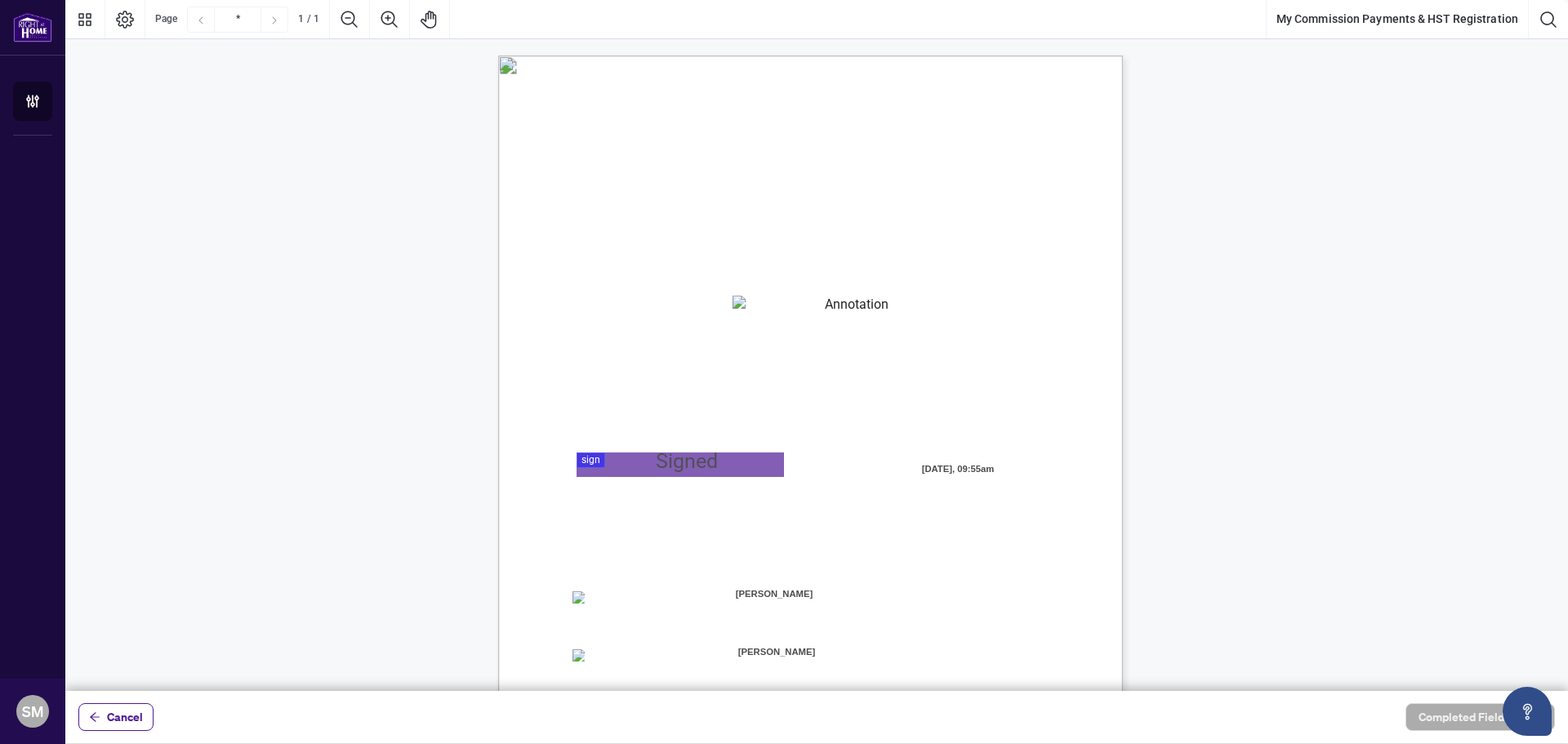
click at [800, 315] on textarea "01JYSKAFNP7KT963GEJ3KVZWMN" at bounding box center [849, 307] width 234 height 24
click at [784, 298] on textarea "01JYSKAFNP7KT963GEJ3KVZWMN" at bounding box center [850, 307] width 235 height 24
click at [784, 307] on textarea "01JYSKAFNP7KT963GEJ3KVZWMN" at bounding box center [850, 307] width 235 height 24
click at [797, 324] on div "MY COMMISSION PAYMENTS AND HST REGISTRATION For Right at Home Realty to pay out…" at bounding box center [889, 561] width 781 height 1011
click at [793, 318] on textarea "01JYSKAFNP7KT963GEJ3KVZWMN" at bounding box center [849, 307] width 234 height 24
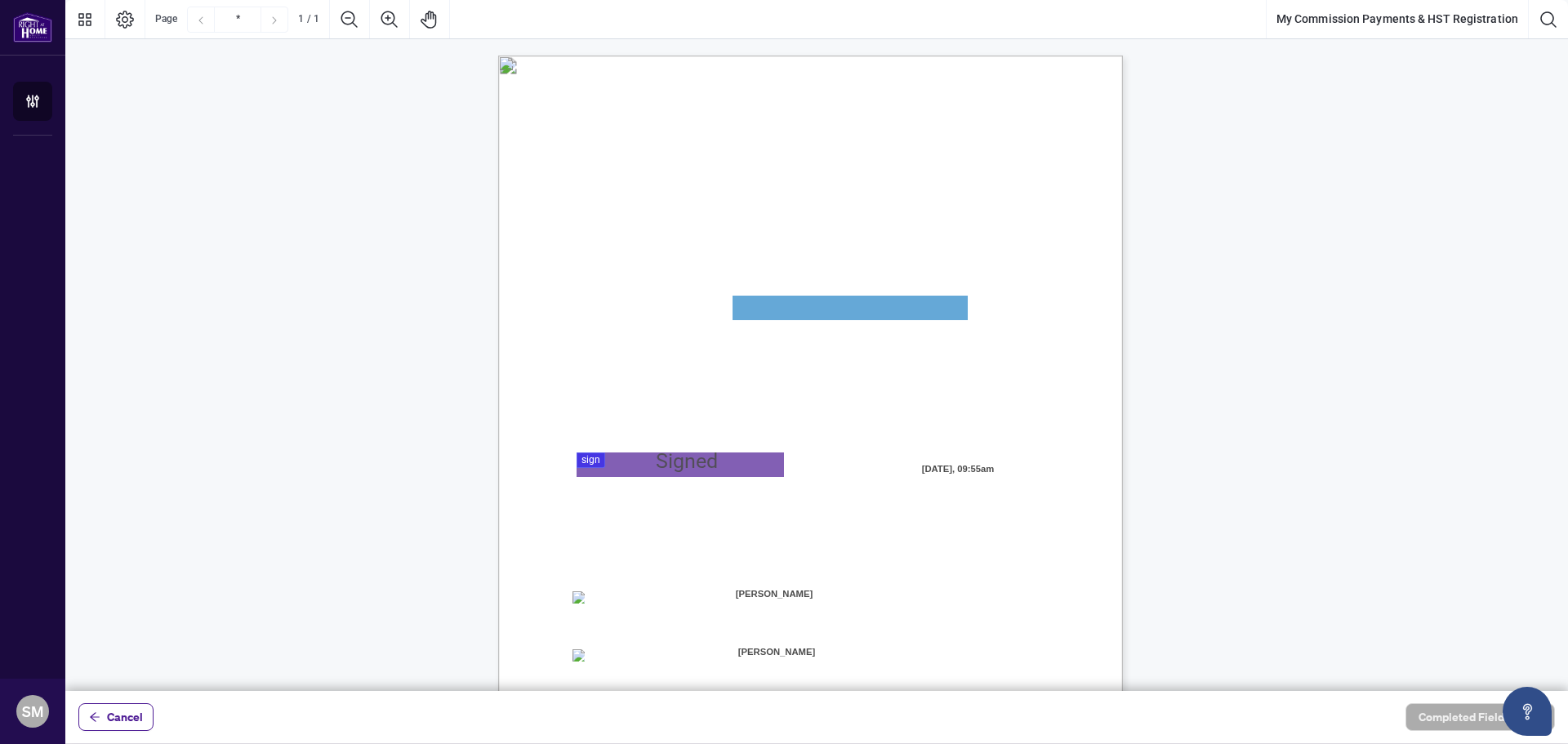
click at [791, 316] on textarea "01JYSKAFNP7KT963GEJ3KVZWMN" at bounding box center [850, 307] width 235 height 24
click at [791, 56] on div "MY COMMISSION PAYMENTS AND HST REGISTRATION For Right at Home Realty to pay out…" at bounding box center [811, 56] width 625 height 0
click at [790, 314] on div "Page 1" at bounding box center [811, 460] width 625 height 809
click at [790, 313] on div "Page 1" at bounding box center [811, 460] width 625 height 809
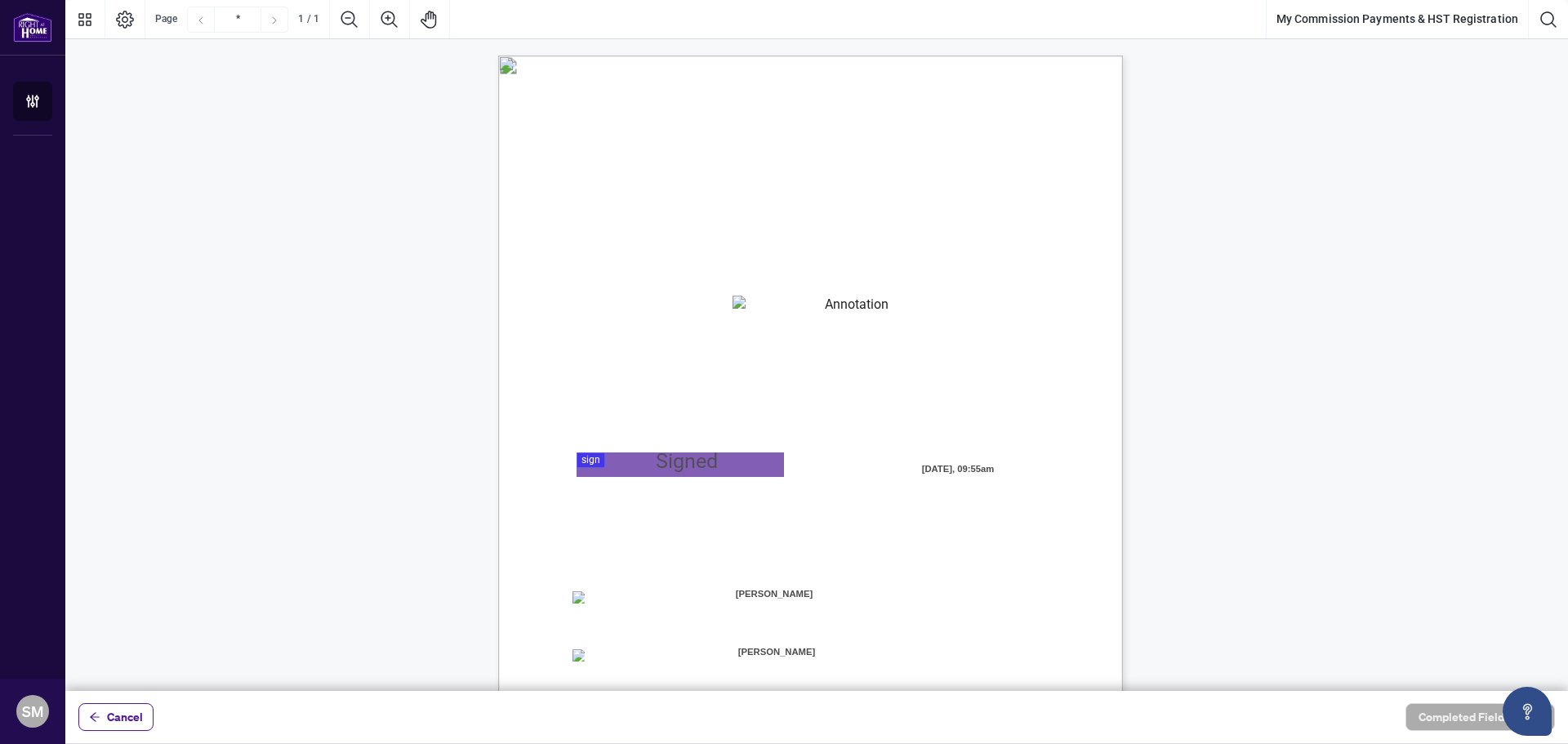
click at [790, 313] on div "Page 1" at bounding box center [811, 460] width 625 height 809
click at [785, 306] on div "Page 1" at bounding box center [811, 460] width 625 height 809
click at [781, 301] on div "Page 1" at bounding box center [811, 460] width 625 height 809
drag, startPoint x: 780, startPoint y: 301, endPoint x: 733, endPoint y: 321, distance: 51.1
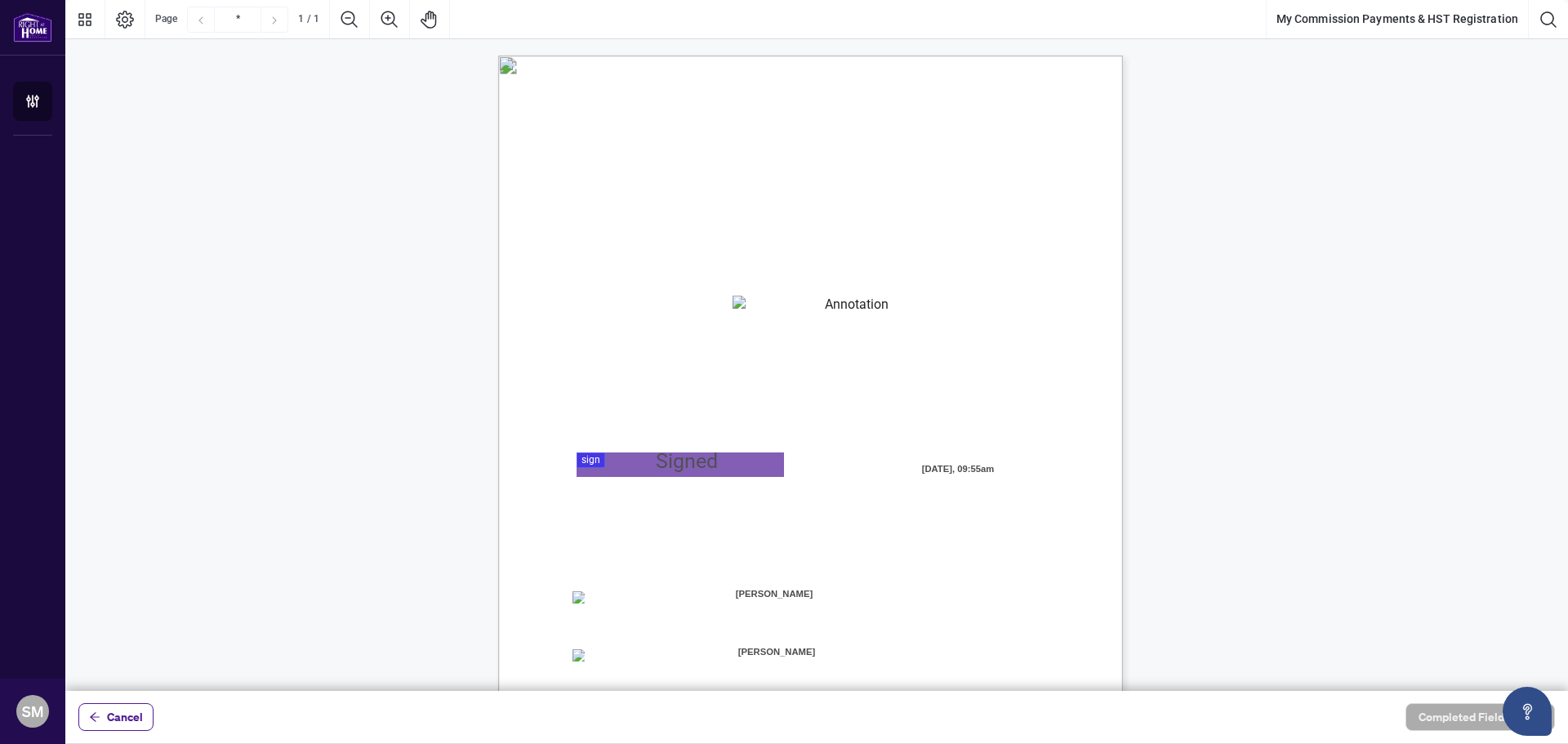
click at [733, 321] on div "MY COMMISSION PAYMENTS AND HST REGISTRATION For Right at Home Realty to pay out…" at bounding box center [889, 561] width 781 height 1011
click at [731, 408] on span "I acknowledge that it is my responsibility to collect, report, and remit all ap…" at bounding box center [785, 412] width 427 height 14
click at [141, 30] on button "Page Layout" at bounding box center [124, 19] width 40 height 40
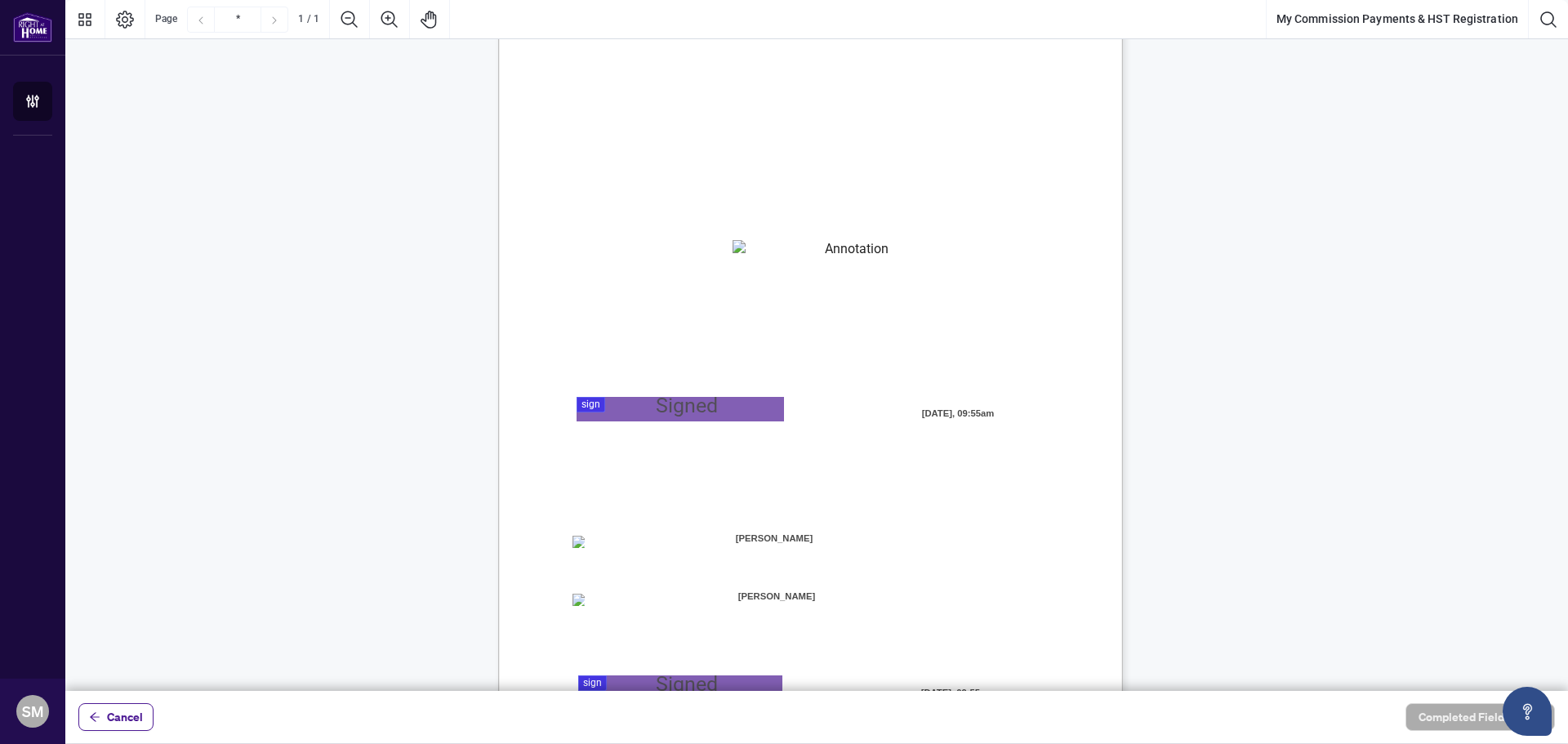
scroll to position [82, 0]
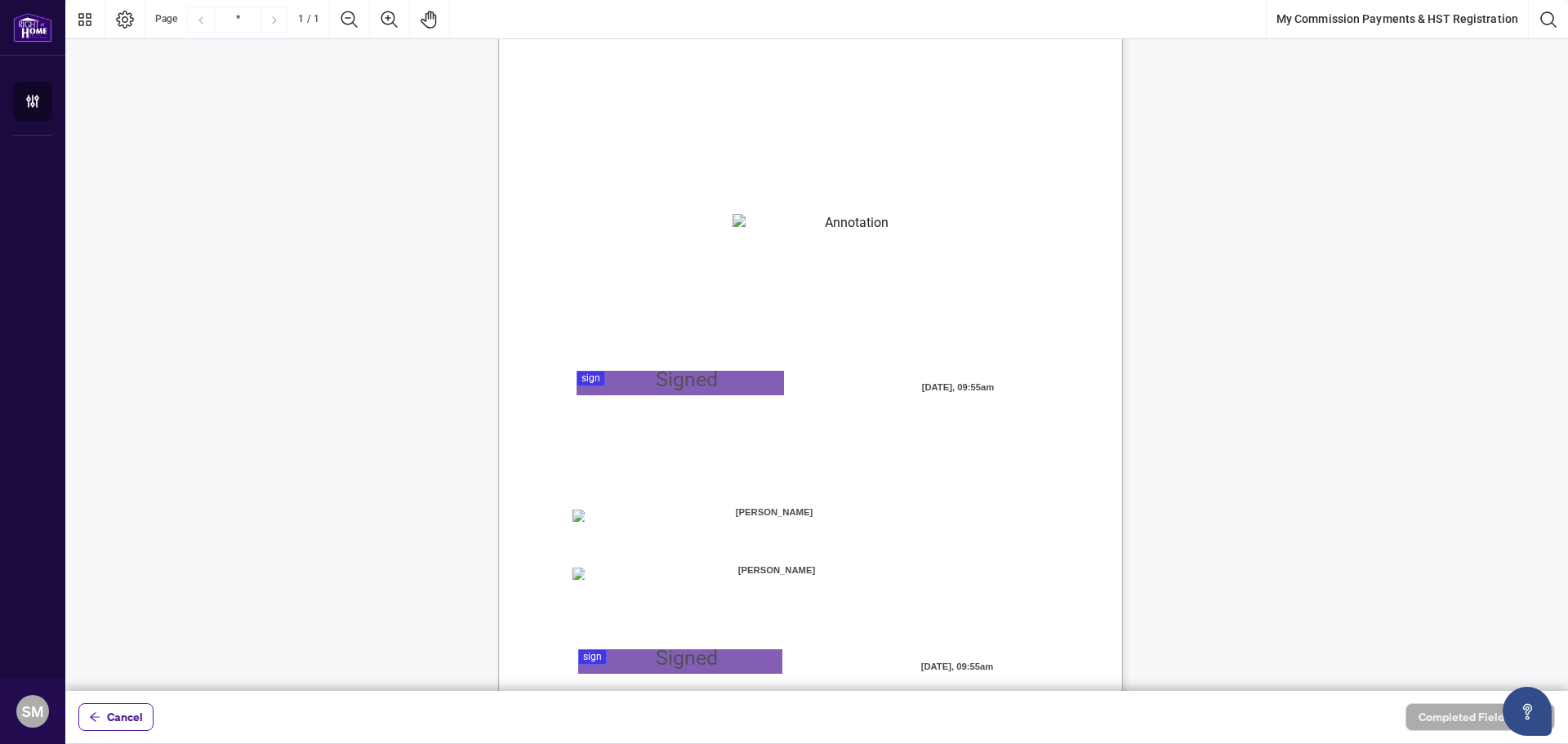
click at [787, 225] on textarea "01JYSKAFNP7KT963GEJ3KVZWMN" at bounding box center [849, 226] width 234 height 24
click at [787, 225] on textarea "01JYSKAFNP7KT963GEJ3KVZWMN" at bounding box center [850, 226] width 235 height 24
click at [737, 377] on div at bounding box center [816, 345] width 1502 height 691
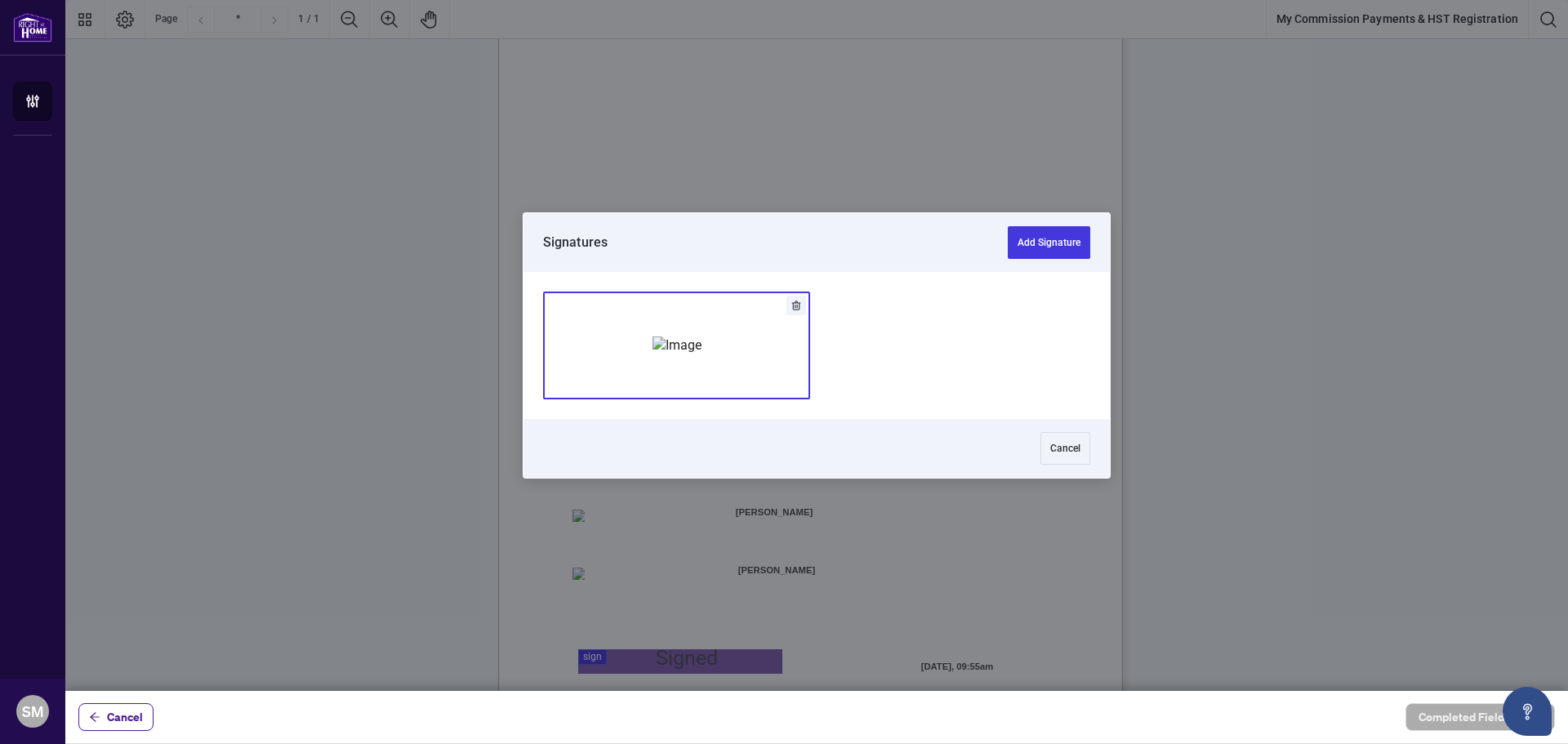
click at [702, 355] on img "Add Signature" at bounding box center [677, 345] width 49 height 18
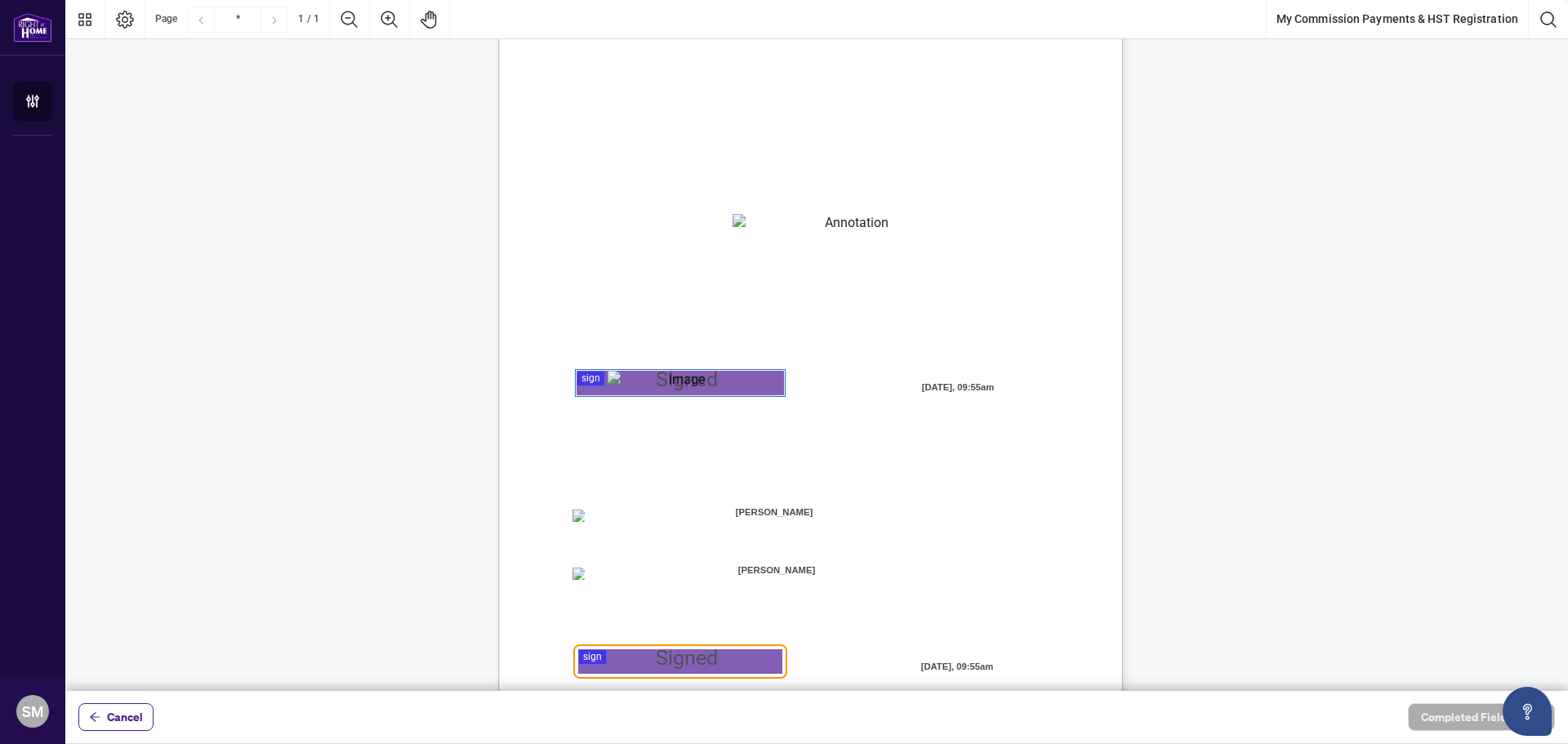
scroll to position [190, 0]
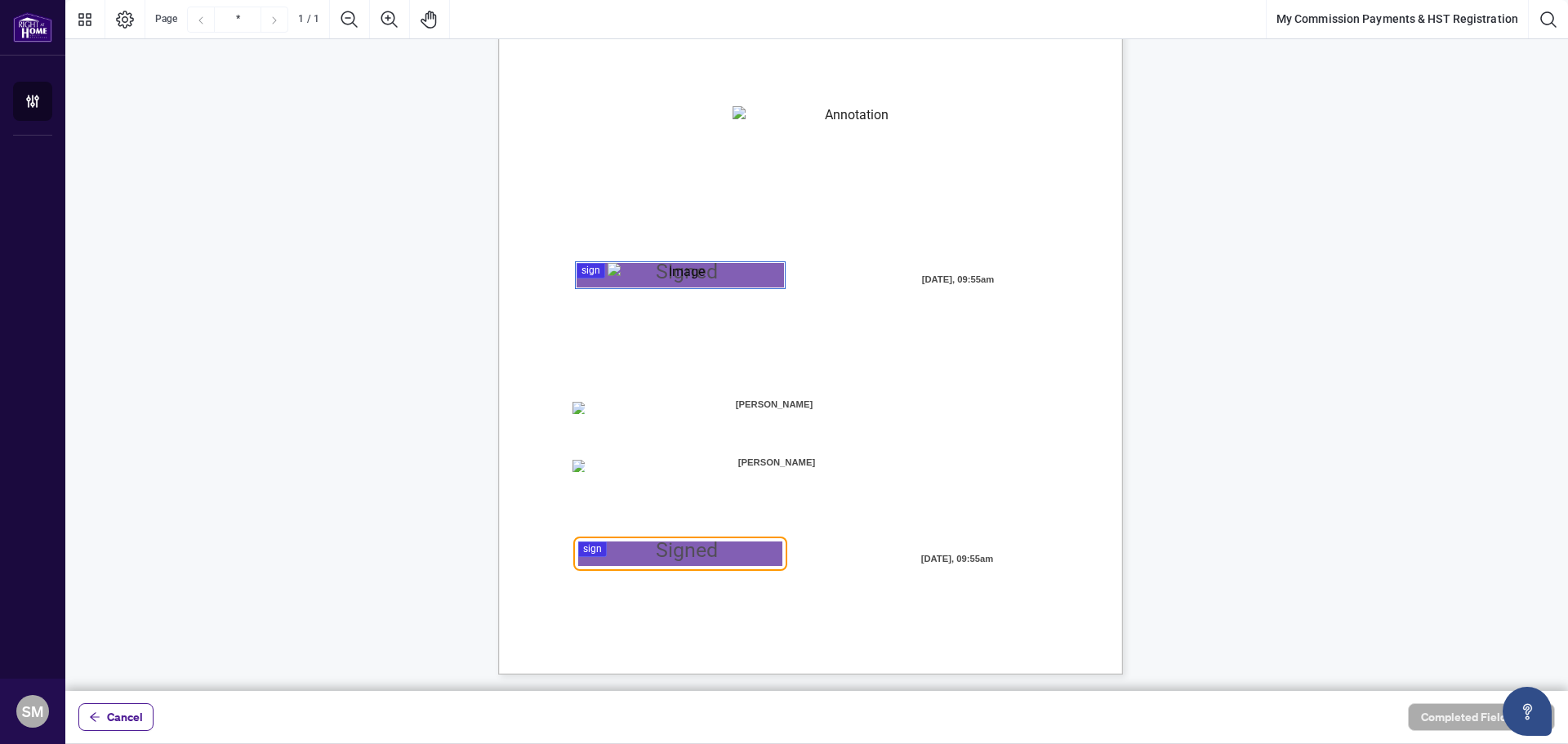
click at [671, 556] on div at bounding box center [816, 345] width 1502 height 691
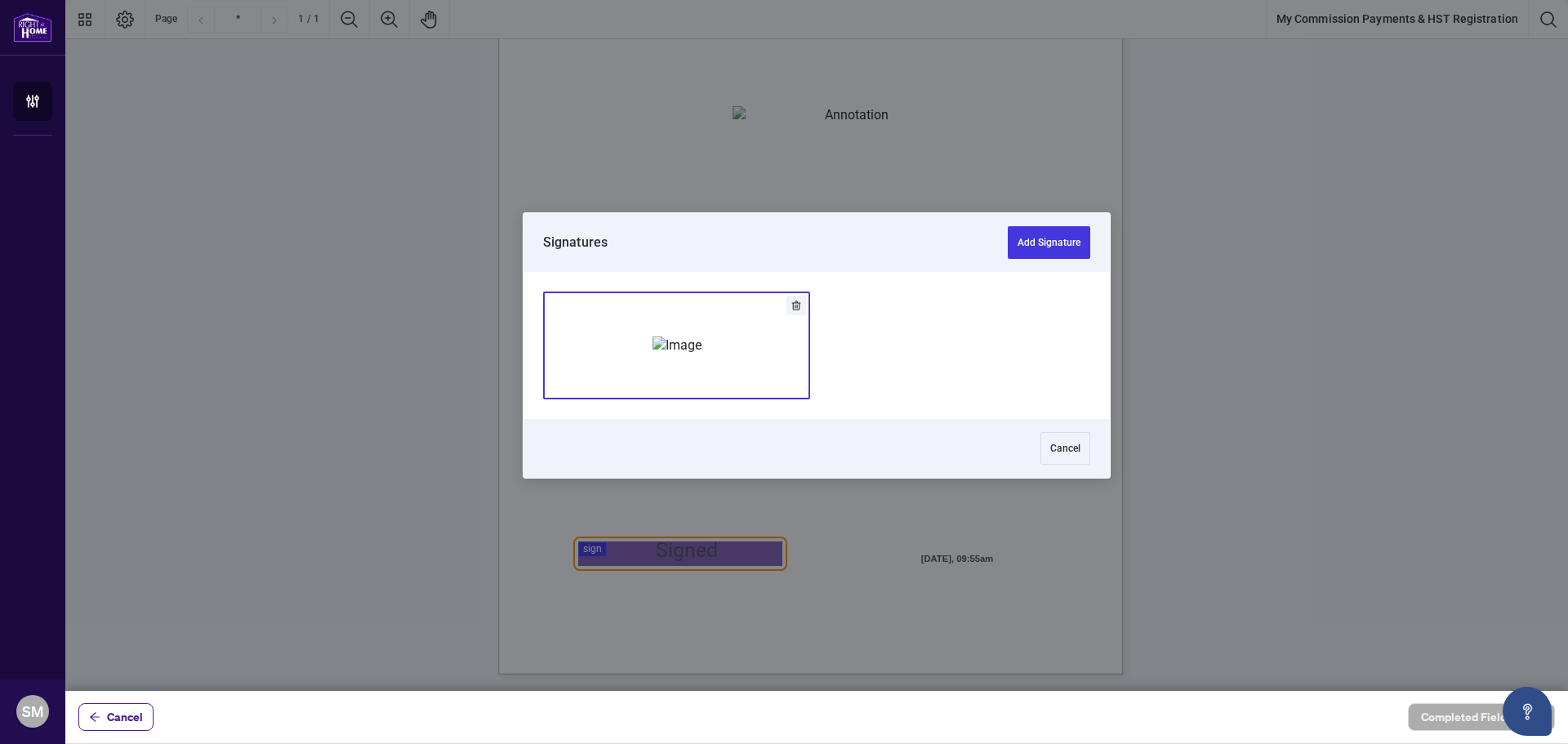
click at [702, 347] on img "Add Signature" at bounding box center [677, 345] width 49 height 18
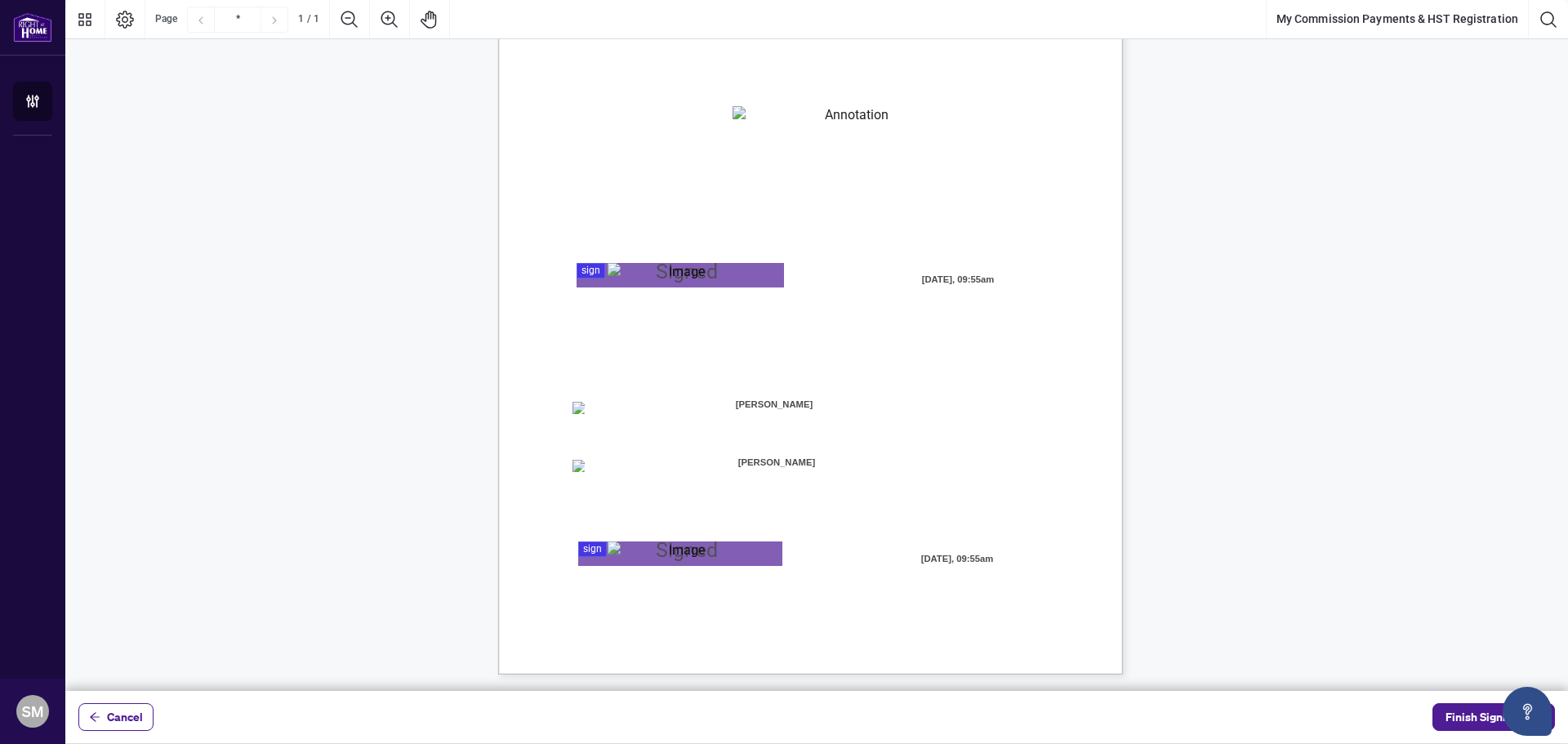
click at [1475, 708] on span "Finish Signing" at bounding box center [1482, 716] width 73 height 26
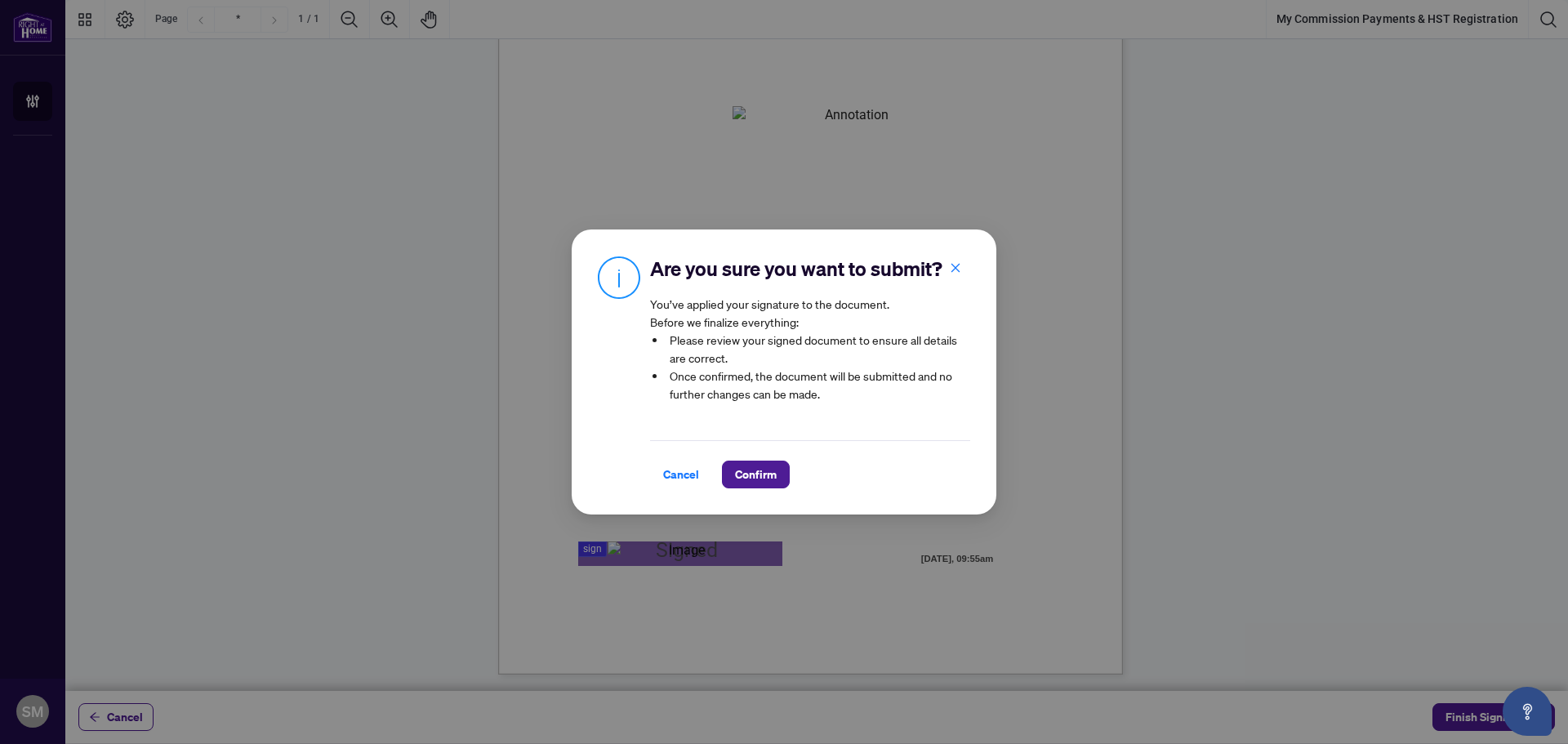
click at [723, 463] on button "Confirm" at bounding box center [756, 474] width 67 height 28
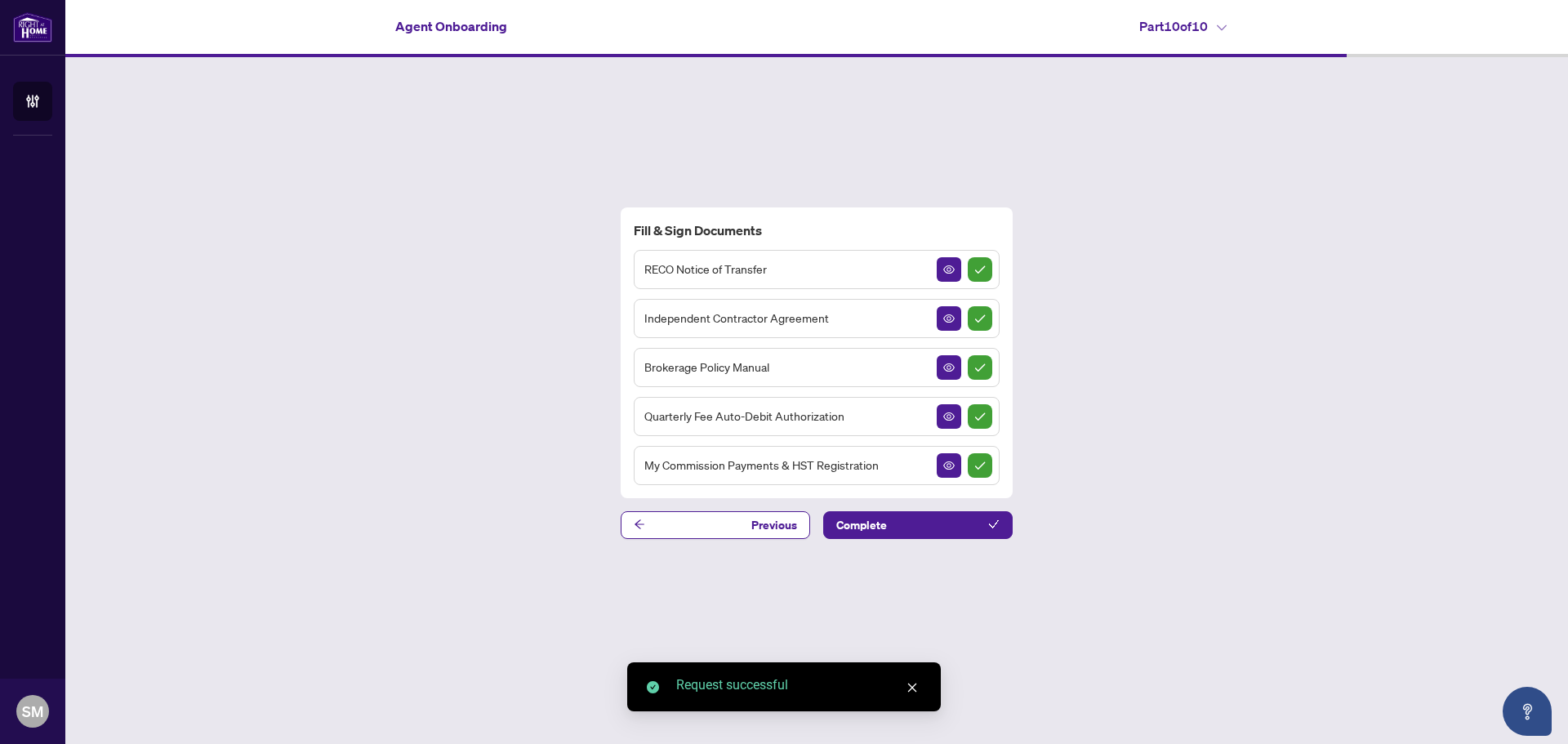
click at [875, 530] on span "Complete" at bounding box center [862, 524] width 51 height 26
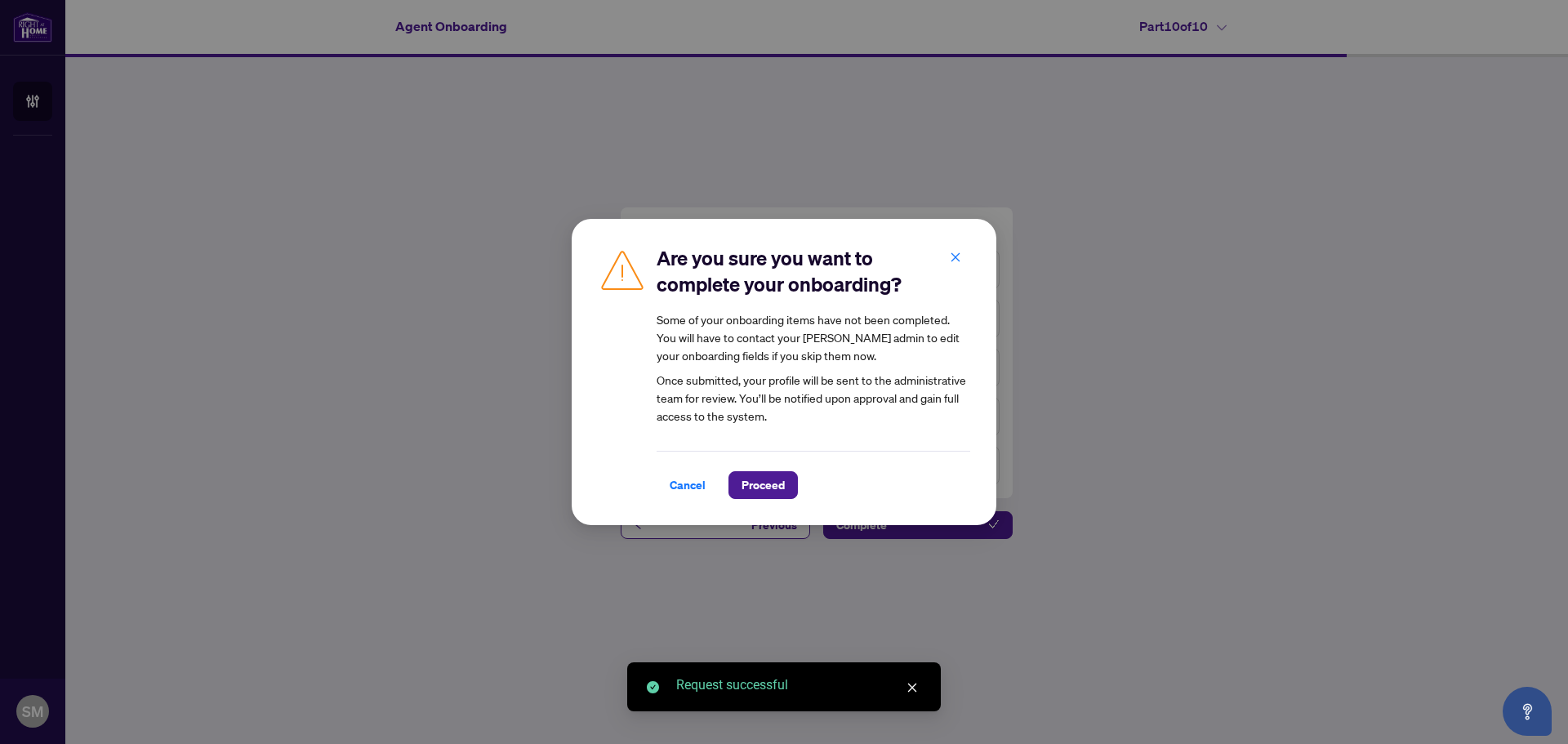
click at [762, 492] on span "Proceed" at bounding box center [762, 485] width 43 height 26
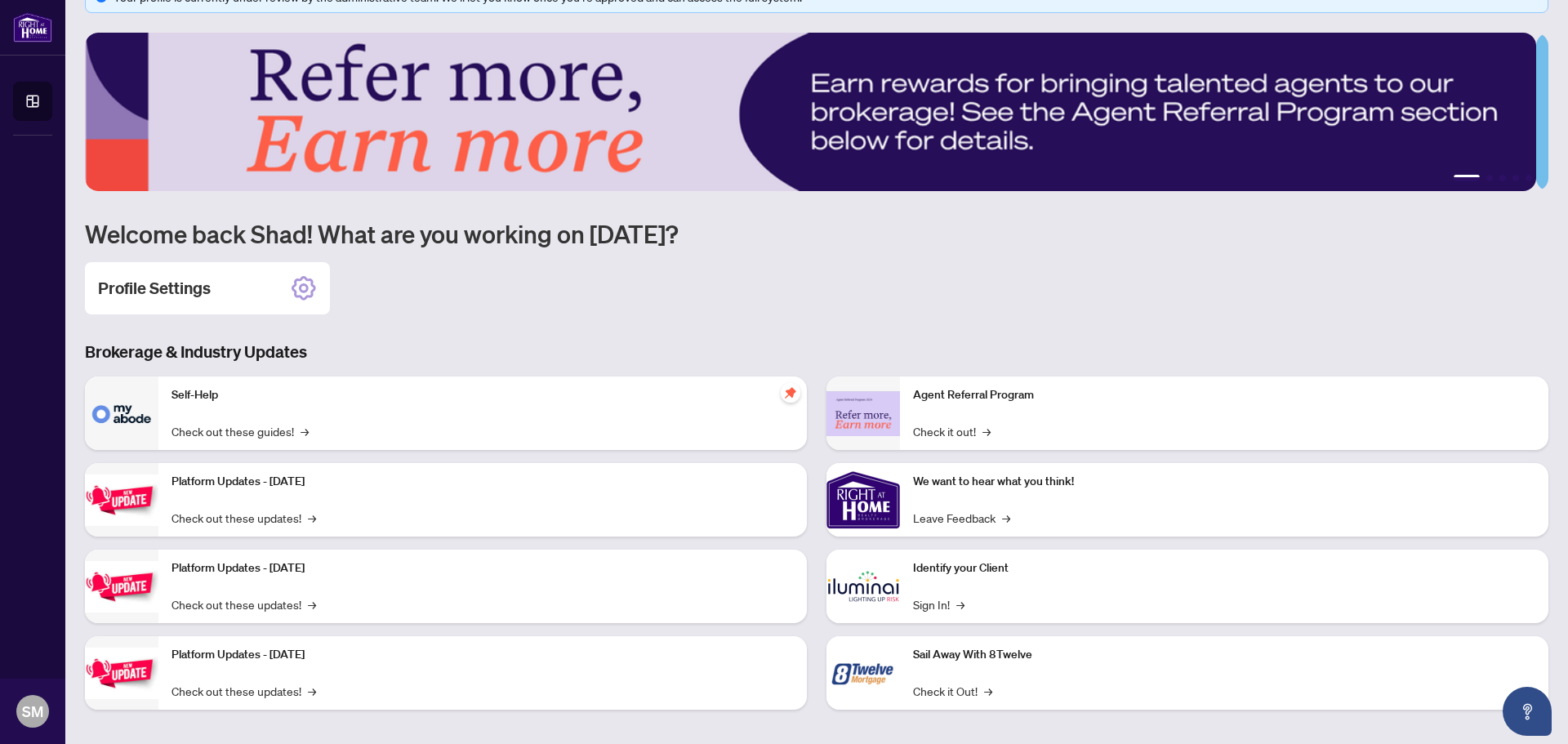
scroll to position [48, 0]
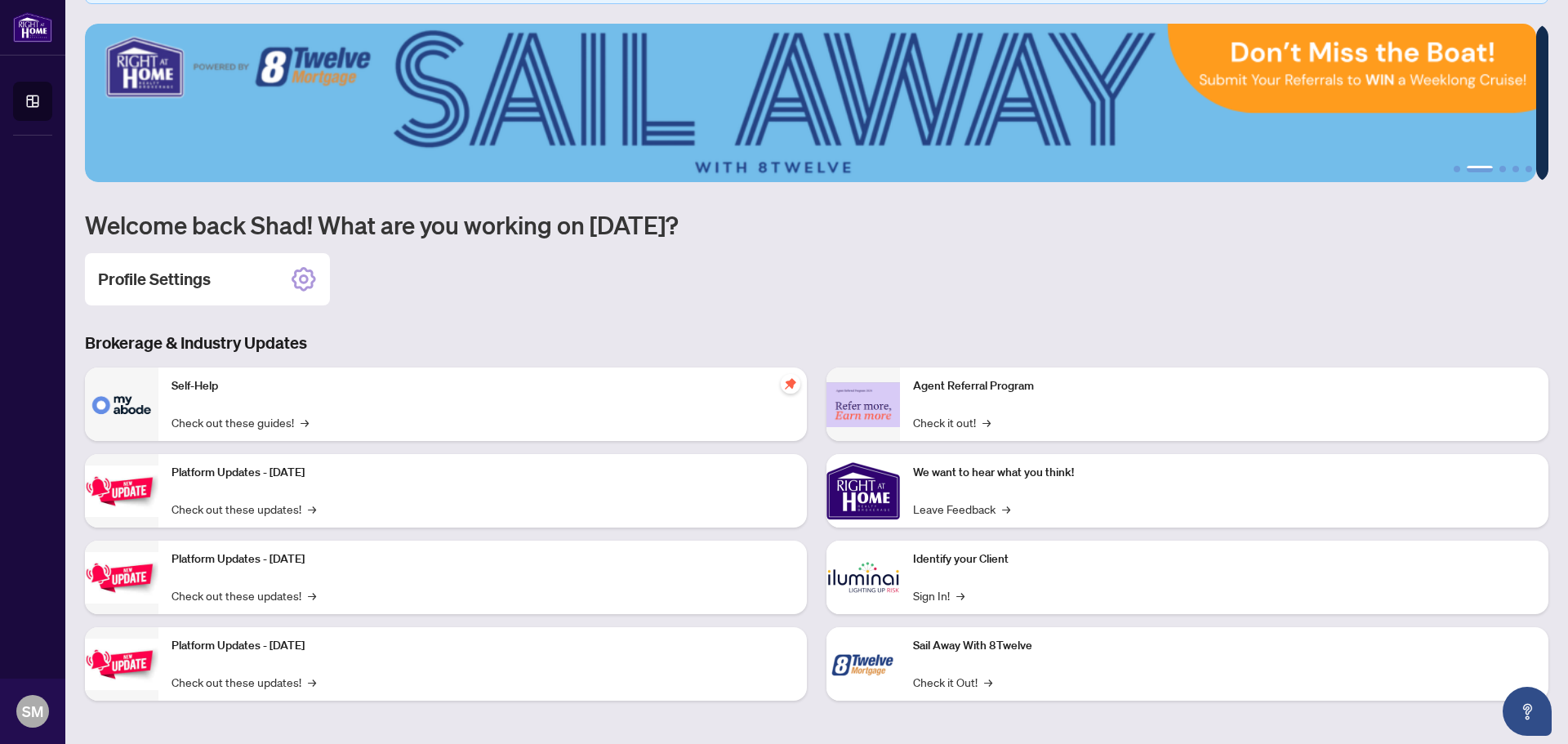
click at [286, 273] on div "Profile Settings" at bounding box center [207, 279] width 245 height 52
